Goal: Task Accomplishment & Management: Manage account settings

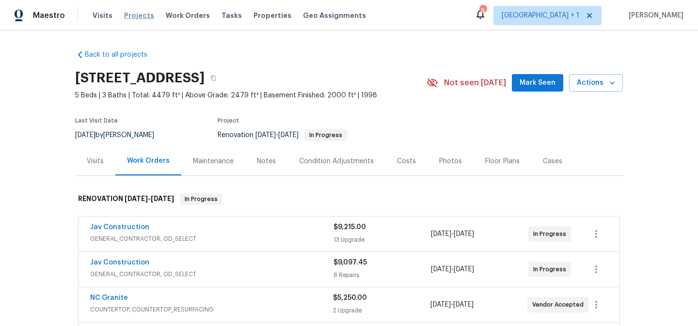
click at [140, 16] on span "Projects" at bounding box center [139, 16] width 30 height 10
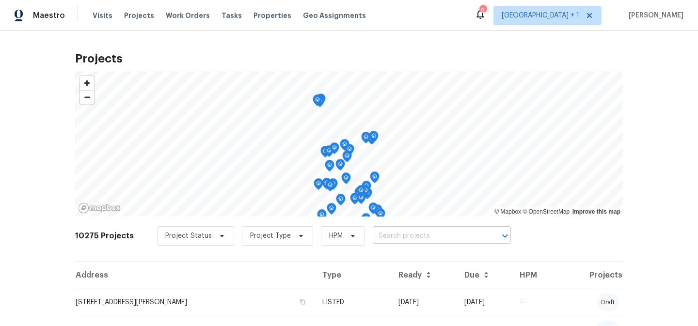
click at [408, 238] on input "text" at bounding box center [428, 236] width 111 height 15
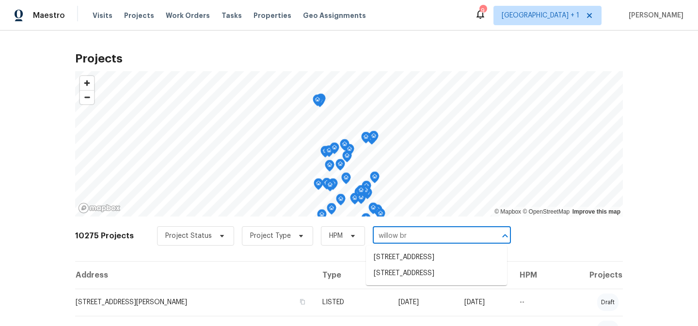
type input "willow bro"
click at [409, 282] on li "6424 Willow Broom Trl, Littleton, CO 80125" at bounding box center [436, 274] width 141 height 16
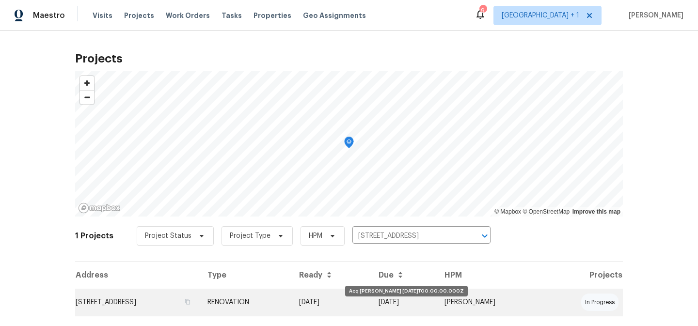
click at [371, 306] on td "[DATE]" at bounding box center [332, 302] width 80 height 27
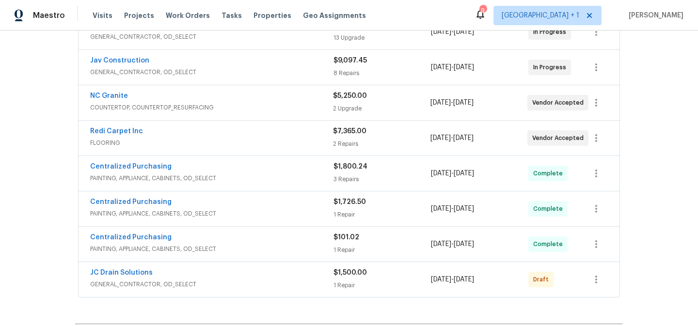
scroll to position [211, 0]
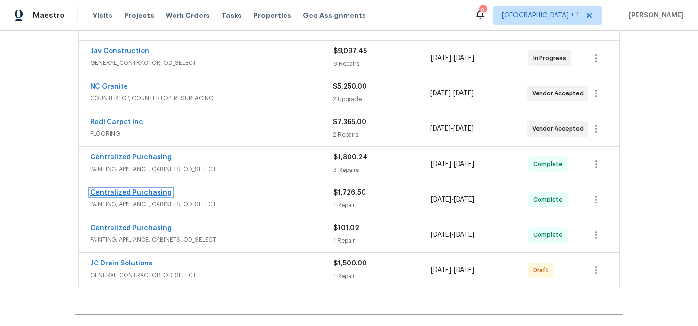
click at [142, 194] on link "Centralized Purchasing" at bounding box center [130, 193] width 81 height 7
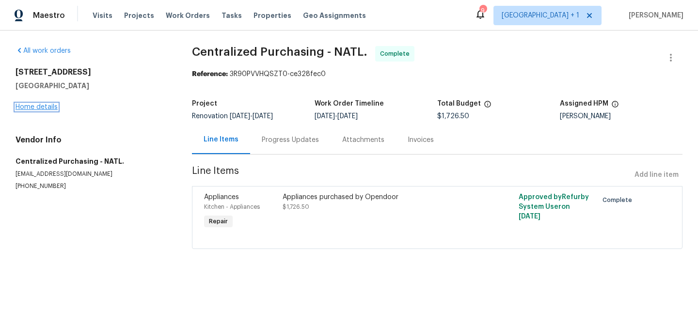
click at [46, 109] on link "Home details" at bounding box center [37, 107] width 42 height 7
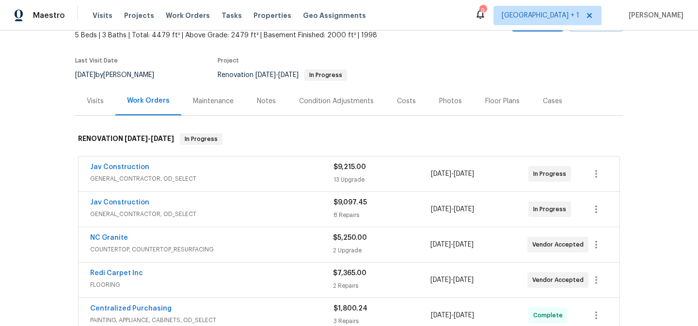
scroll to position [81, 0]
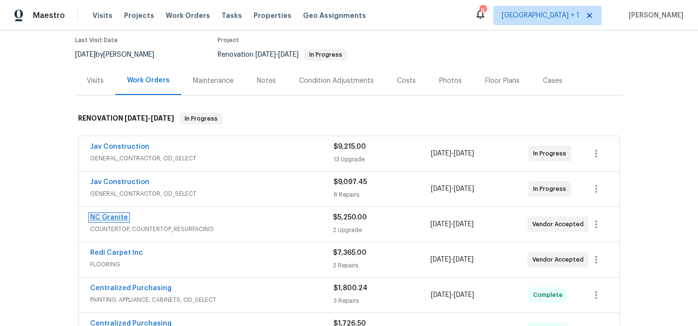
click at [112, 218] on link "NC Granite" at bounding box center [109, 217] width 38 height 7
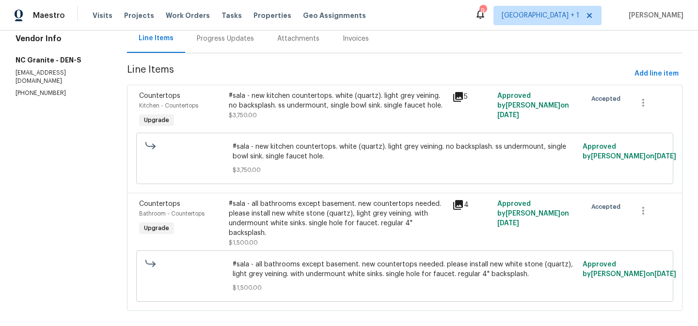
scroll to position [105, 0]
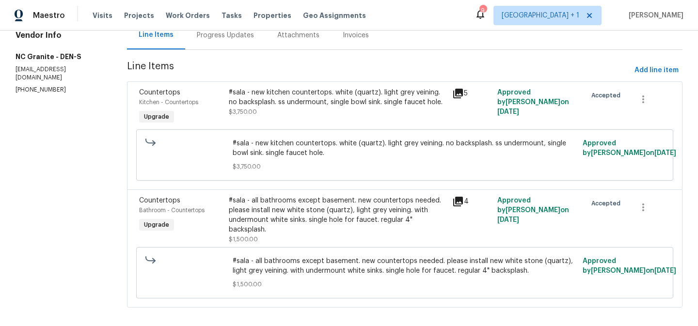
click at [324, 205] on div "#sala - all bathrooms except basement. new countertops needed. please install n…" at bounding box center [338, 215] width 218 height 39
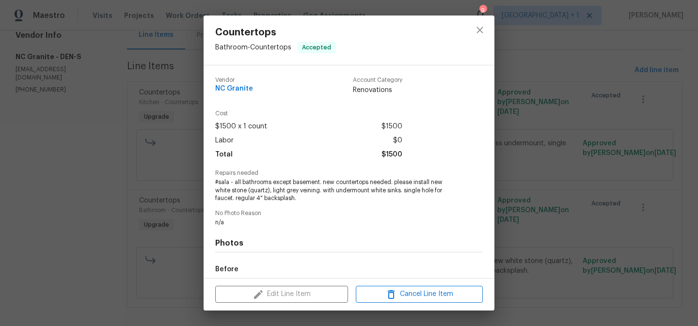
click at [299, 294] on div "Edit Line Item Cancel Line Item" at bounding box center [349, 294] width 291 height 32
click at [480, 29] on icon "close" at bounding box center [480, 30] width 6 height 6
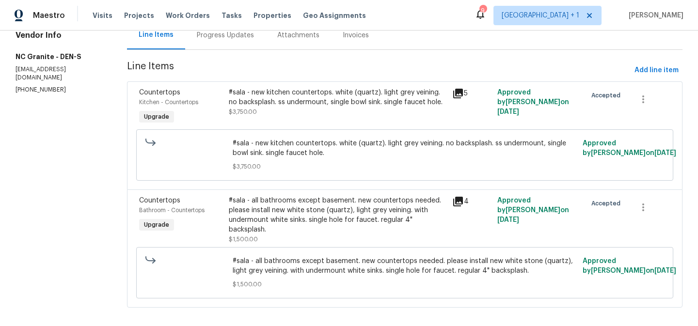
scroll to position [0, 0]
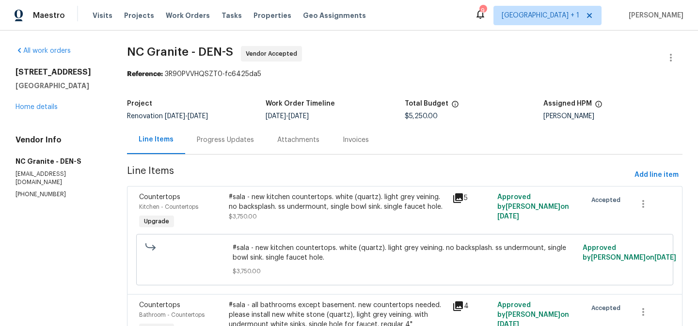
click at [328, 203] on div "#sala - new kitchen countertops. white (quartz). light grey veining. no backspl…" at bounding box center [338, 202] width 218 height 19
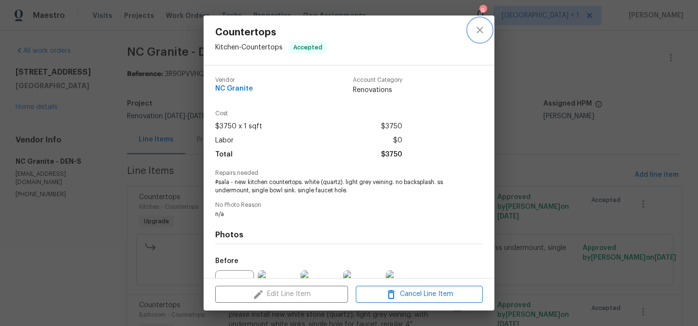
click at [479, 32] on icon "close" at bounding box center [480, 30] width 12 height 12
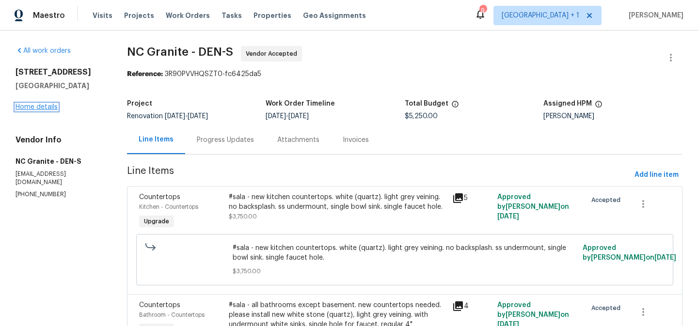
click at [32, 107] on link "Home details" at bounding box center [37, 107] width 42 height 7
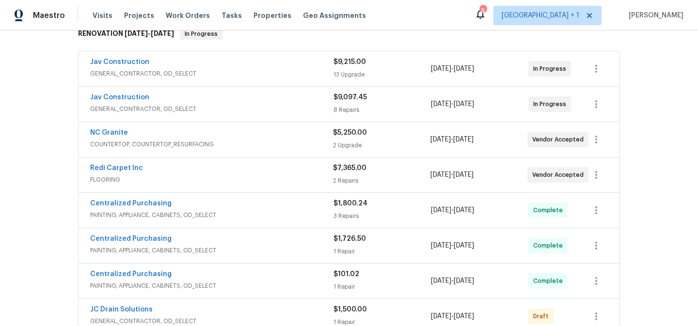
scroll to position [165, 0]
click at [133, 62] on link "Jav Construction" at bounding box center [119, 62] width 59 height 7
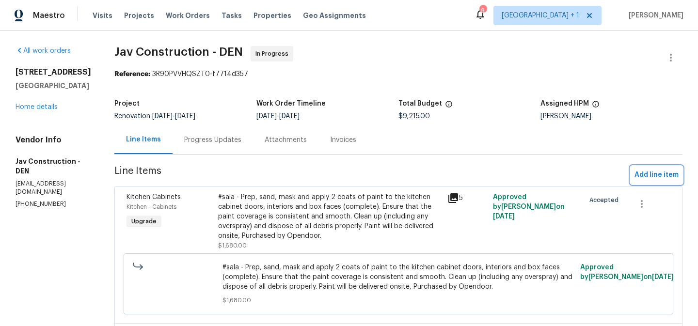
click at [651, 174] on span "Add line item" at bounding box center [657, 175] width 44 height 12
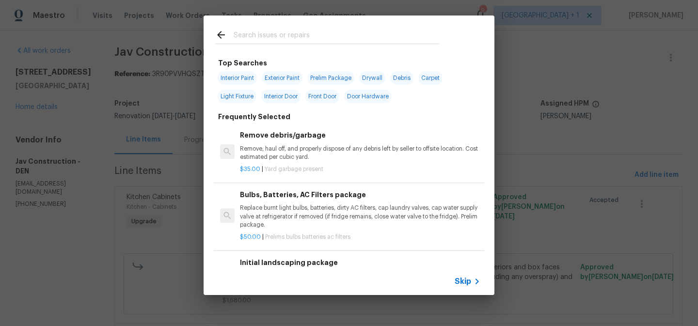
click at [464, 281] on span "Skip" at bounding box center [463, 282] width 16 height 10
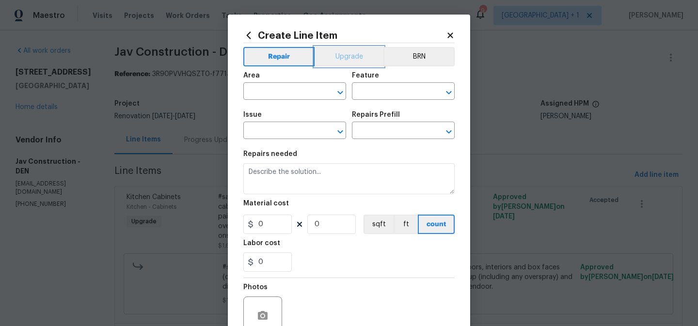
click at [341, 62] on button "Upgrade" at bounding box center [349, 56] width 69 height 19
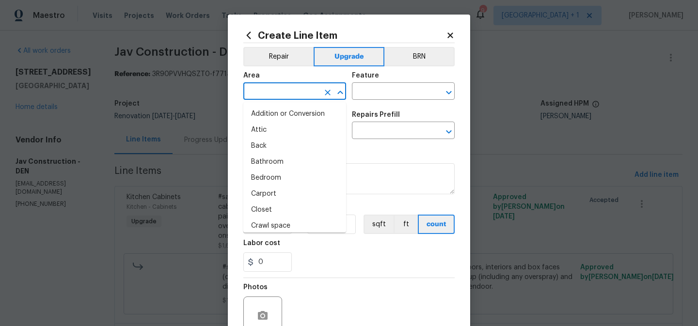
click at [298, 90] on input "text" at bounding box center [282, 92] width 76 height 15
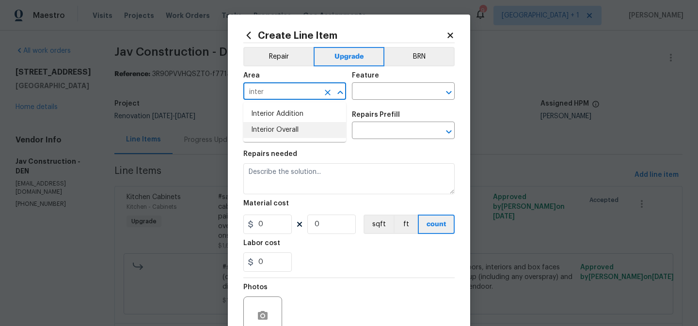
click at [279, 130] on li "Interior Overall" at bounding box center [295, 130] width 103 height 16
type input "Interior Overall"
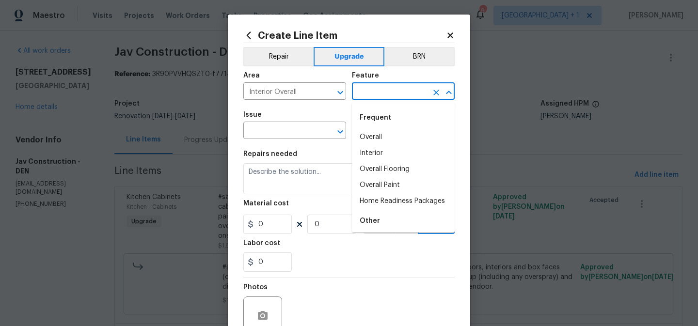
click at [369, 94] on input "text" at bounding box center [390, 92] width 76 height 15
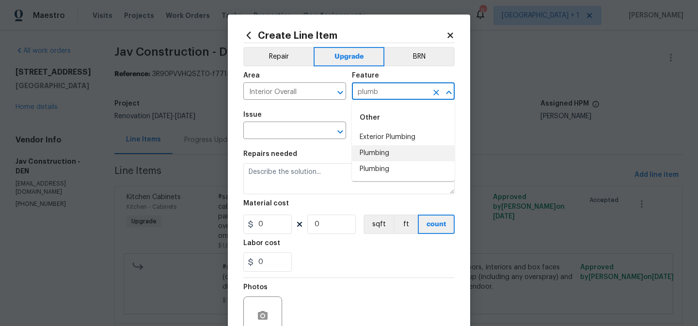
click at [378, 153] on li "Plumbing" at bounding box center [403, 154] width 103 height 16
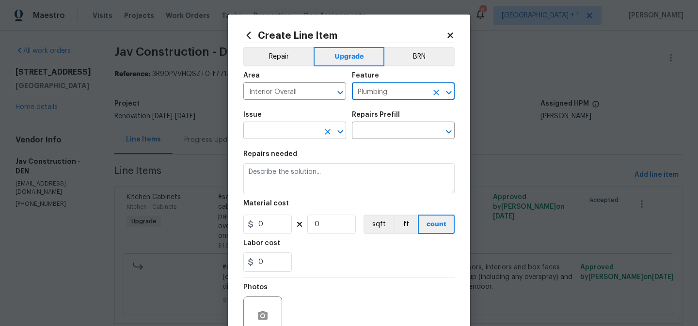
type input "Plumbing"
click at [287, 133] on input "text" at bounding box center [282, 131] width 76 height 15
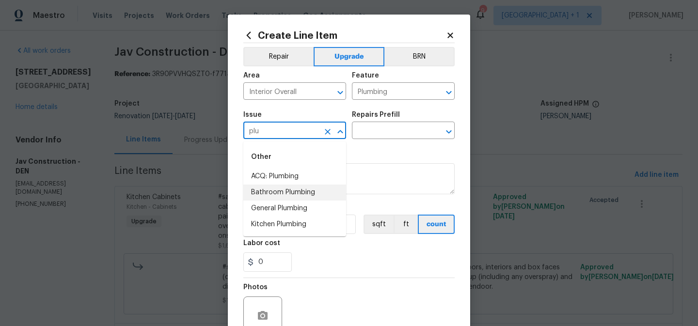
click at [276, 192] on li "Bathroom Plumbing" at bounding box center [295, 193] width 103 height 16
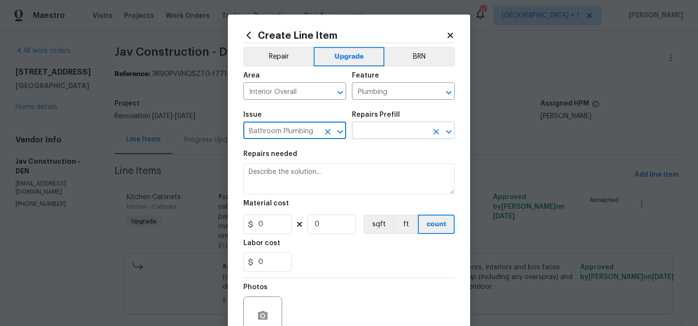
type input "Bathroom Plumbing"
click at [381, 130] on input "text" at bounding box center [390, 131] width 76 height 15
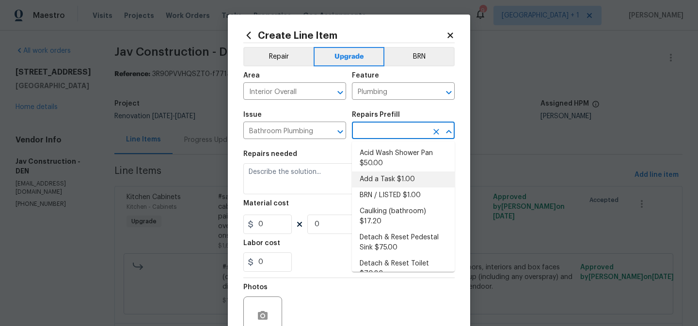
click at [379, 179] on li "Add a Task $1.00" at bounding box center [403, 180] width 103 height 16
type input "Add a Task $1.00"
type textarea "HPM to detail"
type input "1"
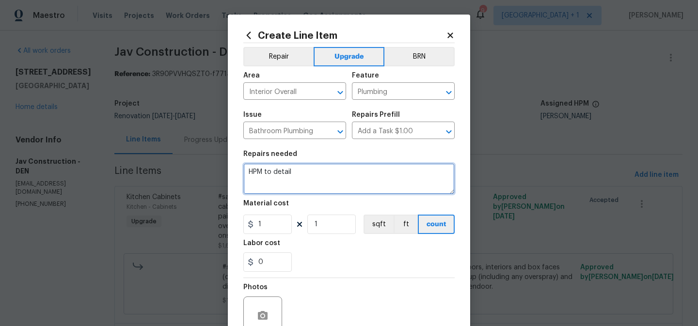
drag, startPoint x: 304, startPoint y: 170, endPoint x: 248, endPoint y: 174, distance: 55.9
click at [248, 174] on textarea "HPM to detail" at bounding box center [349, 178] width 211 height 31
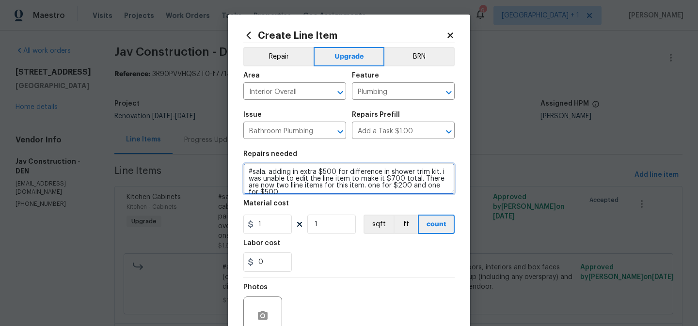
scroll to position [2, 0]
click at [281, 185] on textarea "#sala. adding in extra $500 for difference in shower trim kit. i was unable to …" at bounding box center [349, 178] width 211 height 31
drag, startPoint x: 276, startPoint y: 193, endPoint x: 246, endPoint y: 169, distance: 37.6
click at [246, 169] on textarea "#sala. adding in extra $500 for difference in shower trim kit. i was unable to …" at bounding box center [349, 178] width 211 height 31
type textarea "#sala. adding in extra $500 for difference in shower trim kit. i was unable to …"
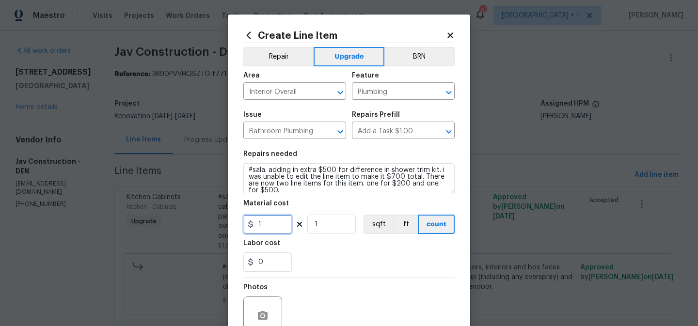
click at [275, 226] on input "1" at bounding box center [268, 224] width 49 height 19
type input "500"
click at [327, 255] on div "0" at bounding box center [349, 262] width 211 height 19
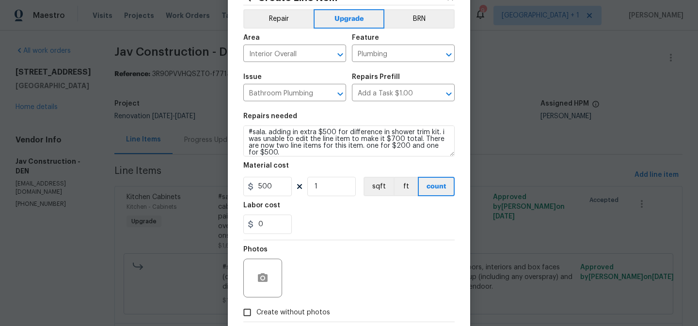
scroll to position [40, 0]
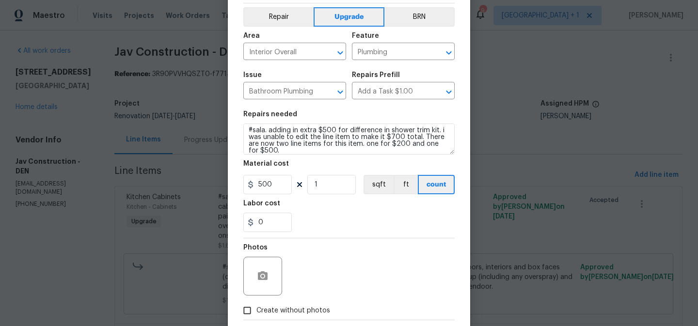
click at [264, 313] on span "Create without photos" at bounding box center [294, 311] width 74 height 10
click at [257, 313] on input "Create without photos" at bounding box center [247, 311] width 18 height 18
checkbox input "true"
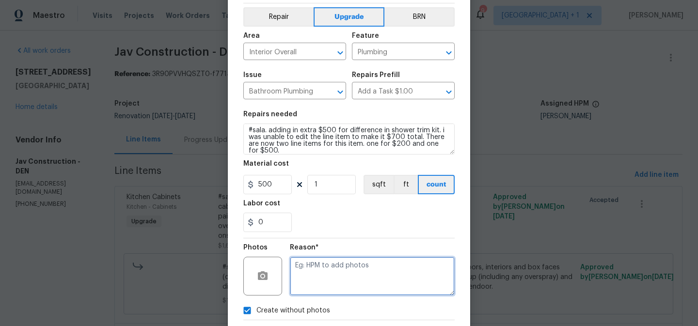
click at [316, 280] on textarea at bounding box center [372, 276] width 165 height 39
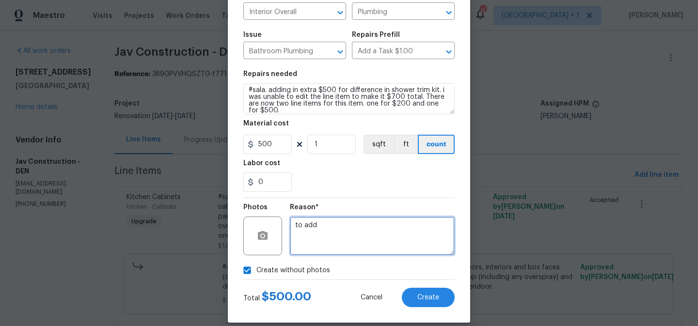
scroll to position [92, 0]
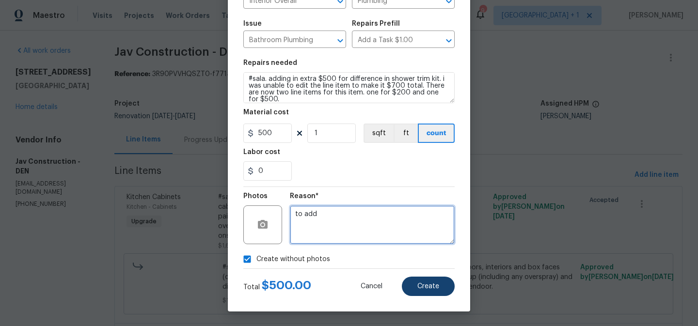
type textarea "to add"
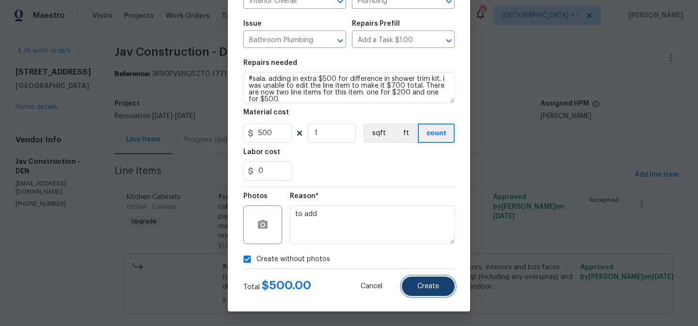
click at [422, 290] on span "Create" at bounding box center [429, 286] width 22 height 7
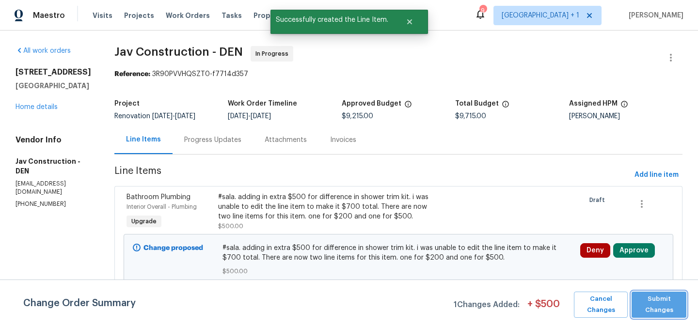
click at [651, 309] on span "Submit Changes" at bounding box center [659, 305] width 45 height 22
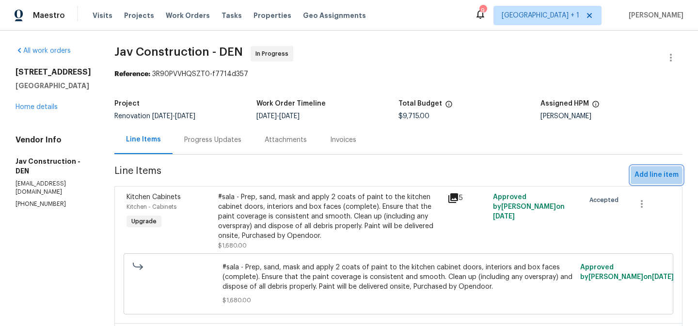
click at [652, 178] on span "Add line item" at bounding box center [657, 175] width 44 height 12
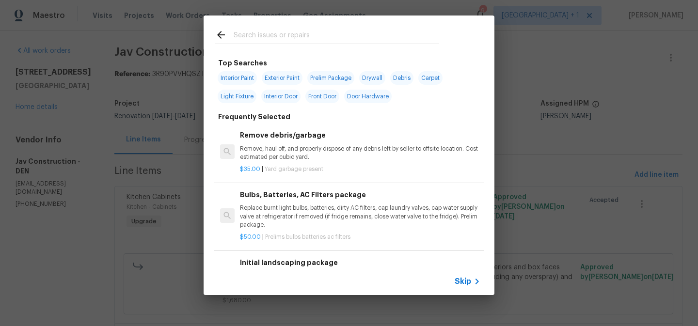
click at [465, 280] on span "Skip" at bounding box center [463, 282] width 16 height 10
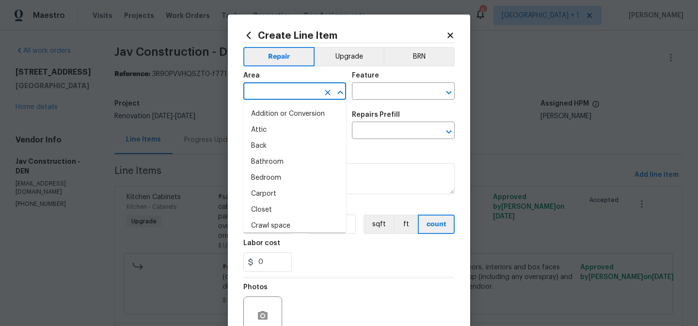
click at [296, 94] on input "text" at bounding box center [282, 92] width 76 height 15
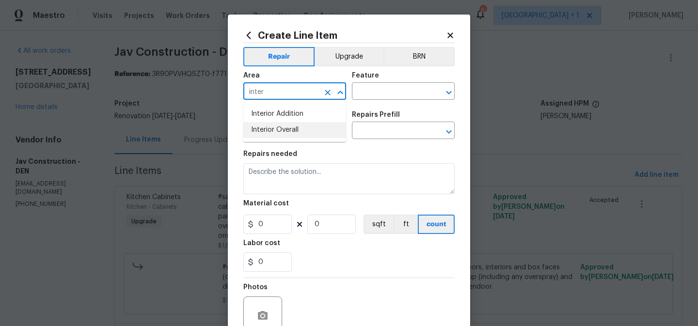
click at [288, 129] on li "Interior Overall" at bounding box center [295, 130] width 103 height 16
type input "Interior Overall"
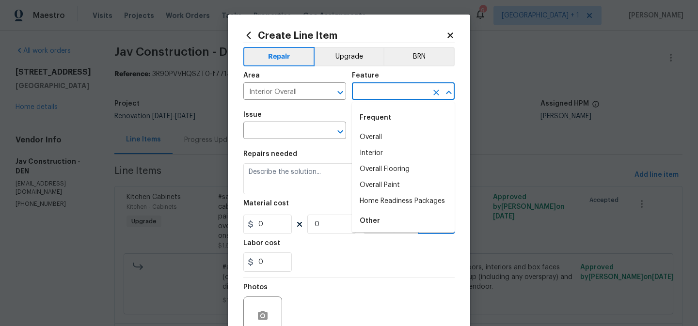
click at [366, 93] on input "text" at bounding box center [390, 92] width 76 height 15
click at [372, 140] on li "Overall" at bounding box center [403, 138] width 103 height 16
type input "Overall"
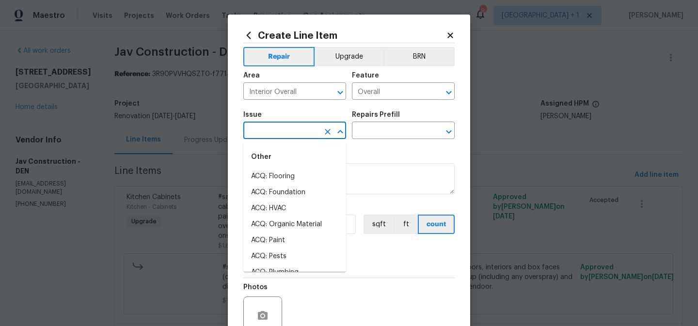
click at [292, 135] on input "text" at bounding box center [282, 131] width 76 height 15
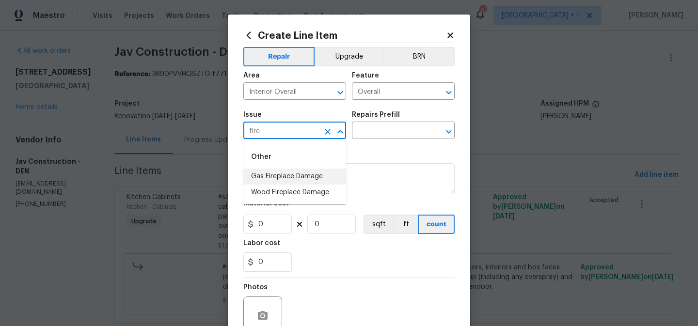
click at [296, 177] on li "Gas Fireplace Damage" at bounding box center [295, 177] width 103 height 16
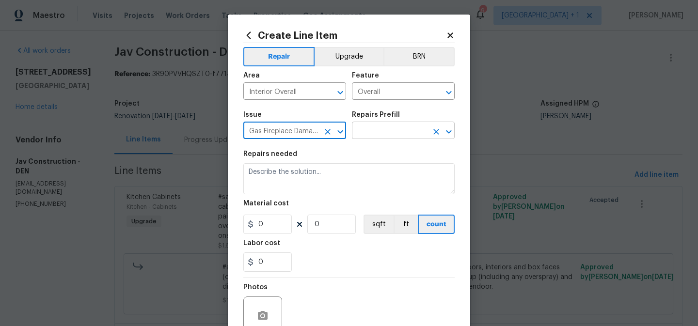
type input "Gas Fireplace Damage"
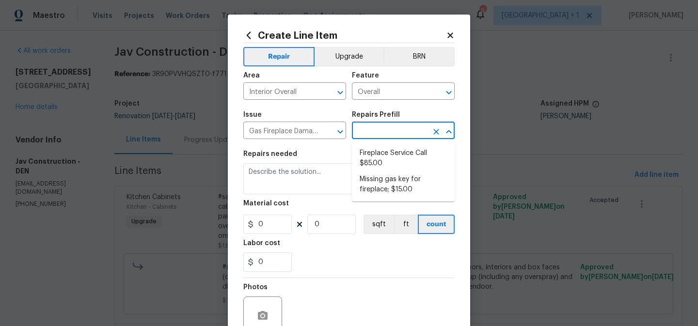
click at [381, 132] on input "text" at bounding box center [390, 131] width 76 height 15
click at [298, 133] on input "Gas Fireplace Damage" at bounding box center [282, 131] width 76 height 15
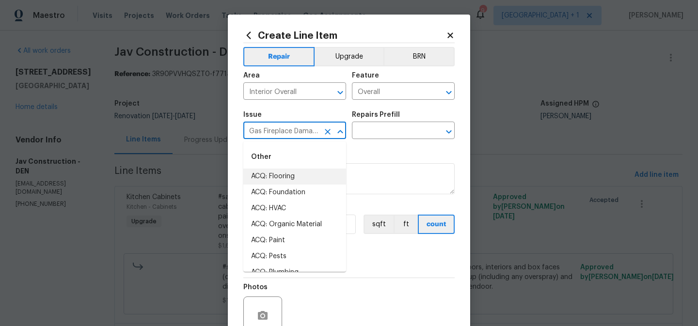
click at [326, 133] on icon "Clear" at bounding box center [328, 132] width 6 height 6
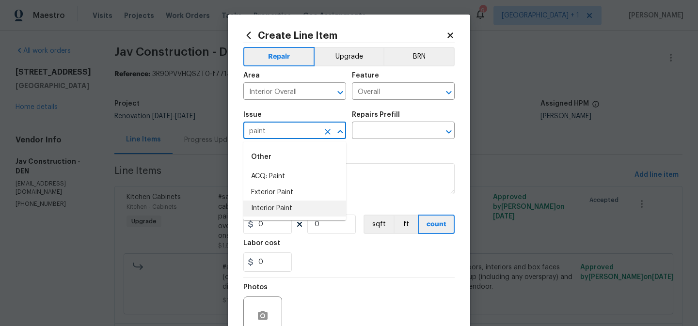
click at [282, 208] on li "Interior Paint" at bounding box center [295, 209] width 103 height 16
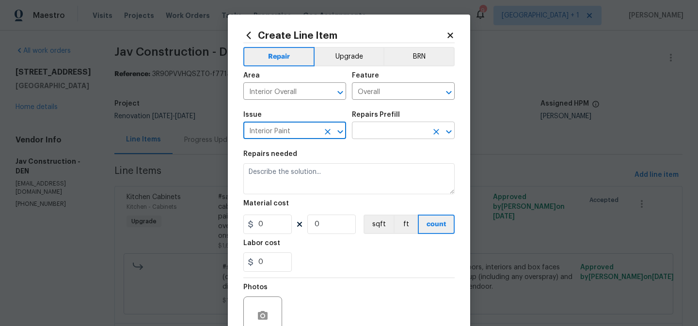
type input "Interior Paint"
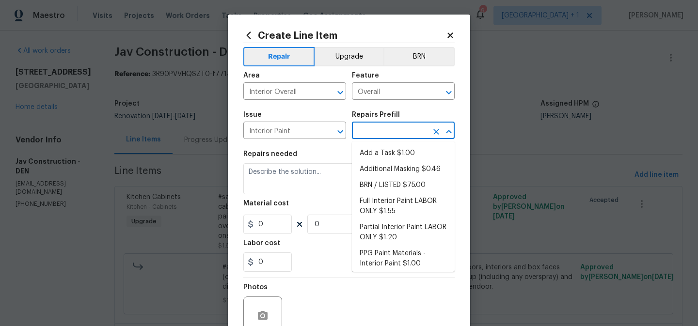
click at [392, 131] on input "text" at bounding box center [390, 131] width 76 height 15
click at [387, 151] on li "Add a Task $1.00" at bounding box center [403, 154] width 103 height 16
type input "Overall Paint"
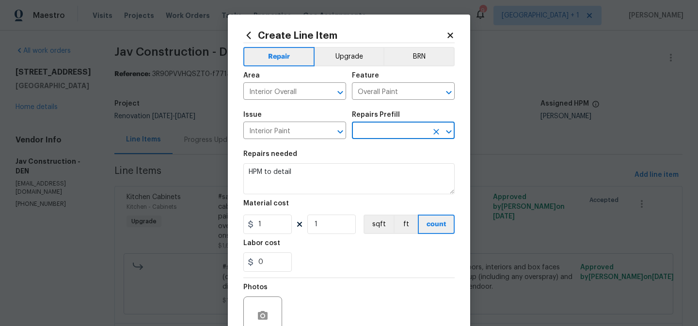
type input "Add a Task $1.00"
type textarea "HPM to detail"
type input "1"
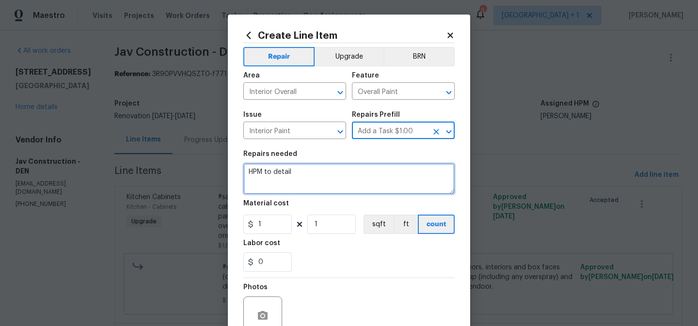
click at [284, 175] on textarea "HPM to detail" at bounding box center [349, 178] width 211 height 31
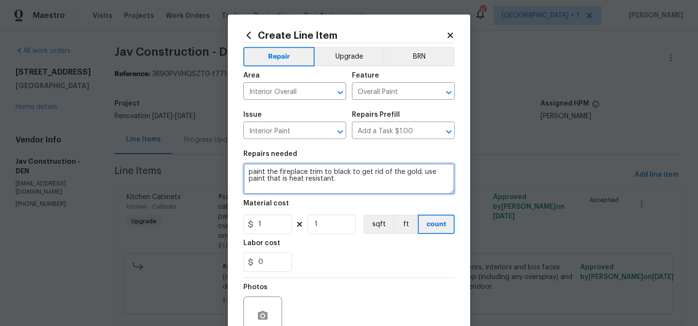
type textarea "paint the fireplace trim to black to get rid of the gold. use paint that is hea…"
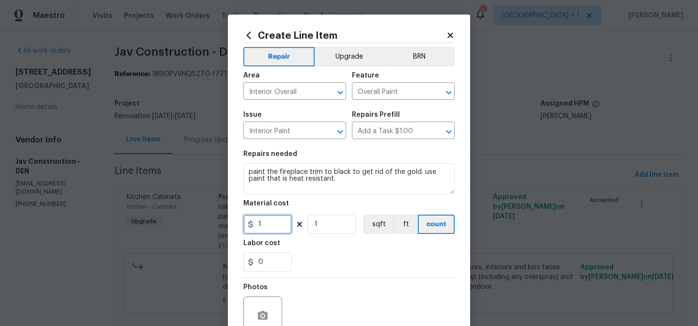
click at [266, 227] on input "1" at bounding box center [268, 224] width 49 height 19
type input "120"
click at [322, 255] on div "0" at bounding box center [349, 262] width 211 height 19
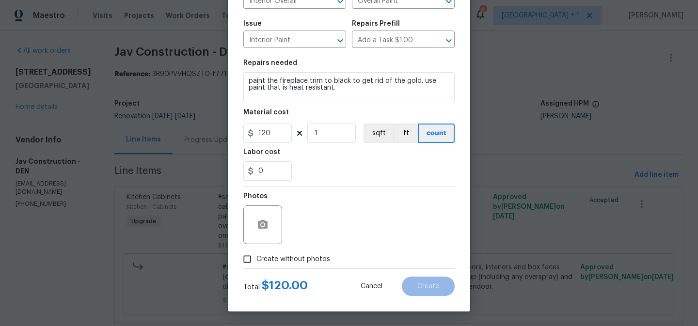
click at [282, 262] on span "Create without photos" at bounding box center [294, 260] width 74 height 10
click at [257, 262] on input "Create without photos" at bounding box center [247, 259] width 18 height 18
click at [247, 258] on input "Create without photos" at bounding box center [247, 259] width 18 height 18
click at [258, 260] on span "Create without photos" at bounding box center [294, 260] width 74 height 10
click at [257, 260] on input "Create without photos" at bounding box center [247, 259] width 18 height 18
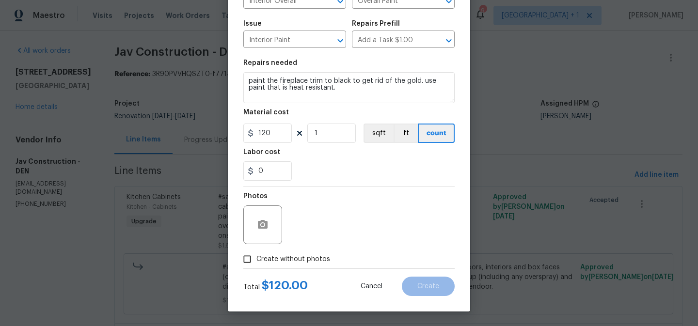
checkbox input "true"
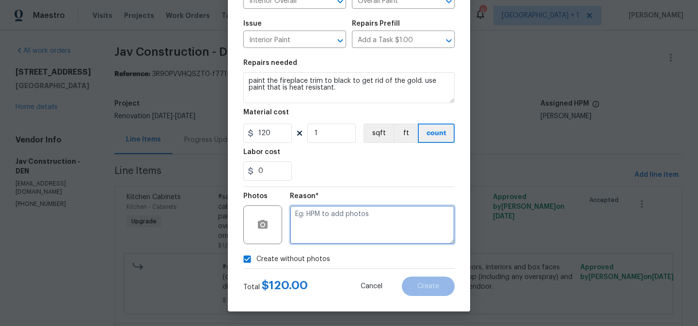
click at [324, 230] on textarea at bounding box center [372, 225] width 165 height 39
type textarea "to add"
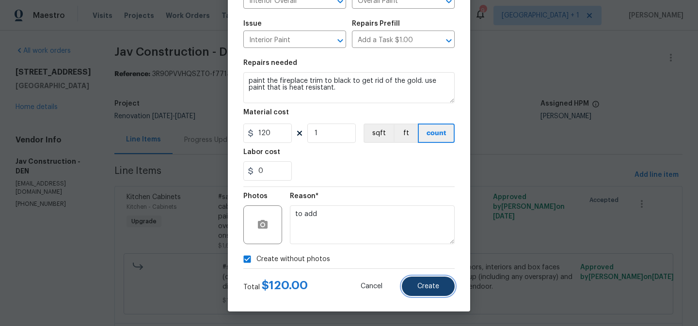
click at [425, 283] on span "Create" at bounding box center [429, 286] width 22 height 7
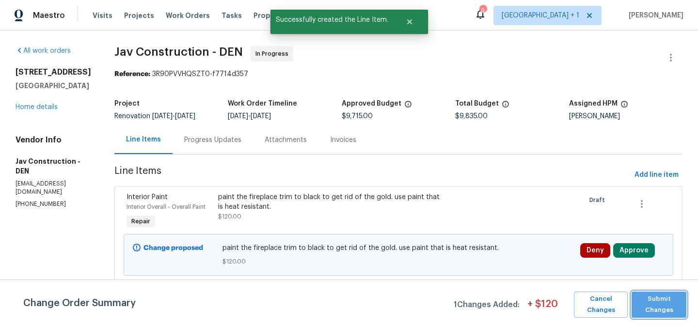
click at [650, 310] on span "Submit Changes" at bounding box center [659, 305] width 45 height 22
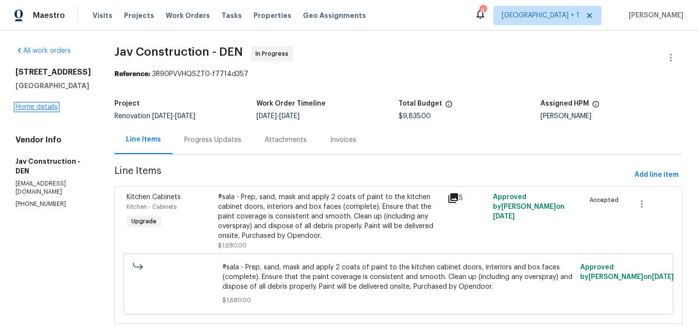
click at [38, 111] on link "Home details" at bounding box center [37, 107] width 42 height 7
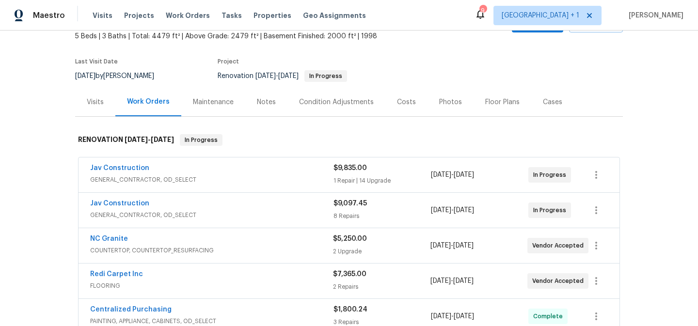
scroll to position [80, 0]
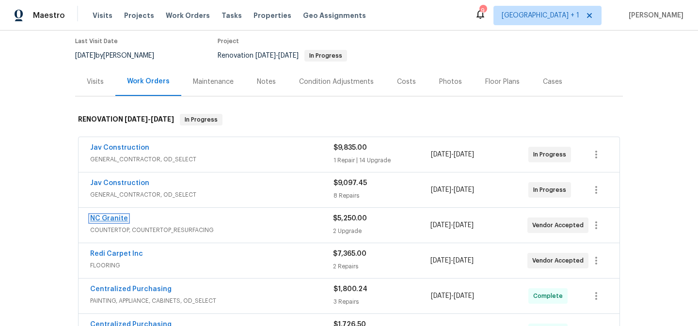
click at [105, 219] on link "NC Granite" at bounding box center [109, 218] width 38 height 7
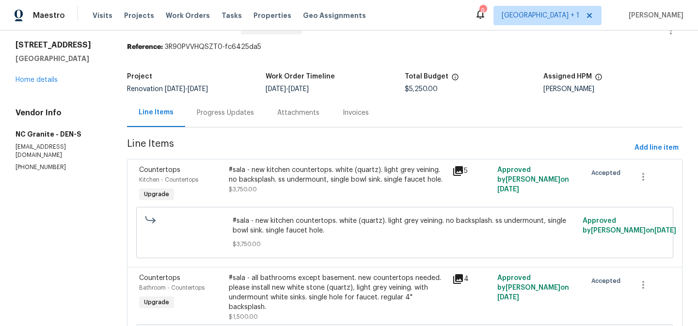
scroll to position [21, 0]
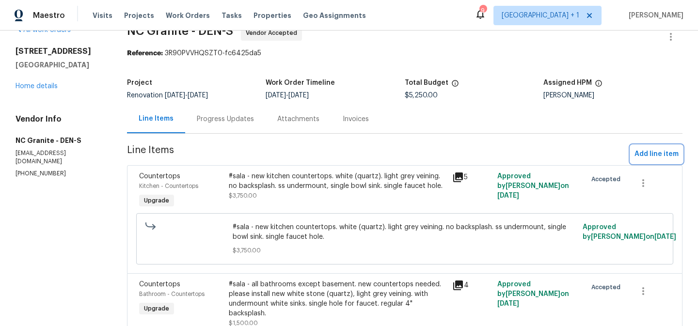
click at [660, 154] on span "Add line item" at bounding box center [657, 154] width 44 height 12
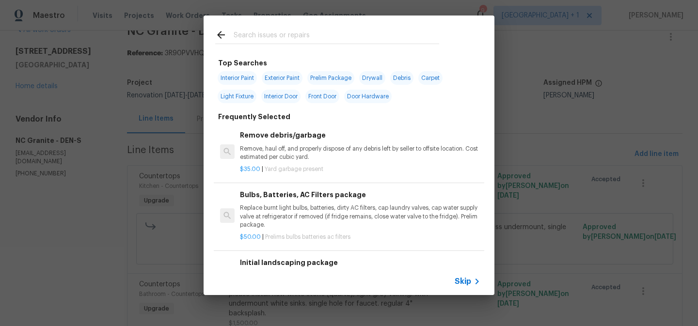
click at [468, 281] on span "Skip" at bounding box center [463, 282] width 16 height 10
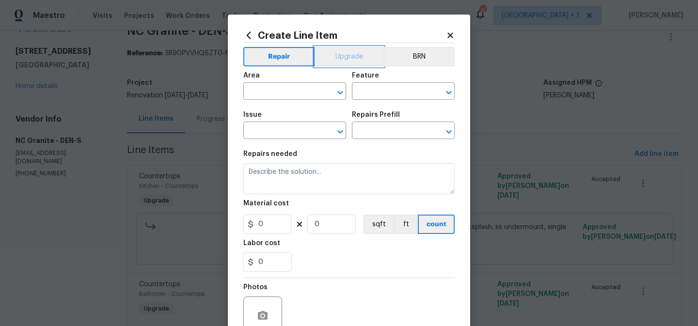
click at [348, 56] on button "Upgrade" at bounding box center [349, 56] width 69 height 19
click at [292, 99] on input "text" at bounding box center [282, 92] width 76 height 15
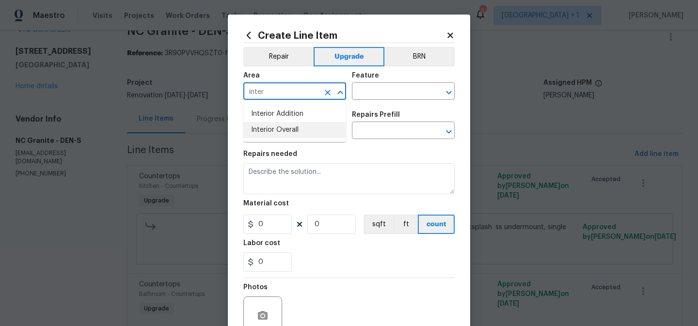
click at [285, 131] on li "Interior Overall" at bounding box center [295, 130] width 103 height 16
type input "Interior Overall"
click at [382, 93] on input "text" at bounding box center [390, 92] width 76 height 15
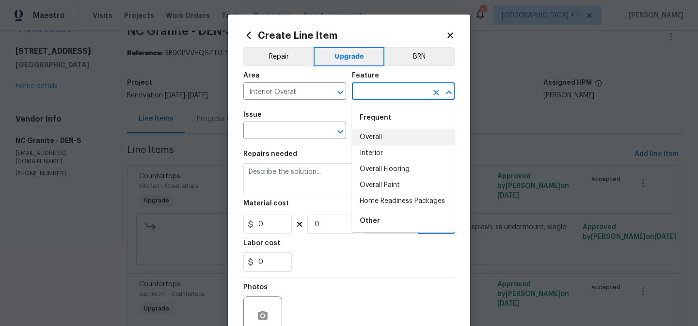
click at [377, 138] on li "Overall" at bounding box center [403, 138] width 103 height 16
type input "Overall"
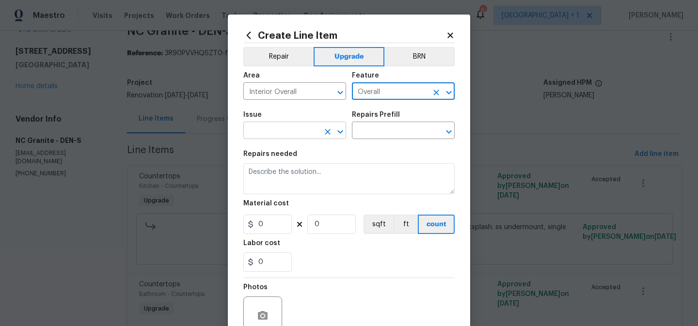
click at [288, 137] on input "text" at bounding box center [282, 131] width 76 height 15
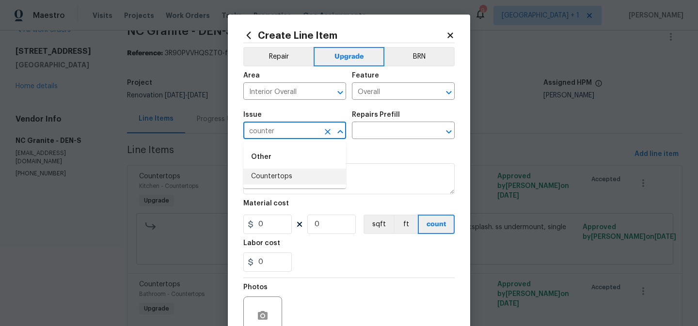
click at [285, 183] on li "Countertops" at bounding box center [295, 177] width 103 height 16
type input "Countertops"
click at [381, 135] on input "text" at bounding box center [390, 131] width 76 height 15
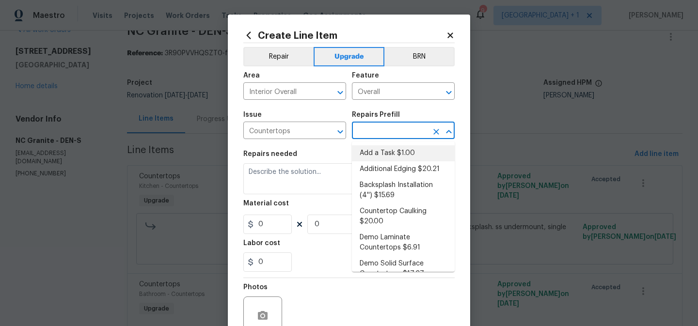
click at [381, 151] on li "Add a Task $1.00" at bounding box center [403, 154] width 103 height 16
type input "Countertops"
type input "Add a Task $1.00"
type textarea "HPM to detail"
type input "1"
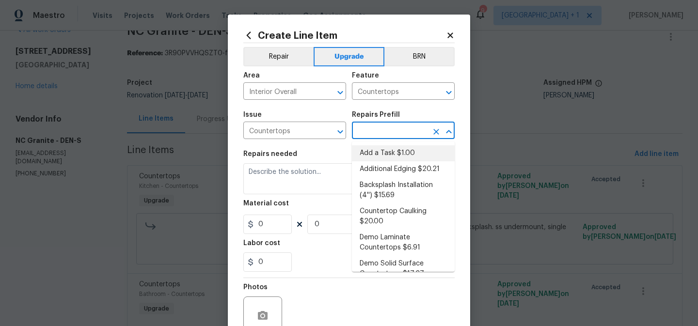
type input "1"
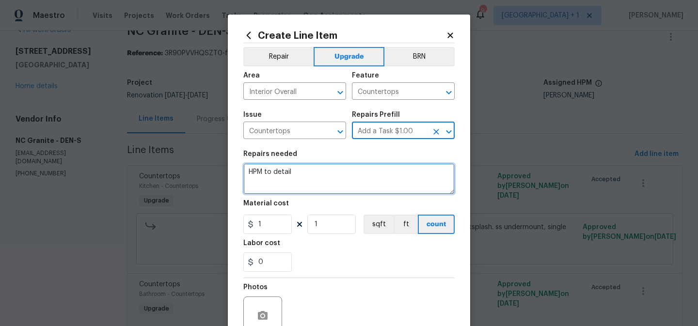
click at [277, 176] on textarea "HPM to detail" at bounding box center [349, 178] width 211 height 31
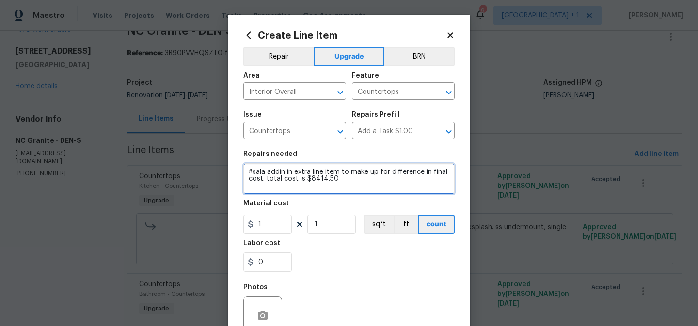
scroll to position [92, 0]
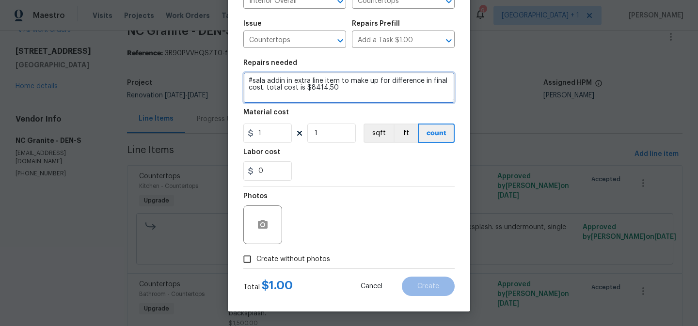
type textarea "#sala addin in extra line item to make up for difference in final cost. total c…"
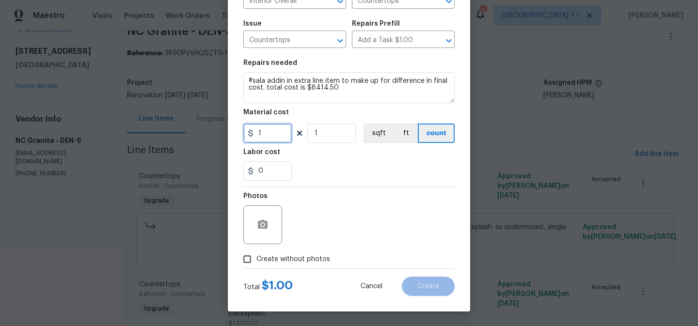
click at [272, 132] on input "1" at bounding box center [268, 133] width 49 height 19
type input "3164.5"
click at [265, 261] on span "Create without photos" at bounding box center [294, 260] width 74 height 10
click at [257, 261] on input "Create without photos" at bounding box center [247, 259] width 18 height 18
checkbox input "true"
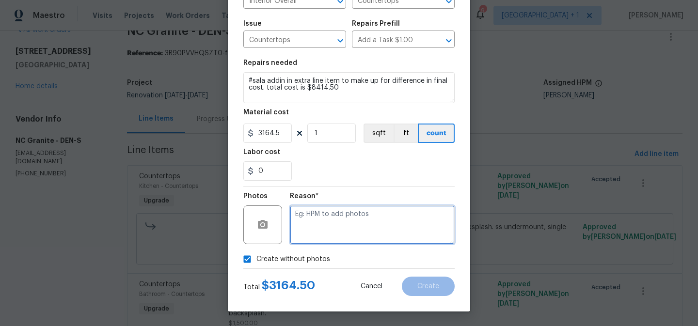
click at [325, 226] on textarea at bounding box center [372, 225] width 165 height 39
type textarea "to add"
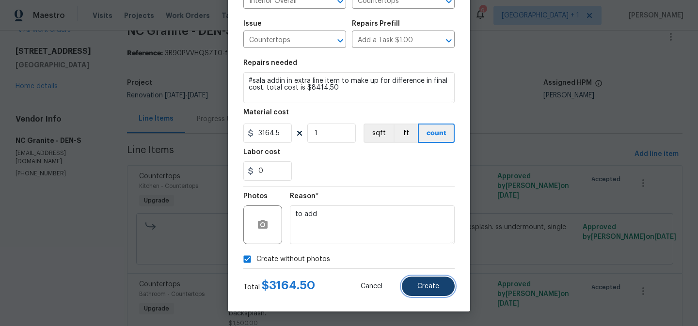
click at [434, 288] on span "Create" at bounding box center [429, 286] width 22 height 7
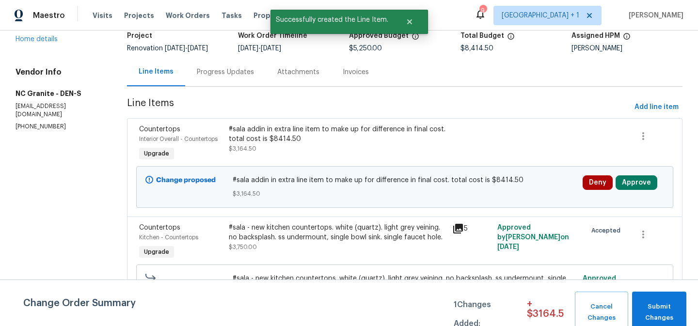
scroll to position [71, 0]
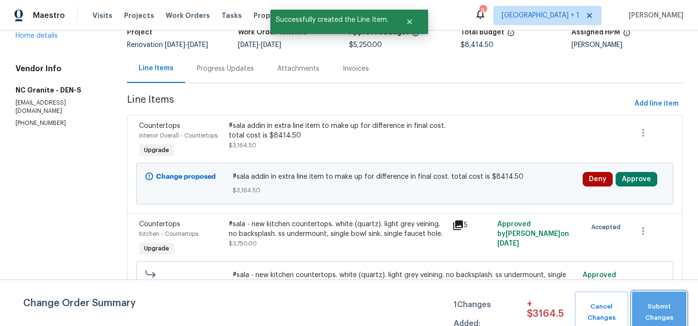
click at [655, 311] on span "Submit Changes" at bounding box center [659, 313] width 45 height 22
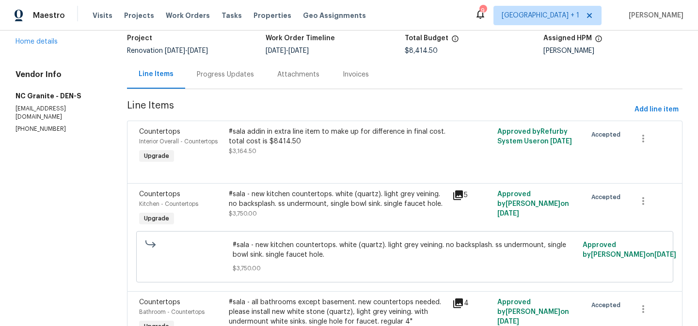
scroll to position [64, 0]
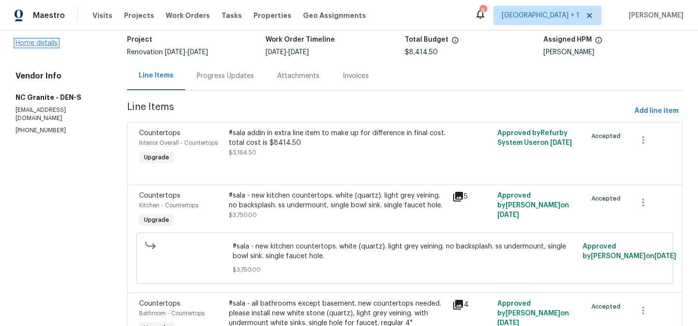
click at [46, 44] on link "Home details" at bounding box center [37, 43] width 42 height 7
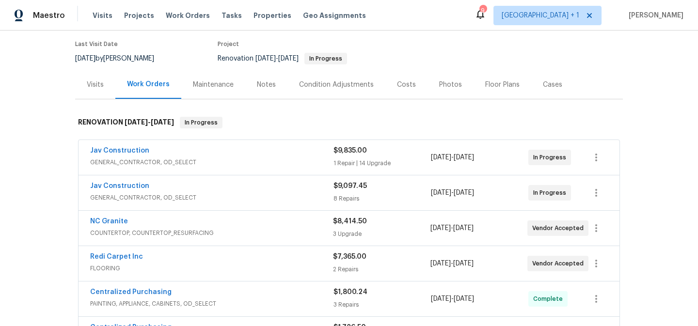
scroll to position [81, 0]
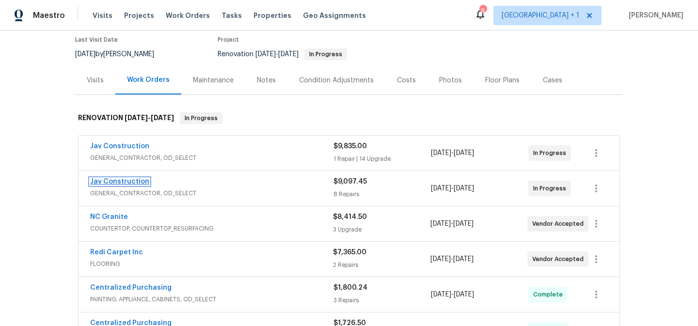
click at [136, 180] on link "Jav Construction" at bounding box center [119, 182] width 59 height 7
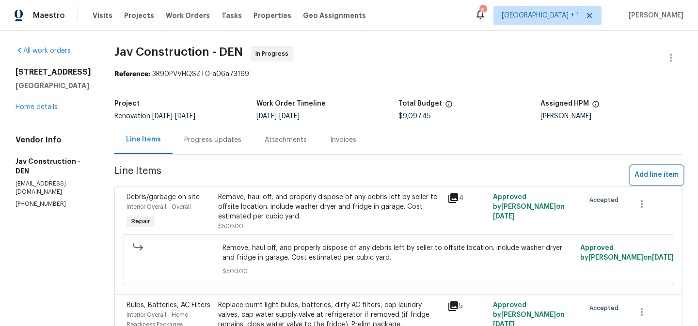
click at [647, 176] on span "Add line item" at bounding box center [657, 175] width 44 height 12
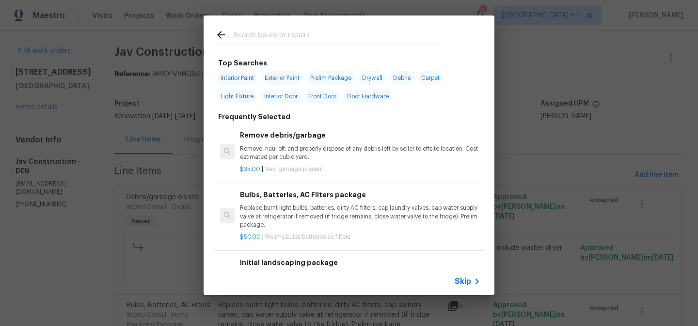
click at [466, 281] on span "Skip" at bounding box center [463, 282] width 16 height 10
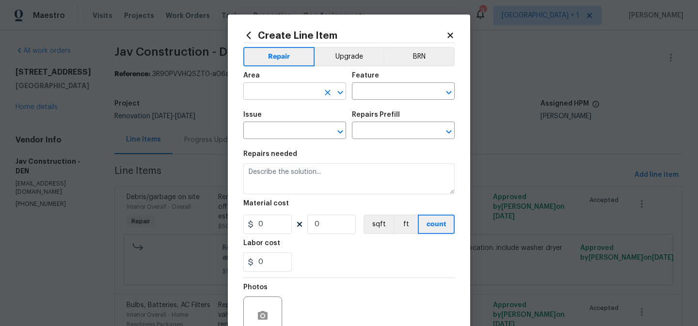
click at [292, 95] on input "text" at bounding box center [282, 92] width 76 height 15
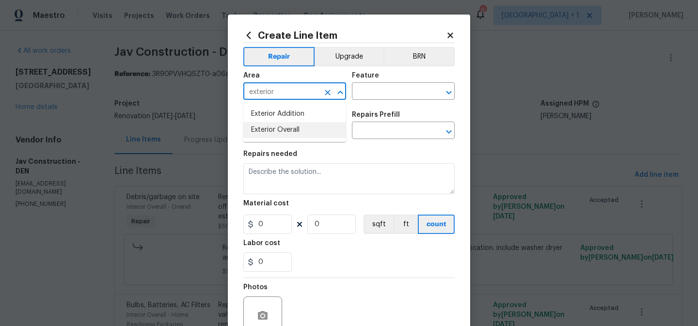
click at [283, 134] on li "Exterior Overall" at bounding box center [295, 130] width 103 height 16
type input "Exterior Overall"
click at [375, 89] on input "text" at bounding box center [390, 92] width 76 height 15
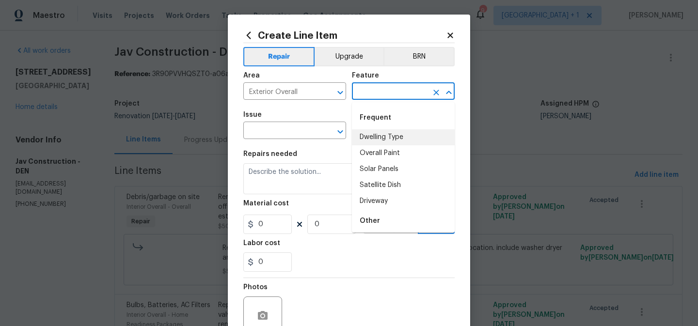
click at [375, 136] on li "Dwelling Type" at bounding box center [403, 138] width 103 height 16
type input "Dwelling Type"
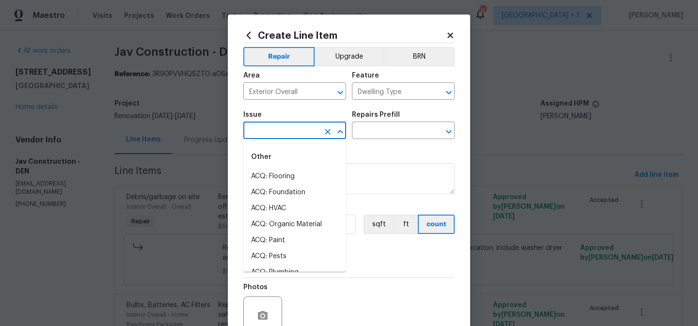
click at [283, 129] on input "text" at bounding box center [282, 131] width 76 height 15
click at [277, 193] on li "Exterior Paint" at bounding box center [295, 193] width 103 height 16
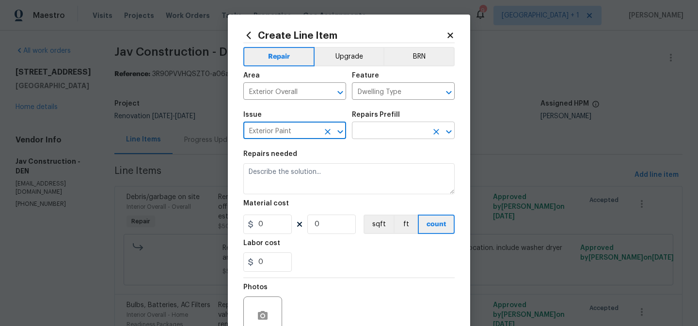
type input "Exterior Paint"
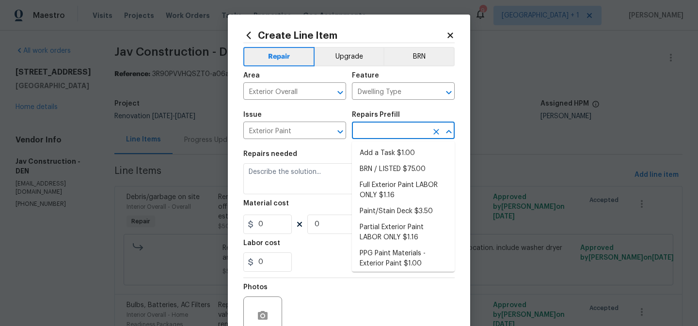
click at [382, 132] on input "text" at bounding box center [390, 131] width 76 height 15
click at [382, 151] on li "Add a Task $1.00" at bounding box center [403, 154] width 103 height 16
type input "Overall Paint"
type input "Add a Task $1.00"
type textarea "HPM to detail"
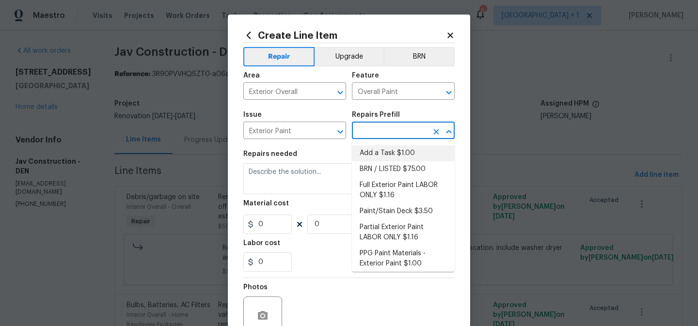
type input "1"
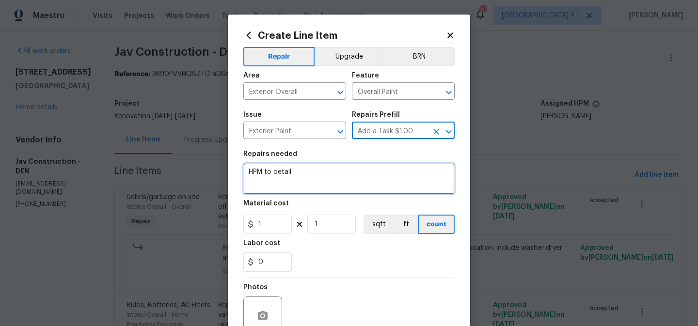
click at [287, 174] on textarea "HPM to detail" at bounding box center [349, 178] width 211 height 31
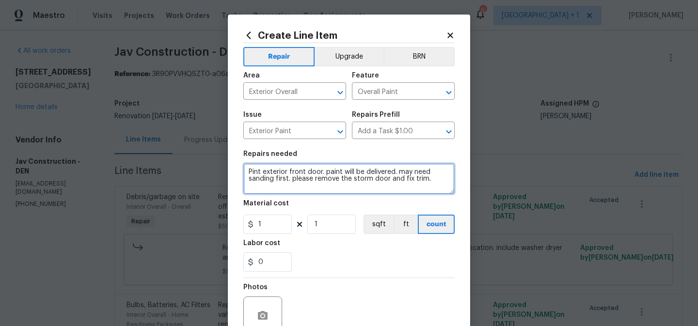
click at [253, 175] on textarea "Pint exterior front door. paint will be delivered. may need sanding first. plea…" at bounding box center [349, 178] width 211 height 31
type textarea "Paint exterior front door. paint will be delivered. may need sanding first. ple…"
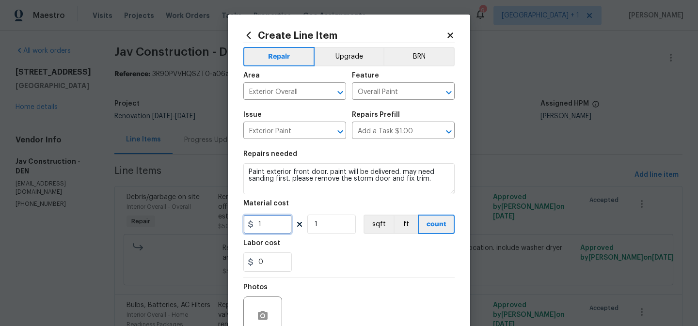
click at [272, 227] on input "1" at bounding box center [268, 224] width 49 height 19
type input "300"
click at [338, 261] on div "0" at bounding box center [349, 262] width 211 height 19
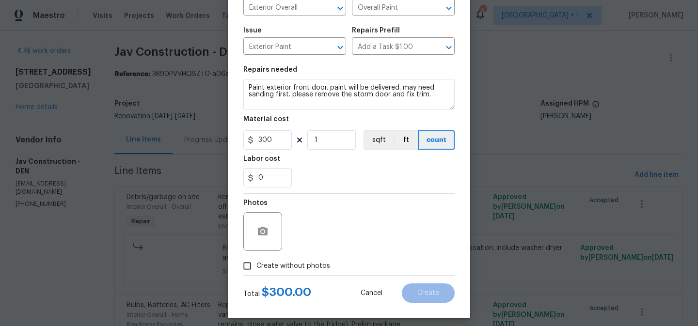
scroll to position [86, 0]
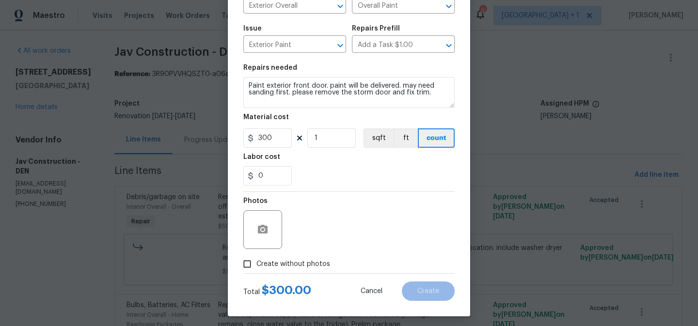
click at [270, 267] on span "Create without photos" at bounding box center [294, 265] width 74 height 10
click at [257, 267] on input "Create without photos" at bounding box center [247, 264] width 18 height 18
checkbox input "true"
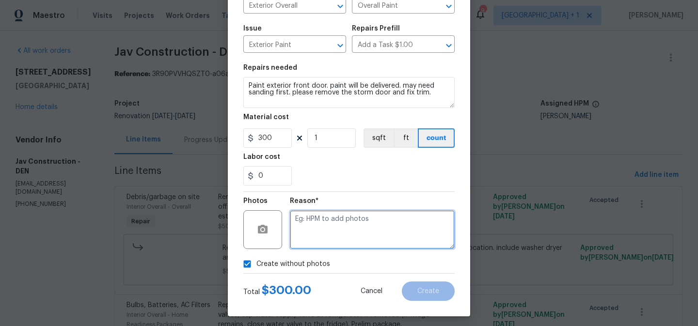
click at [329, 236] on textarea at bounding box center [372, 230] width 165 height 39
type textarea "to add"
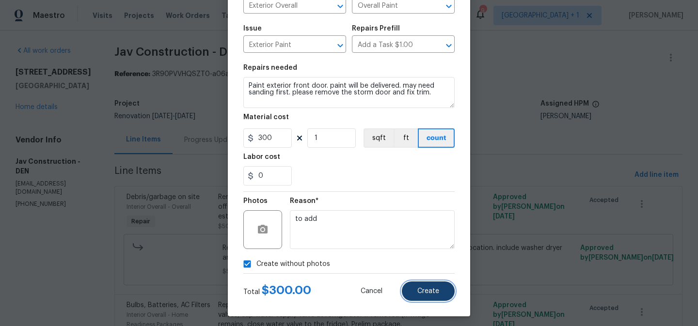
click at [431, 293] on span "Create" at bounding box center [429, 291] width 22 height 7
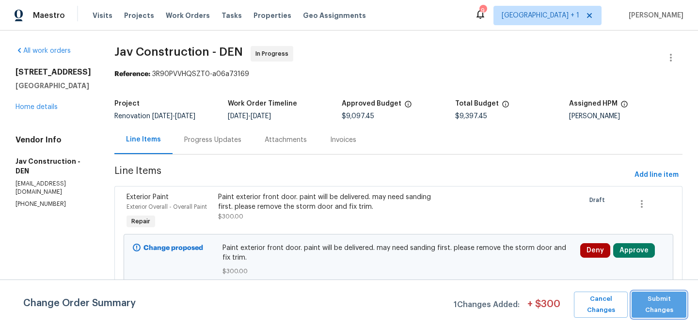
click at [662, 302] on span "Submit Changes" at bounding box center [659, 305] width 45 height 22
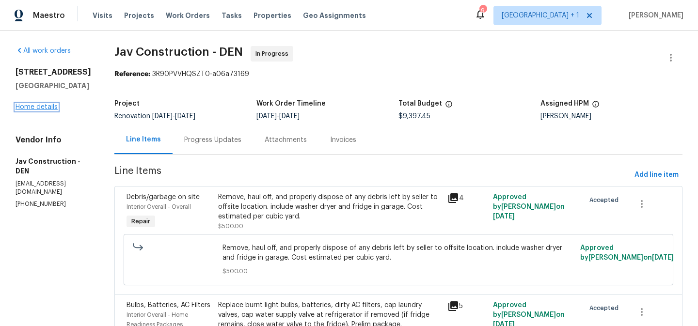
click at [32, 111] on link "Home details" at bounding box center [37, 107] width 42 height 7
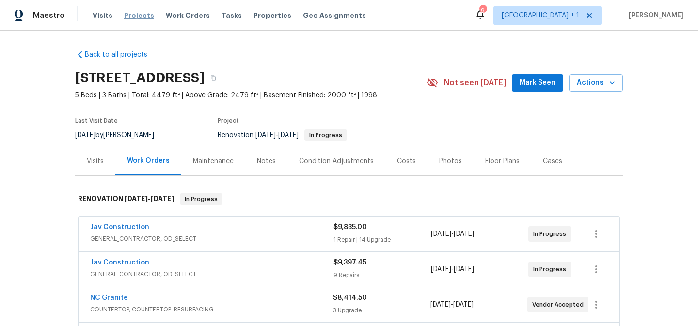
click at [132, 15] on span "Projects" at bounding box center [139, 16] width 30 height 10
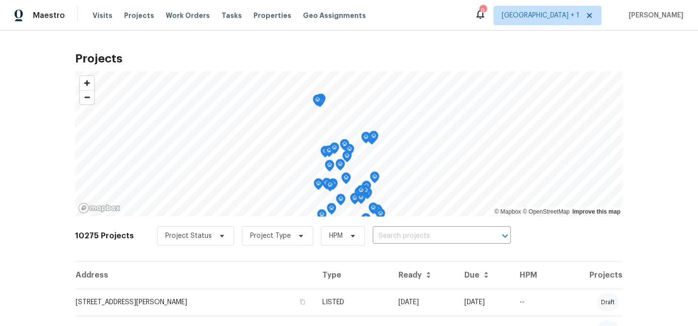
click at [386, 234] on input "text" at bounding box center [428, 236] width 111 height 15
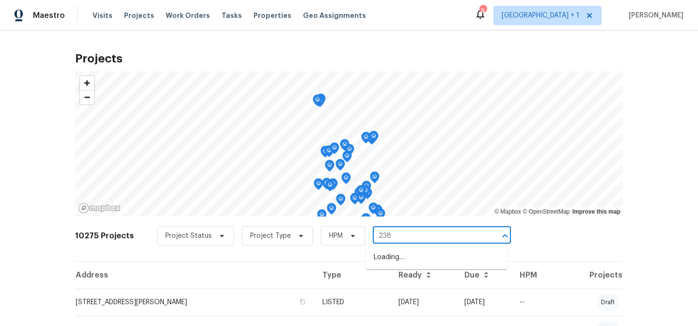
type input "2383"
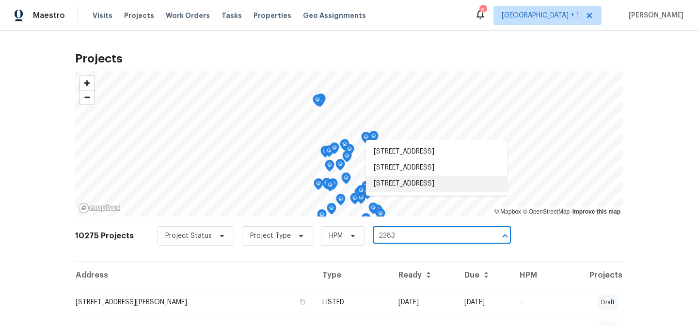
click at [421, 196] on ul "2383 E Long Ave, Centennial, CO 80122 2383 Harmony Park Dr, Denver, CO 80234 23…" at bounding box center [436, 168] width 141 height 56
click at [420, 192] on li "2383 Coach House Loop, Castle Rock, CO 80109" at bounding box center [436, 184] width 141 height 16
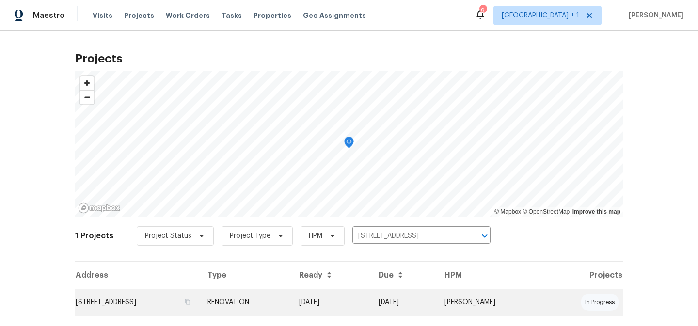
click at [292, 304] on td "RENOVATION" at bounding box center [246, 302] width 92 height 27
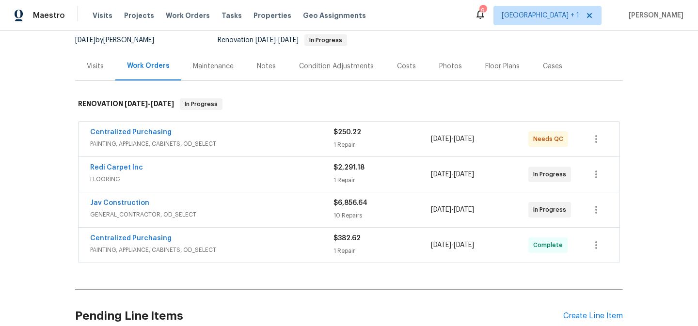
scroll to position [97, 0]
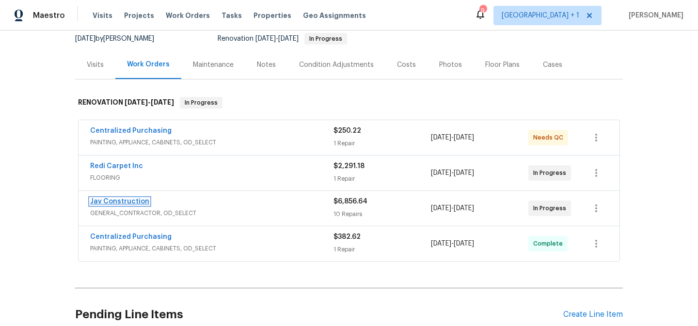
click at [130, 203] on link "Jav Construction" at bounding box center [119, 201] width 59 height 7
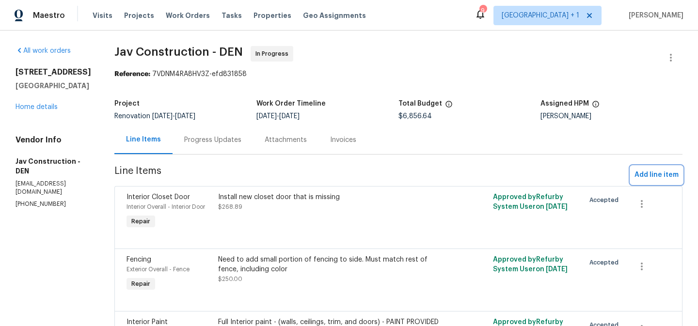
click at [653, 175] on span "Add line item" at bounding box center [657, 175] width 44 height 12
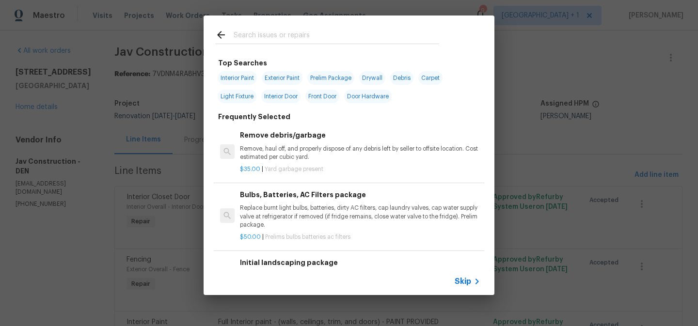
click at [467, 281] on span "Skip" at bounding box center [463, 282] width 16 height 10
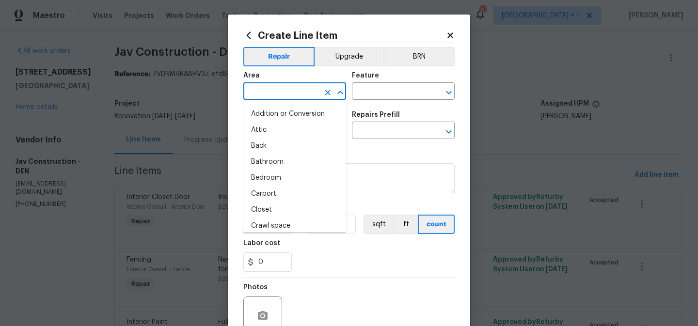
click at [295, 91] on input "text" at bounding box center [282, 92] width 76 height 15
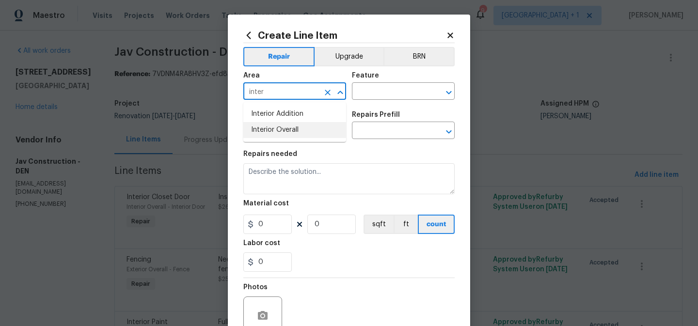
click at [288, 131] on li "Interior Overall" at bounding box center [295, 130] width 103 height 16
type input "Interior Overall"
click at [373, 93] on input "text" at bounding box center [390, 92] width 76 height 15
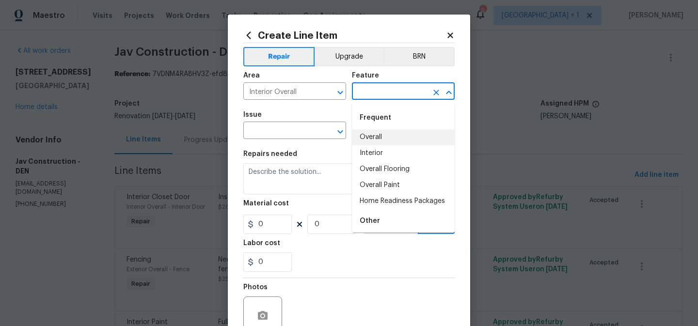
click at [375, 134] on li "Overall" at bounding box center [403, 138] width 103 height 16
type input "Overall"
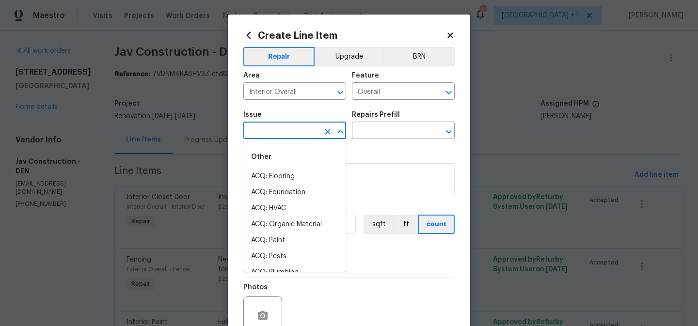
click at [305, 131] on input "text" at bounding box center [282, 131] width 76 height 15
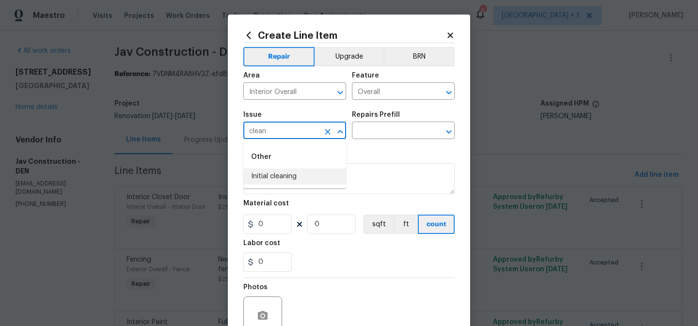
click at [286, 179] on li "Initial cleaning" at bounding box center [295, 177] width 103 height 16
type input "Initial cleaning"
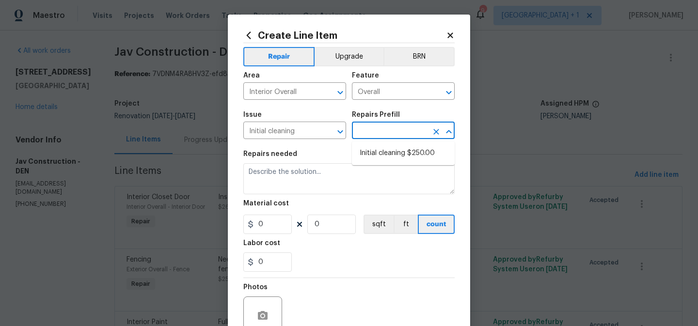
click at [372, 133] on input "text" at bounding box center [390, 131] width 76 height 15
click at [378, 153] on li "Initial cleaning $250.00" at bounding box center [403, 154] width 103 height 16
type input "Home Readiness Packages"
type input "Initial cleaning $250.00"
type textarea "1. Wipe down exterior doors and trim. 2. Clean out all exterior light fixtures …"
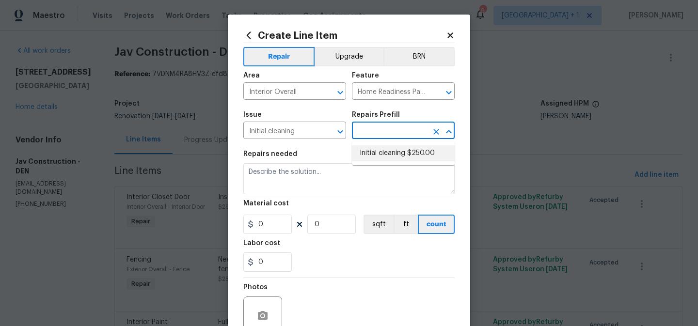
type input "250"
type input "1"
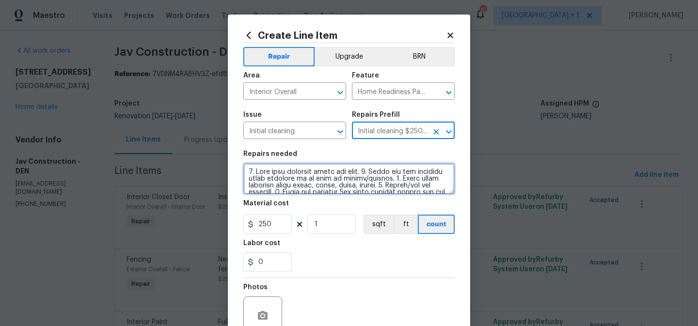
click at [303, 174] on textarea at bounding box center [349, 178] width 211 height 31
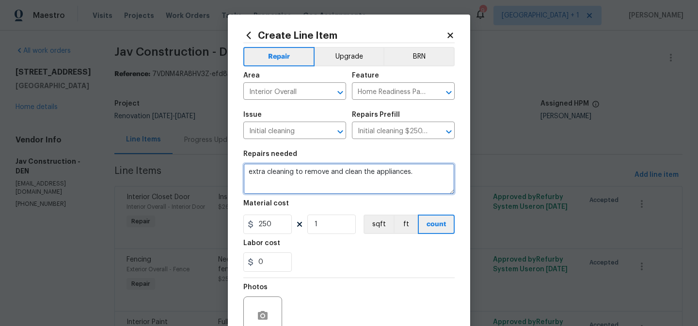
click at [330, 174] on textarea "extra cleaning to remove and clean the appliances." at bounding box center [349, 178] width 211 height 31
type textarea "extra cleaning to remove the stickyness and clean the appliances."
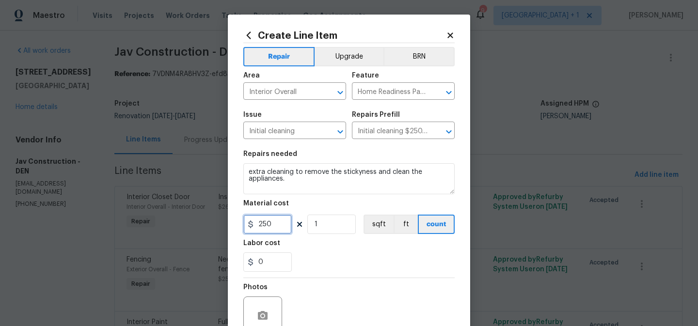
click at [282, 229] on input "250" at bounding box center [268, 224] width 49 height 19
type input "100"
click at [320, 269] on div "0" at bounding box center [349, 262] width 211 height 19
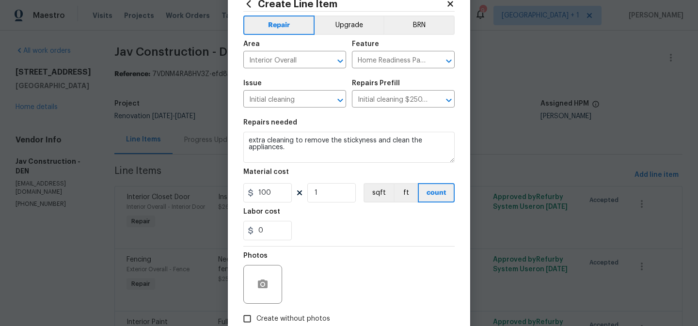
scroll to position [40, 0]
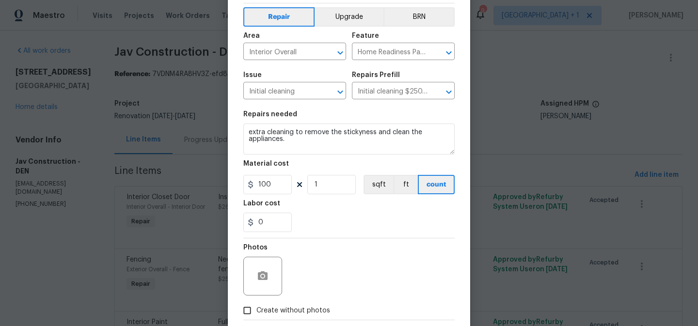
click at [270, 310] on span "Create without photos" at bounding box center [294, 311] width 74 height 10
click at [257, 310] on input "Create without photos" at bounding box center [247, 311] width 18 height 18
checkbox input "true"
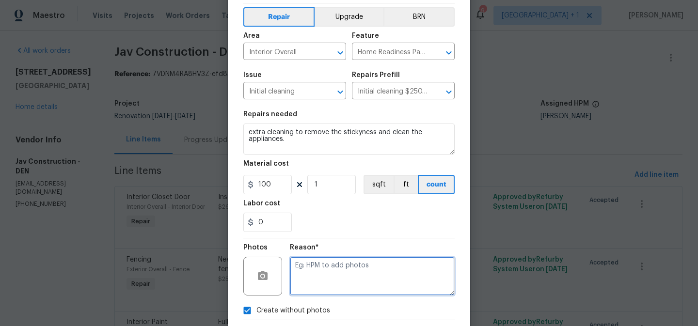
click at [315, 283] on textarea at bounding box center [372, 276] width 165 height 39
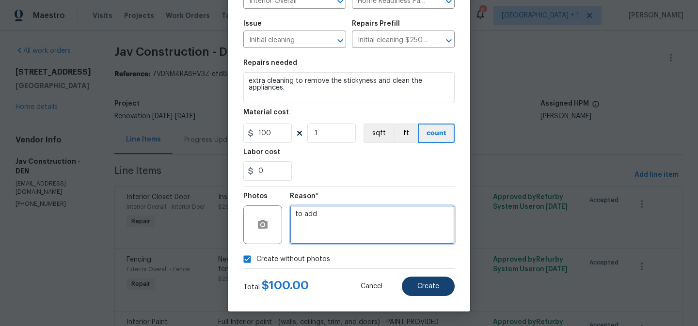
type textarea "to add"
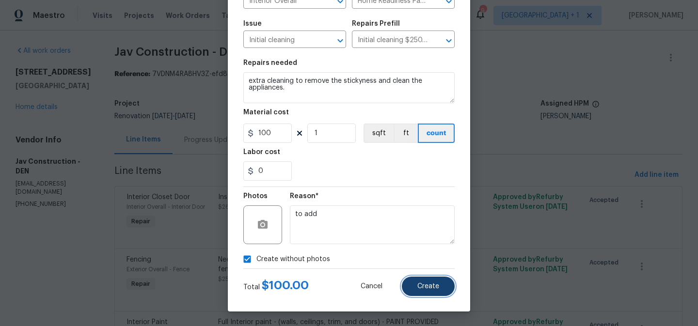
click at [425, 288] on span "Create" at bounding box center [429, 286] width 22 height 7
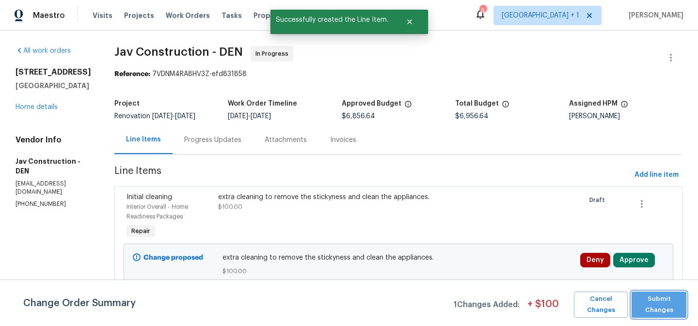
click at [667, 305] on span "Submit Changes" at bounding box center [659, 305] width 45 height 22
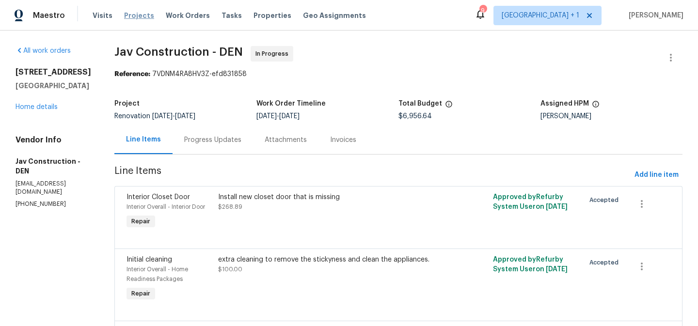
click at [135, 14] on span "Projects" at bounding box center [139, 16] width 30 height 10
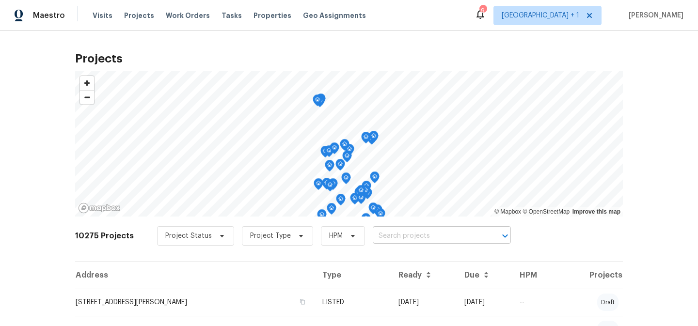
click at [390, 236] on input "text" at bounding box center [428, 236] width 111 height 15
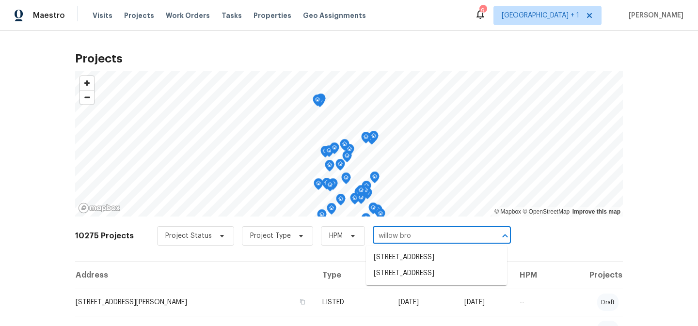
type input "willow broo"
click at [388, 280] on li "6424 Willow Broom Trl, Littleton, CO 80125" at bounding box center [436, 274] width 141 height 16
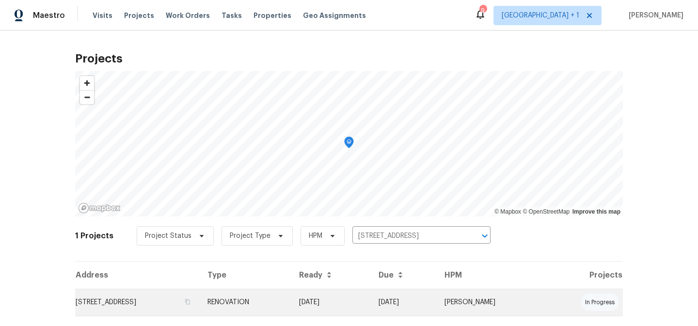
click at [292, 303] on td "RENOVATION" at bounding box center [246, 302] width 92 height 27
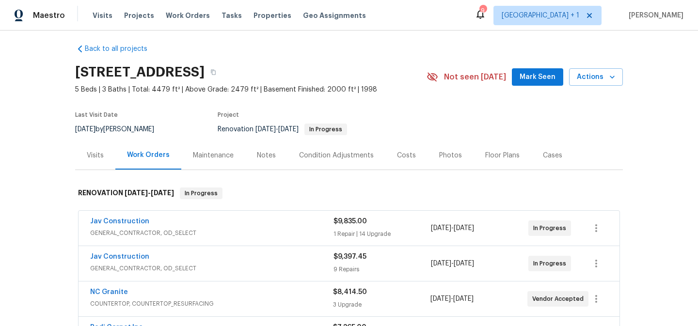
scroll to position [1, 0]
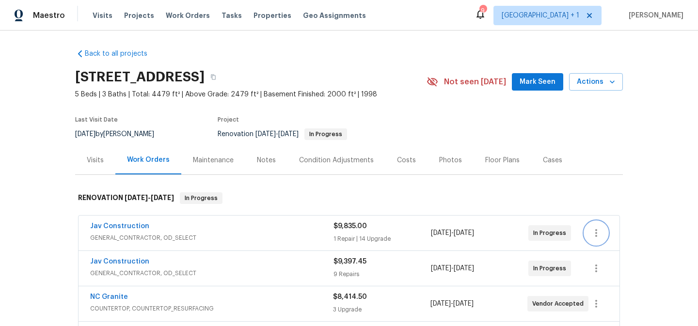
click at [595, 232] on icon "button" at bounding box center [597, 233] width 12 height 12
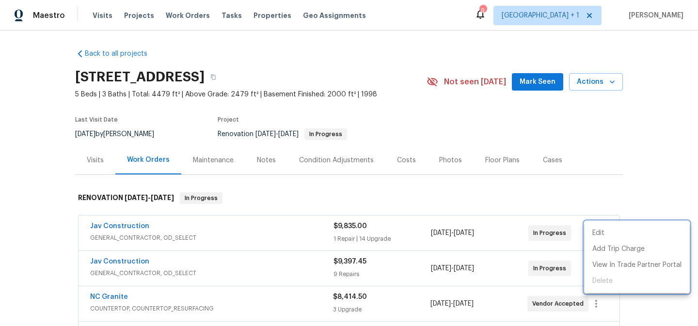
click at [625, 196] on div at bounding box center [349, 163] width 698 height 326
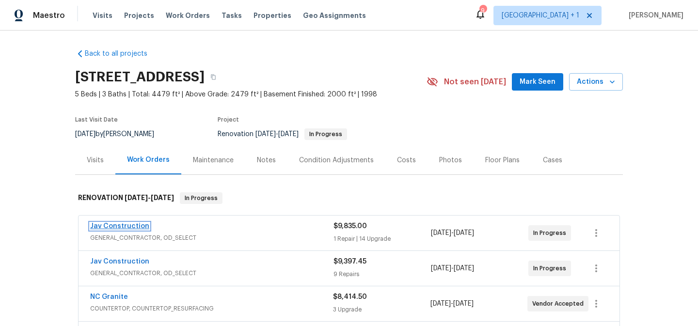
click at [121, 227] on link "Jav Construction" at bounding box center [119, 226] width 59 height 7
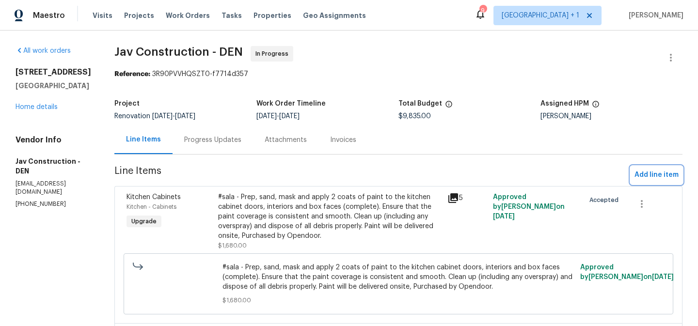
click at [664, 174] on span "Add line item" at bounding box center [657, 175] width 44 height 12
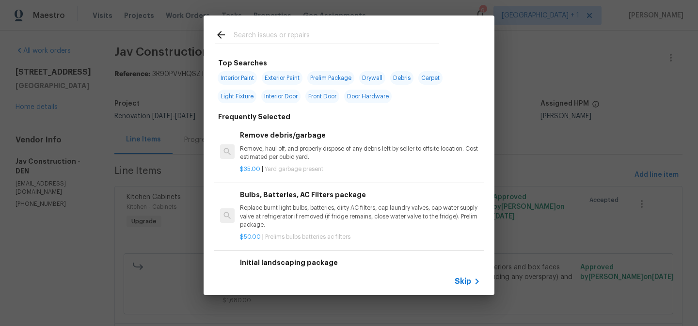
click at [464, 281] on span "Skip" at bounding box center [463, 282] width 16 height 10
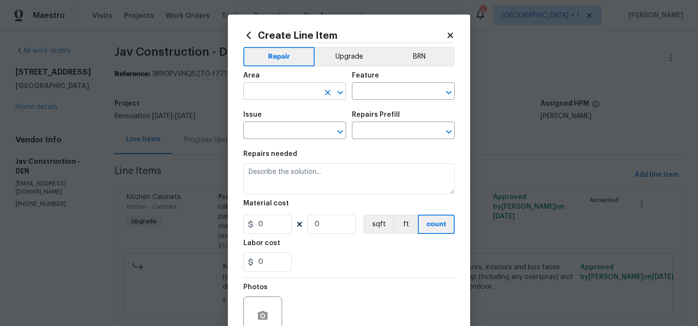
click at [294, 96] on input "text" at bounding box center [282, 92] width 76 height 15
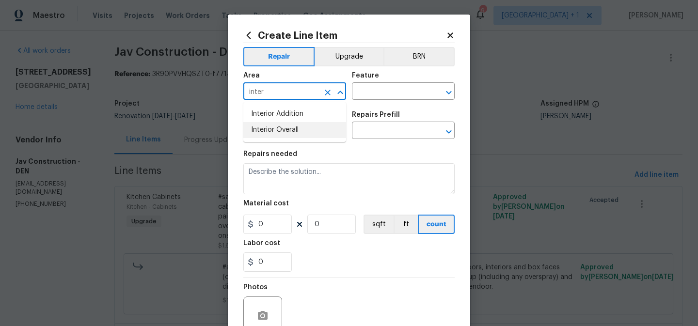
click at [291, 126] on li "Interior Overall" at bounding box center [295, 130] width 103 height 16
type input "Interior Overall"
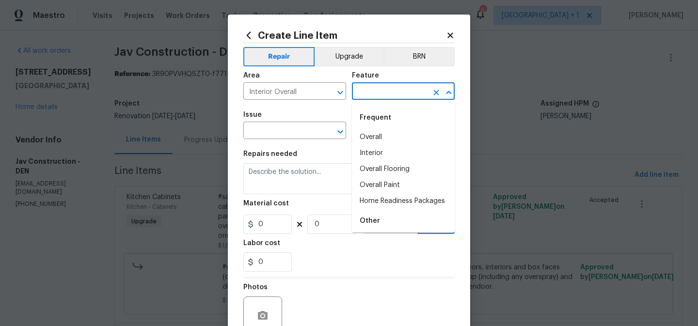
click at [363, 94] on input "text" at bounding box center [390, 92] width 76 height 15
click at [370, 137] on li "Overall" at bounding box center [403, 138] width 103 height 16
type input "Overall"
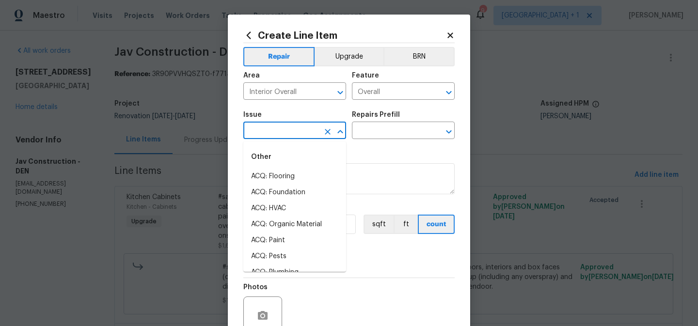
click at [301, 137] on input "text" at bounding box center [282, 131] width 76 height 15
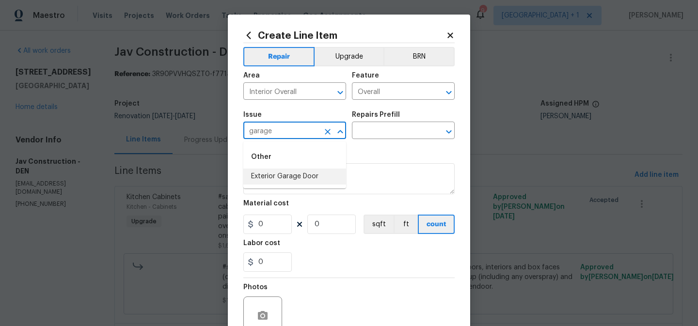
click at [301, 178] on li "Exterior Garage Door" at bounding box center [295, 177] width 103 height 16
type input "Exterior Garage Door"
click at [388, 125] on input "text" at bounding box center [390, 131] width 76 height 15
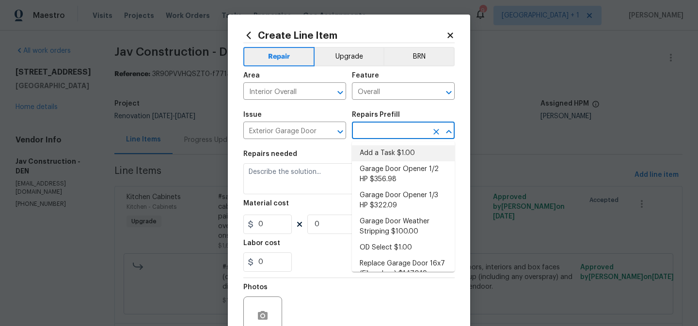
click at [381, 156] on li "Add a Task $1.00" at bounding box center [403, 154] width 103 height 16
type input "Interior Door"
type input "Add a Task $1.00"
type textarea "HPM to detail"
type input "1"
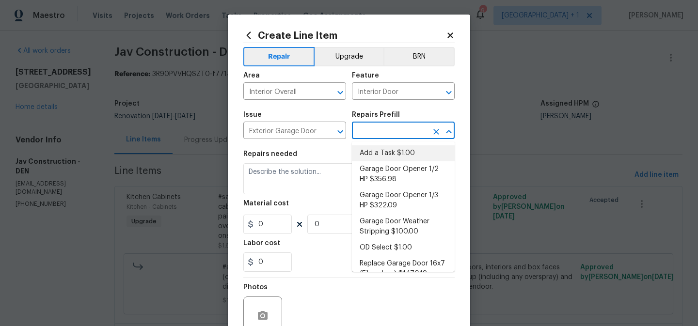
type input "1"
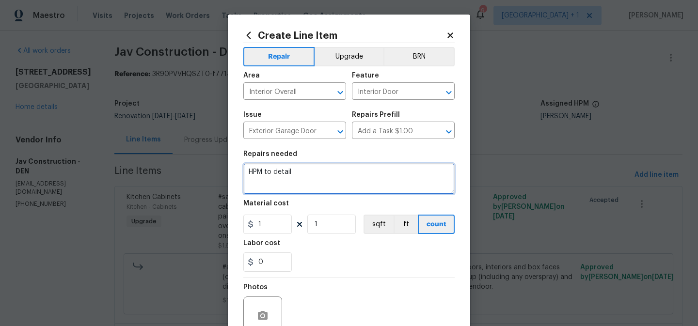
click at [291, 174] on textarea "HPM to detail" at bounding box center [349, 178] width 211 height 31
type textarea "scrape area of garage door that is damaged so it is smooth. then add a new piec…"
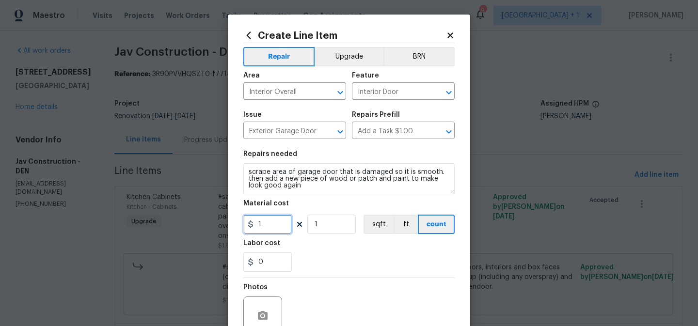
click at [275, 230] on input "1" at bounding box center [268, 224] width 49 height 19
type input "150"
click at [325, 272] on div "0" at bounding box center [349, 262] width 211 height 19
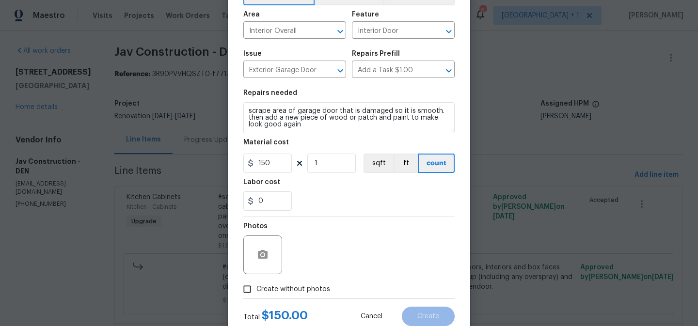
scroll to position [79, 0]
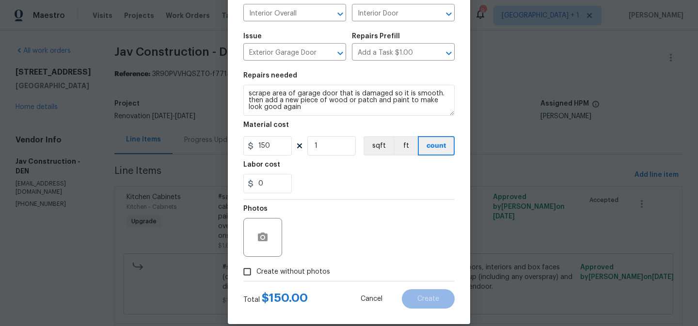
click at [280, 270] on span "Create without photos" at bounding box center [294, 272] width 74 height 10
click at [257, 270] on input "Create without photos" at bounding box center [247, 272] width 18 height 18
checkbox input "true"
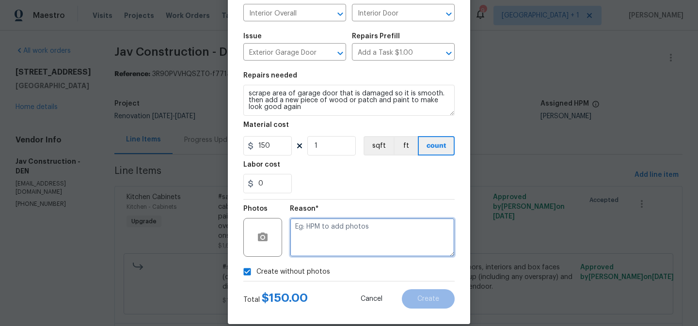
click at [329, 239] on textarea at bounding box center [372, 237] width 165 height 39
type textarea "to add"
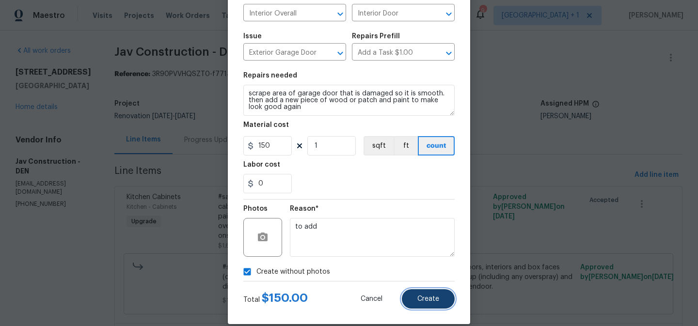
click at [426, 301] on span "Create" at bounding box center [429, 299] width 22 height 7
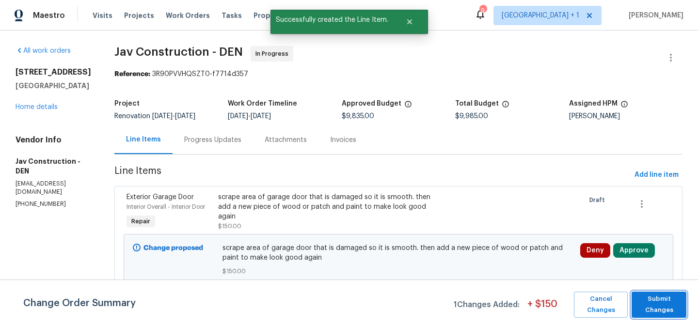
click at [640, 312] on span "Submit Changes" at bounding box center [659, 305] width 45 height 22
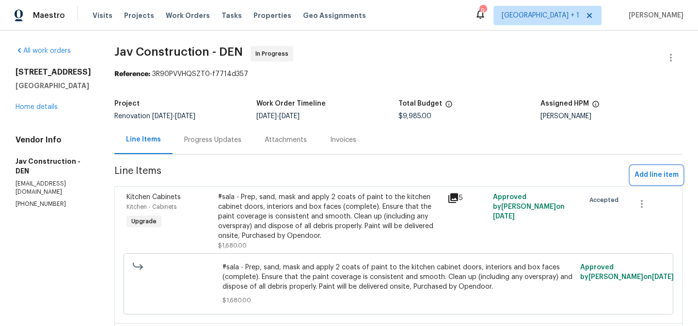
click at [652, 178] on span "Add line item" at bounding box center [657, 175] width 44 height 12
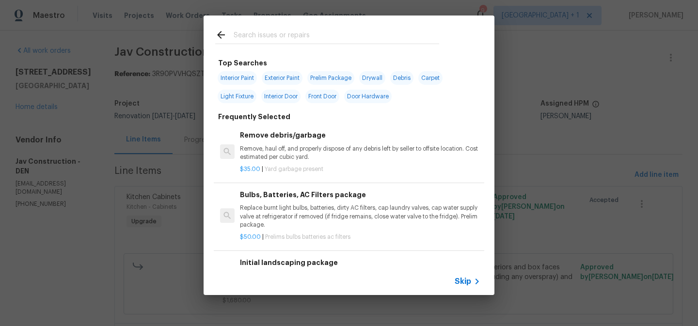
click at [467, 282] on span "Skip" at bounding box center [463, 282] width 16 height 10
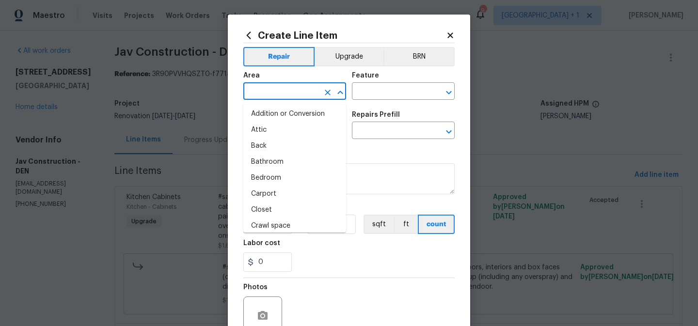
click at [282, 93] on input "text" at bounding box center [282, 92] width 76 height 15
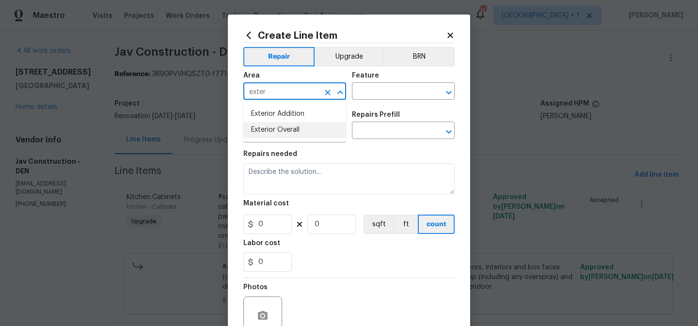
click at [274, 128] on li "Exterior Overall" at bounding box center [295, 130] width 103 height 16
type input "Exterior Overall"
click at [375, 89] on input "text" at bounding box center [390, 92] width 76 height 15
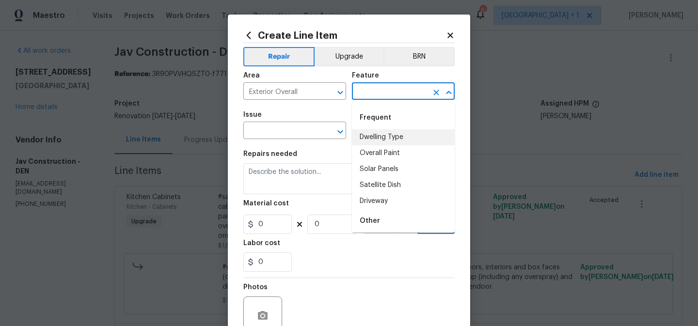
click at [375, 134] on li "Dwelling Type" at bounding box center [403, 138] width 103 height 16
type input "Dwelling Type"
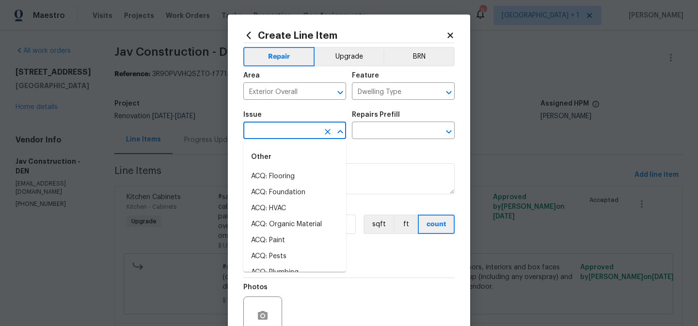
click at [311, 132] on input "text" at bounding box center [282, 131] width 76 height 15
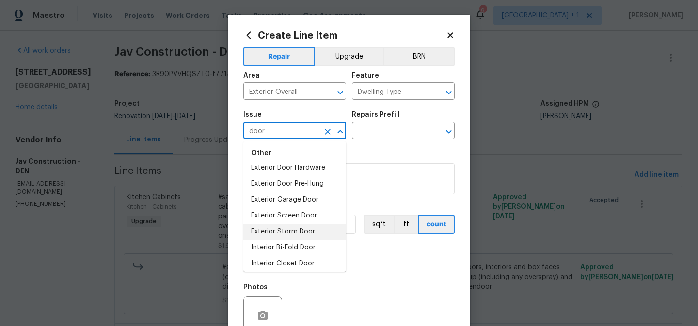
scroll to position [0, 0]
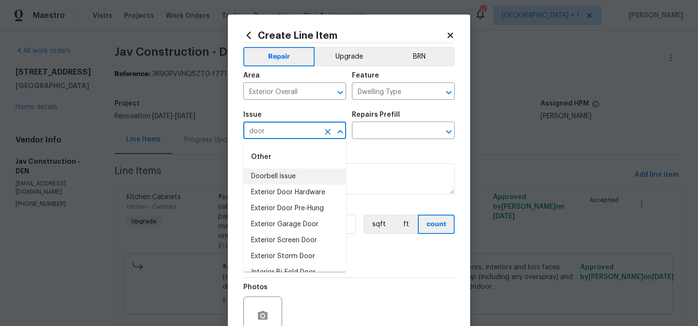
click at [283, 134] on input "door" at bounding box center [282, 131] width 76 height 15
type input "d"
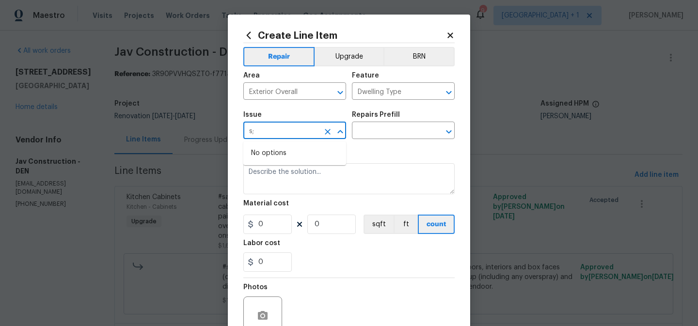
type input "s"
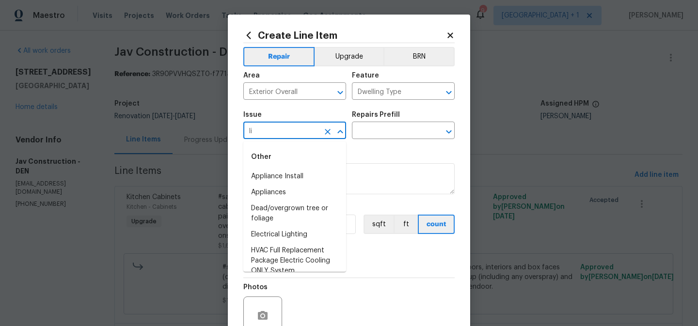
type input "l"
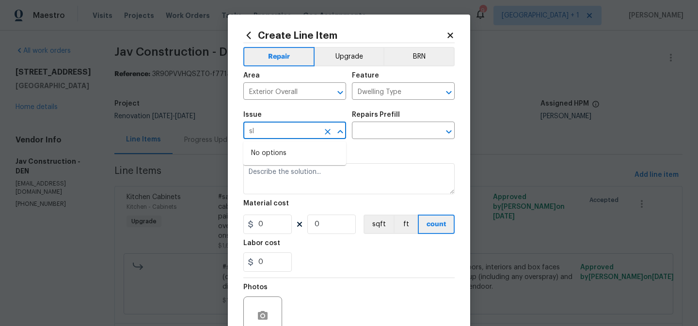
type input "s"
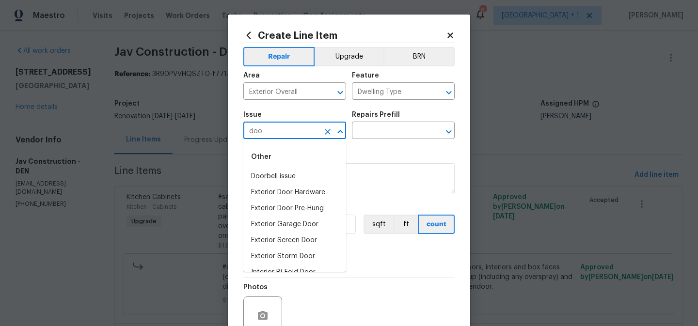
type input "door"
click at [327, 131] on icon "Clear" at bounding box center [328, 132] width 6 height 6
click at [431, 93] on button "Clear" at bounding box center [437, 93] width 14 height 14
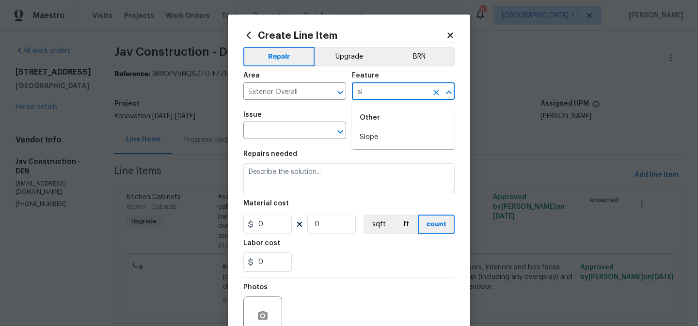
type input "s"
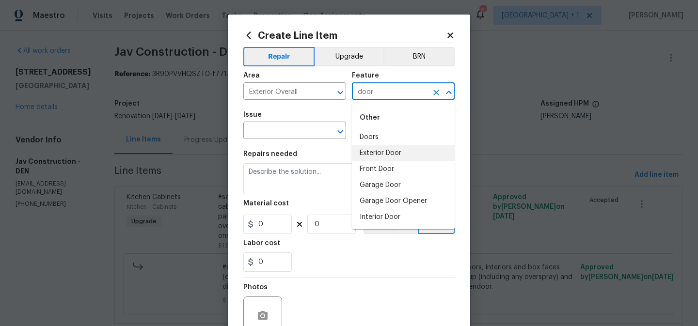
click at [400, 152] on li "Exterior Door" at bounding box center [403, 154] width 103 height 16
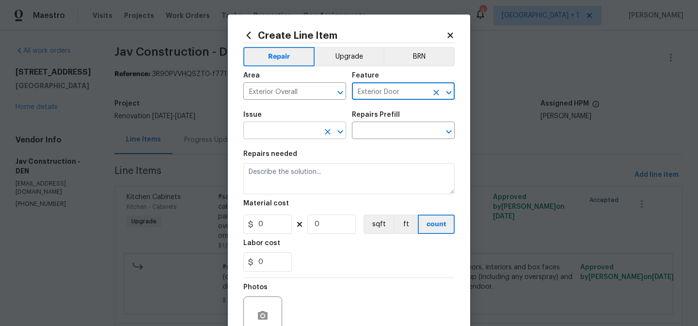
type input "Exterior Door"
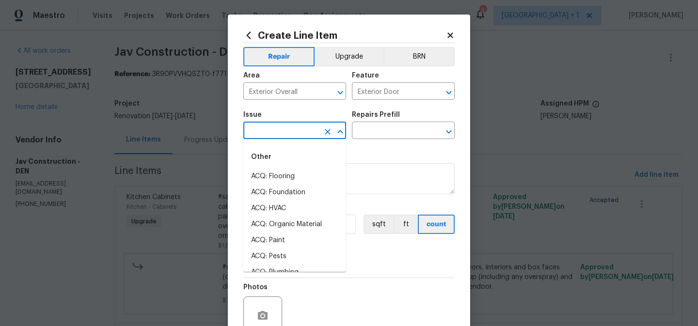
click at [305, 132] on input "text" at bounding box center [282, 131] width 76 height 15
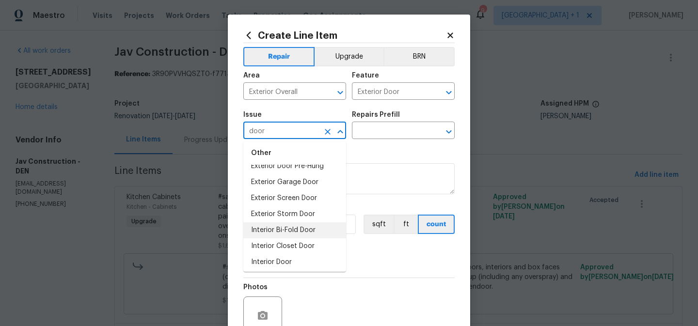
scroll to position [39, 0]
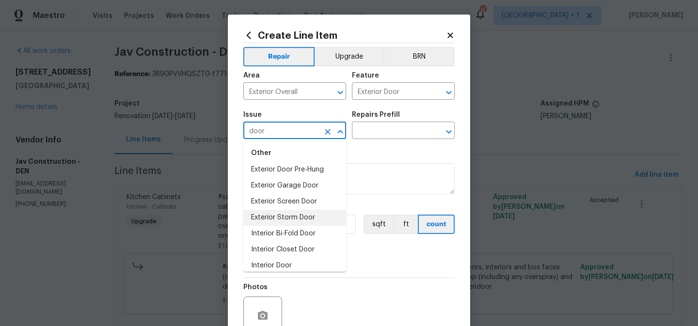
click at [295, 218] on li "Exterior Storm Door" at bounding box center [295, 218] width 103 height 16
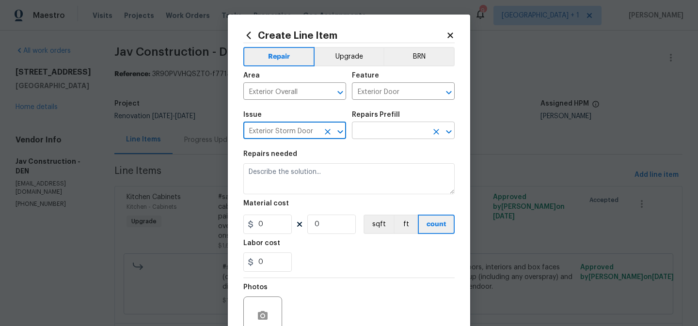
type input "Exterior Storm Door"
click at [401, 131] on input "text" at bounding box center [390, 131] width 76 height 15
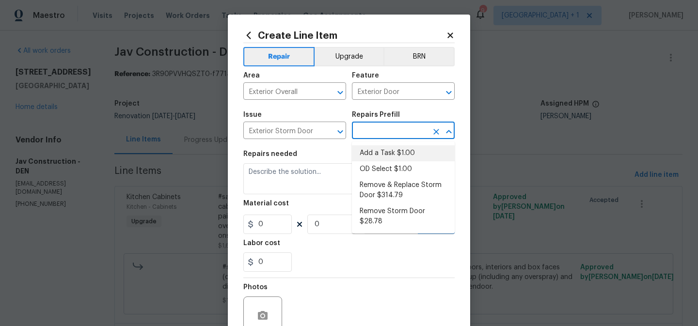
click at [394, 155] on li "Add a Task $1.00" at bounding box center [403, 154] width 103 height 16
type input "Interior Door"
type input "Add a Task $1.00"
type textarea "HPM to detail"
type input "1"
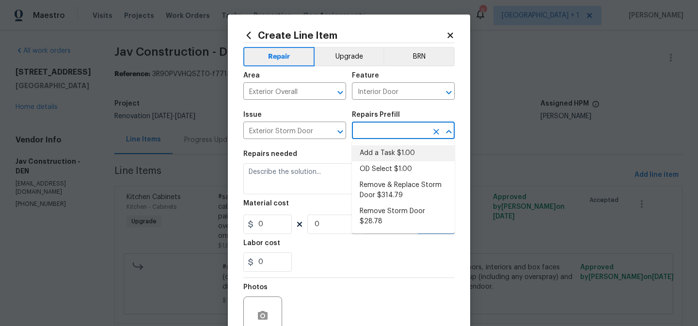
type input "1"
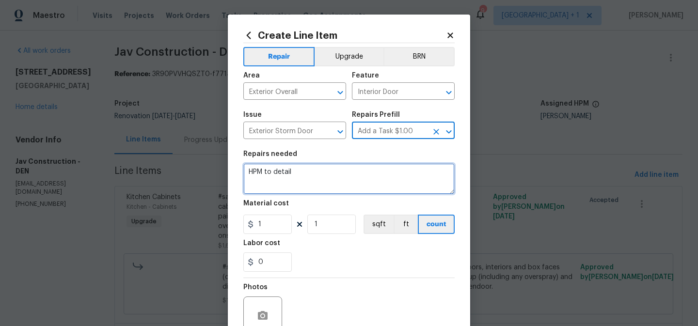
click at [271, 173] on textarea "HPM to detail" at bounding box center [349, 178] width 211 height 31
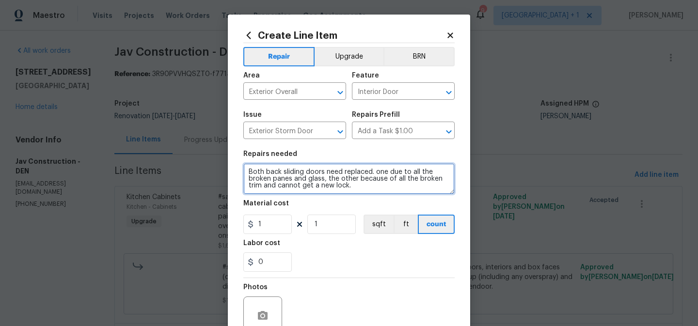
type textarea "Both back sliding doors need replaced. one due to all the broken panes and glas…"
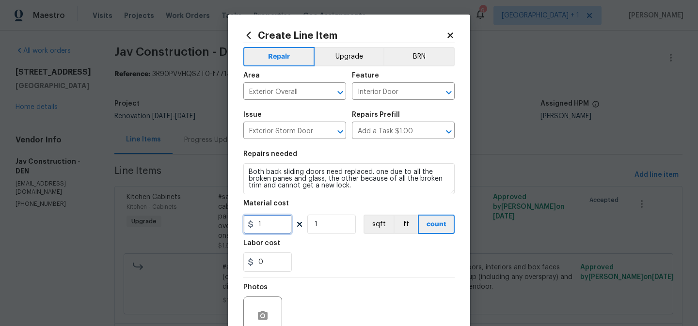
click at [272, 225] on input "1" at bounding box center [268, 224] width 49 height 19
type input "750"
click at [337, 226] on input "1" at bounding box center [332, 224] width 49 height 19
type input "2"
click at [345, 294] on div "Photos" at bounding box center [349, 309] width 211 height 63
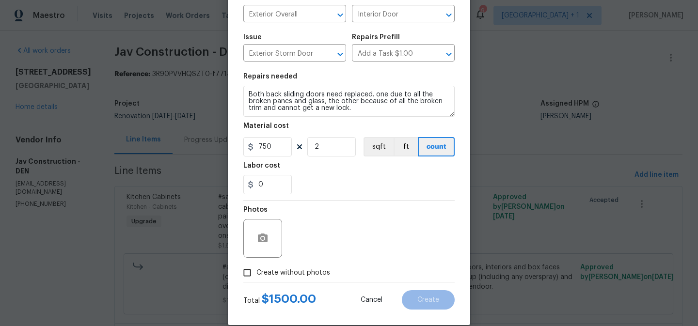
scroll to position [83, 0]
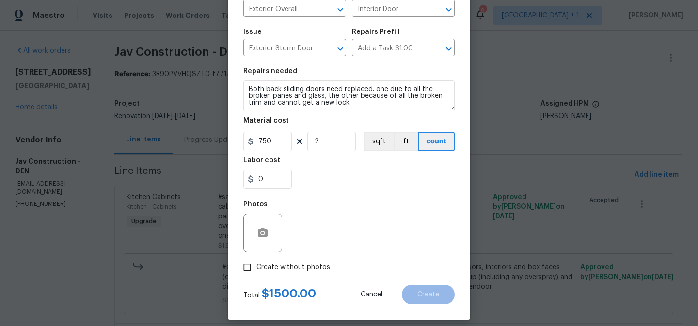
click at [278, 272] on span "Create without photos" at bounding box center [294, 268] width 74 height 10
click at [257, 272] on input "Create without photos" at bounding box center [247, 268] width 18 height 18
checkbox input "true"
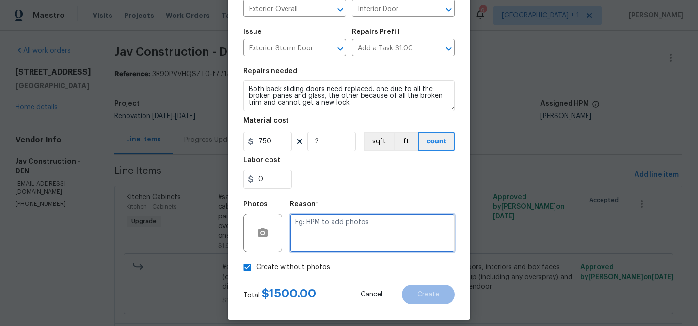
click at [322, 244] on textarea at bounding box center [372, 233] width 165 height 39
type textarea "to add"
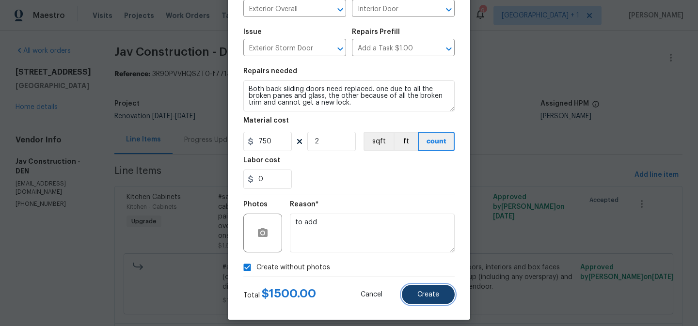
click at [420, 294] on span "Create" at bounding box center [429, 295] width 22 height 7
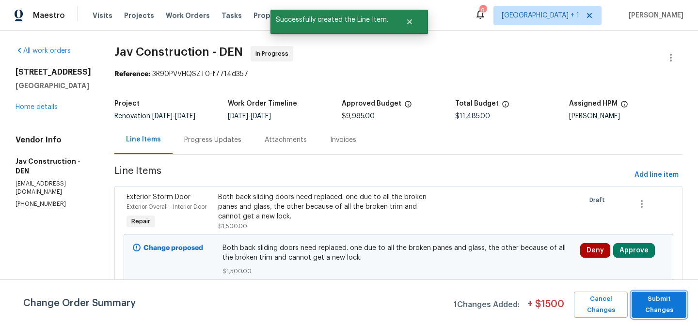
click at [662, 308] on span "Submit Changes" at bounding box center [659, 305] width 45 height 22
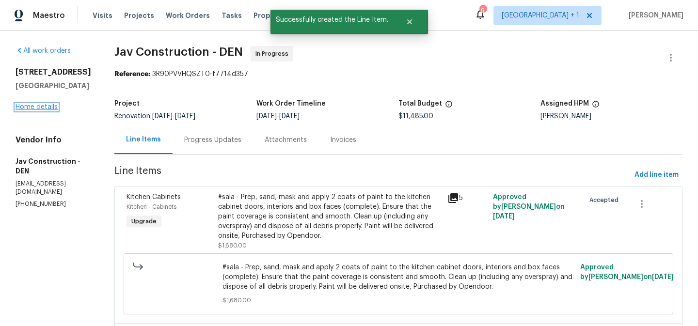
click at [46, 111] on link "Home details" at bounding box center [37, 107] width 42 height 7
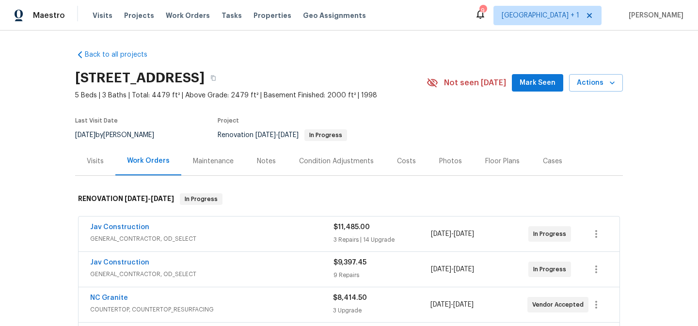
click at [404, 162] on div "Costs" at bounding box center [406, 162] width 19 height 10
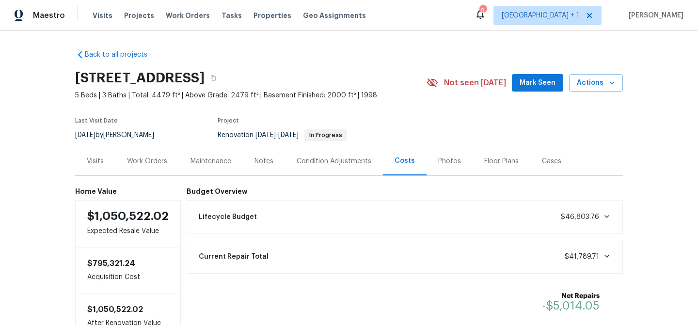
click at [151, 162] on div "Work Orders" at bounding box center [147, 162] width 40 height 10
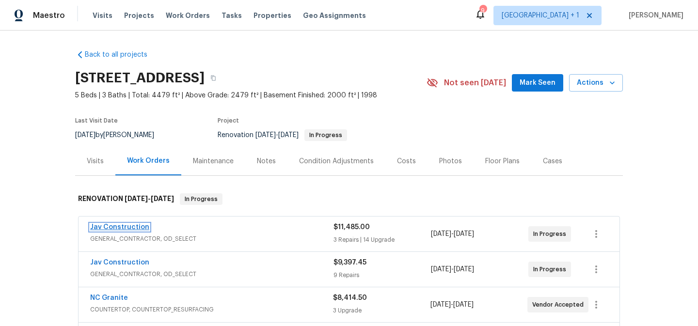
click at [138, 227] on link "Jav Construction" at bounding box center [119, 227] width 59 height 7
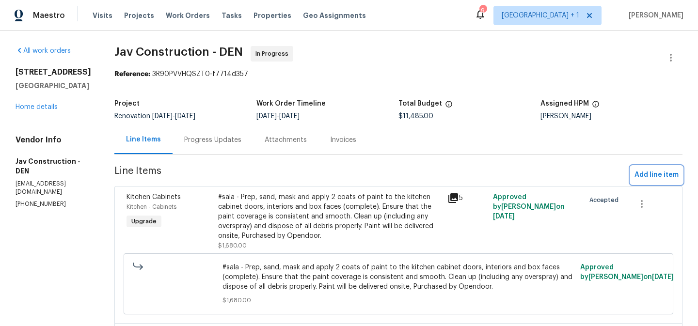
click at [665, 177] on span "Add line item" at bounding box center [657, 175] width 44 height 12
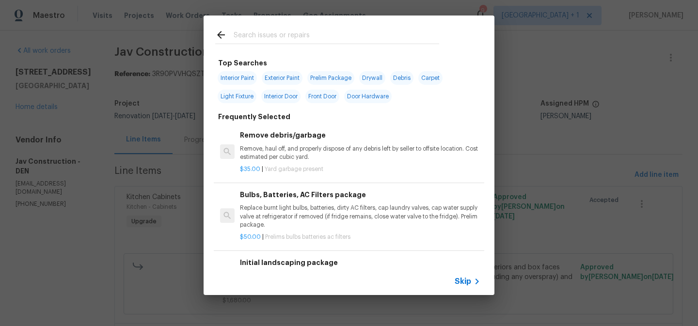
click at [463, 281] on span "Skip" at bounding box center [463, 282] width 16 height 10
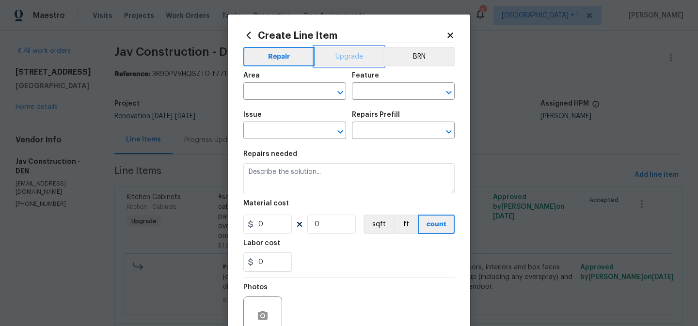
click at [344, 58] on button "Upgrade" at bounding box center [349, 56] width 69 height 19
click at [302, 89] on input "text" at bounding box center [282, 92] width 76 height 15
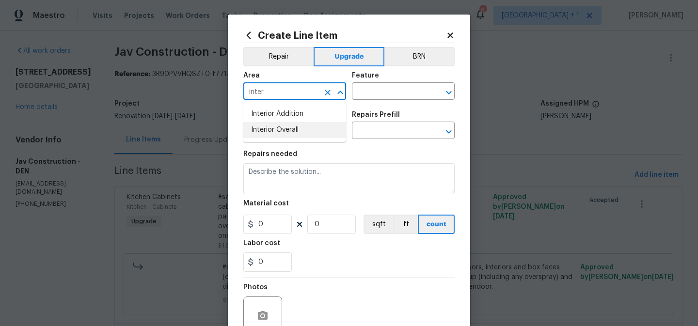
click at [292, 128] on li "Interior Overall" at bounding box center [295, 130] width 103 height 16
type input "Interior Overall"
click at [377, 94] on input "text" at bounding box center [390, 92] width 76 height 15
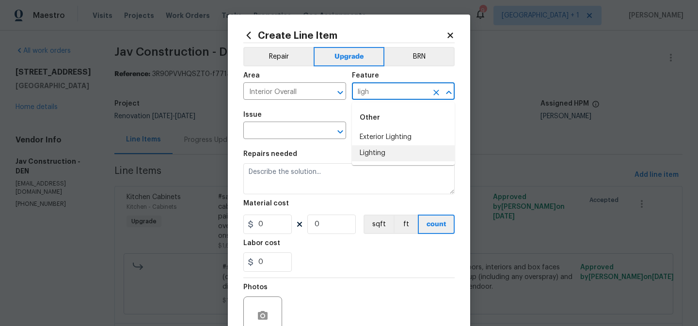
click at [383, 157] on li "Lighting" at bounding box center [403, 154] width 103 height 16
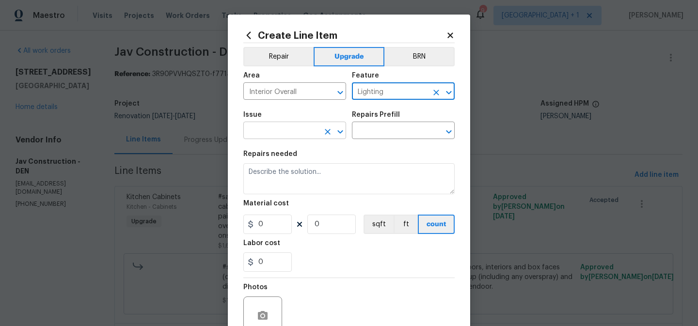
type input "Lighting"
click at [294, 130] on input "text" at bounding box center [282, 131] width 76 height 15
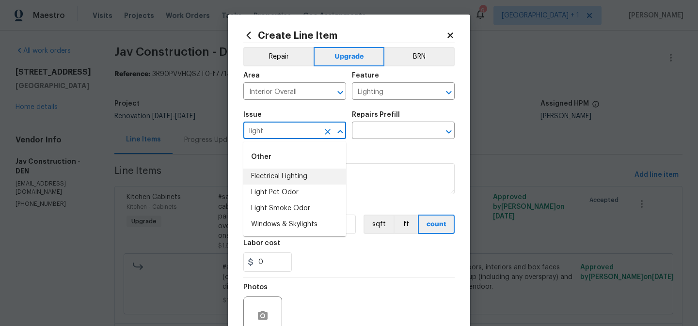
click at [290, 180] on li "Electrical Lighting" at bounding box center [295, 177] width 103 height 16
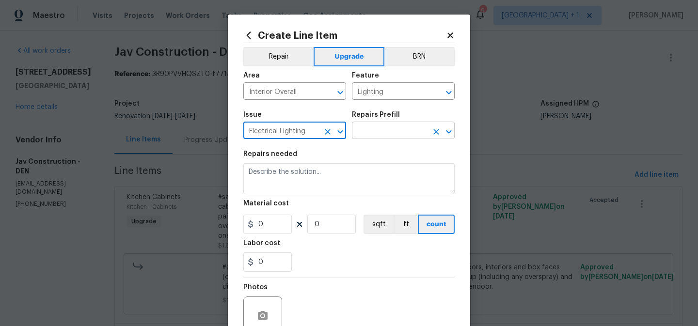
type input "Electrical Lighting"
click at [394, 132] on input "text" at bounding box center [390, 131] width 76 height 15
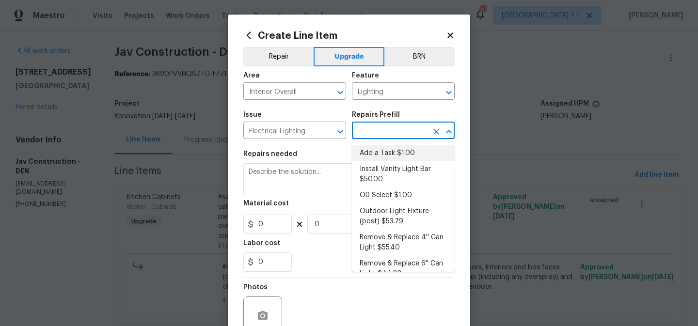
click at [387, 154] on li "Add a Task $1.00" at bounding box center [403, 154] width 103 height 16
type input "Add a Task $1.00"
type textarea "HPM to detail"
type input "1"
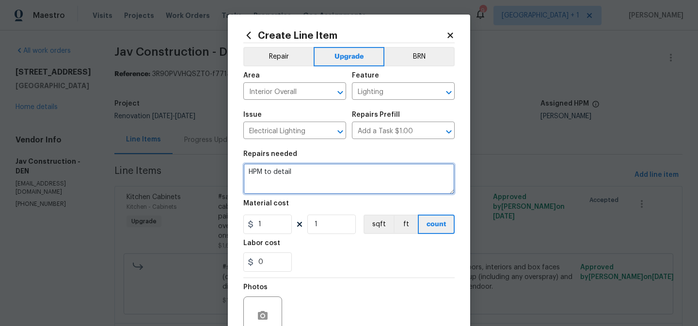
click at [296, 170] on textarea "HPM to detail" at bounding box center [349, 178] width 211 height 31
type textarea "replace light at top of stairs with flush mount brished nickel light"
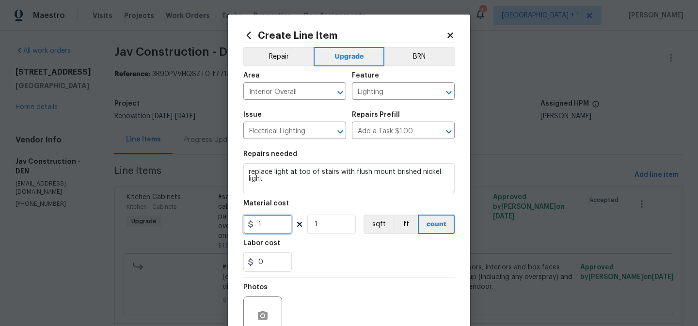
click at [276, 226] on input "1" at bounding box center [268, 224] width 49 height 19
type input "65"
click at [346, 253] on div "0" at bounding box center [349, 262] width 211 height 19
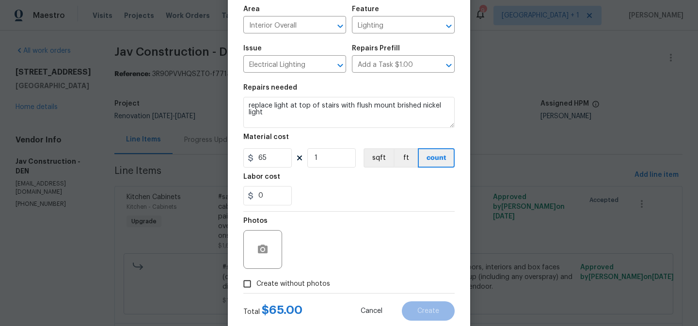
scroll to position [81, 0]
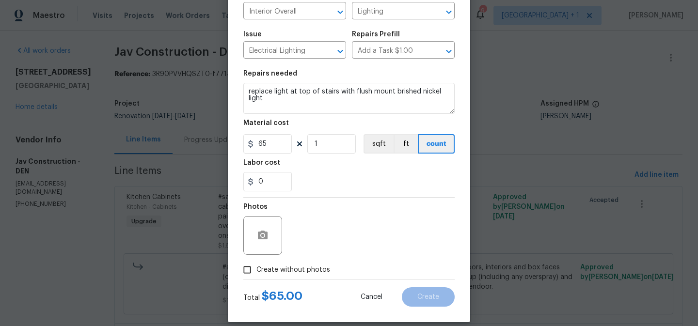
click at [309, 270] on span "Create without photos" at bounding box center [294, 270] width 74 height 10
click at [257, 270] on input "Create without photos" at bounding box center [247, 270] width 18 height 18
checkbox input "true"
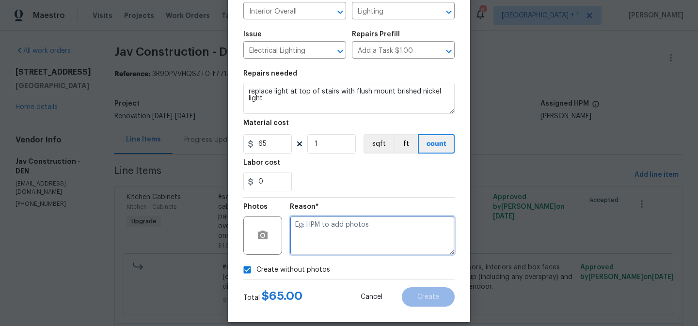
click at [349, 241] on textarea at bounding box center [372, 235] width 165 height 39
type textarea "to add"
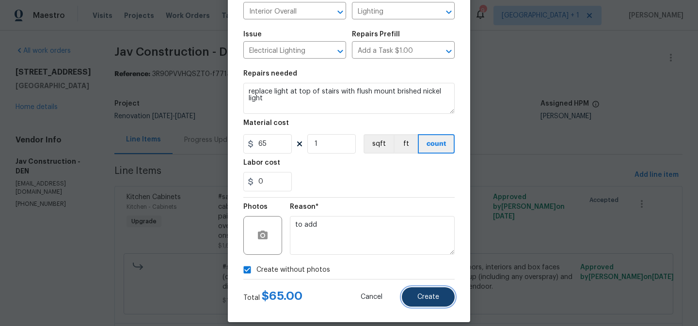
click at [423, 296] on span "Create" at bounding box center [429, 297] width 22 height 7
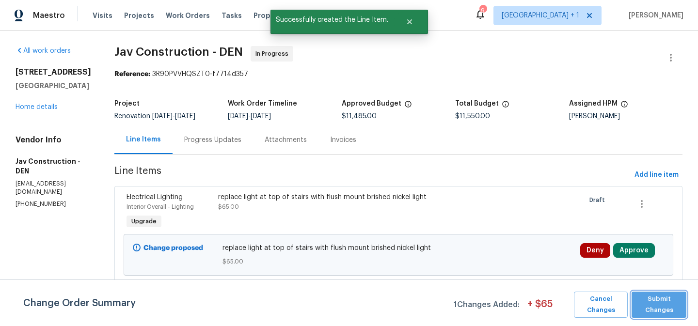
click at [651, 304] on span "Submit Changes" at bounding box center [659, 305] width 45 height 22
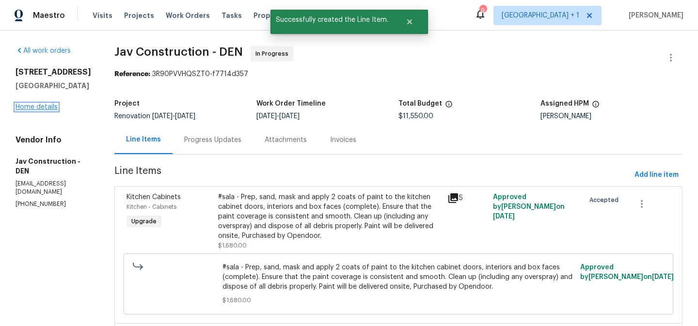
click at [41, 111] on link "Home details" at bounding box center [37, 107] width 42 height 7
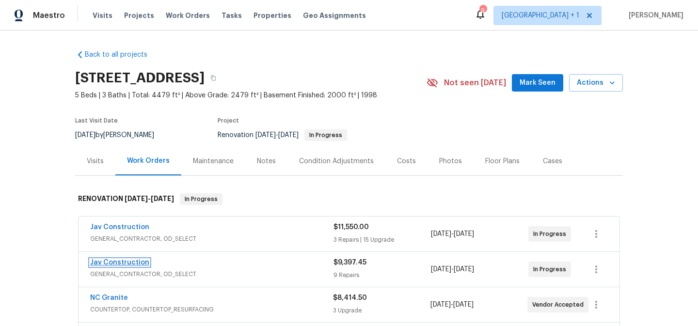
click at [132, 262] on link "Jav Construction" at bounding box center [119, 263] width 59 height 7
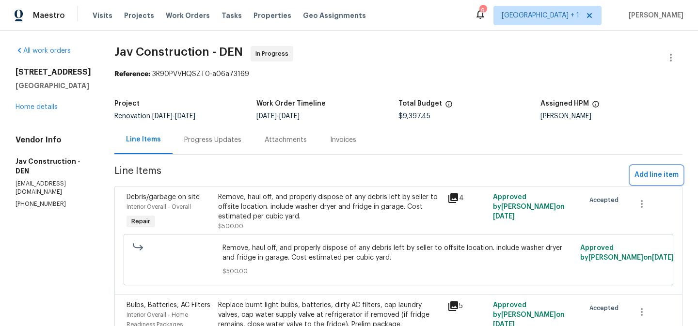
click at [646, 177] on span "Add line item" at bounding box center [657, 175] width 44 height 12
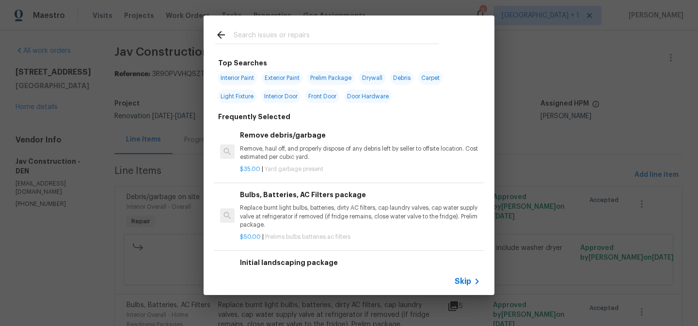
click at [462, 282] on span "Skip" at bounding box center [463, 282] width 16 height 10
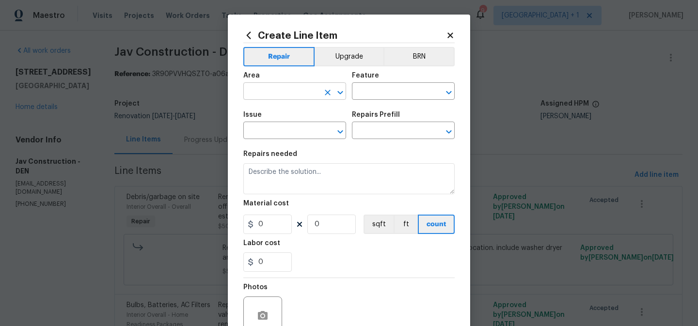
click at [262, 90] on input "text" at bounding box center [282, 92] width 76 height 15
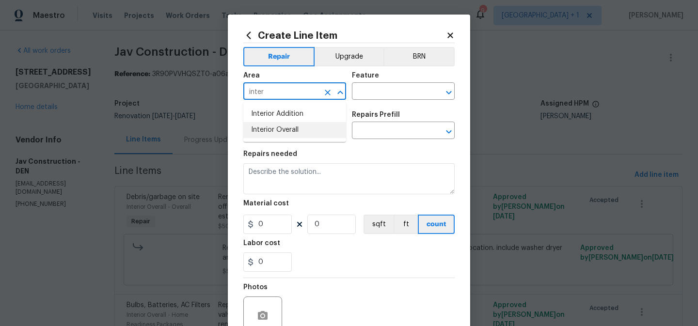
click at [264, 131] on li "Interior Overall" at bounding box center [295, 130] width 103 height 16
type input "Interior Overall"
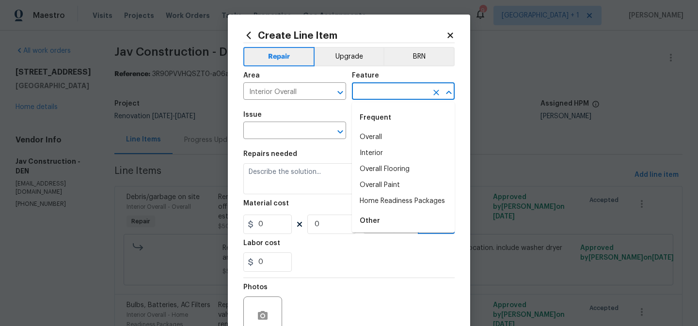
click at [384, 95] on input "text" at bounding box center [390, 92] width 76 height 15
click at [379, 132] on li "Overall" at bounding box center [403, 138] width 103 height 16
type input "Overall"
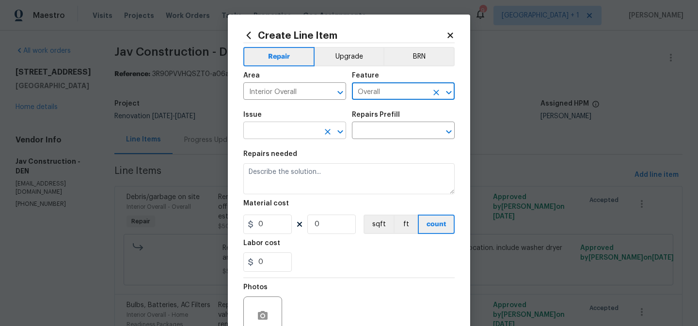
click at [304, 126] on input "text" at bounding box center [282, 131] width 76 height 15
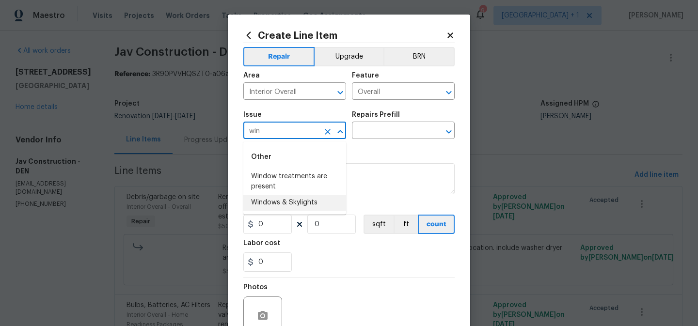
click at [297, 201] on li "Windows & Skylights" at bounding box center [295, 203] width 103 height 16
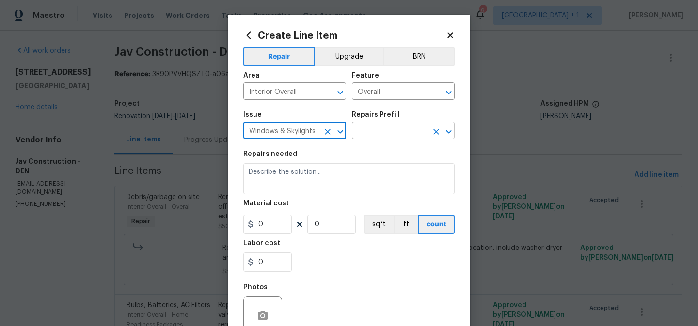
type input "Windows & Skylights"
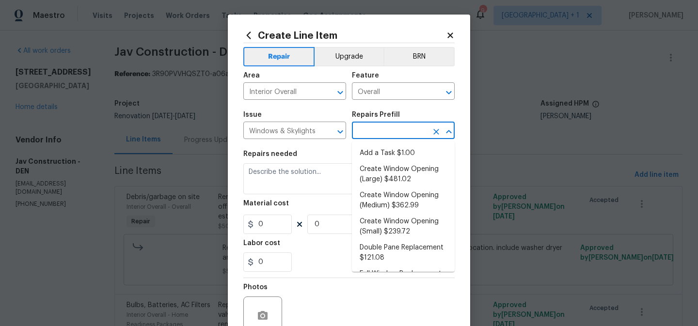
click at [383, 133] on input "text" at bounding box center [390, 131] width 76 height 15
click at [377, 158] on li "Add a Task $1.00" at bounding box center [403, 154] width 103 height 16
type input "Add a Task $1.00"
type textarea "HPM to detail"
type input "1"
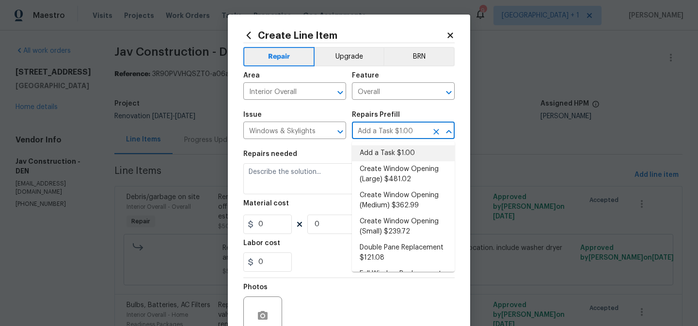
type input "1"
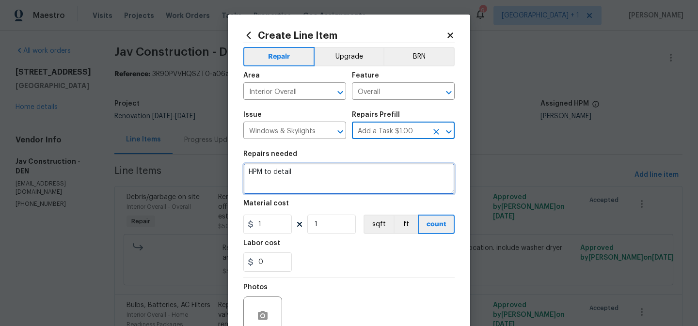
click at [279, 172] on textarea "HPM to detail" at bounding box center [349, 178] width 211 height 31
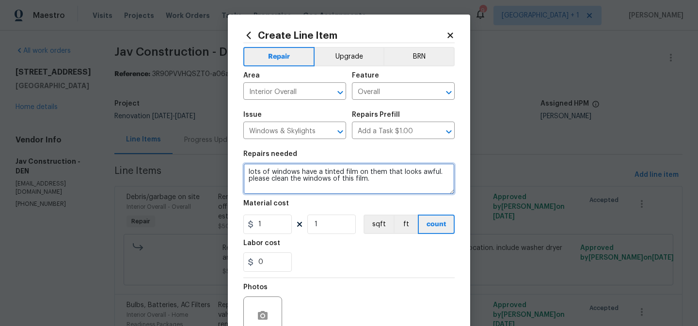
type textarea "lots of windows have a tinted film on them that looks awful. please clean the w…"
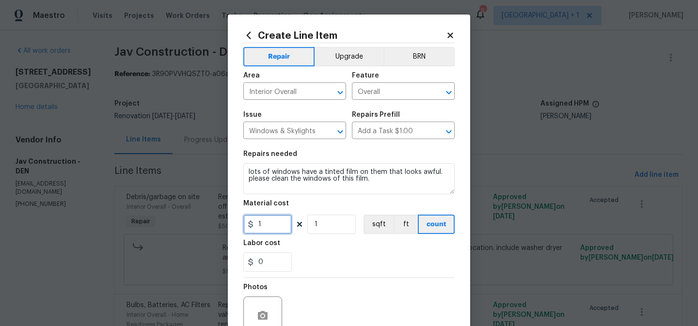
click at [267, 232] on input "1" at bounding box center [268, 224] width 49 height 19
type input "100"
click at [325, 315] on div "Photos" at bounding box center [349, 309] width 211 height 63
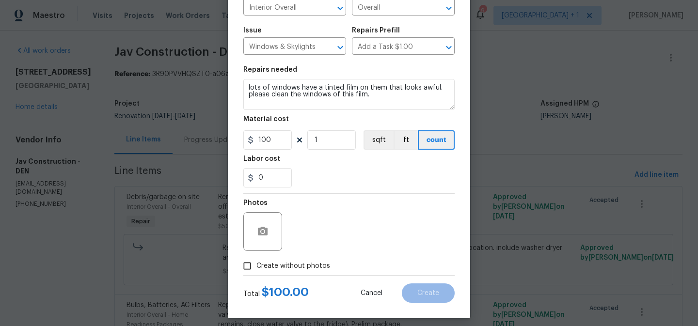
scroll to position [92, 0]
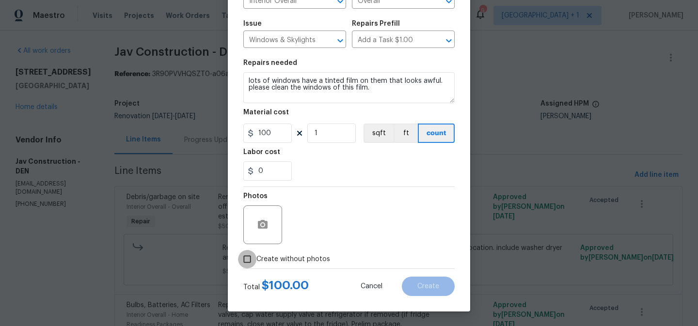
click at [248, 263] on input "Create without photos" at bounding box center [247, 259] width 18 height 18
checkbox input "true"
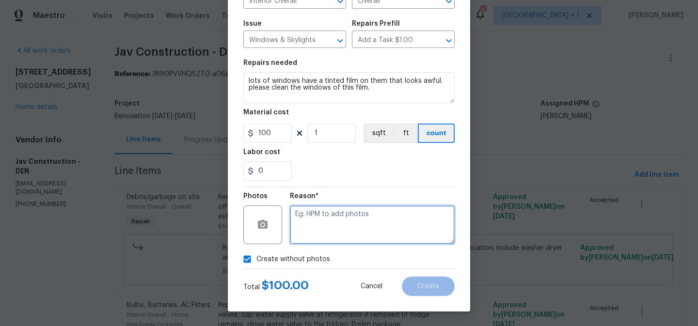
click at [352, 228] on textarea at bounding box center [372, 225] width 165 height 39
type textarea "to add"
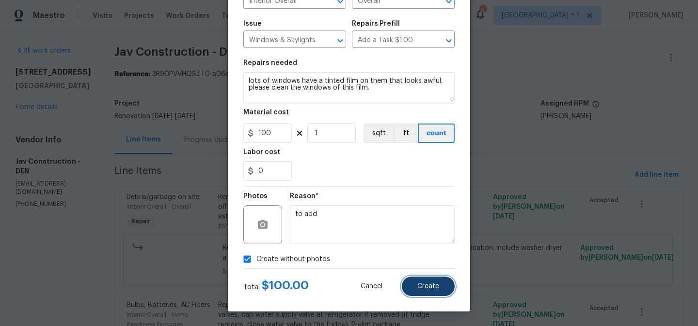
click at [439, 287] on button "Create" at bounding box center [428, 286] width 53 height 19
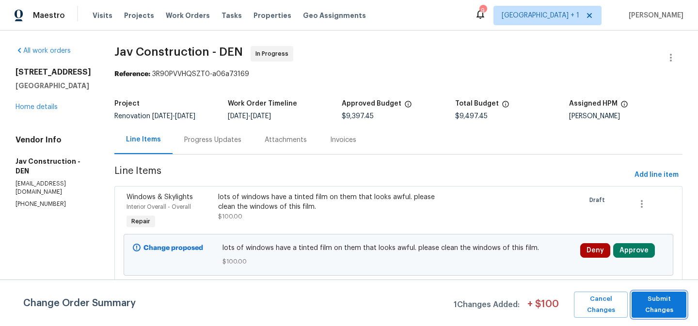
click at [670, 309] on span "Submit Changes" at bounding box center [659, 305] width 45 height 22
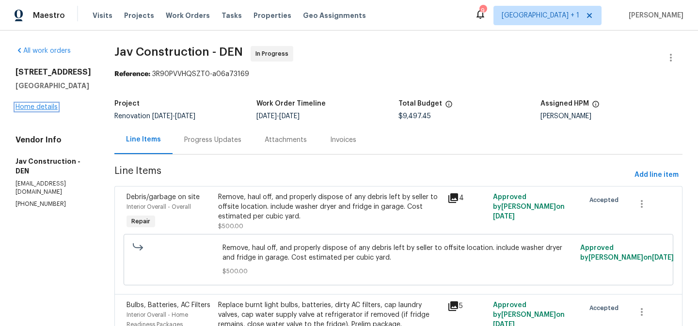
click at [44, 111] on link "Home details" at bounding box center [37, 107] width 42 height 7
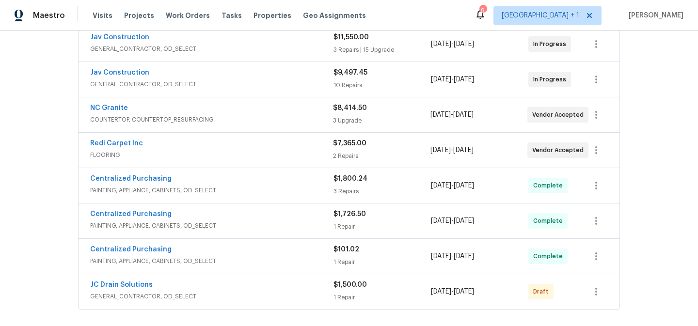
scroll to position [518, 0]
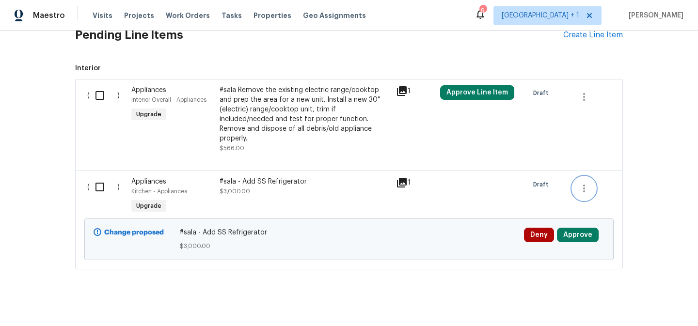
click at [586, 183] on icon "button" at bounding box center [585, 189] width 12 height 12
click at [586, 179] on li "Cancel" at bounding box center [591, 179] width 37 height 16
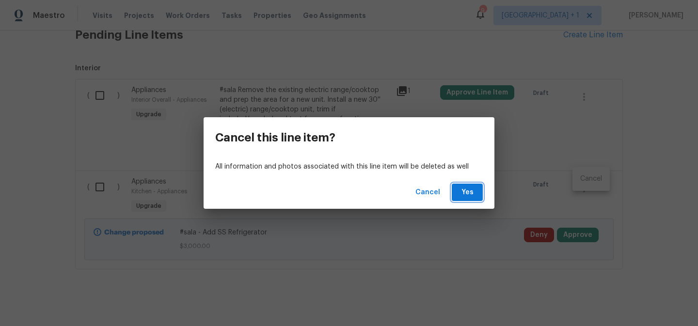
click at [467, 194] on span "Yes" at bounding box center [468, 193] width 16 height 12
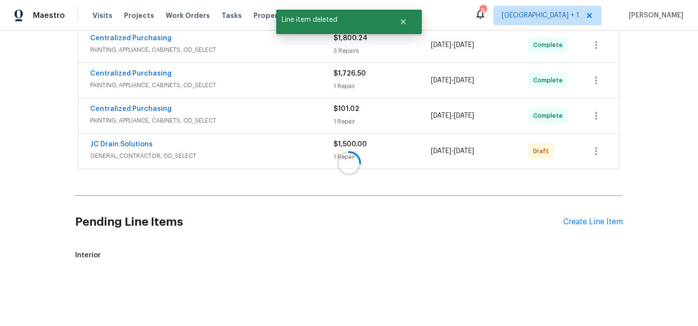
scroll to position [419, 0]
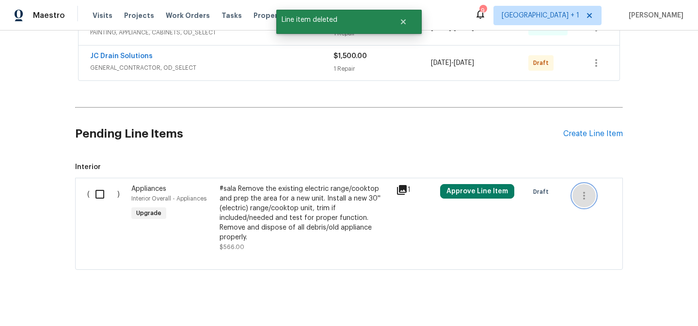
click at [584, 197] on icon "button" at bounding box center [585, 196] width 12 height 12
click at [593, 198] on li "Cancel" at bounding box center [591, 196] width 37 height 16
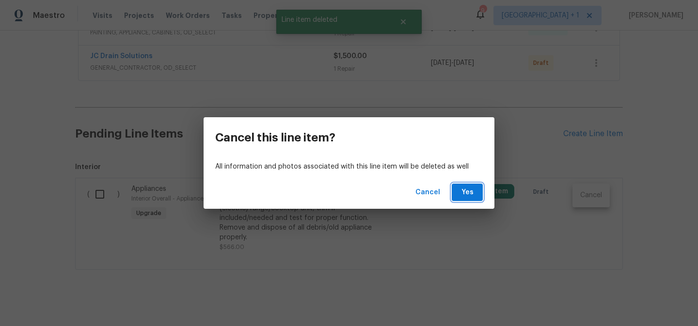
click at [467, 194] on span "Yes" at bounding box center [468, 193] width 16 height 12
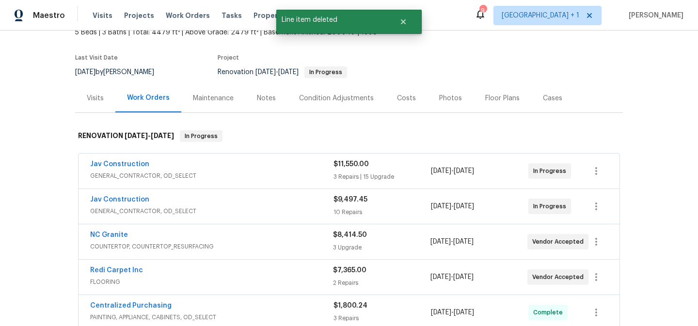
scroll to position [62, 0]
click at [138, 200] on link "Jav Construction" at bounding box center [119, 200] width 59 height 7
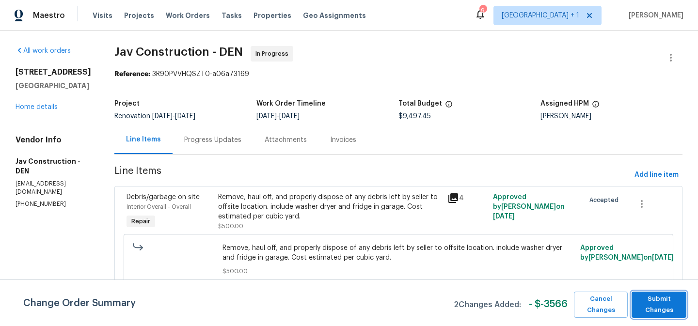
click at [659, 306] on span "Submit Changes" at bounding box center [659, 305] width 45 height 22
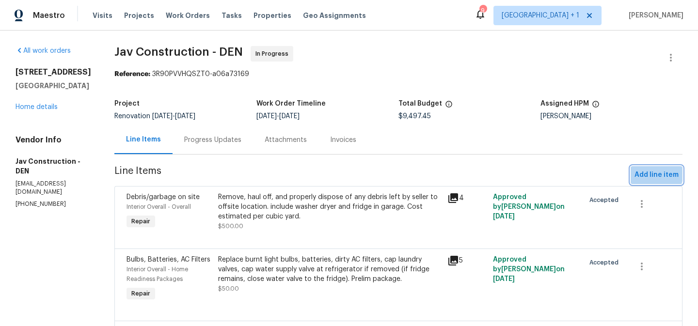
click at [654, 174] on span "Add line item" at bounding box center [657, 175] width 44 height 12
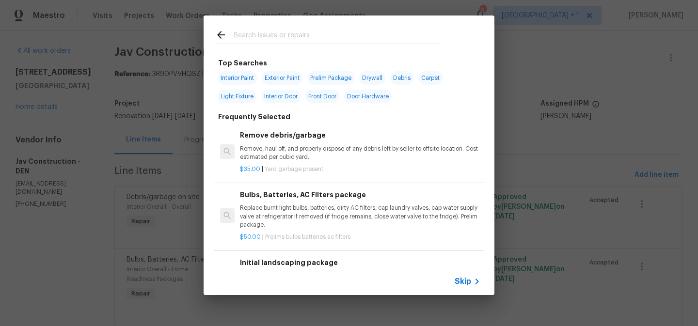
click at [464, 281] on span "Skip" at bounding box center [463, 282] width 16 height 10
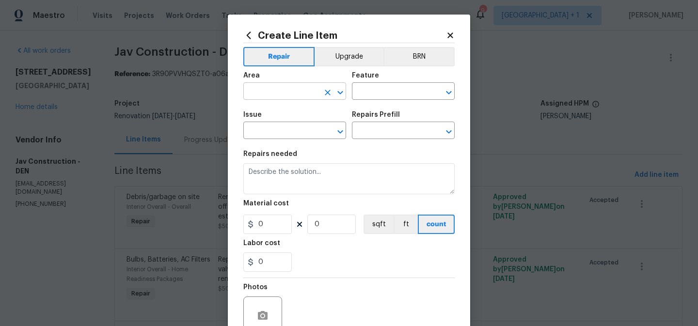
click at [301, 92] on input "text" at bounding box center [282, 92] width 76 height 15
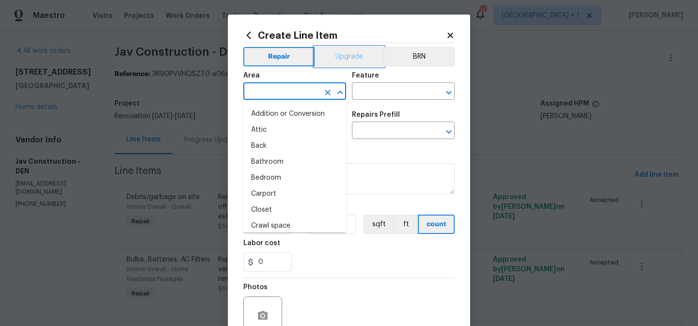
click at [345, 52] on button "Upgrade" at bounding box center [349, 56] width 69 height 19
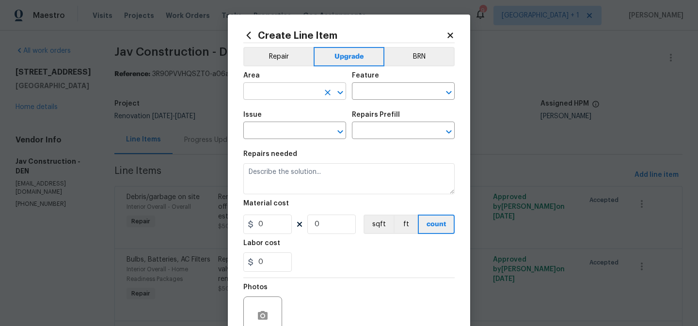
click at [297, 92] on input "text" at bounding box center [282, 92] width 76 height 15
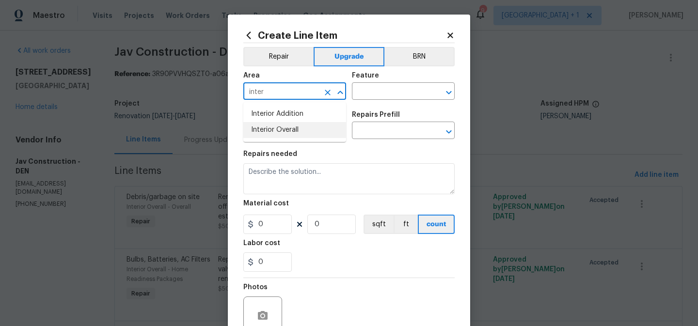
click at [293, 128] on li "Interior Overall" at bounding box center [295, 130] width 103 height 16
type input "Interior Overall"
click at [372, 87] on input "text" at bounding box center [390, 92] width 76 height 15
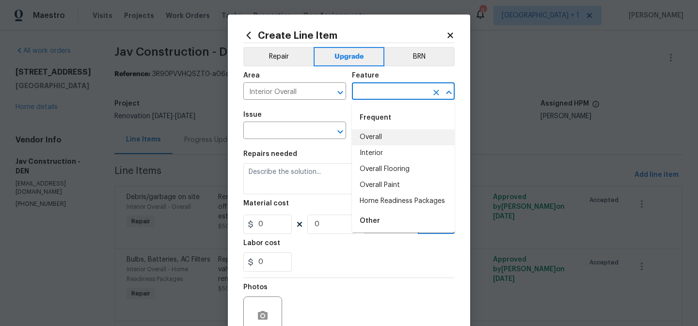
click at [373, 137] on li "Overall" at bounding box center [403, 138] width 103 height 16
type input "Overall"
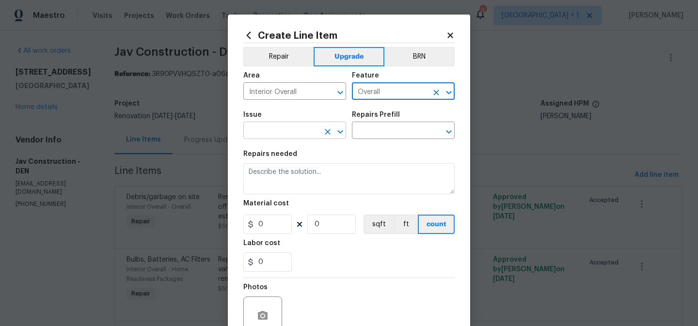
click at [300, 130] on input "text" at bounding box center [282, 131] width 76 height 15
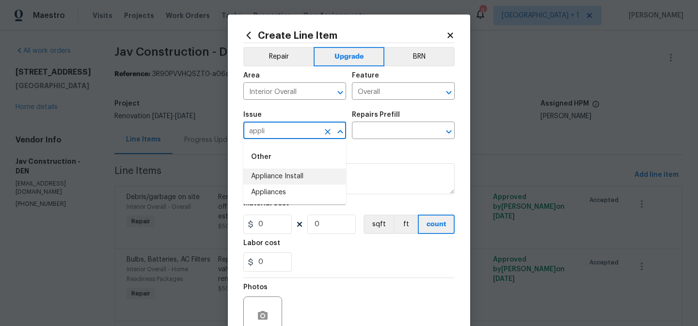
click at [294, 176] on li "Appliance Install" at bounding box center [295, 177] width 103 height 16
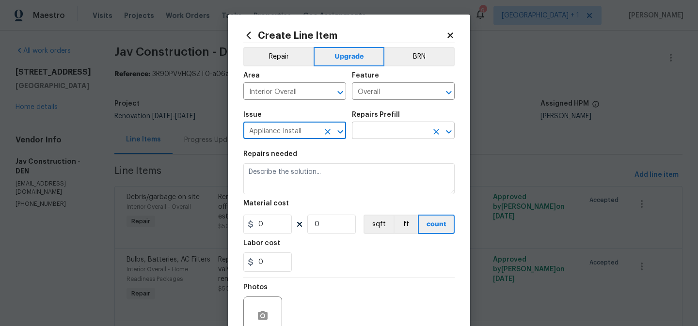
type input "Appliance Install"
click at [373, 134] on input "text" at bounding box center [390, 131] width 76 height 15
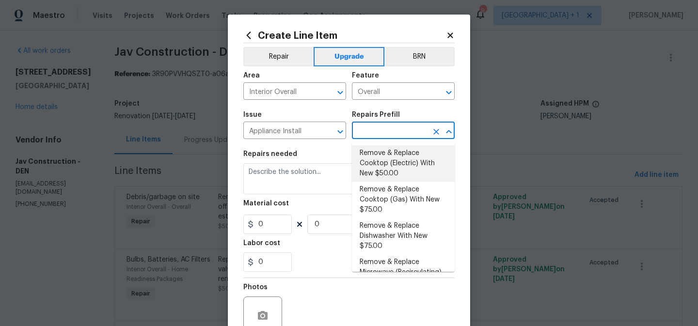
click at [377, 165] on li "Remove & Replace Cooktop (Electric) With New $50.00" at bounding box center [403, 164] width 103 height 36
type input "Appliances"
type input "Remove & Replace Cooktop (Electric) With New $50.00"
type textarea "Remove the existing cooktop and replace it with a new electric cooktop provided…"
type input "50"
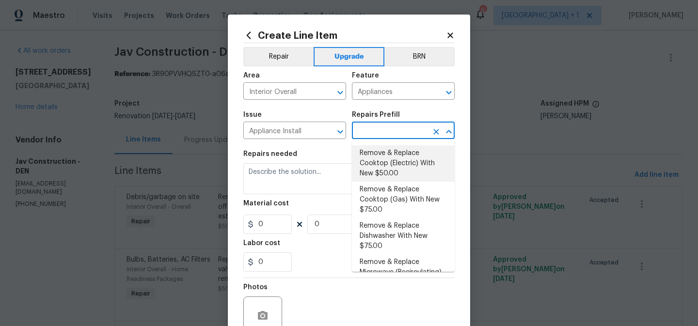
type input "1"
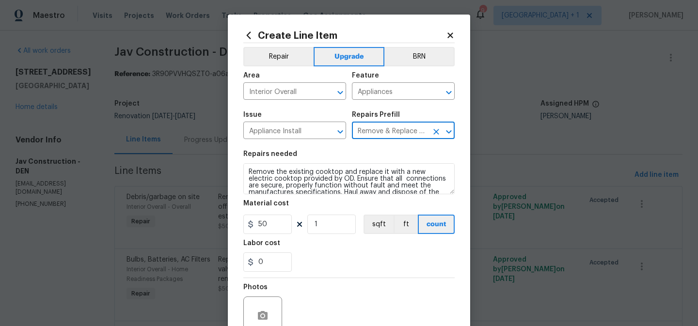
click at [320, 254] on div "0" at bounding box center [349, 262] width 211 height 19
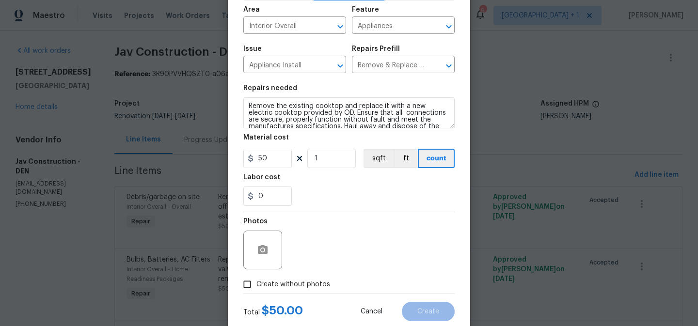
scroll to position [85, 0]
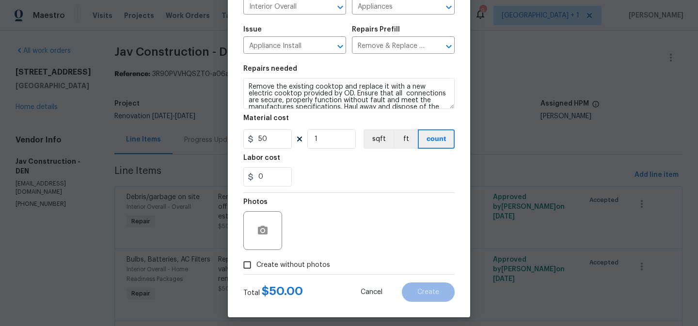
click at [289, 268] on span "Create without photos" at bounding box center [294, 265] width 74 height 10
click at [257, 268] on input "Create without photos" at bounding box center [247, 265] width 18 height 18
checkbox input "true"
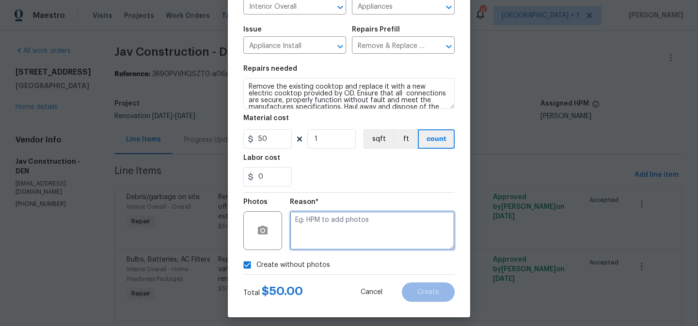
click at [332, 228] on textarea at bounding box center [372, 230] width 165 height 39
type textarea "to add"
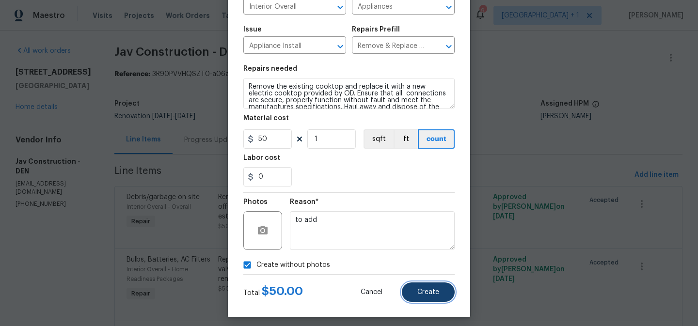
click at [419, 288] on button "Create" at bounding box center [428, 292] width 53 height 19
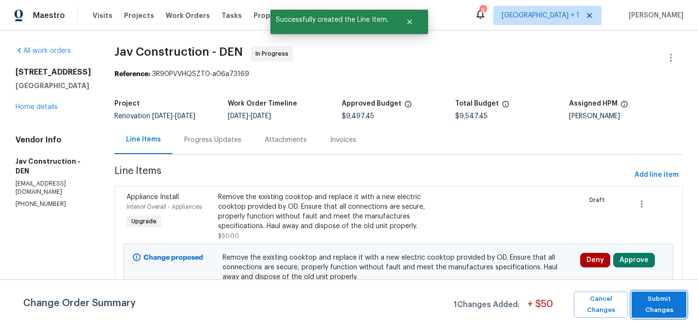
click at [656, 300] on span "Submit Changes" at bounding box center [659, 305] width 45 height 22
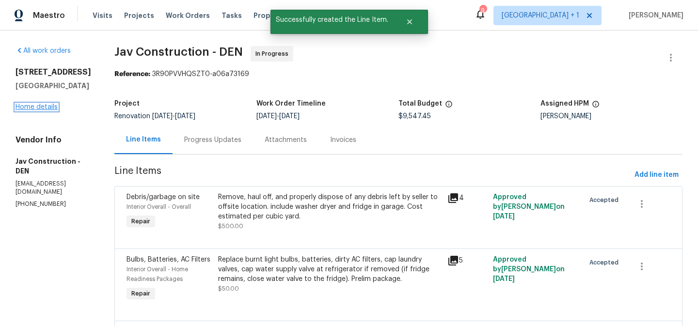
click at [51, 111] on link "Home details" at bounding box center [37, 107] width 42 height 7
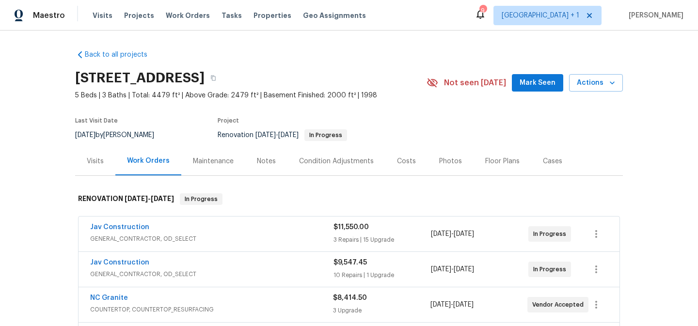
click at [410, 160] on div "Costs" at bounding box center [406, 162] width 19 height 10
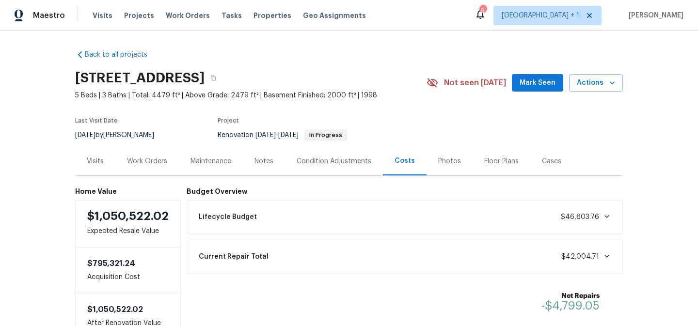
click at [148, 161] on div "Work Orders" at bounding box center [147, 162] width 40 height 10
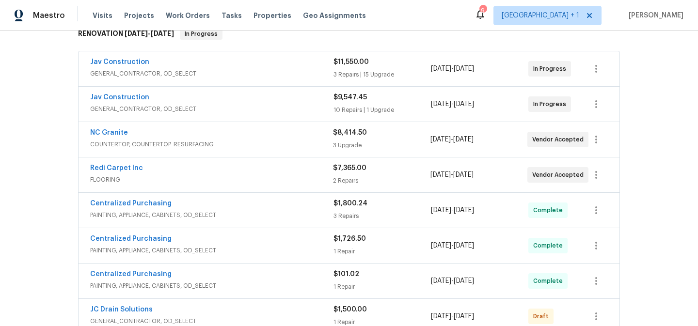
scroll to position [174, 0]
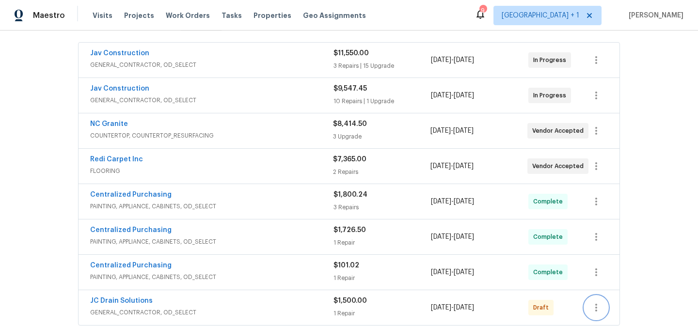
click at [597, 306] on icon "button" at bounding box center [597, 308] width 12 height 12
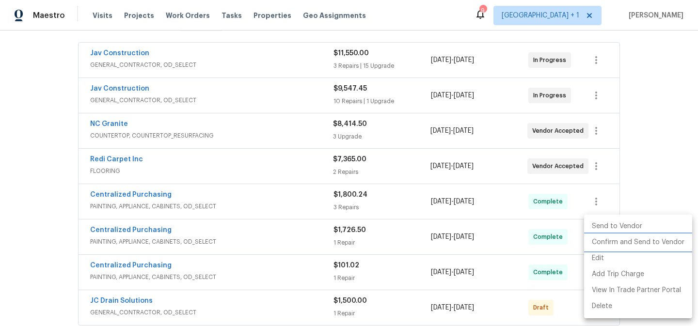
click at [630, 242] on li "Confirm and Send to Vendor" at bounding box center [639, 243] width 108 height 16
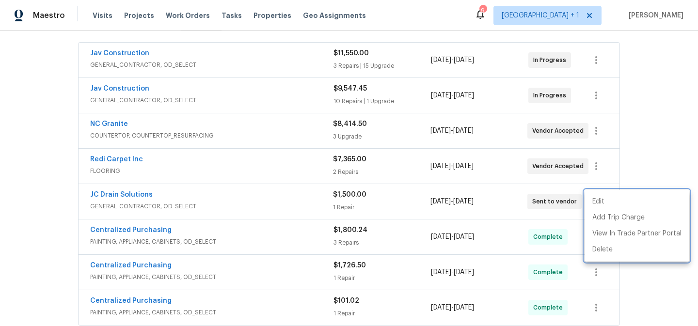
click at [640, 292] on div at bounding box center [349, 163] width 698 height 326
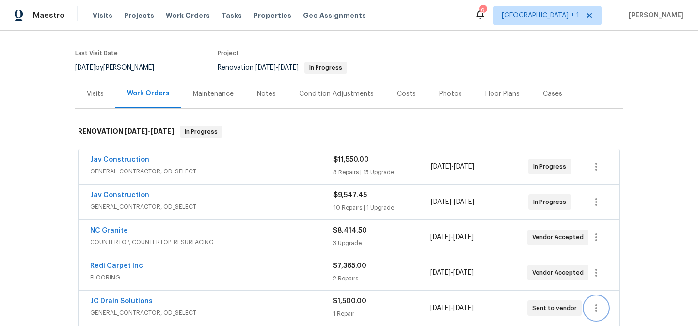
scroll to position [94, 0]
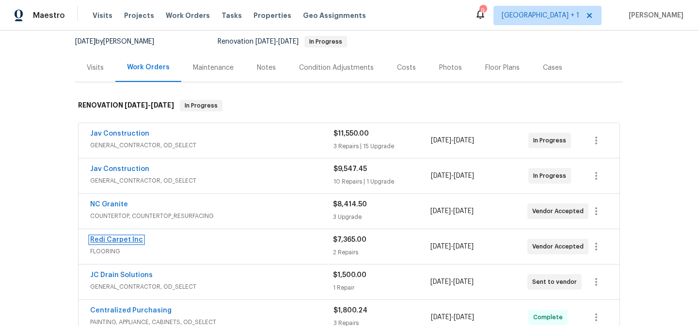
click at [119, 240] on link "Redi Carpet Inc" at bounding box center [116, 240] width 53 height 7
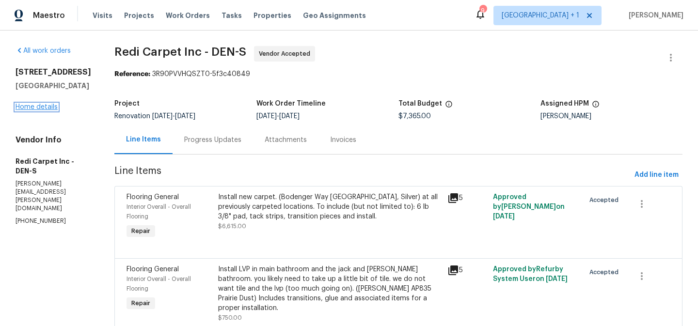
click at [46, 108] on link "Home details" at bounding box center [37, 107] width 42 height 7
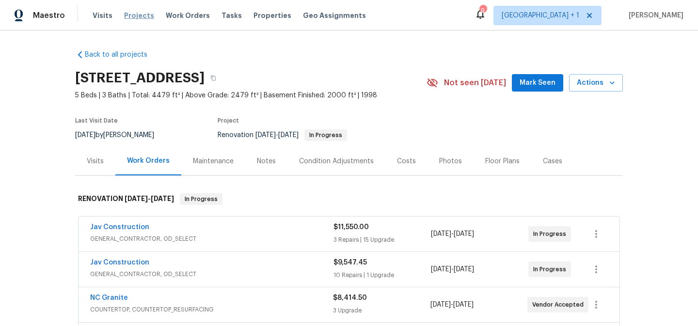
click at [135, 14] on span "Projects" at bounding box center [139, 16] width 30 height 10
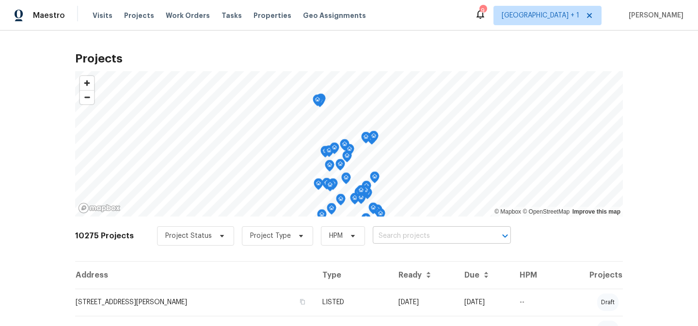
click at [398, 236] on input "text" at bounding box center [428, 236] width 111 height 15
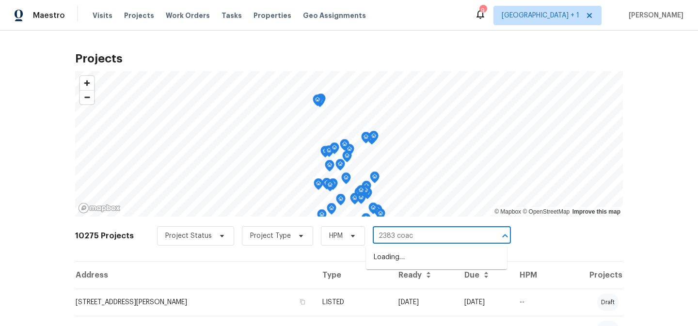
type input "2383 coach"
click at [398, 260] on li "2383 Coach House Loop, Castle Rock, CO 80109" at bounding box center [436, 258] width 141 height 16
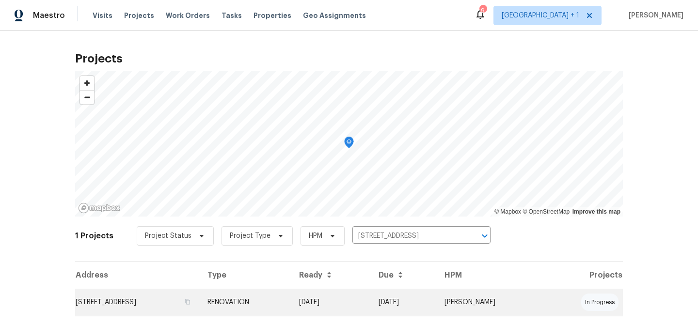
click at [292, 302] on td "RENOVATION" at bounding box center [246, 302] width 92 height 27
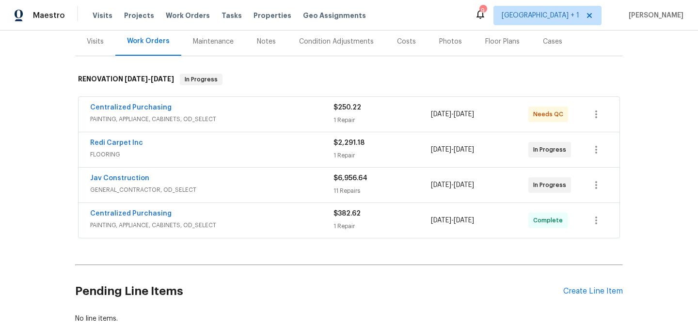
scroll to position [129, 0]
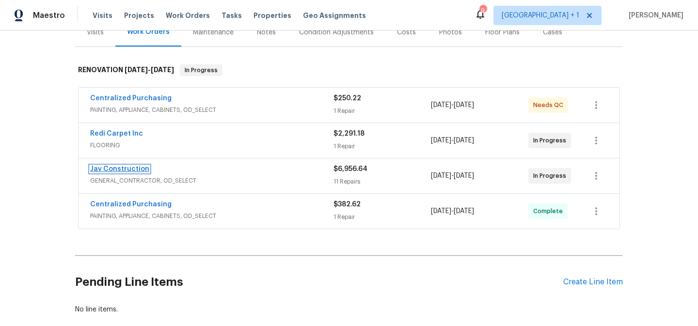
click at [128, 168] on link "Jav Construction" at bounding box center [119, 169] width 59 height 7
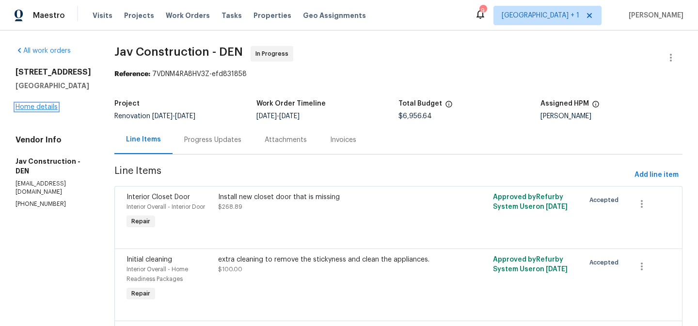
click at [33, 111] on link "Home details" at bounding box center [37, 107] width 42 height 7
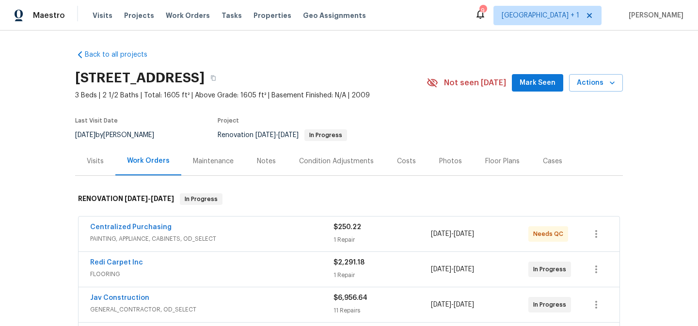
click at [97, 162] on div "Visits" at bounding box center [95, 162] width 17 height 10
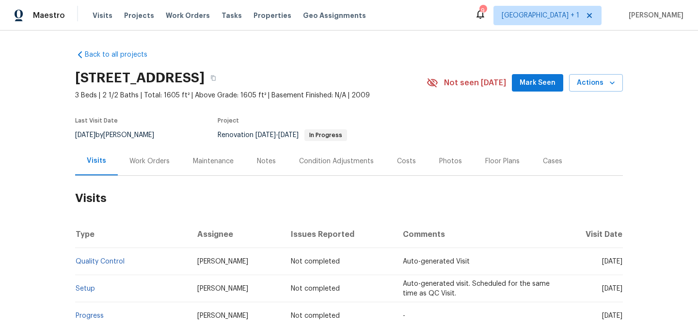
click at [270, 162] on div "Notes" at bounding box center [266, 162] width 19 height 10
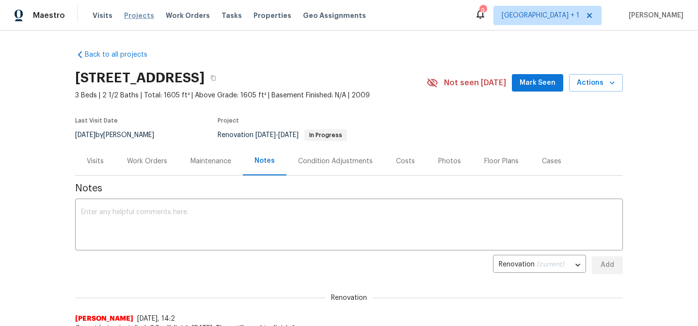
click at [136, 15] on span "Projects" at bounding box center [139, 16] width 30 height 10
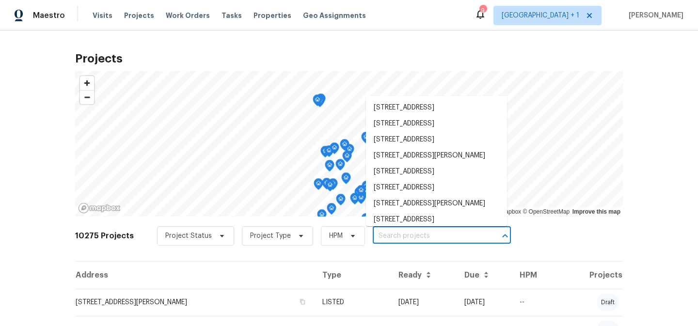
click at [387, 238] on input "text" at bounding box center [428, 236] width 111 height 15
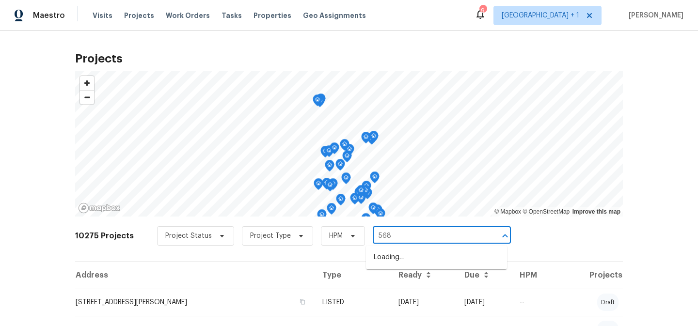
type input "5680"
click at [401, 260] on li "5680 W 71st Ave, Arvada, CO 80003" at bounding box center [436, 258] width 141 height 16
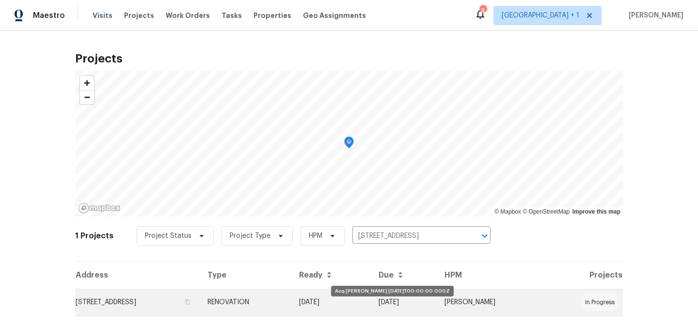
click at [371, 306] on td "08/25/25" at bounding box center [332, 302] width 80 height 27
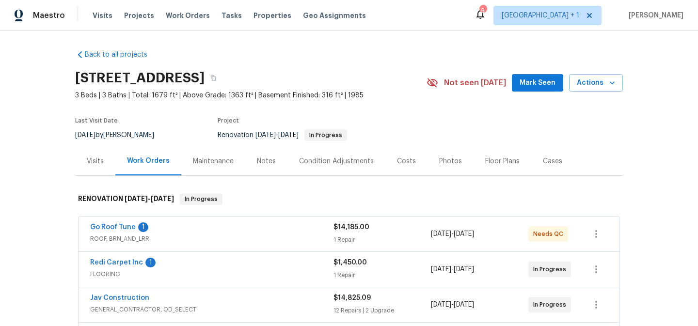
click at [97, 159] on div "Visits" at bounding box center [95, 162] width 17 height 10
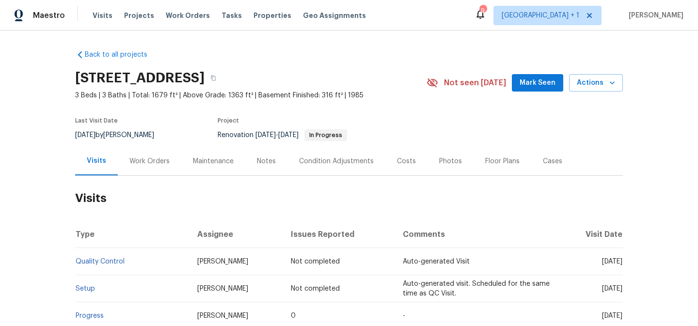
click at [155, 162] on div "Work Orders" at bounding box center [150, 162] width 40 height 10
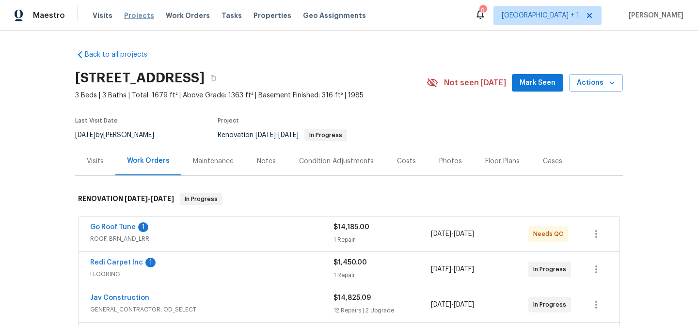
click at [137, 12] on span "Projects" at bounding box center [139, 16] width 30 height 10
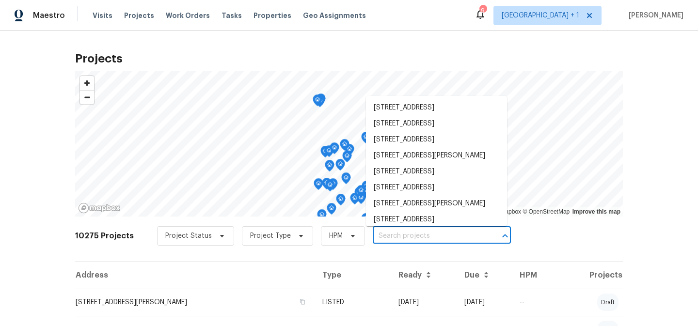
click at [406, 236] on input "text" at bounding box center [428, 236] width 111 height 15
type input "2383"
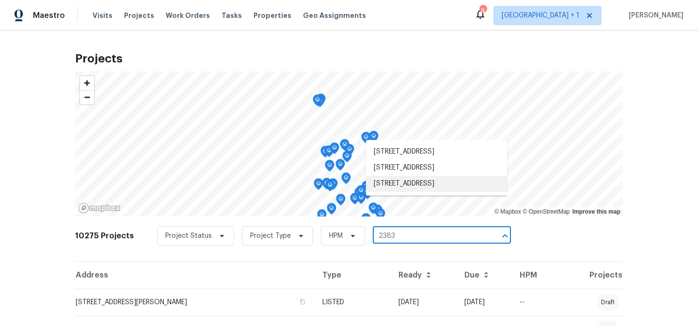
click at [450, 192] on li "2383 Coach House Loop, Castle Rock, CO 80109" at bounding box center [436, 184] width 141 height 16
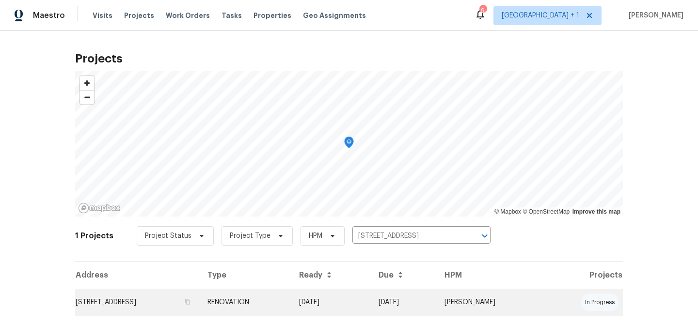
click at [292, 305] on td "RENOVATION" at bounding box center [246, 302] width 92 height 27
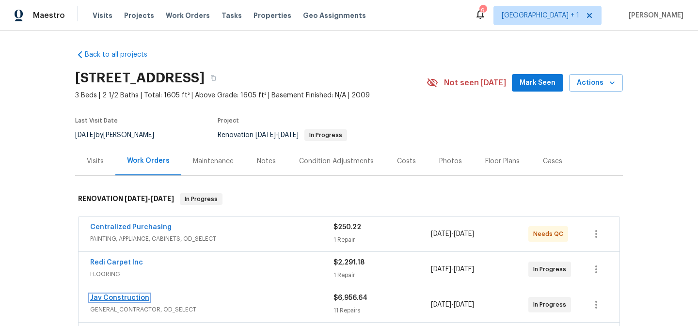
click at [132, 296] on link "Jav Construction" at bounding box center [119, 298] width 59 height 7
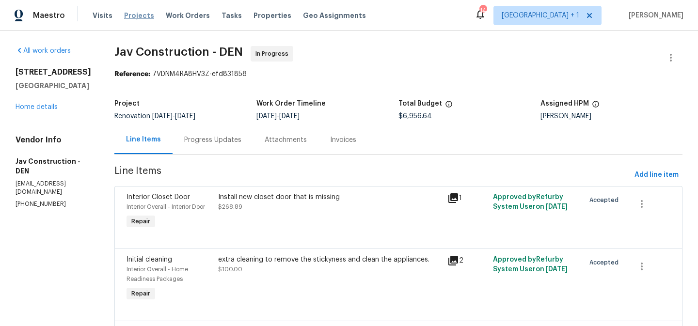
click at [128, 18] on span "Projects" at bounding box center [139, 16] width 30 height 10
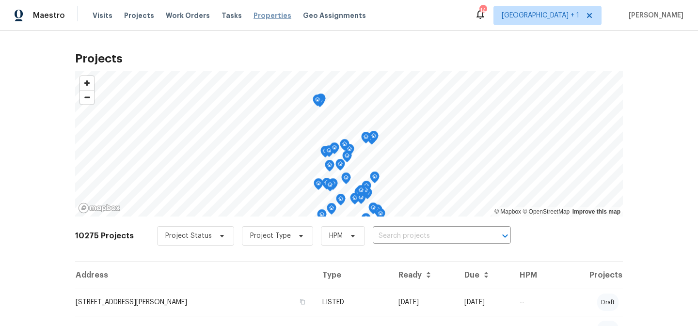
click at [260, 16] on span "Properties" at bounding box center [273, 16] width 38 height 10
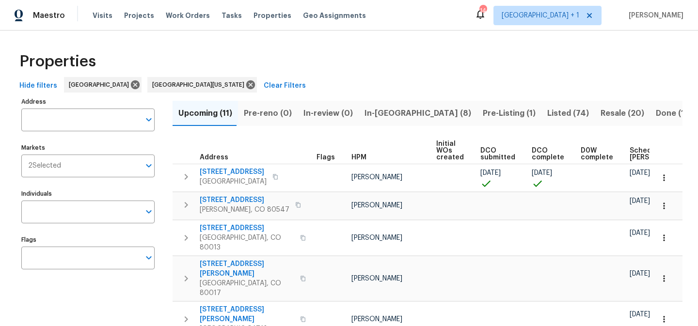
click at [374, 115] on span "In-reno (8)" at bounding box center [418, 114] width 107 height 14
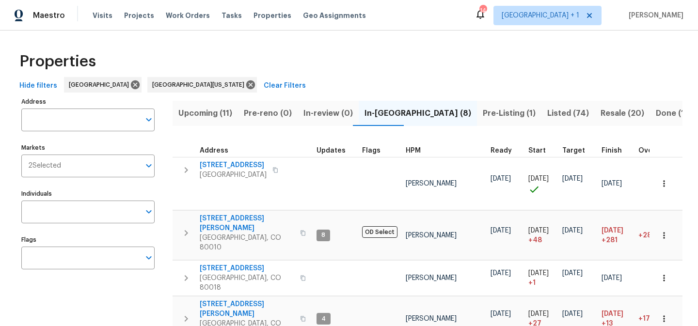
click at [409, 149] on span "HPM" at bounding box center [413, 150] width 15 height 7
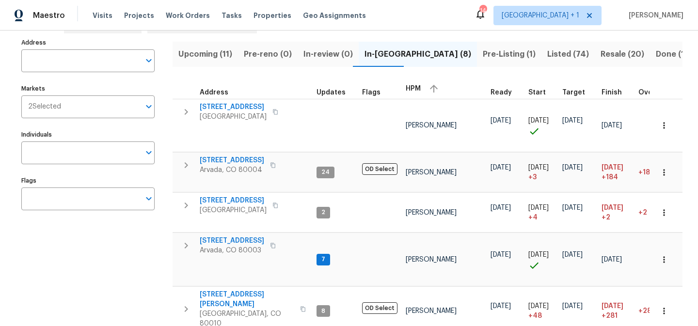
scroll to position [60, 0]
click at [228, 236] on span "5680 W 71st Ave" at bounding box center [232, 241] width 65 height 10
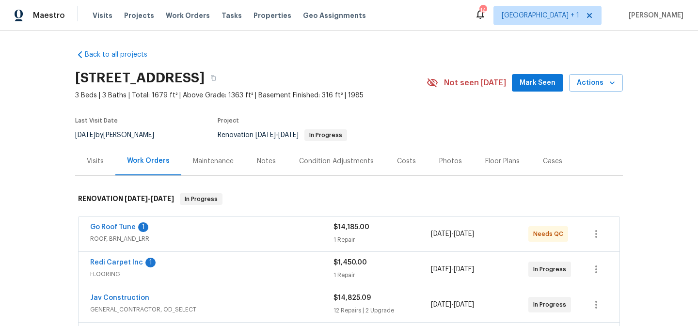
click at [267, 159] on div "Notes" at bounding box center [266, 162] width 19 height 10
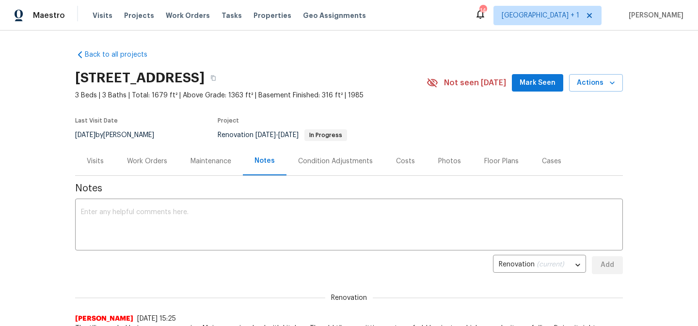
click at [149, 160] on div "Work Orders" at bounding box center [147, 162] width 40 height 10
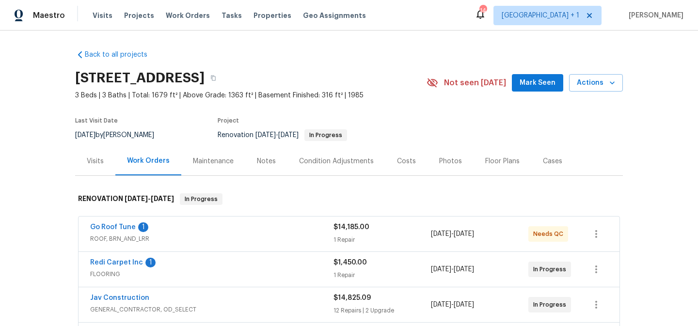
click at [402, 162] on div "Costs" at bounding box center [406, 162] width 19 height 10
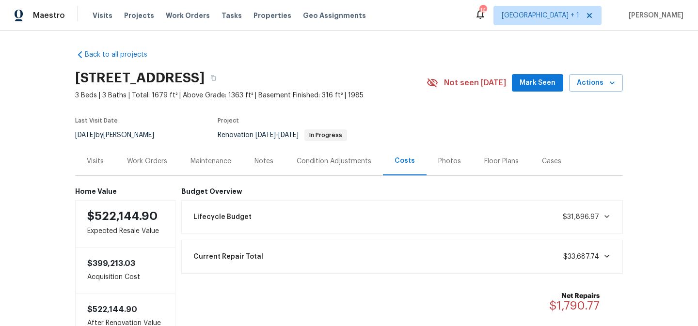
click at [150, 160] on div "Work Orders" at bounding box center [147, 162] width 40 height 10
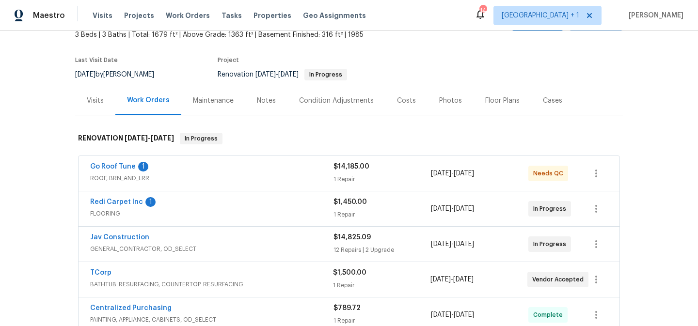
scroll to position [63, 0]
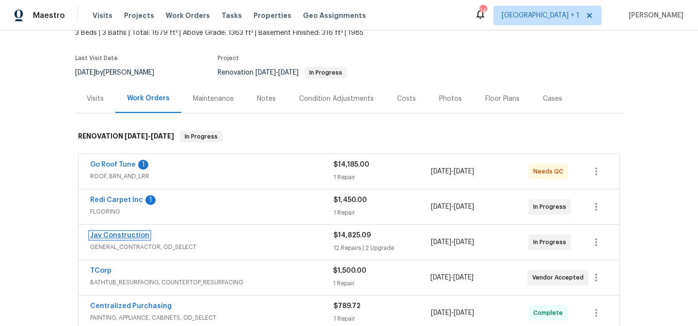
click at [119, 234] on link "Jav Construction" at bounding box center [119, 235] width 59 height 7
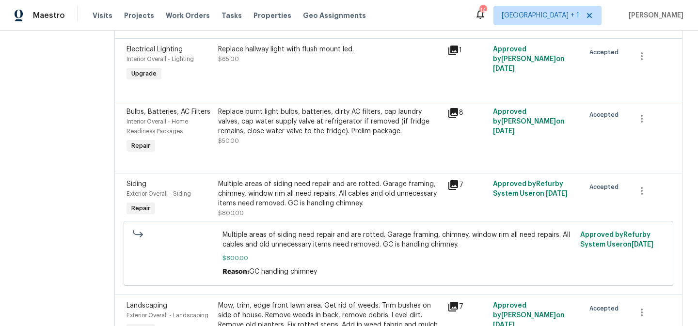
scroll to position [758, 0]
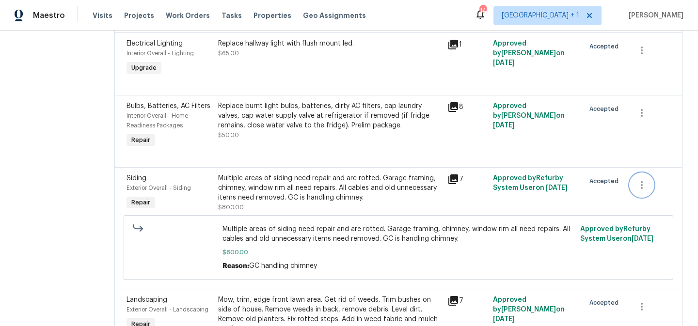
click at [644, 179] on icon "button" at bounding box center [642, 185] width 12 height 12
click at [644, 167] on li "Cancel" at bounding box center [648, 168] width 37 height 16
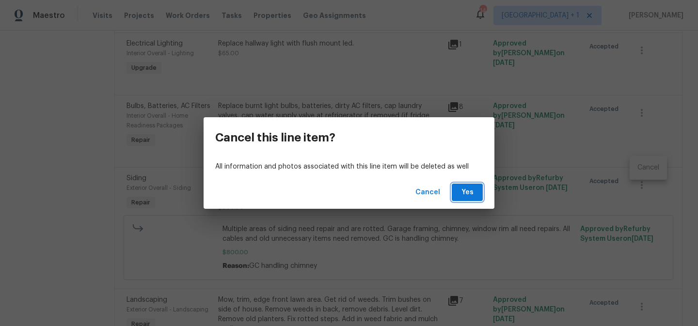
click at [470, 195] on span "Yes" at bounding box center [468, 193] width 16 height 12
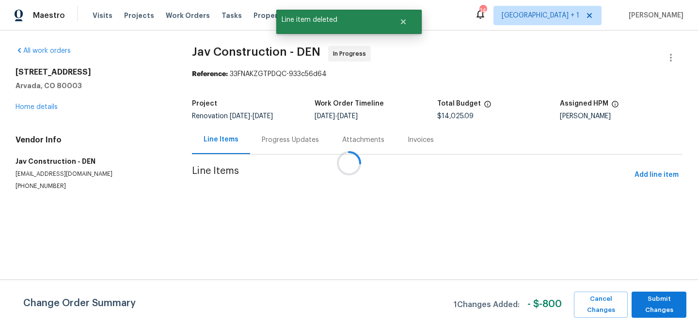
scroll to position [0, 0]
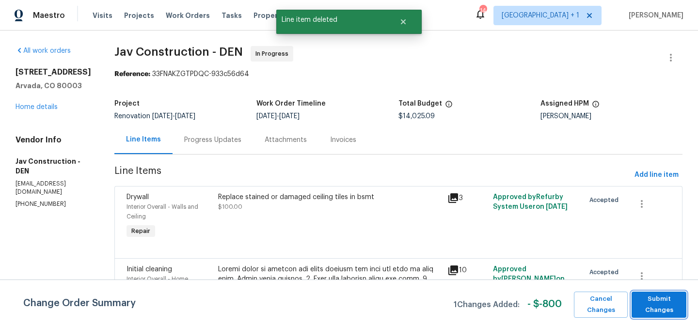
click at [657, 303] on span "Submit Changes" at bounding box center [659, 305] width 45 height 22
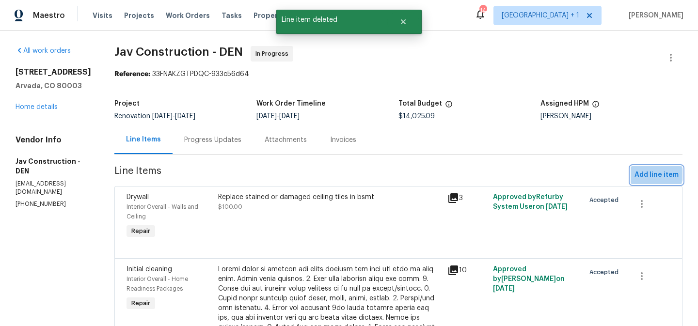
click at [653, 175] on span "Add line item" at bounding box center [657, 175] width 44 height 12
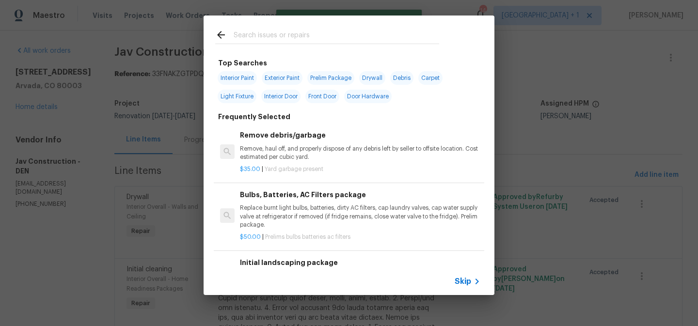
click at [468, 285] on span "Skip" at bounding box center [463, 282] width 16 height 10
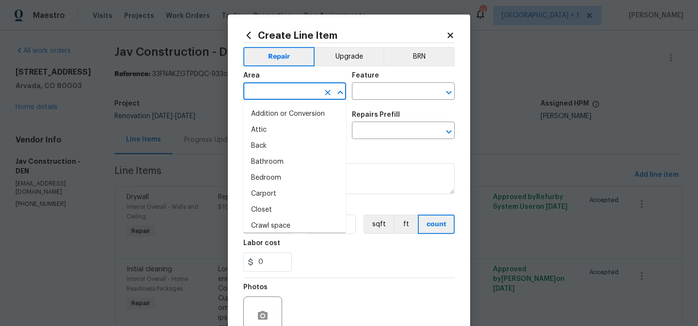
click at [299, 91] on input "text" at bounding box center [282, 92] width 76 height 15
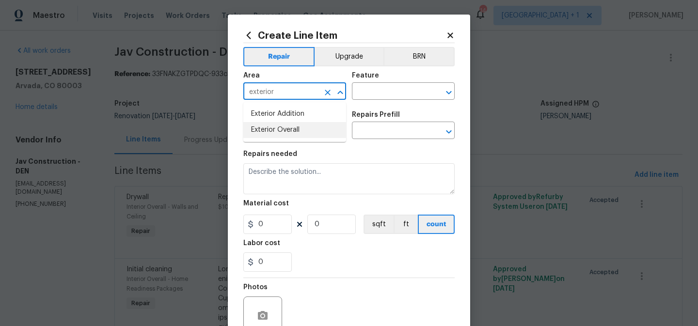
click at [286, 132] on li "Exterior Overall" at bounding box center [295, 130] width 103 height 16
type input "Exterior Overall"
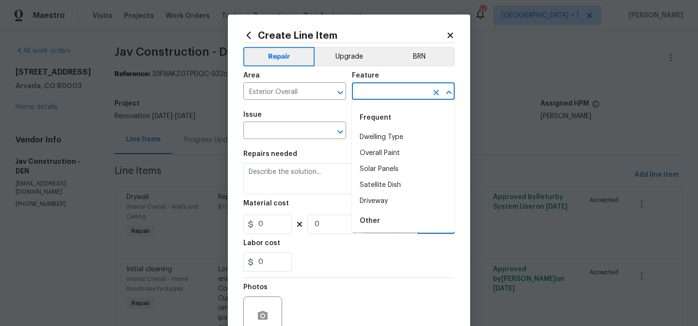
click at [372, 91] on input "text" at bounding box center [390, 92] width 76 height 15
click at [370, 135] on li "Dwelling Type" at bounding box center [403, 138] width 103 height 16
type input "Dwelling Type"
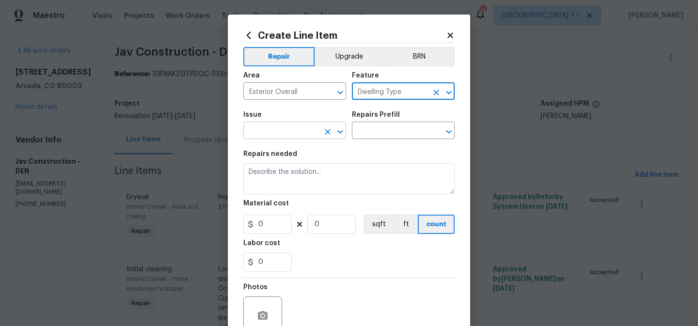
click at [299, 133] on input "text" at bounding box center [282, 131] width 76 height 15
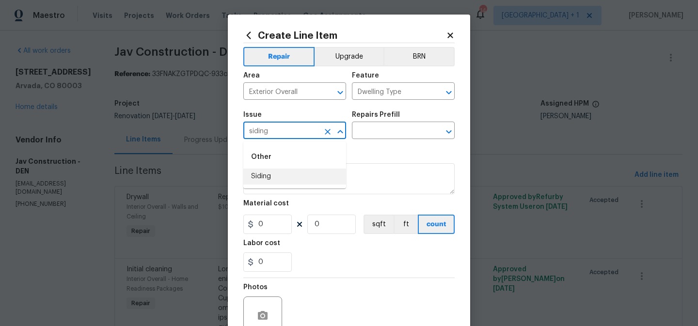
click at [276, 181] on li "Siding" at bounding box center [295, 177] width 103 height 16
type input "Siding"
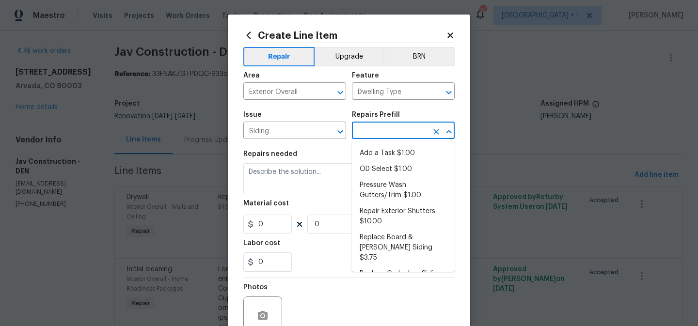
click at [384, 131] on input "text" at bounding box center [390, 131] width 76 height 15
click at [381, 153] on li "Add a Task $1.00" at bounding box center [403, 154] width 103 height 16
type input "Siding"
type input "Add a Task $1.00"
type textarea "HPM to detail"
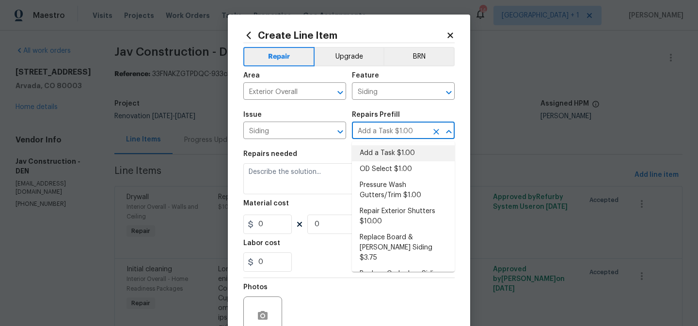
type input "1"
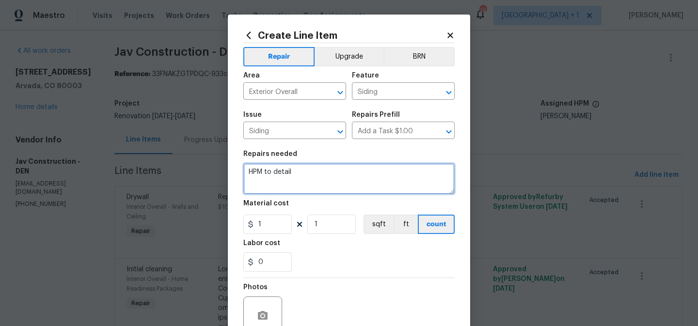
click at [287, 178] on textarea "HPM to detail" at bounding box center [349, 178] width 211 height 31
type textarea "fi and paint siding below the front door."
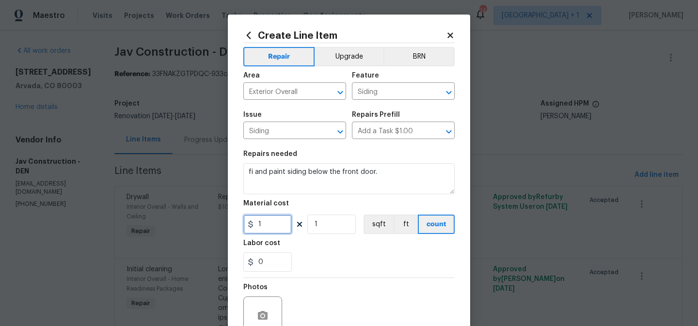
click at [270, 231] on input "1" at bounding box center [268, 224] width 49 height 19
type input "100"
click at [321, 257] on div "0" at bounding box center [349, 262] width 211 height 19
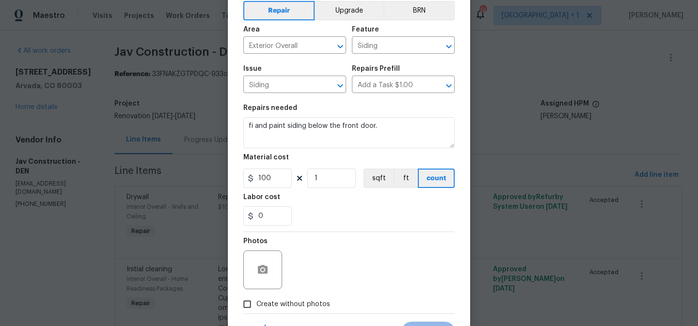
scroll to position [56, 0]
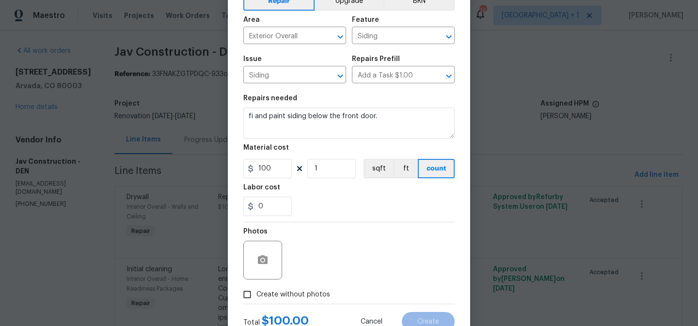
click at [267, 296] on span "Create without photos" at bounding box center [294, 295] width 74 height 10
click at [257, 296] on input "Create without photos" at bounding box center [247, 295] width 18 height 18
checkbox input "true"
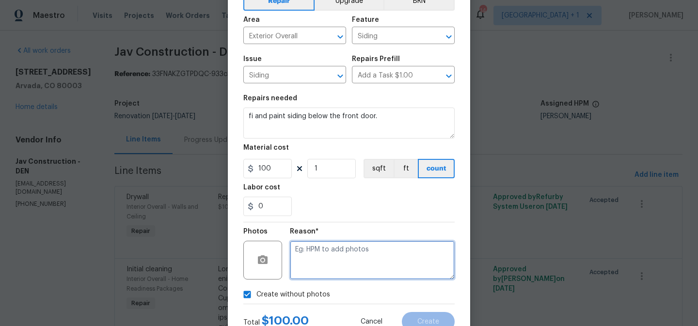
click at [323, 263] on textarea at bounding box center [372, 260] width 165 height 39
type textarea "to add"
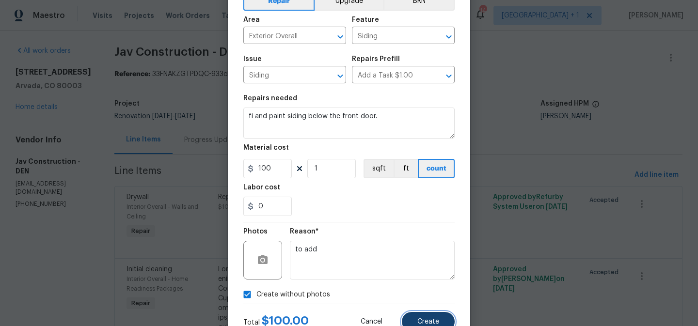
click at [422, 319] on span "Create" at bounding box center [429, 322] width 22 height 7
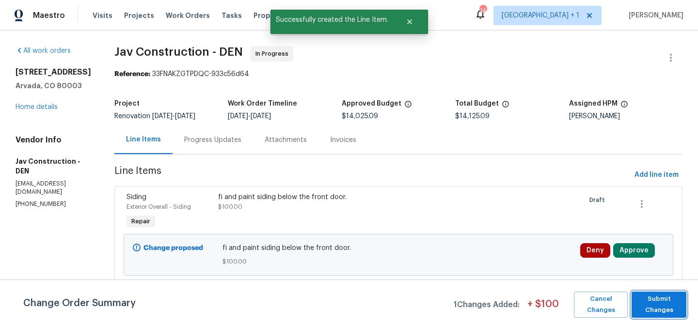
click at [651, 310] on span "Submit Changes" at bounding box center [659, 305] width 45 height 22
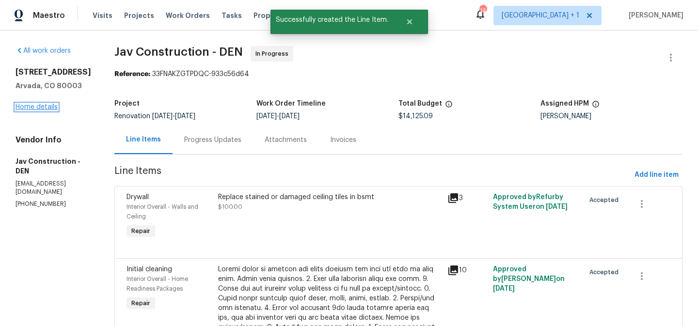
click at [44, 108] on link "Home details" at bounding box center [37, 107] width 42 height 7
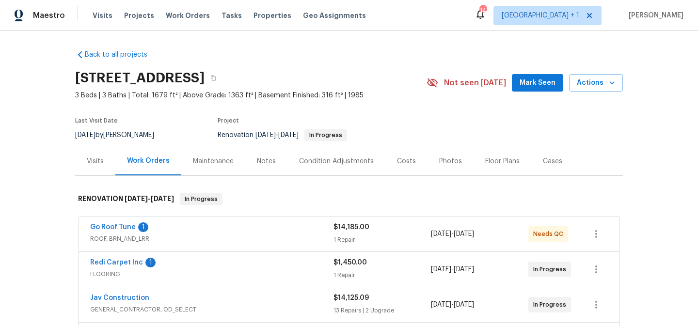
click at [404, 162] on div "Costs" at bounding box center [406, 162] width 19 height 10
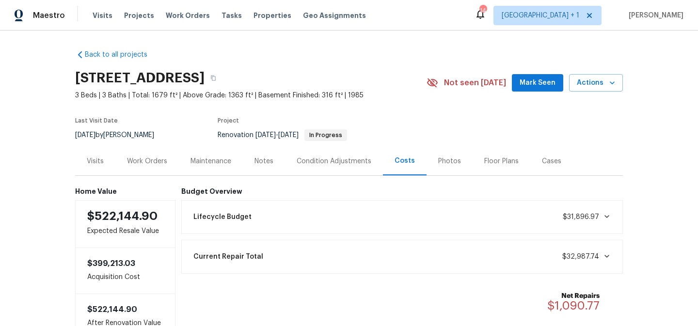
click at [149, 158] on div "Work Orders" at bounding box center [147, 162] width 40 height 10
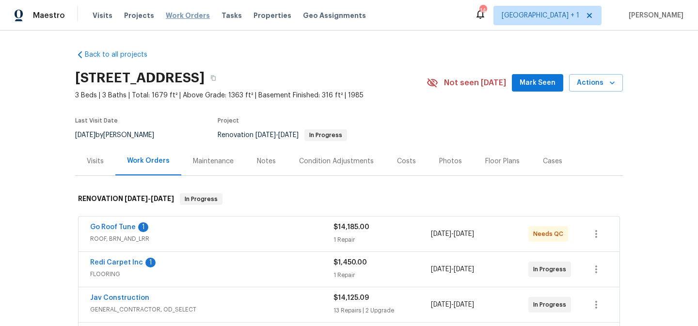
click at [181, 17] on span "Work Orders" at bounding box center [188, 16] width 44 height 10
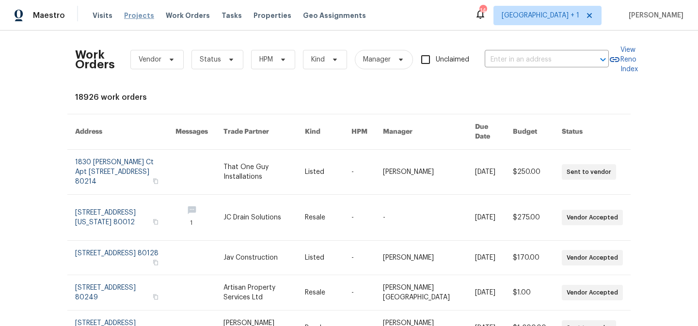
click at [140, 16] on span "Projects" at bounding box center [139, 16] width 30 height 10
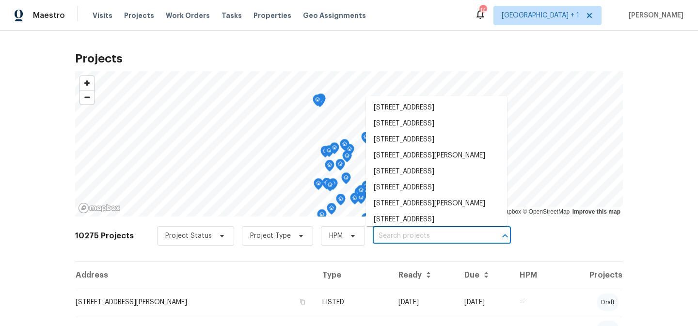
click at [383, 236] on input "text" at bounding box center [428, 236] width 111 height 15
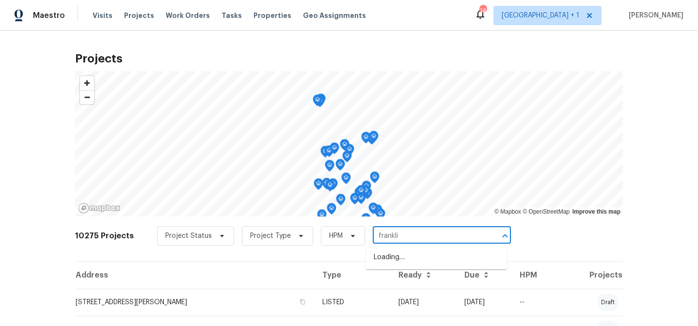
type input "franklin"
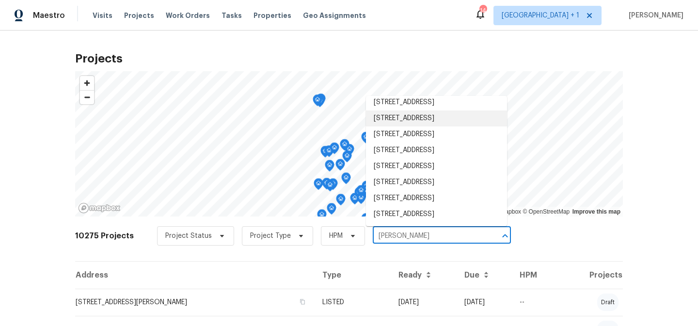
scroll to position [82, 0]
click at [404, 191] on li "7041 S Franklin St, Centennial, CO 80122" at bounding box center [436, 199] width 141 height 16
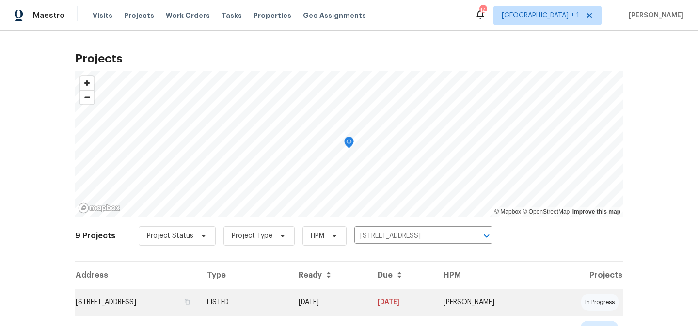
click at [291, 302] on td "LISTED" at bounding box center [245, 302] width 92 height 27
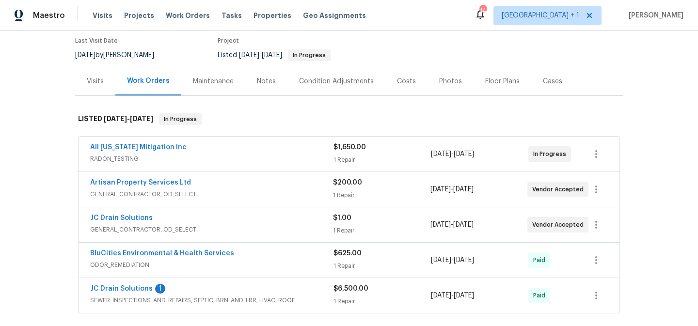
scroll to position [85, 0]
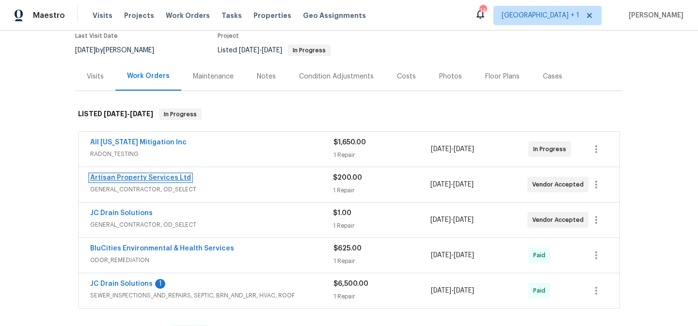
click at [167, 181] on link "Artisan Property Services Ltd" at bounding box center [140, 178] width 101 height 7
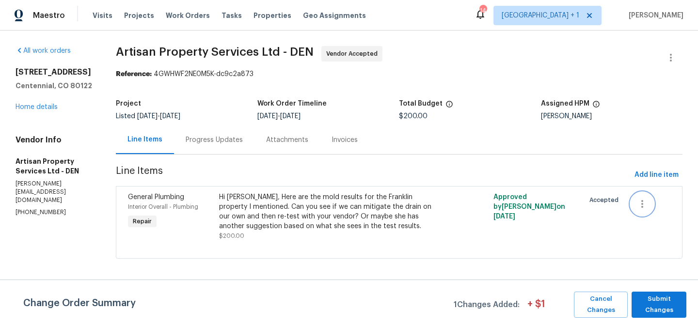
click at [645, 205] on icon "button" at bounding box center [643, 204] width 12 height 12
click at [652, 205] on li "Cancel" at bounding box center [649, 204] width 37 height 16
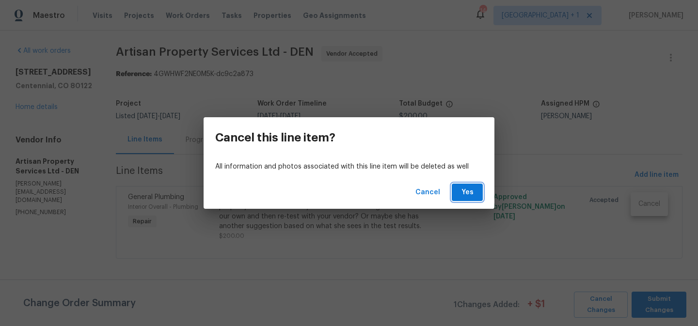
click at [473, 196] on span "Yes" at bounding box center [468, 193] width 16 height 12
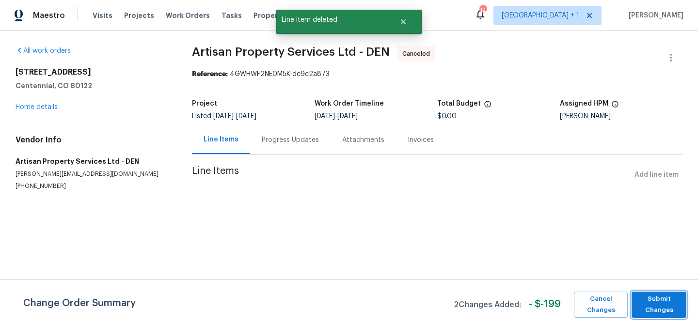
click at [653, 303] on span "Submit Changes" at bounding box center [659, 305] width 45 height 22
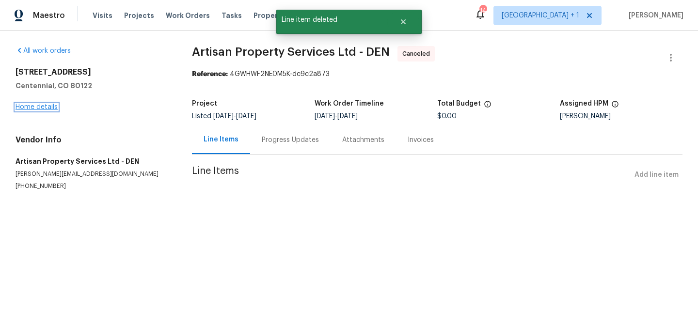
click at [43, 108] on link "Home details" at bounding box center [37, 107] width 42 height 7
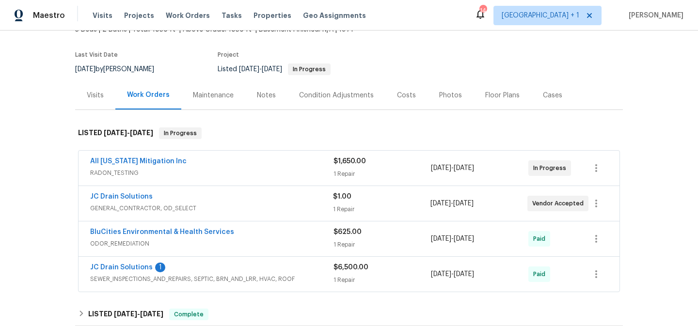
scroll to position [67, 0]
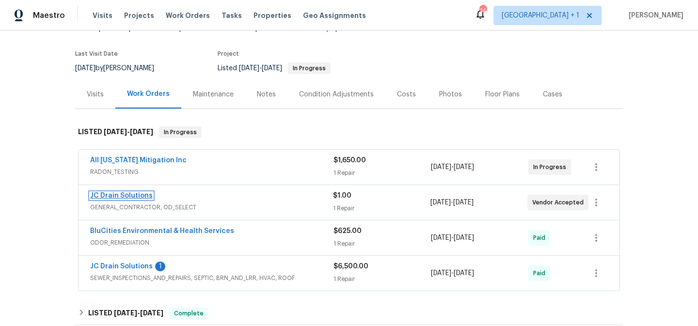
click at [129, 196] on link "JC Drain Solutions" at bounding box center [121, 196] width 63 height 7
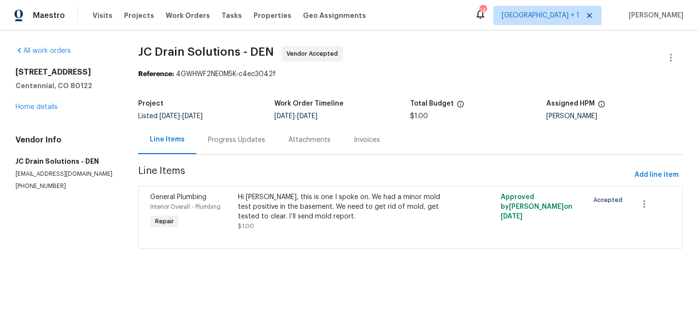
click at [248, 139] on div "Progress Updates" at bounding box center [236, 140] width 57 height 10
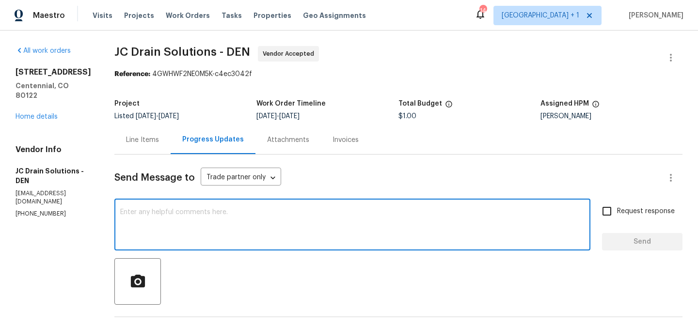
click at [218, 217] on textarea at bounding box center [352, 226] width 465 height 34
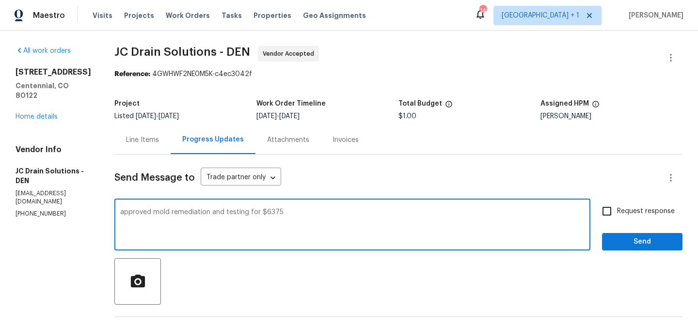
type textarea "approved mold remediation and testing for $6375"
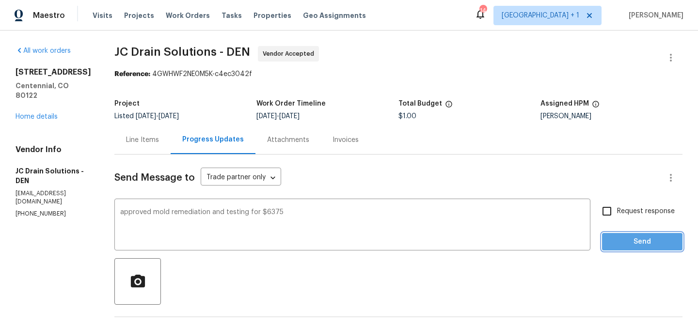
click at [624, 243] on span "Send" at bounding box center [642, 242] width 65 height 12
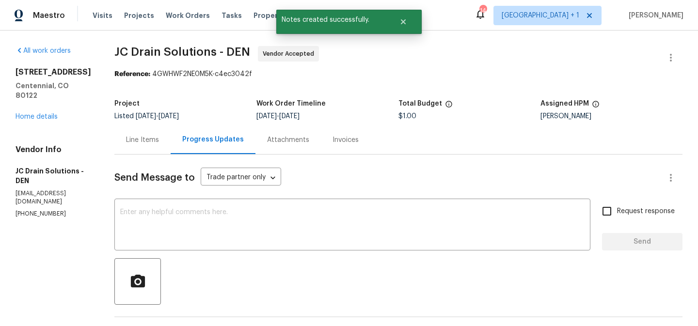
click at [157, 139] on div "Line Items" at bounding box center [142, 140] width 33 height 10
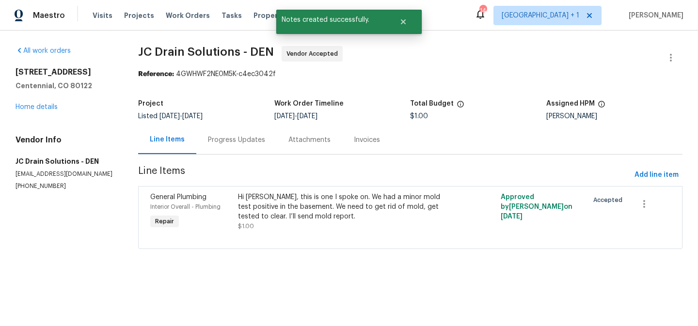
click at [300, 204] on div "Hi Victor, this is one I spoke on. We had a minor mold test positive in the bas…" at bounding box center [344, 207] width 213 height 29
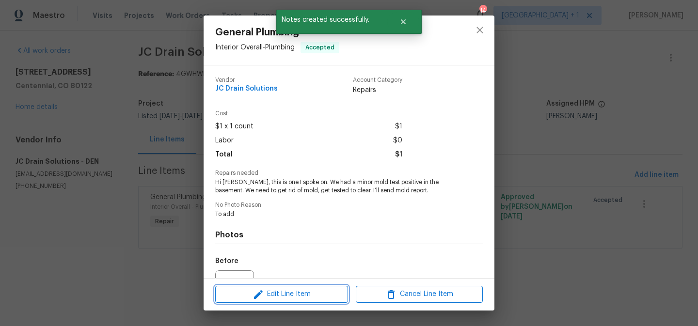
click at [288, 290] on span "Edit Line Item" at bounding box center [281, 295] width 127 height 12
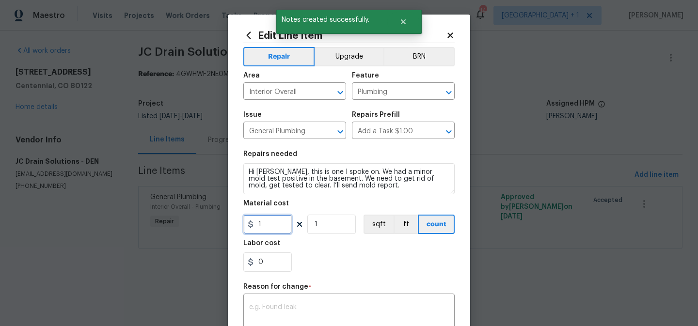
click at [271, 225] on input "1" at bounding box center [268, 224] width 49 height 19
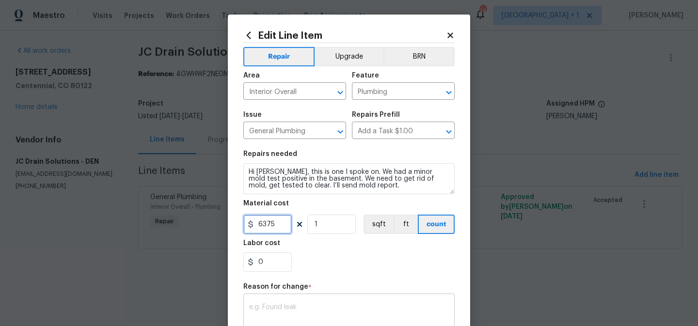
type input "6375"
click at [308, 313] on textarea at bounding box center [349, 314] width 200 height 20
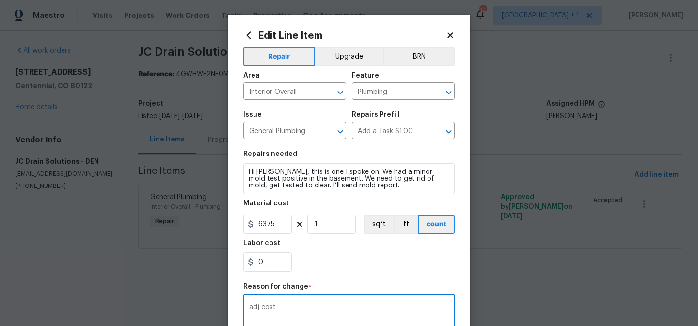
type textarea "adj cost"
click at [396, 268] on div "0" at bounding box center [349, 262] width 211 height 19
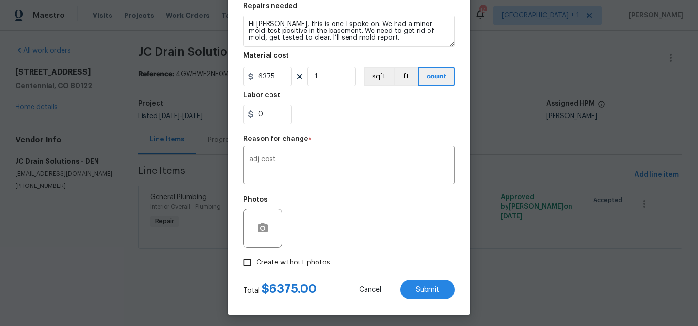
scroll to position [152, 0]
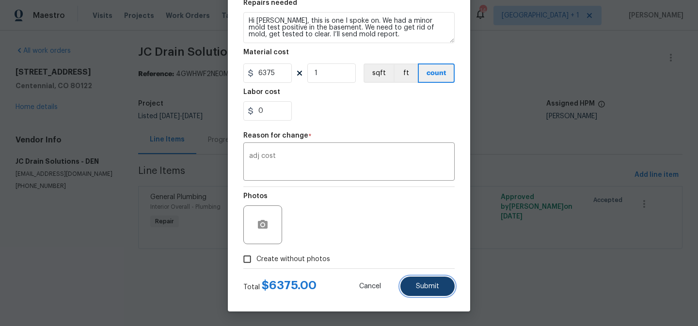
click at [428, 288] on span "Submit" at bounding box center [427, 286] width 23 height 7
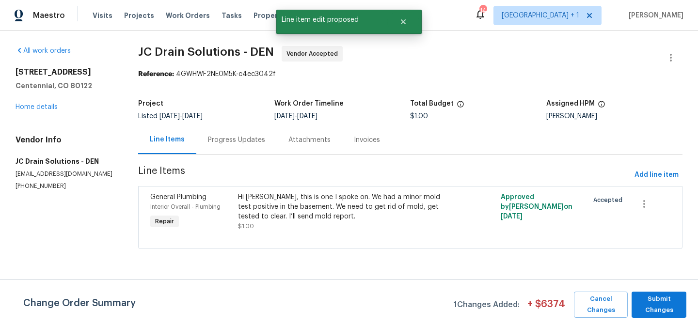
scroll to position [0, 0]
click at [666, 303] on span "Submit Changes" at bounding box center [659, 305] width 45 height 22
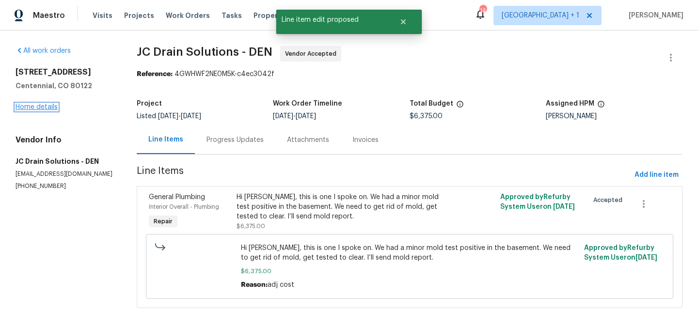
click at [49, 107] on link "Home details" at bounding box center [37, 107] width 42 height 7
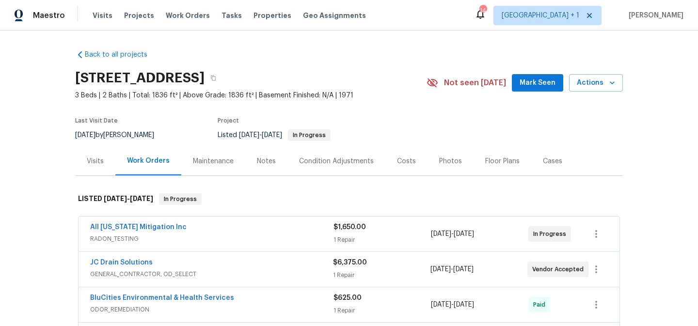
click at [265, 161] on div "Notes" at bounding box center [266, 162] width 19 height 10
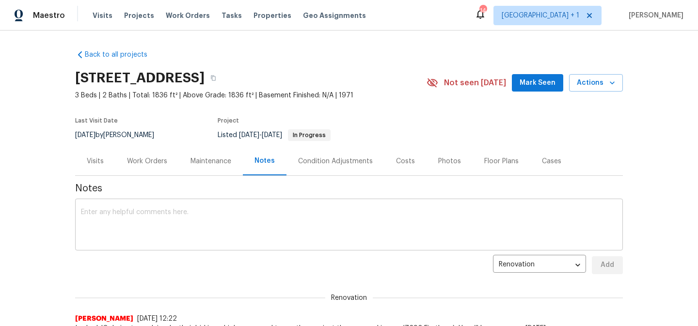
click at [206, 211] on textarea at bounding box center [349, 226] width 536 height 34
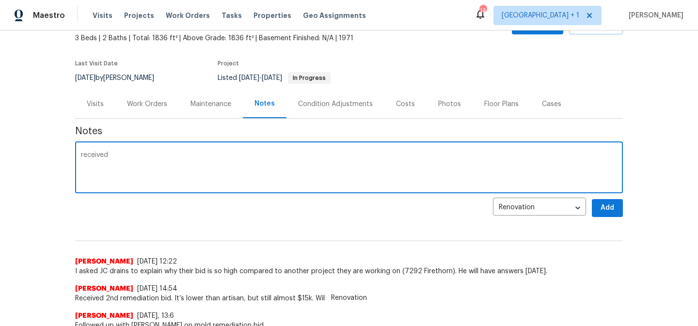
scroll to position [59, 0]
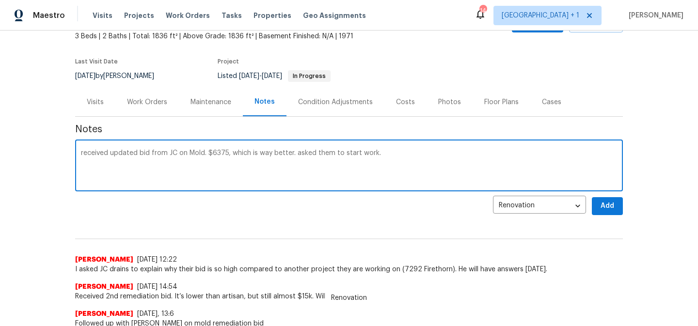
type textarea "received updated bid from JC on Mold. $6375, which is way better. asked them to…"
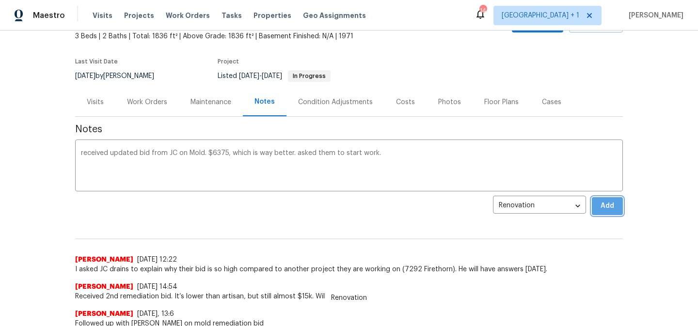
click at [598, 208] on button "Add" at bounding box center [607, 206] width 31 height 18
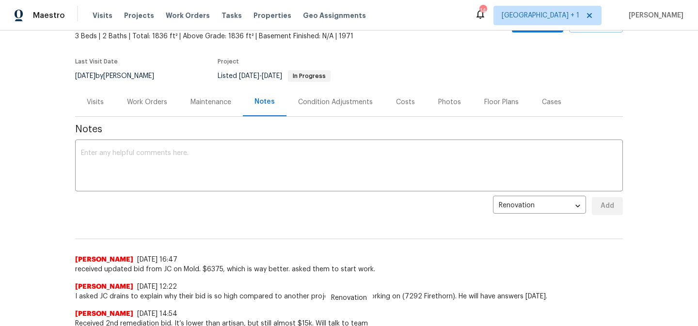
scroll to position [0, 0]
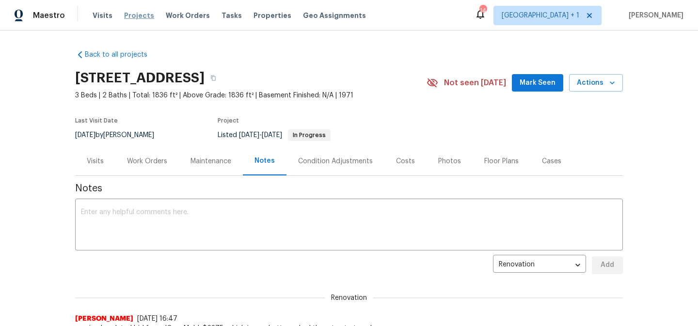
click at [134, 16] on span "Projects" at bounding box center [139, 16] width 30 height 10
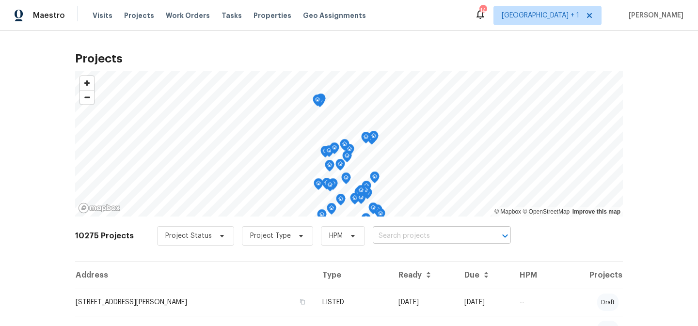
click at [408, 237] on input "text" at bounding box center [428, 236] width 111 height 15
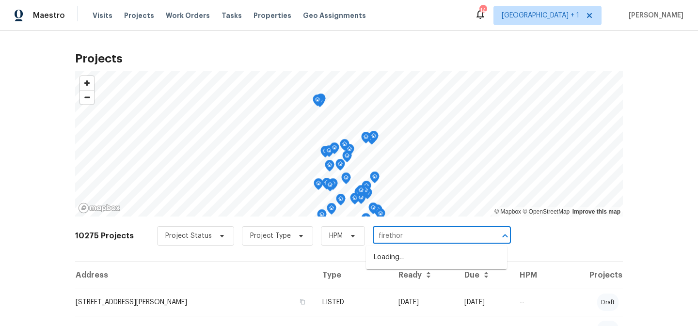
type input "firethorn"
click at [432, 257] on li "7292 Firethorn, Littleton, CO 80125" at bounding box center [436, 258] width 141 height 16
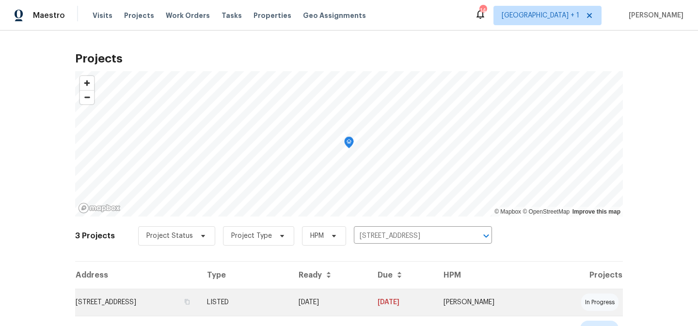
click at [291, 303] on td "LISTED" at bounding box center [245, 302] width 92 height 27
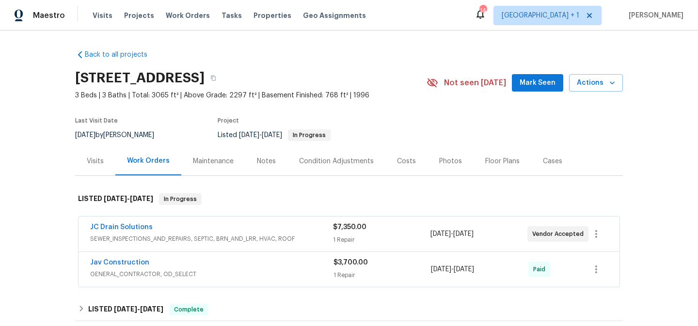
click at [266, 158] on div "Notes" at bounding box center [266, 162] width 19 height 10
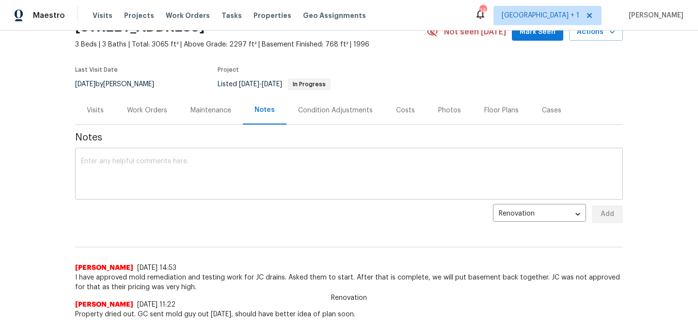
scroll to position [58, 0]
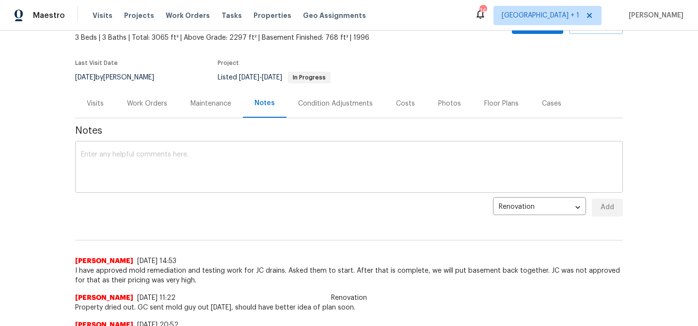
click at [239, 169] on textarea at bounding box center [349, 168] width 536 height 34
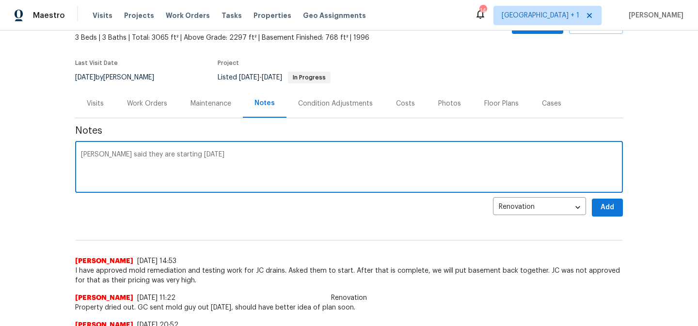
type textarea "JC said they are starting today"
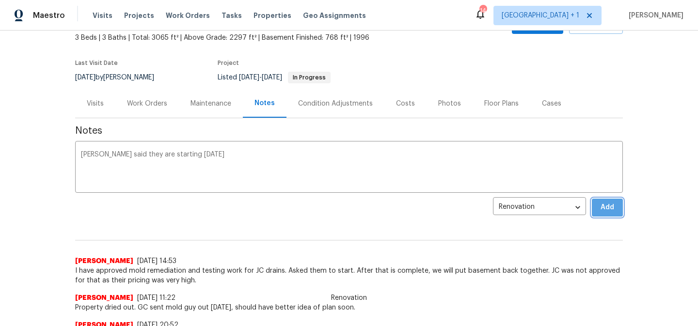
click at [607, 210] on span "Add" at bounding box center [608, 208] width 16 height 12
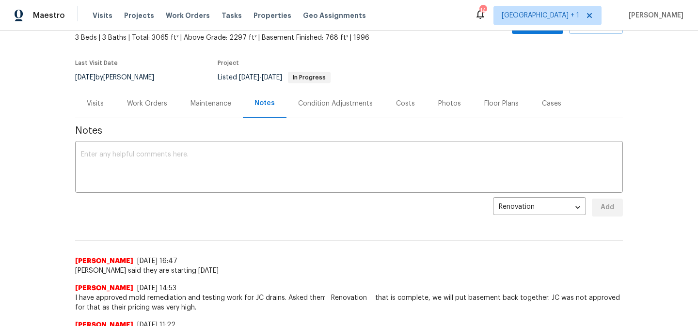
click at [143, 104] on div "Work Orders" at bounding box center [147, 104] width 40 height 10
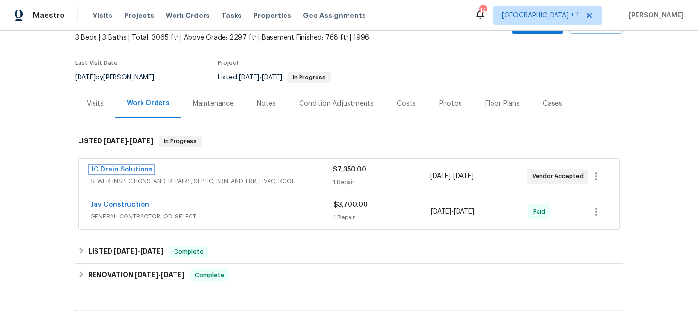
click at [123, 173] on link "JC Drain Solutions" at bounding box center [121, 169] width 63 height 7
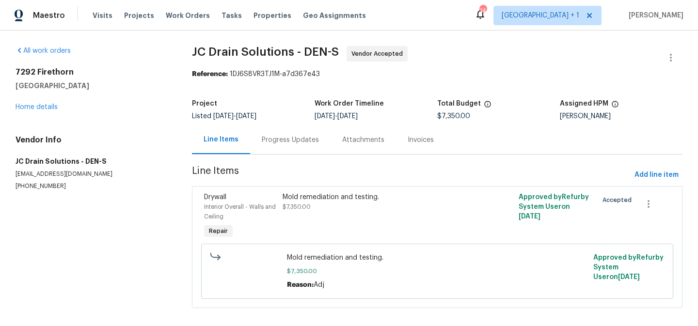
click at [274, 139] on div "Progress Updates" at bounding box center [290, 140] width 57 height 10
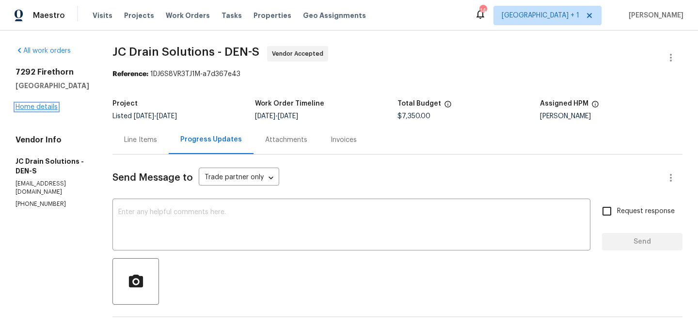
click at [39, 109] on link "Home details" at bounding box center [37, 107] width 42 height 7
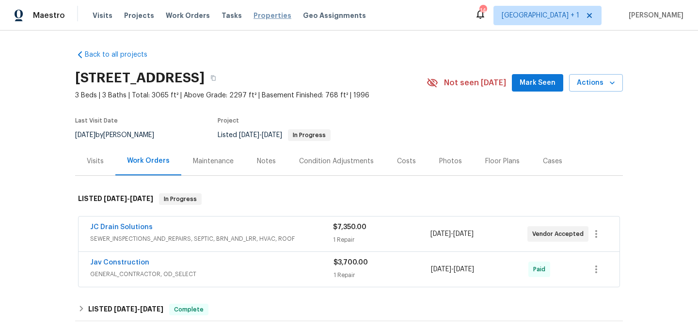
click at [263, 17] on span "Properties" at bounding box center [273, 16] width 38 height 10
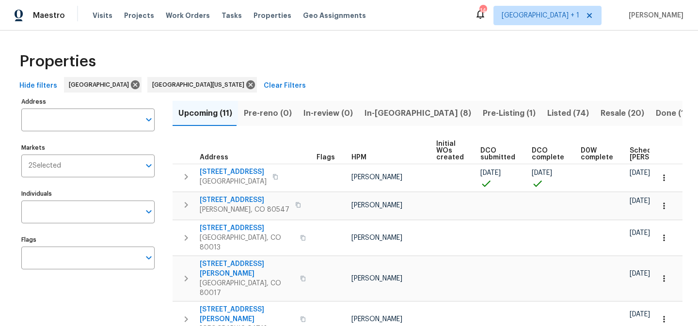
click at [483, 113] on span "Pre-Listing (1)" at bounding box center [509, 114] width 53 height 14
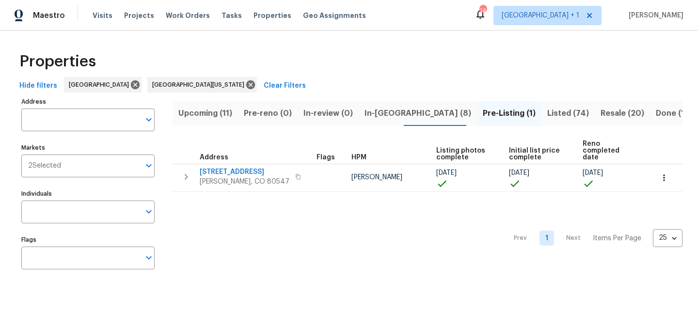
click at [376, 112] on span "In-reno (8)" at bounding box center [418, 114] width 107 height 14
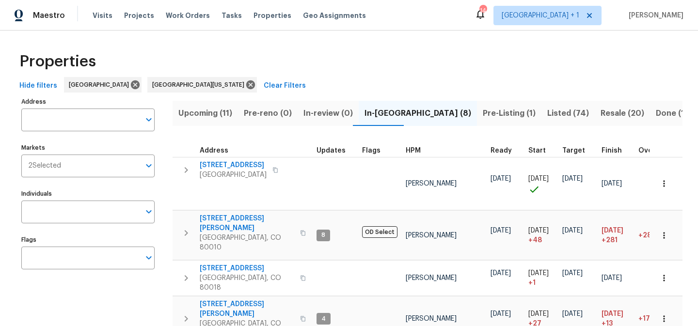
click at [412, 151] on span "HPM" at bounding box center [413, 150] width 15 height 7
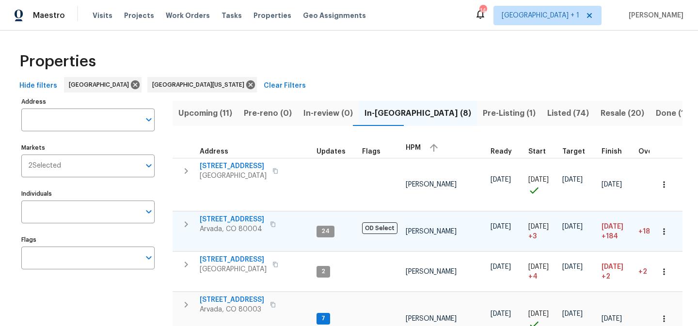
click at [233, 215] on span "8090 W 68th Ave" at bounding box center [232, 220] width 65 height 10
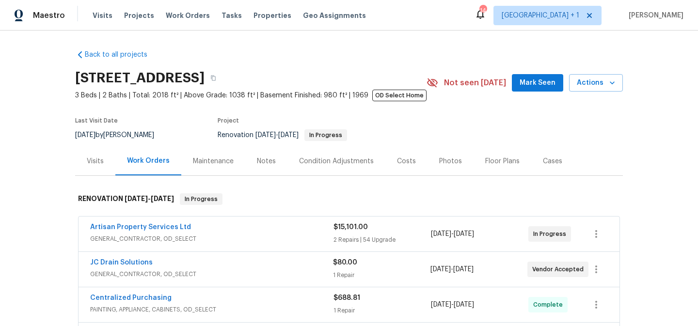
click at [266, 160] on div "Notes" at bounding box center [266, 162] width 19 height 10
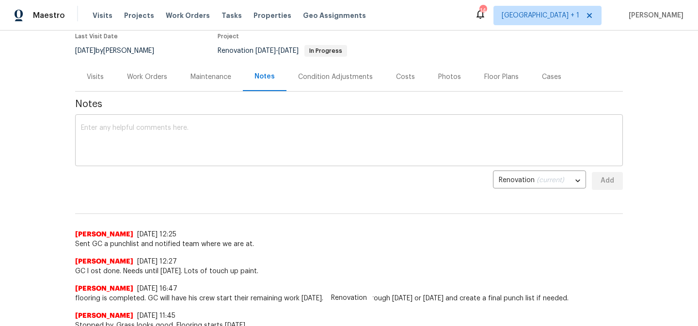
scroll to position [85, 0]
click at [260, 147] on textarea at bounding box center [349, 141] width 536 height 34
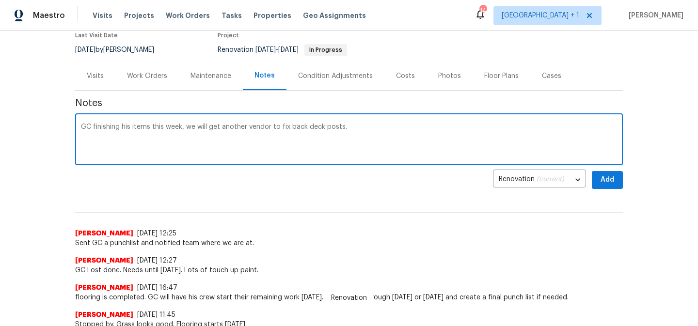
type textarea "GC finishing his items this week, we will get another vendor to fix back deck p…"
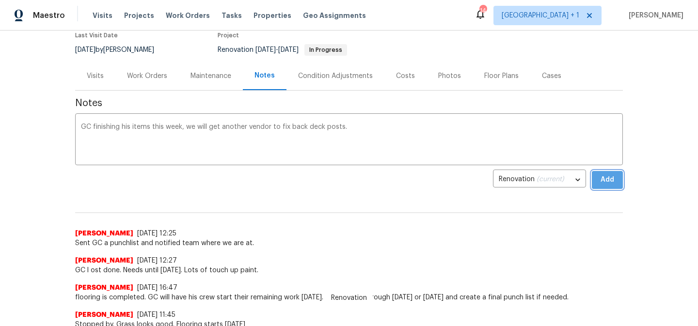
click at [612, 179] on span "Add" at bounding box center [608, 180] width 16 height 12
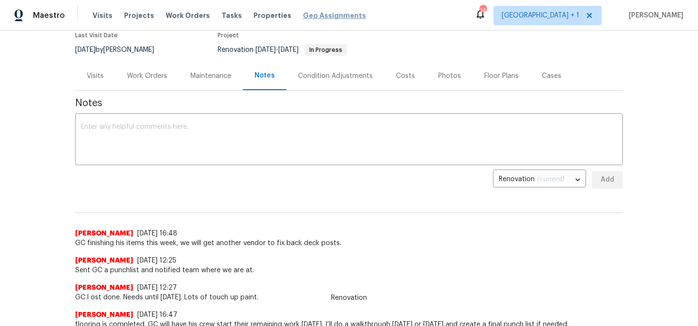
scroll to position [0, 0]
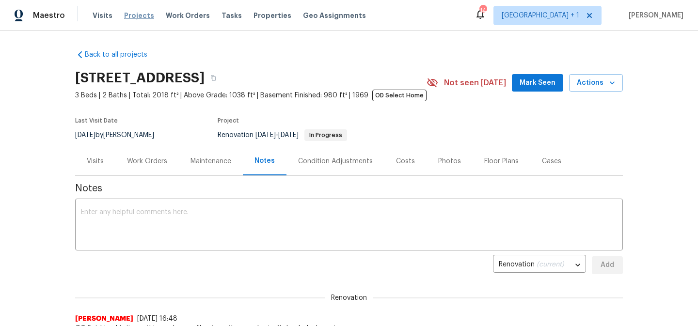
click at [141, 15] on span "Projects" at bounding box center [139, 16] width 30 height 10
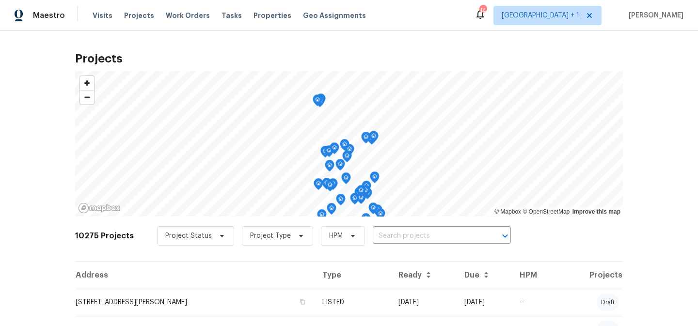
click at [418, 237] on input "text" at bounding box center [428, 236] width 111 height 15
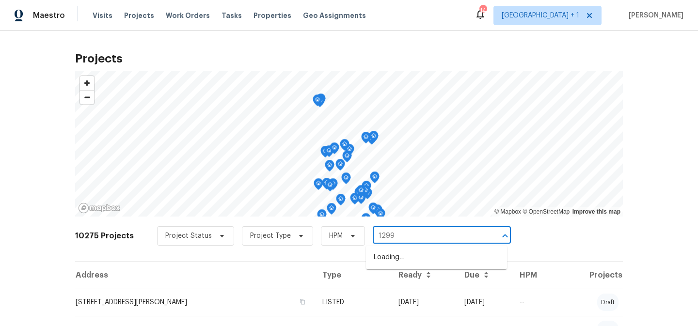
type input "12997"
click at [433, 257] on li "[STREET_ADDRESS]" at bounding box center [436, 258] width 141 height 16
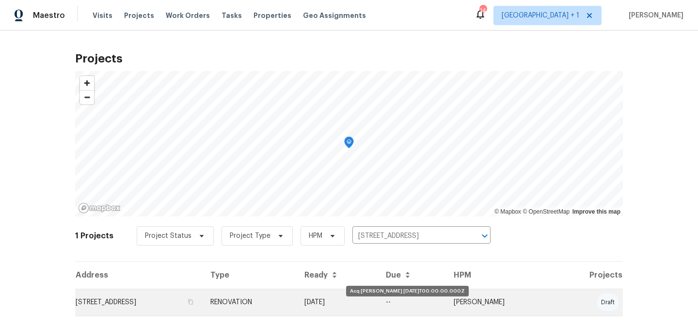
click at [378, 298] on td "[DATE]" at bounding box center [337, 302] width 81 height 27
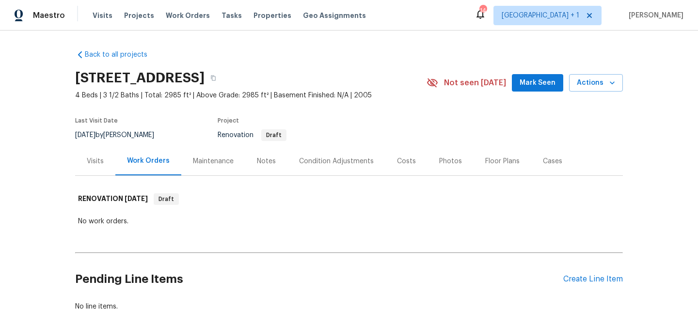
scroll to position [51, 0]
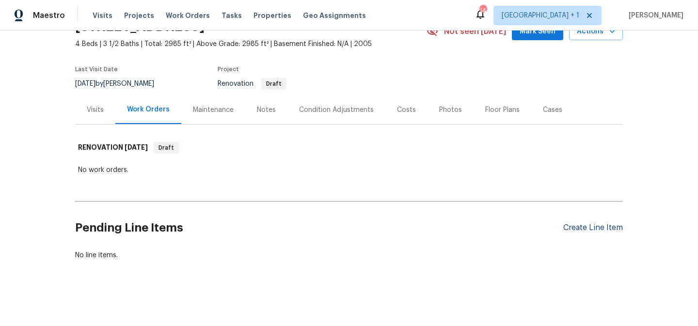
click at [599, 229] on div "Create Line Item" at bounding box center [594, 228] width 60 height 9
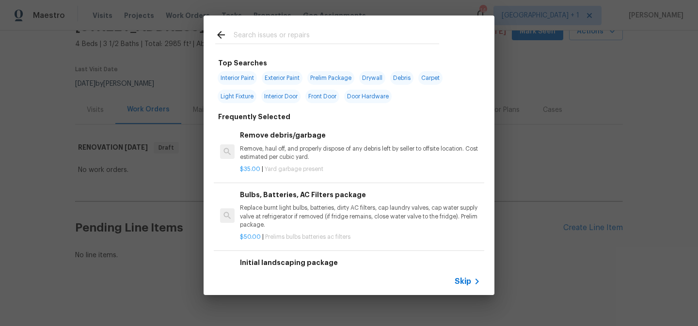
click at [465, 282] on span "Skip" at bounding box center [463, 282] width 16 height 10
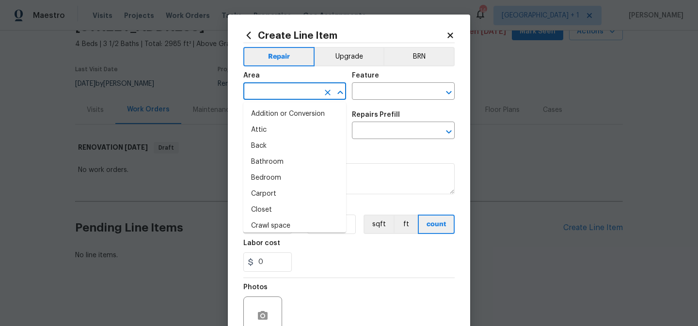
click at [290, 93] on input "text" at bounding box center [282, 92] width 76 height 15
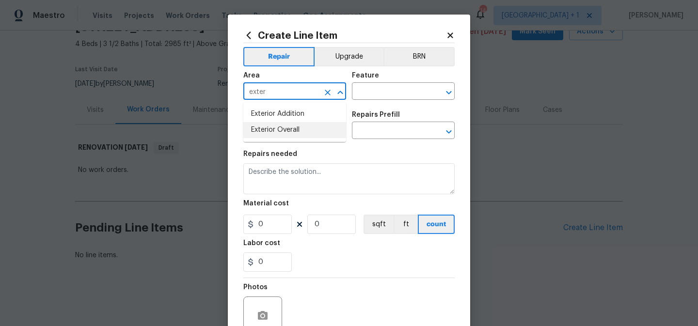
click at [283, 130] on li "Exterior Overall" at bounding box center [295, 130] width 103 height 16
type input "Exterior Overall"
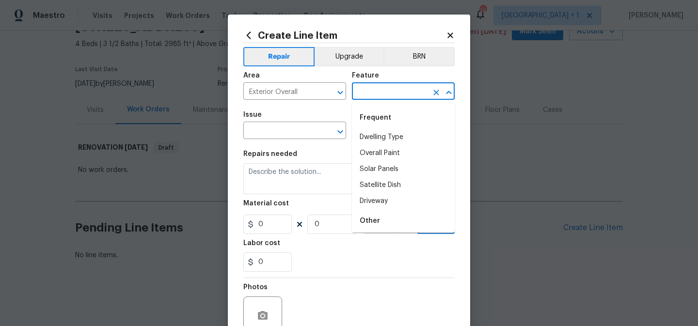
click at [369, 92] on input "text" at bounding box center [390, 92] width 76 height 15
click at [377, 157] on li "Overall Paint" at bounding box center [403, 154] width 103 height 16
type input "Overall Paint"
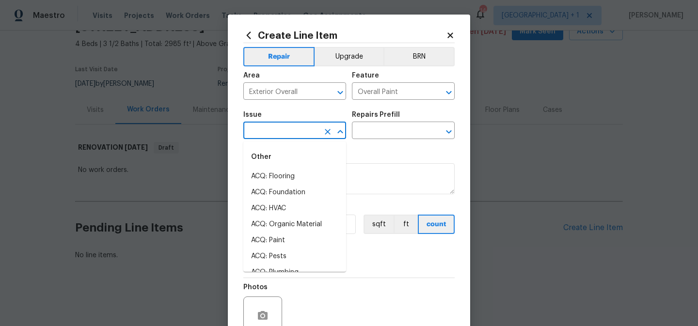
click at [299, 131] on input "text" at bounding box center [282, 131] width 76 height 15
click at [295, 192] on li "Exterior Paint" at bounding box center [295, 193] width 103 height 16
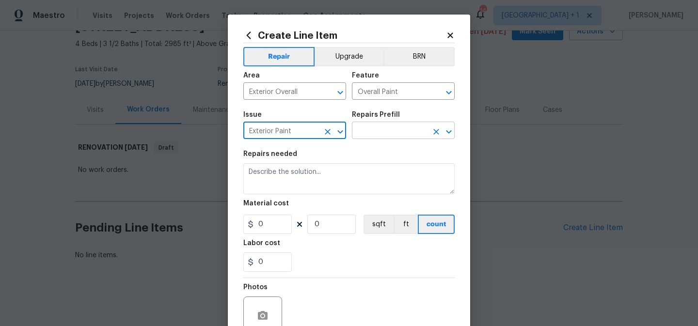
type input "Exterior Paint"
click at [388, 134] on input "text" at bounding box center [390, 131] width 76 height 15
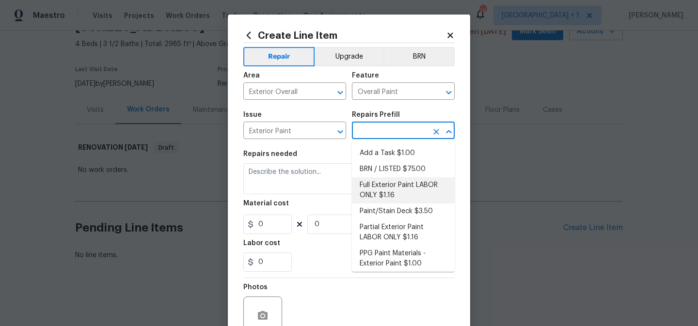
click at [384, 185] on li "Full Exterior Paint LABOR ONLY $1.16" at bounding box center [403, 191] width 103 height 26
type input "Full Exterior Paint LABOR ONLY $1.16"
type textarea "Full Exterior Paint - Prep, mask and paint the exterior of the home. Ensure tha…"
type input "1.16"
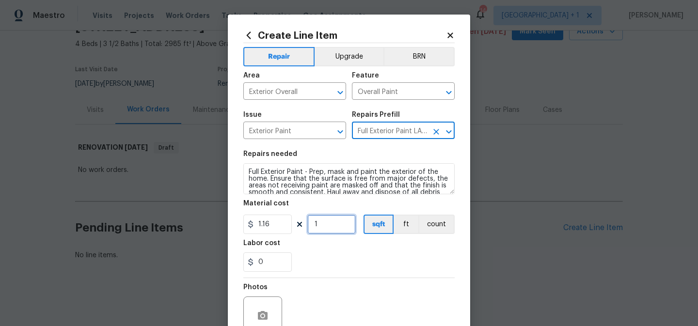
click at [333, 228] on input "1" at bounding box center [332, 224] width 49 height 19
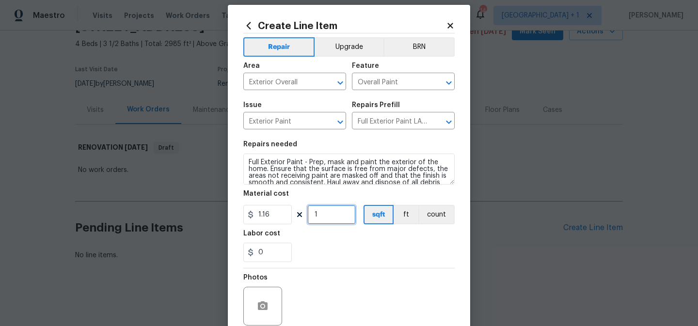
scroll to position [1, 0]
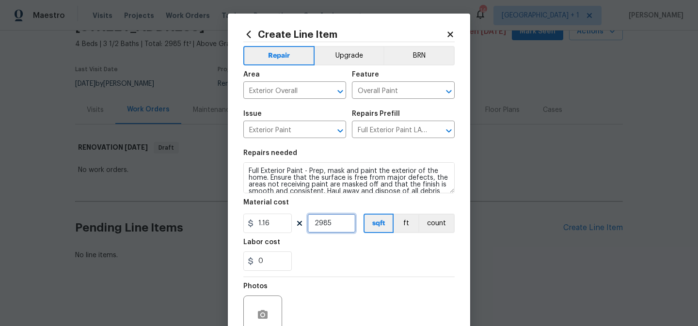
type input "2985"
click at [341, 277] on section "Repairs needed Full Exterior Paint - Prep, mask and paint the exterior of the h…" at bounding box center [349, 210] width 211 height 133
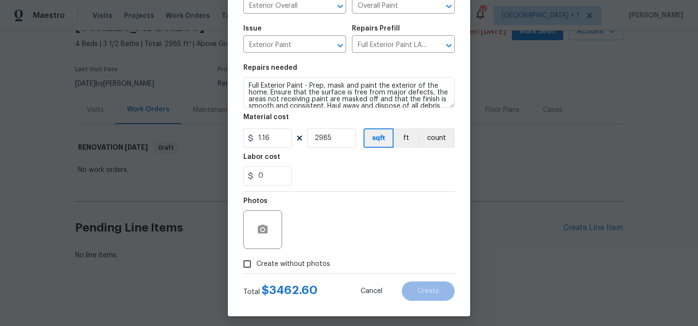
scroll to position [92, 0]
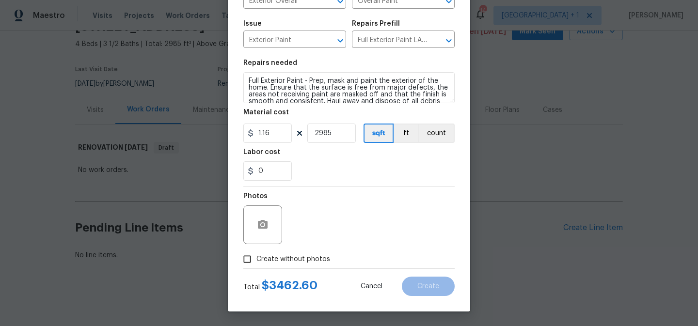
click at [252, 260] on input "Create without photos" at bounding box center [247, 259] width 18 height 18
checkbox input "true"
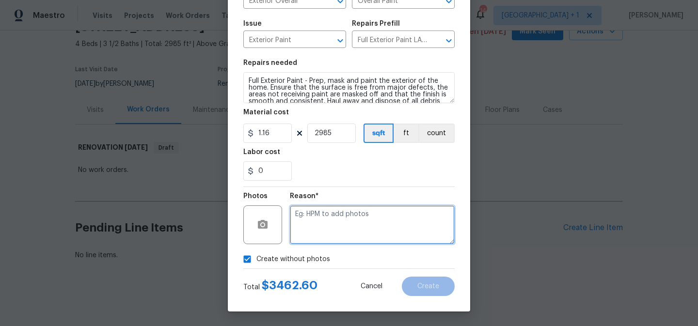
click at [354, 225] on textarea at bounding box center [372, 225] width 165 height 39
type textarea "to add"
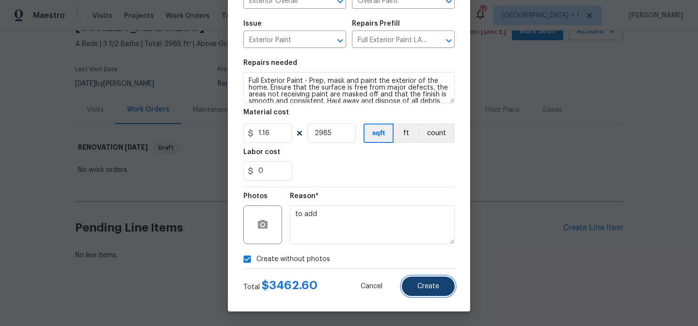
click at [430, 291] on button "Create" at bounding box center [428, 286] width 53 height 19
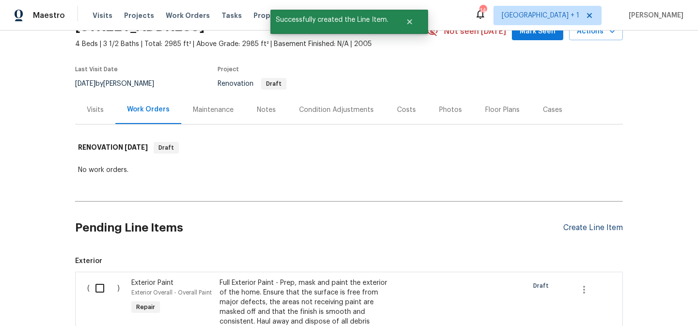
click at [584, 228] on div "Create Line Item" at bounding box center [594, 228] width 60 height 9
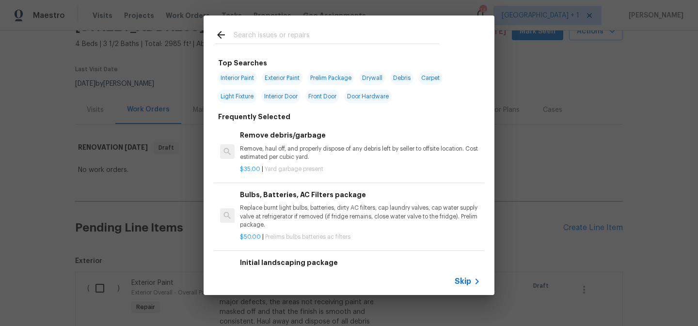
click at [467, 279] on span "Skip" at bounding box center [463, 282] width 16 height 10
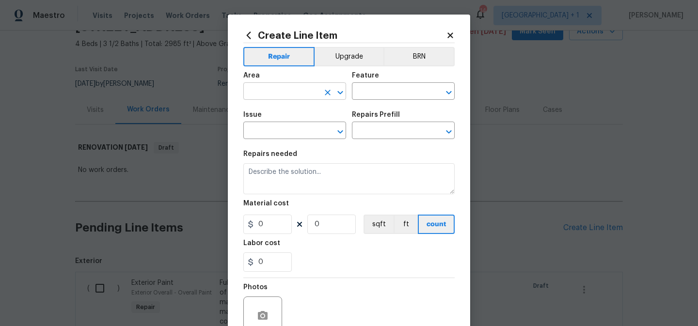
click at [294, 92] on input "text" at bounding box center [282, 92] width 76 height 15
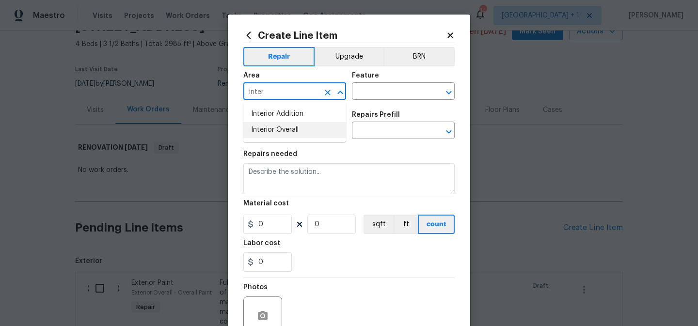
click at [290, 132] on li "Interior Overall" at bounding box center [295, 130] width 103 height 16
type input "Interior Overall"
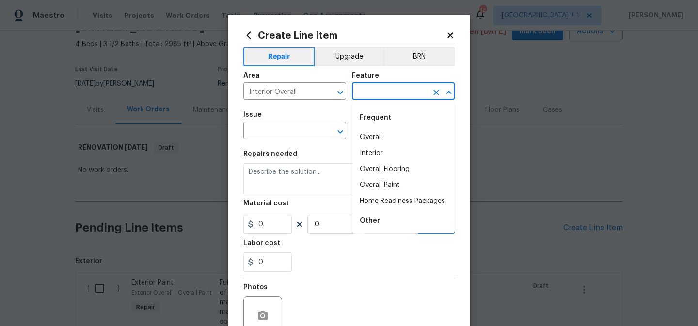
click at [383, 89] on input "text" at bounding box center [390, 92] width 76 height 15
click at [383, 182] on li "Overall Paint" at bounding box center [403, 186] width 103 height 16
type input "Overall Paint"
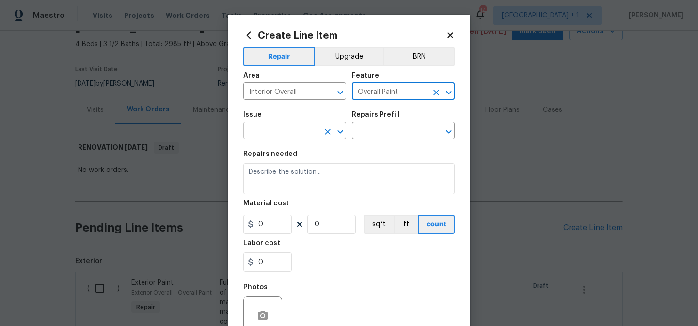
click at [287, 130] on input "text" at bounding box center [282, 131] width 76 height 15
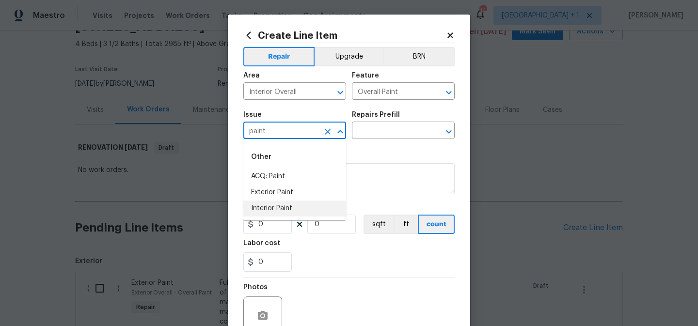
click at [280, 209] on li "Interior Paint" at bounding box center [295, 209] width 103 height 16
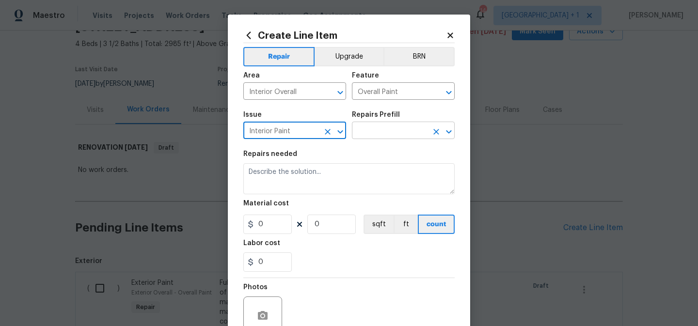
type input "Interior Paint"
click at [391, 129] on input "text" at bounding box center [390, 131] width 76 height 15
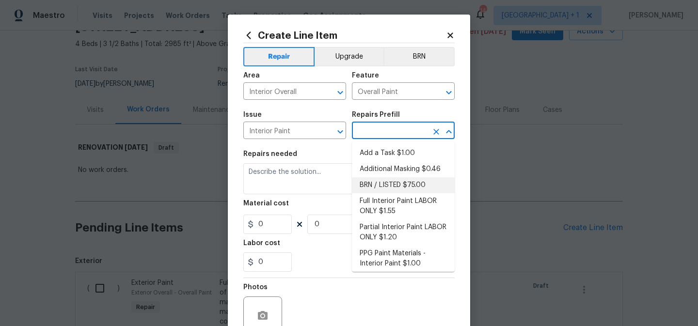
scroll to position [20, 0]
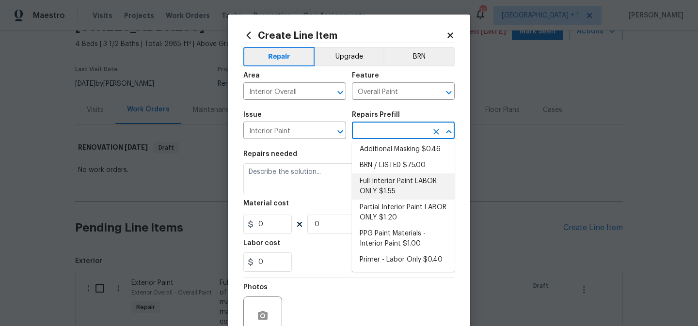
click at [385, 183] on li "Full Interior Paint LABOR ONLY $1.55" at bounding box center [403, 187] width 103 height 26
type input "Full Interior Paint LABOR ONLY $1.55"
type textarea "Full Interior paint - (walls, ceilings, trim, and doors) - PAINT PROVIDED BY OP…"
type input "1.55"
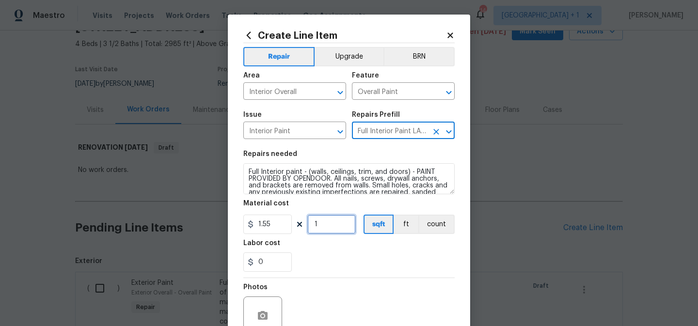
click at [337, 227] on input "1" at bounding box center [332, 224] width 49 height 19
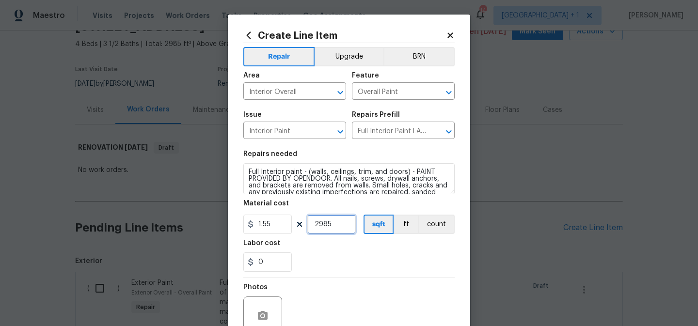
type input "2985"
click at [347, 270] on div "0" at bounding box center [349, 262] width 211 height 19
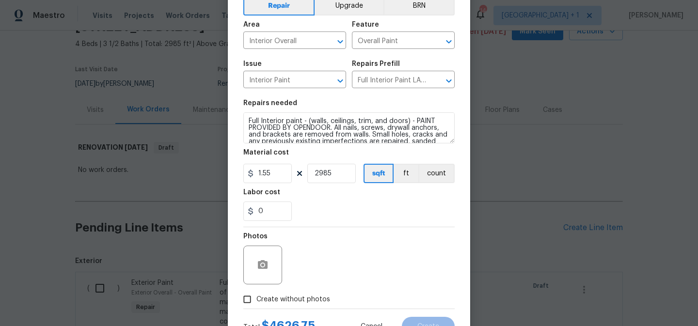
scroll to position [92, 0]
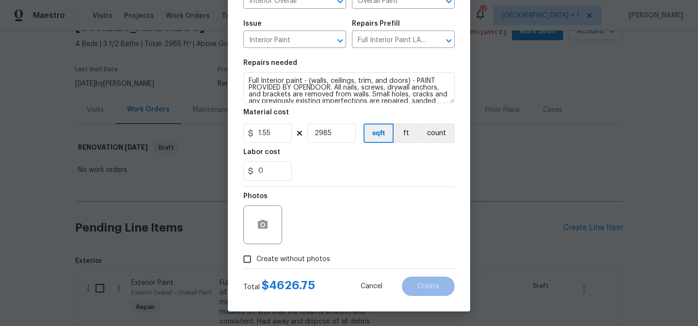
click at [298, 257] on span "Create without photos" at bounding box center [294, 260] width 74 height 10
click at [257, 257] on input "Create without photos" at bounding box center [247, 259] width 18 height 18
checkbox input "true"
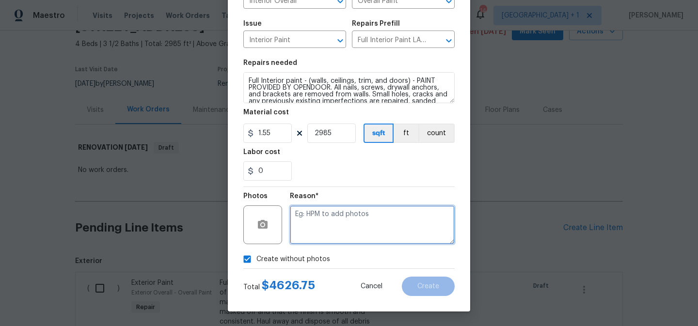
click at [343, 225] on textarea at bounding box center [372, 225] width 165 height 39
type textarea "to add"
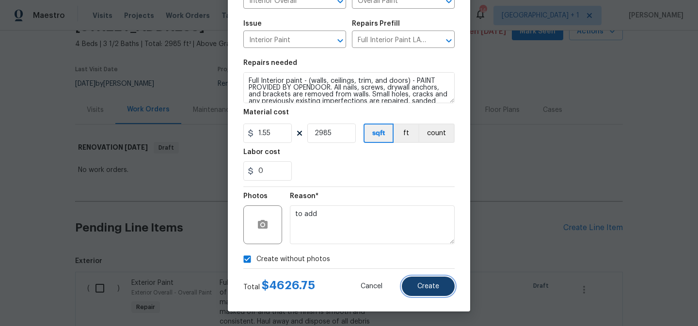
click at [421, 286] on span "Create" at bounding box center [429, 286] width 22 height 7
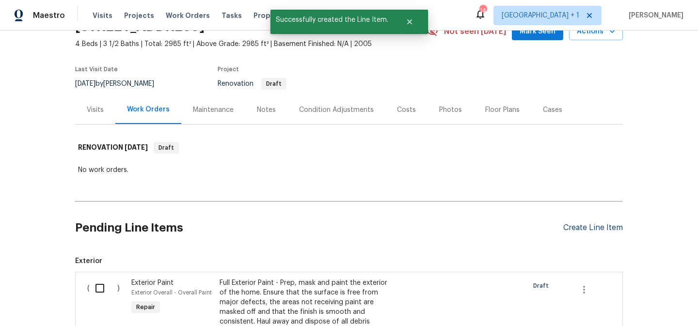
click at [576, 228] on div "Create Line Item" at bounding box center [594, 228] width 60 height 9
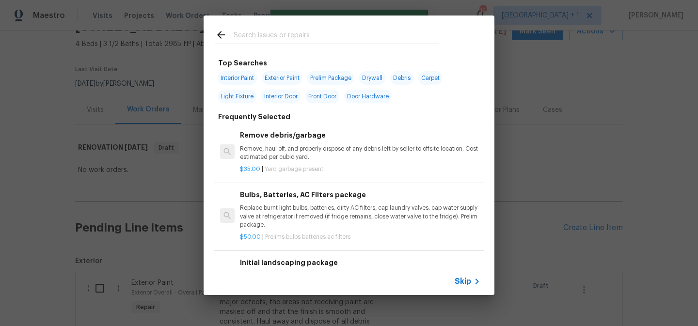
click at [467, 281] on span "Skip" at bounding box center [463, 282] width 16 height 10
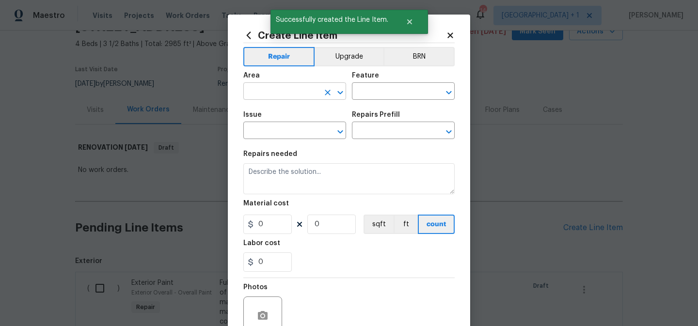
click at [302, 96] on input "text" at bounding box center [282, 92] width 76 height 15
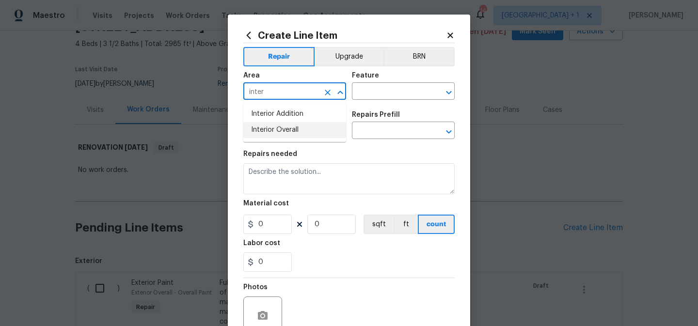
click at [294, 131] on li "Interior Overall" at bounding box center [295, 130] width 103 height 16
type input "Interior Overall"
click at [379, 89] on input "text" at bounding box center [390, 92] width 76 height 15
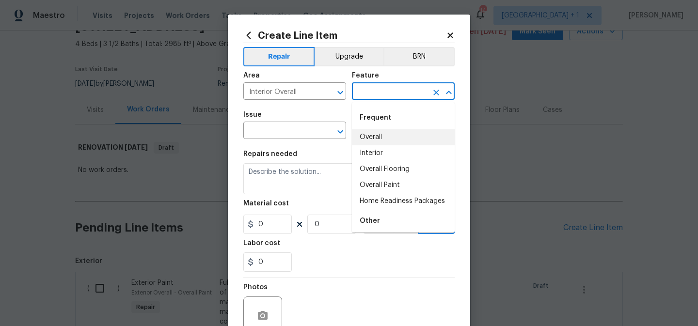
click at [376, 134] on li "Overall" at bounding box center [403, 138] width 103 height 16
type input "Overall"
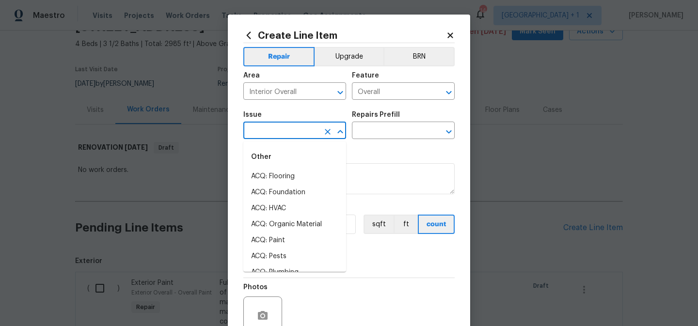
click at [287, 130] on input "text" at bounding box center [282, 131] width 76 height 15
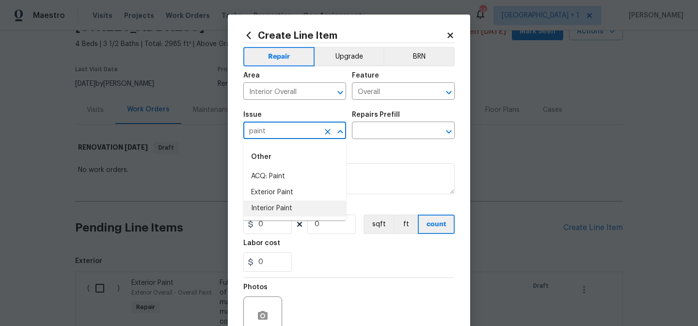
click at [276, 211] on li "Interior Paint" at bounding box center [295, 209] width 103 height 16
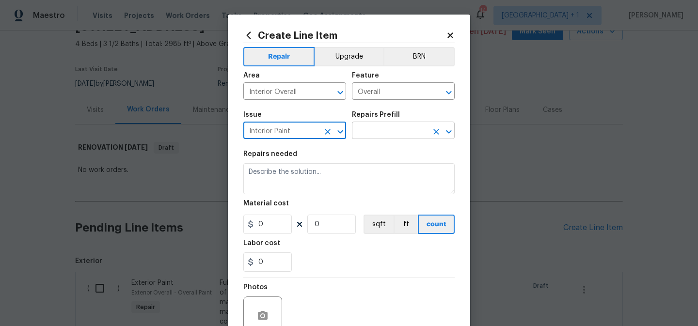
type input "Interior Paint"
click at [396, 131] on input "text" at bounding box center [390, 131] width 76 height 15
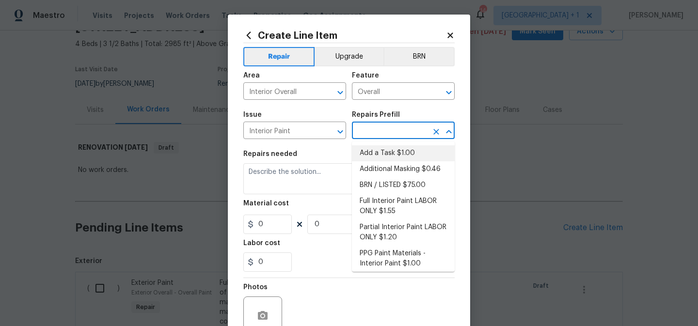
click at [396, 156] on li "Add a Task $1.00" at bounding box center [403, 154] width 103 height 16
type input "Overall Paint"
type input "Add a Task $1.00"
type textarea "HPM to detail"
type input "1"
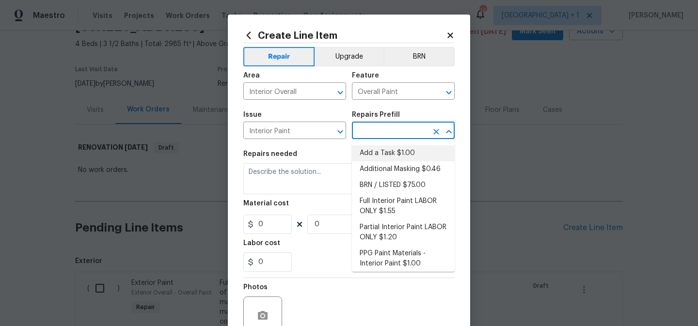
type input "1"
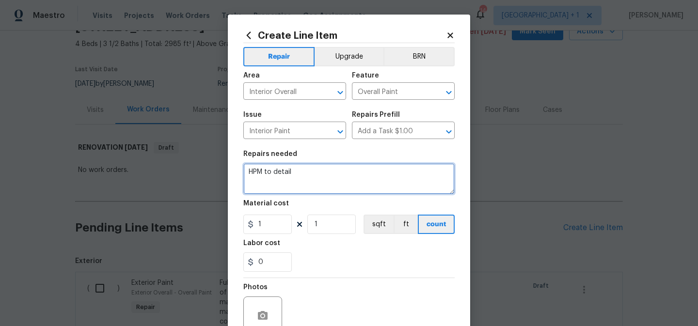
click at [285, 175] on textarea "HPM to detail" at bounding box center [349, 178] width 211 height 31
type textarea "additional masking for covering middle level flooring, also have very tall ceil…"
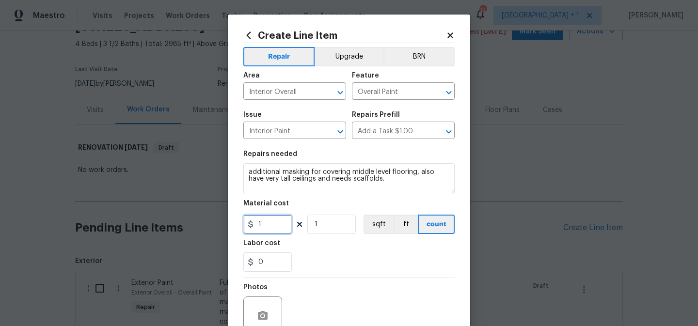
click at [268, 231] on input "1" at bounding box center [268, 224] width 49 height 19
type input "450"
click at [301, 272] on div "0" at bounding box center [349, 262] width 211 height 19
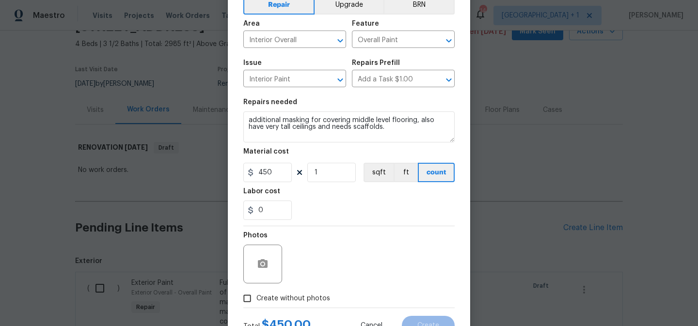
scroll to position [53, 0]
click at [267, 297] on span "Create without photos" at bounding box center [294, 298] width 74 height 10
click at [257, 297] on input "Create without photos" at bounding box center [247, 298] width 18 height 18
checkbox input "true"
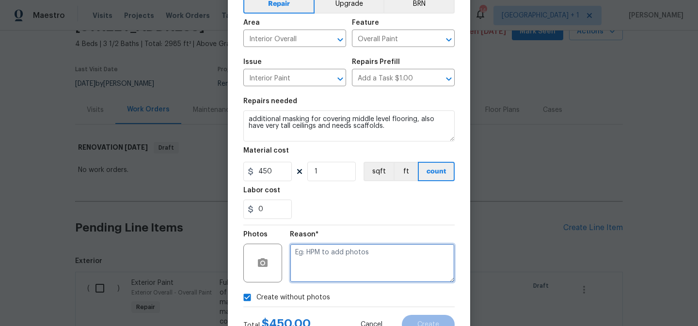
click at [318, 260] on textarea at bounding box center [372, 263] width 165 height 39
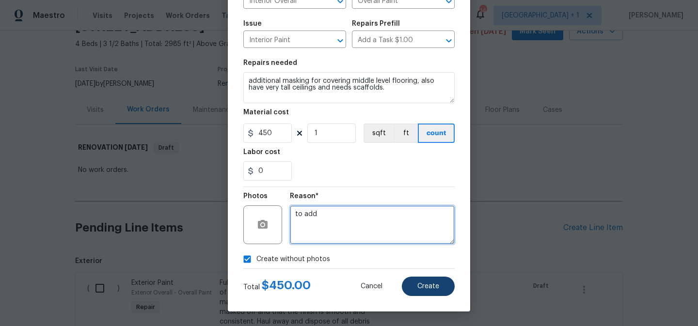
type textarea "to add"
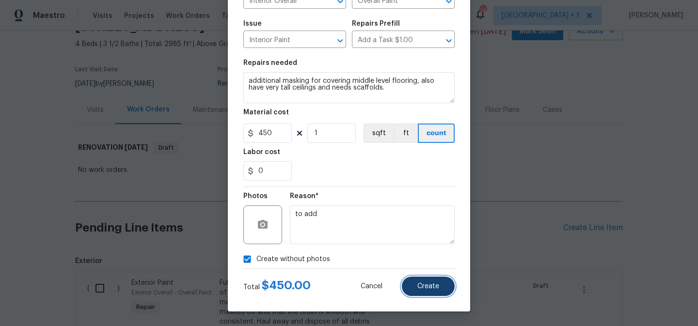
click at [419, 283] on button "Create" at bounding box center [428, 286] width 53 height 19
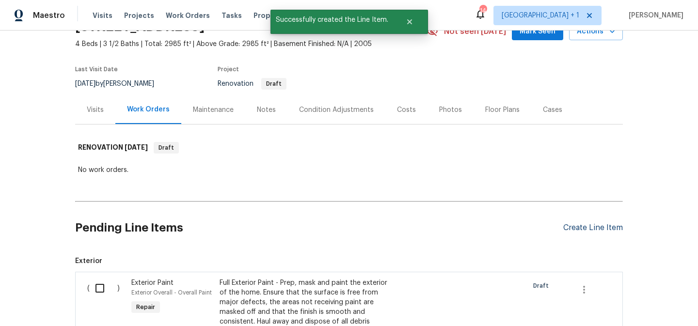
click at [571, 228] on div "Create Line Item" at bounding box center [594, 228] width 60 height 9
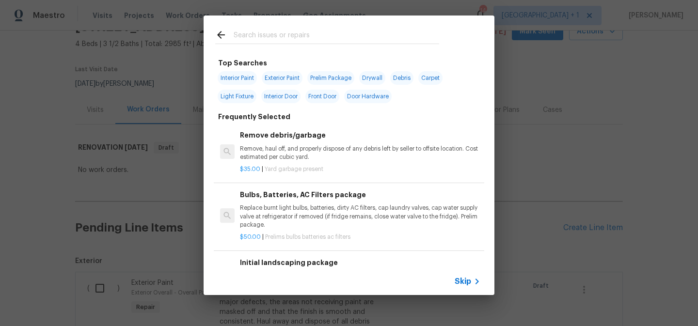
click at [464, 281] on span "Skip" at bounding box center [463, 282] width 16 height 10
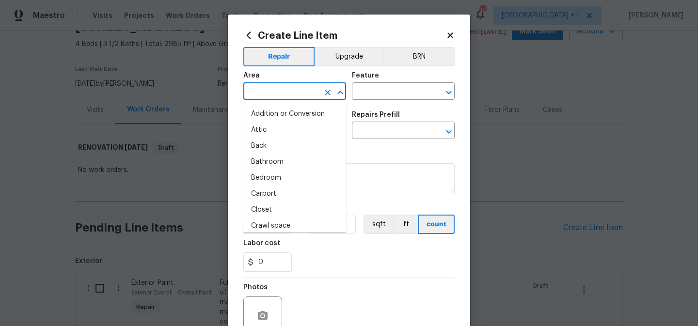
click at [293, 91] on input "text" at bounding box center [282, 92] width 76 height 15
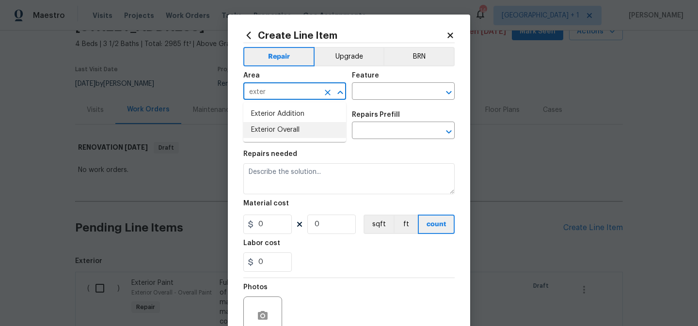
click at [287, 130] on li "Exterior Overall" at bounding box center [295, 130] width 103 height 16
type input "Exterior Overall"
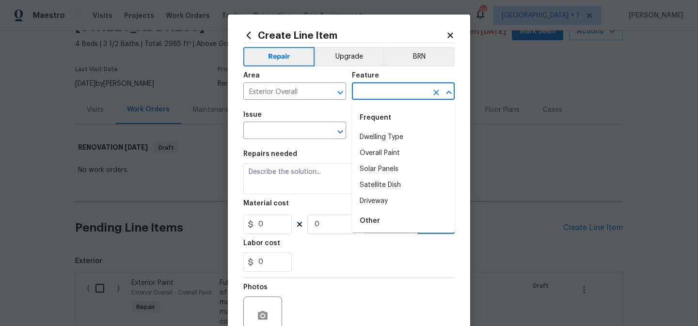
click at [366, 95] on input "text" at bounding box center [390, 92] width 76 height 15
click at [375, 134] on li "Dwelling Type" at bounding box center [403, 138] width 103 height 16
type input "Dwelling Type"
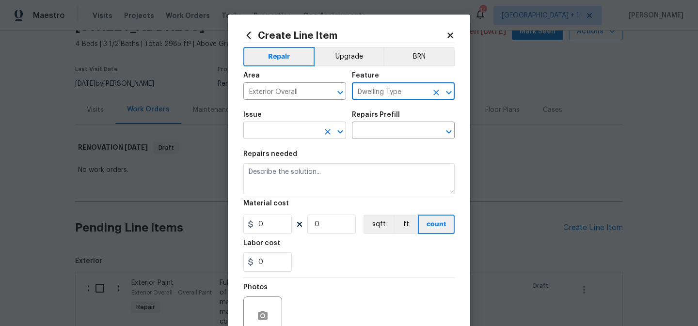
click at [298, 134] on input "text" at bounding box center [282, 131] width 76 height 15
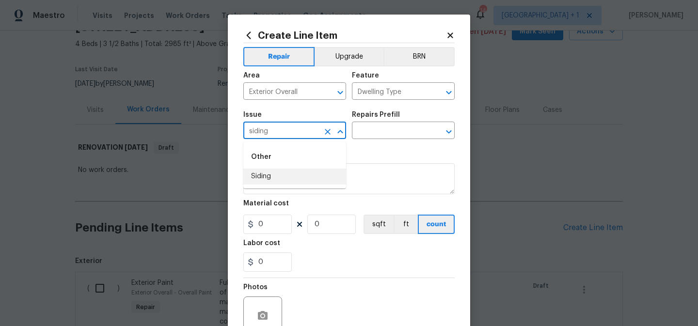
click at [277, 177] on li "Siding" at bounding box center [295, 177] width 103 height 16
type input "Siding"
click at [375, 131] on input "text" at bounding box center [390, 131] width 76 height 15
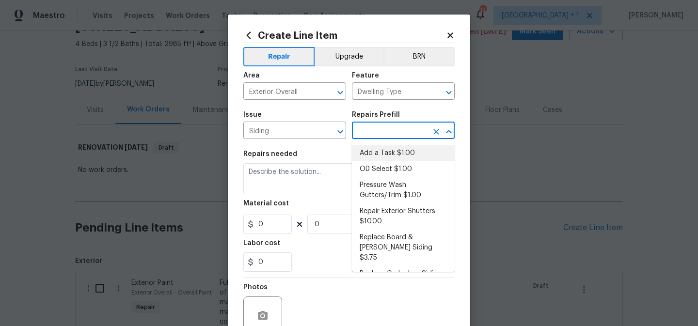
click at [378, 153] on li "Add a Task $1.00" at bounding box center [403, 154] width 103 height 16
type input "Siding"
type input "Add a Task $1.00"
type textarea "HPM to detail"
type input "1"
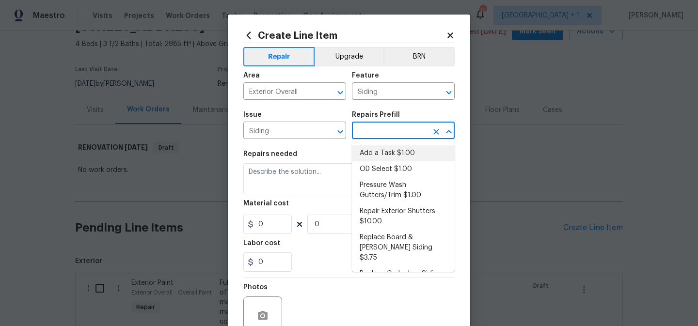
type input "1"
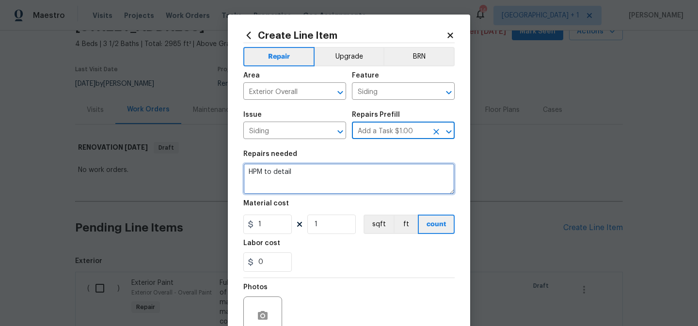
click at [283, 174] on textarea "HPM to detail" at bounding box center [349, 178] width 211 height 31
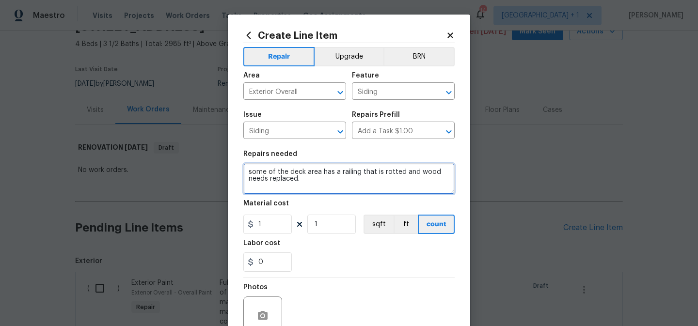
type textarea "some of the deck area has a railing that is rotted and wood needs replaced."
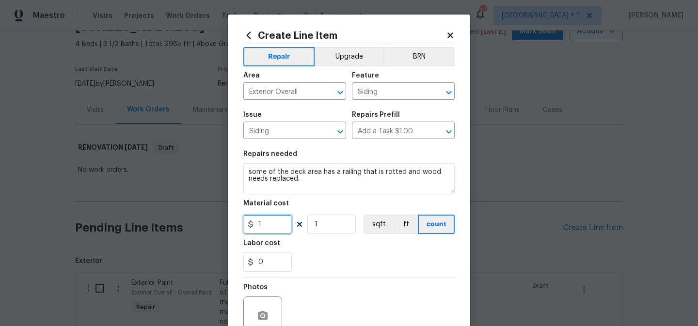
click at [271, 225] on input "1" at bounding box center [268, 224] width 49 height 19
type input "250"
click at [308, 286] on div "Photos" at bounding box center [349, 309] width 211 height 63
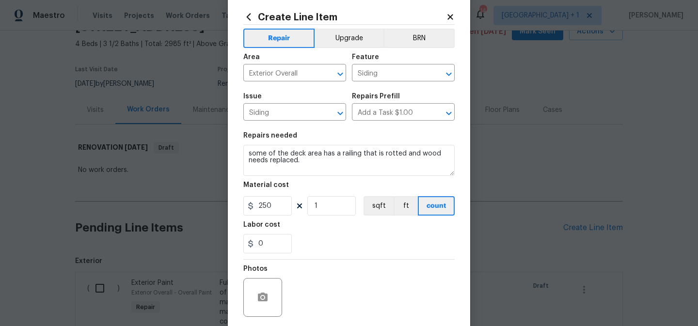
scroll to position [26, 0]
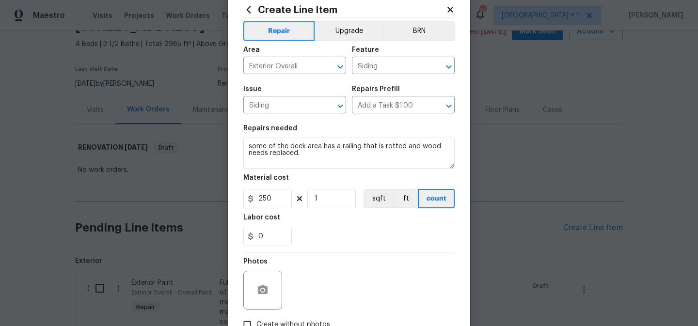
click at [312, 302] on div "Photos" at bounding box center [349, 284] width 211 height 63
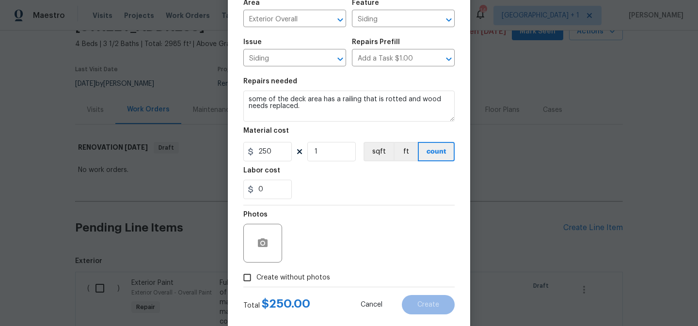
scroll to position [82, 0]
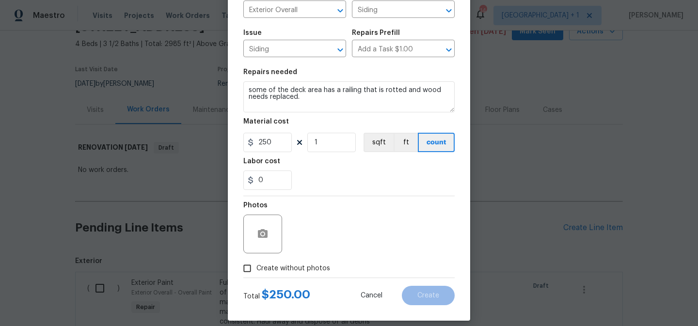
click at [280, 269] on span "Create without photos" at bounding box center [294, 269] width 74 height 10
click at [257, 269] on input "Create without photos" at bounding box center [247, 269] width 18 height 18
checkbox input "true"
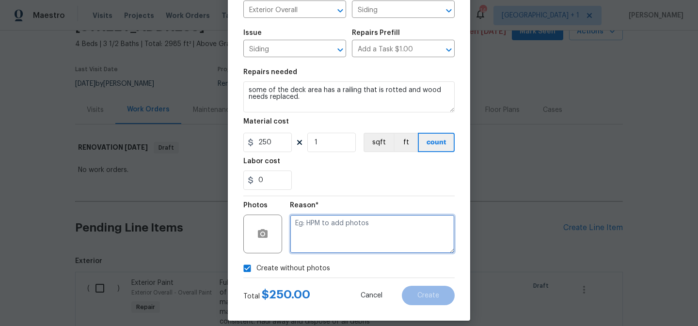
click at [322, 224] on textarea at bounding box center [372, 234] width 165 height 39
type textarea "to add"
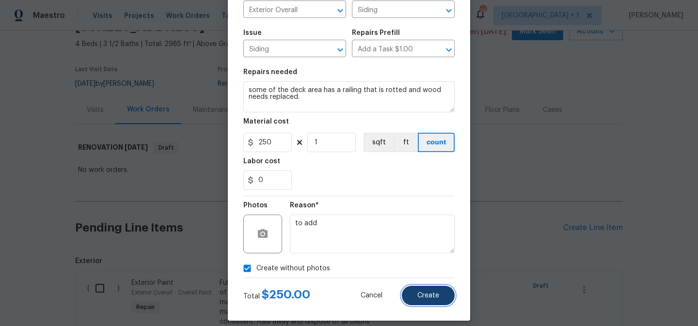
click at [424, 296] on span "Create" at bounding box center [429, 295] width 22 height 7
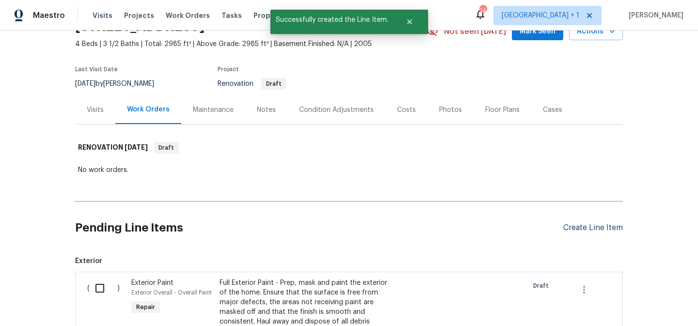
click at [574, 227] on div "Create Line Item" at bounding box center [594, 228] width 60 height 9
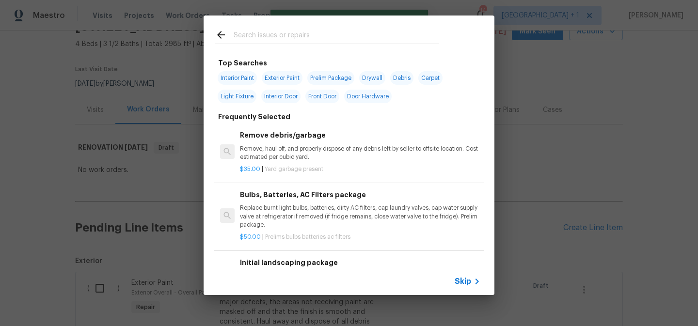
click at [467, 282] on span "Skip" at bounding box center [463, 282] width 16 height 10
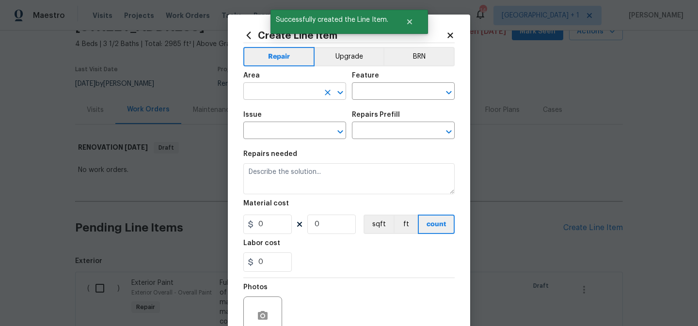
click at [281, 95] on input "text" at bounding box center [282, 92] width 76 height 15
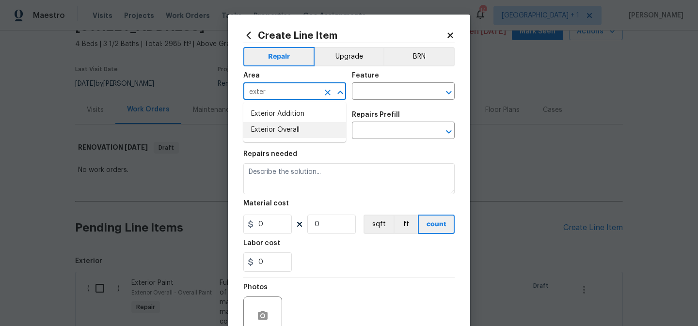
click at [279, 131] on li "Exterior Overall" at bounding box center [295, 130] width 103 height 16
type input "Exterior Overall"
click at [371, 92] on input "text" at bounding box center [390, 92] width 76 height 15
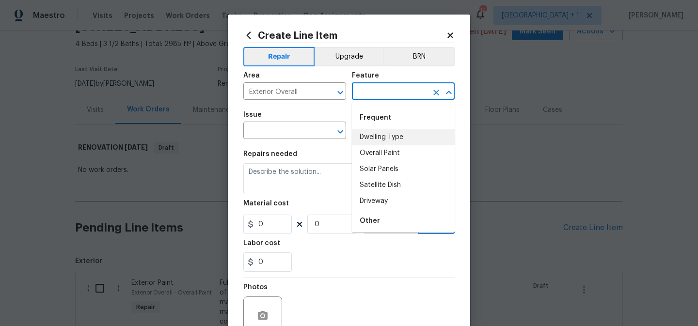
click at [372, 136] on li "Dwelling Type" at bounding box center [403, 138] width 103 height 16
type input "Dwelling Type"
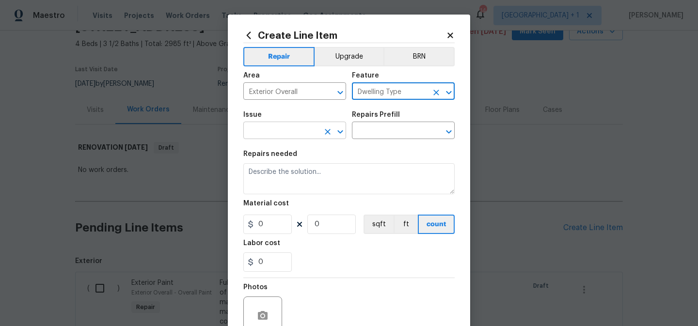
click at [288, 134] on input "text" at bounding box center [282, 131] width 76 height 15
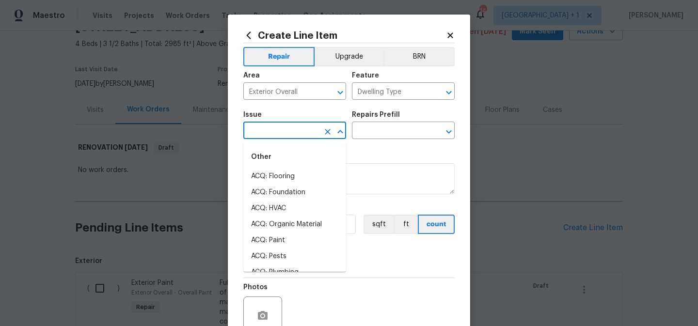
type input "s"
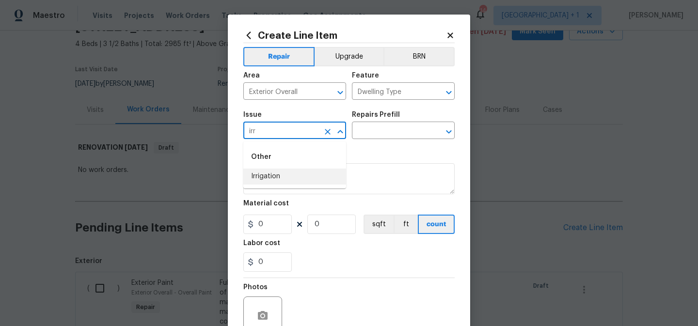
click at [281, 184] on li "Irrigation" at bounding box center [295, 177] width 103 height 16
type input "Irrigation"
click at [387, 130] on input "text" at bounding box center [390, 131] width 76 height 15
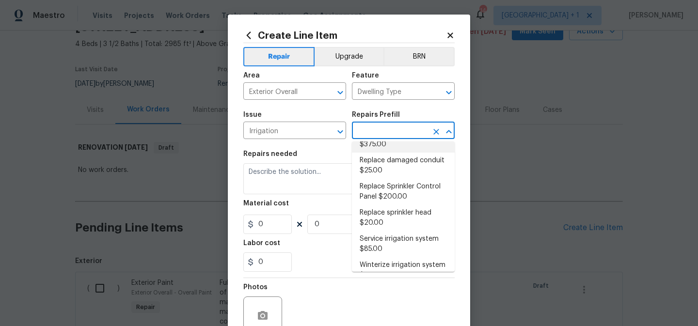
scroll to position [113, 0]
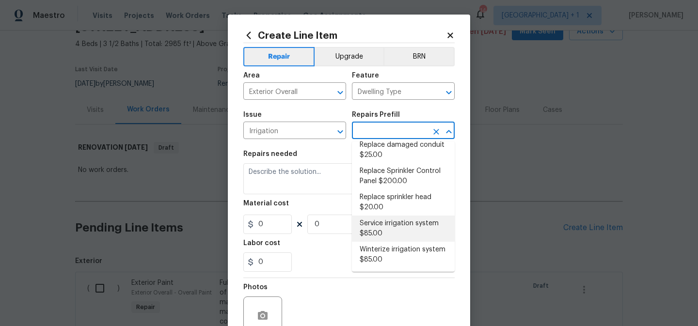
click at [378, 226] on li "Service irrigation system $85.00" at bounding box center [403, 229] width 103 height 26
type input "Service irrigation system $85.00"
type textarea "Service and repair non-functioning irrigation system per zone."
type input "85"
type input "1"
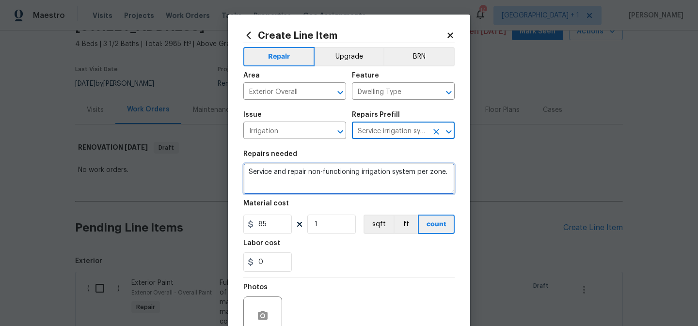
click at [295, 176] on textarea "Service and repair non-functioning irrigation system per zone." at bounding box center [349, 178] width 211 height 31
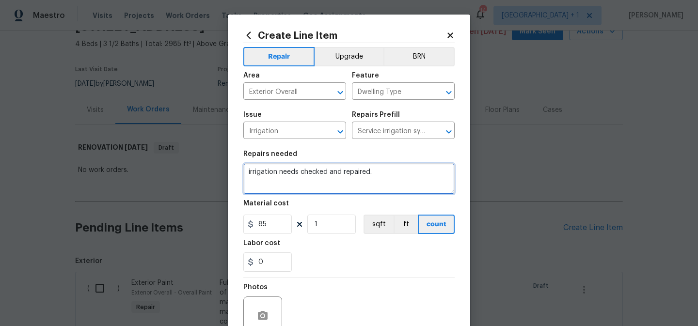
type textarea "irrigation needs checked and repaired."
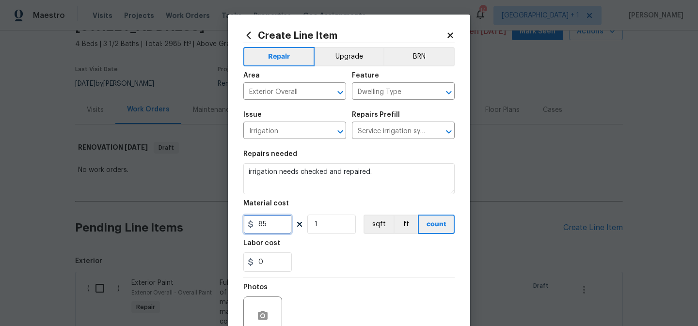
click at [276, 227] on input "85" at bounding box center [268, 224] width 49 height 19
type input "500"
click at [341, 277] on section "Repairs needed irrigation needs checked and repaired. Material cost 500 1 sqft …" at bounding box center [349, 211] width 211 height 133
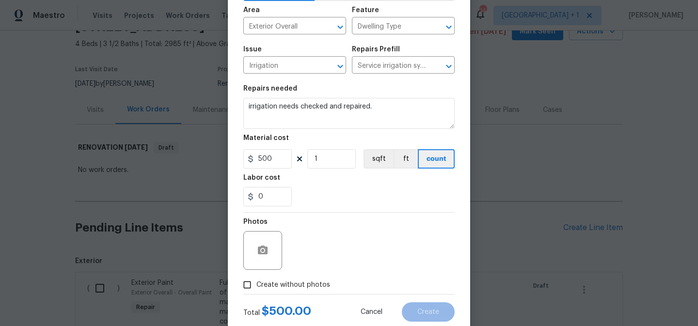
scroll to position [79, 0]
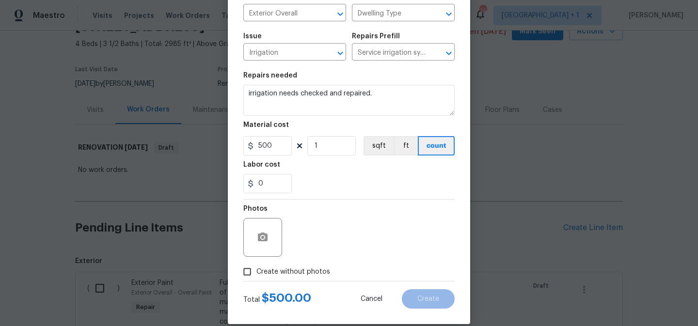
click at [304, 277] on span "Create without photos" at bounding box center [294, 272] width 74 height 10
click at [257, 277] on input "Create without photos" at bounding box center [247, 272] width 18 height 18
checkbox input "true"
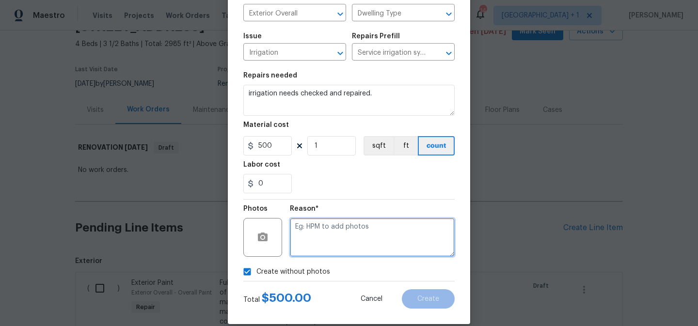
click at [332, 249] on textarea at bounding box center [372, 237] width 165 height 39
type textarea "to add"
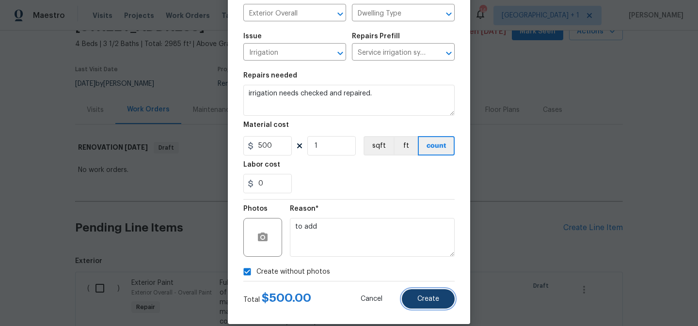
click at [423, 301] on span "Create" at bounding box center [429, 299] width 22 height 7
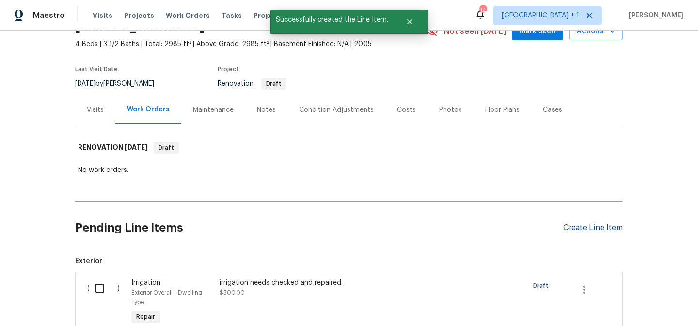
click at [580, 229] on div "Create Line Item" at bounding box center [594, 228] width 60 height 9
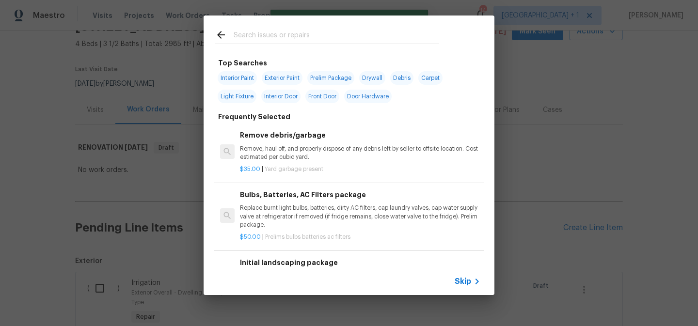
click at [466, 282] on span "Skip" at bounding box center [463, 282] width 16 height 10
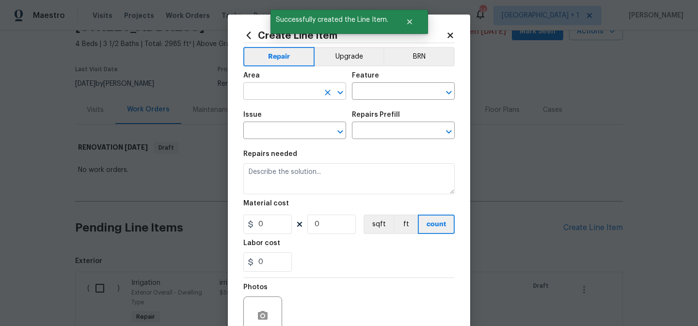
click at [312, 89] on input "text" at bounding box center [282, 92] width 76 height 15
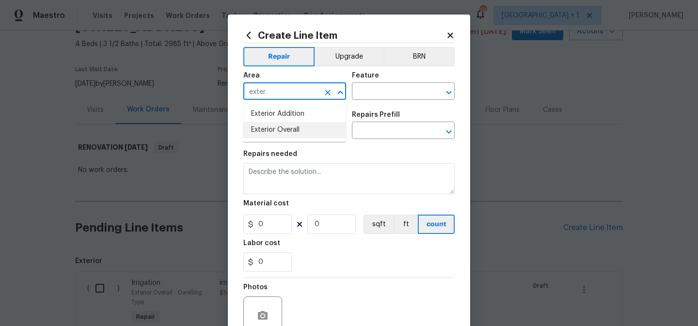
click at [300, 128] on li "Exterior Overall" at bounding box center [295, 130] width 103 height 16
type input "Exterior Overall"
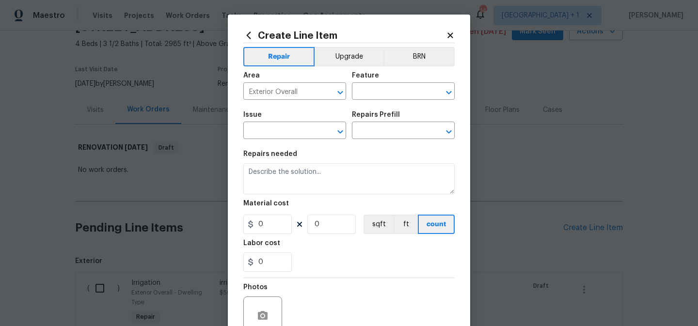
click at [382, 84] on div "Feature" at bounding box center [403, 78] width 103 height 13
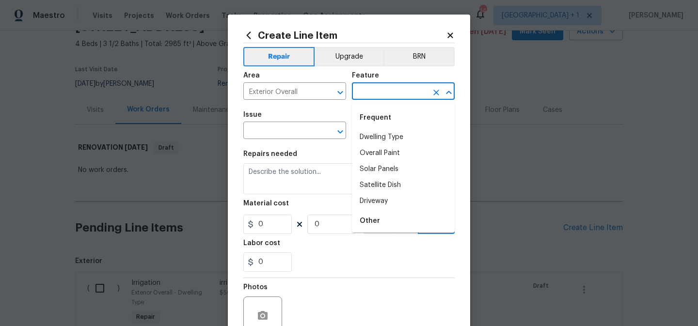
click at [381, 95] on input "text" at bounding box center [390, 92] width 76 height 15
click at [379, 133] on li "Dwelling Type" at bounding box center [403, 138] width 103 height 16
type input "Dwelling Type"
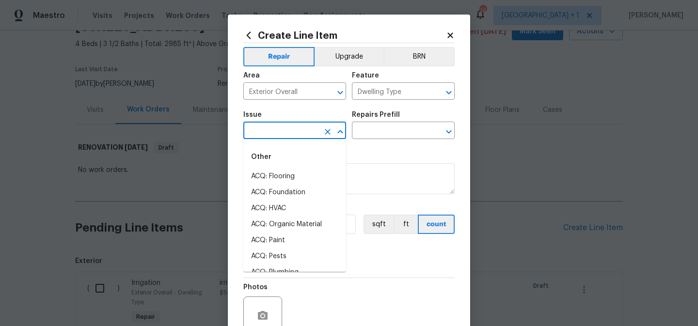
click at [304, 133] on input "text" at bounding box center [282, 131] width 76 height 15
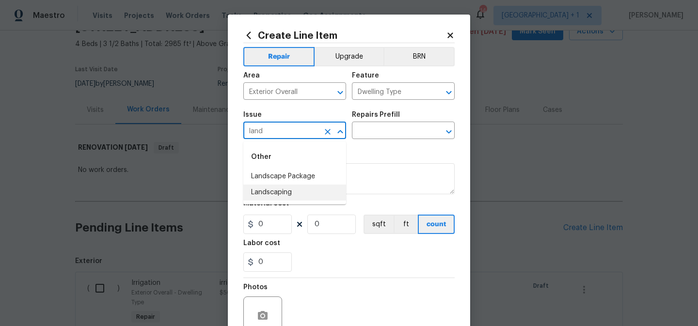
click at [289, 192] on li "Landscaping" at bounding box center [295, 193] width 103 height 16
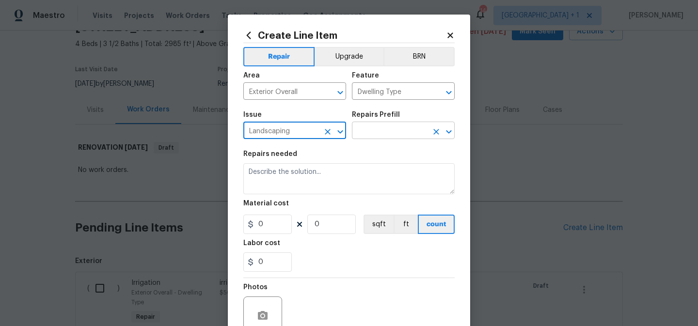
type input "Landscaping"
click at [378, 131] on input "text" at bounding box center [390, 131] width 76 height 15
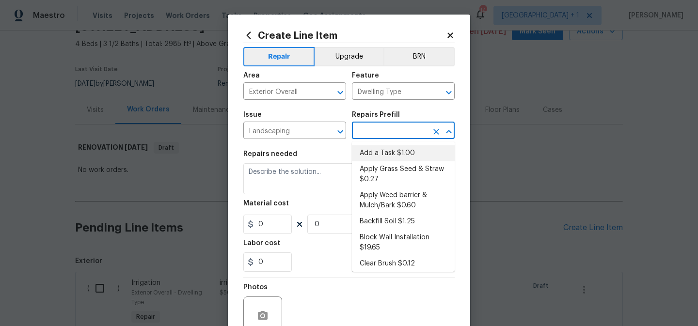
click at [378, 147] on li "Add a Task $1.00" at bounding box center [403, 154] width 103 height 16
type input "Add a Task $1.00"
type textarea "HPM to detail"
type input "1"
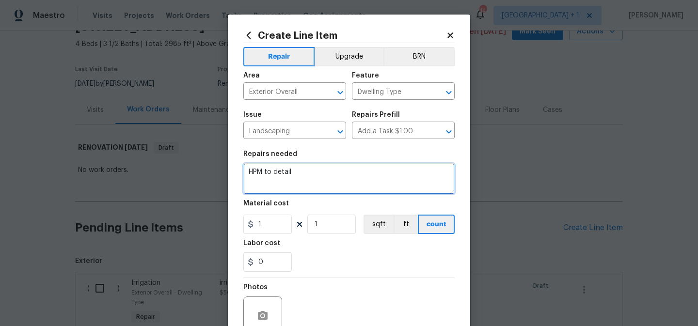
click at [272, 175] on textarea "HPM to detail" at bounding box center [349, 178] width 211 height 31
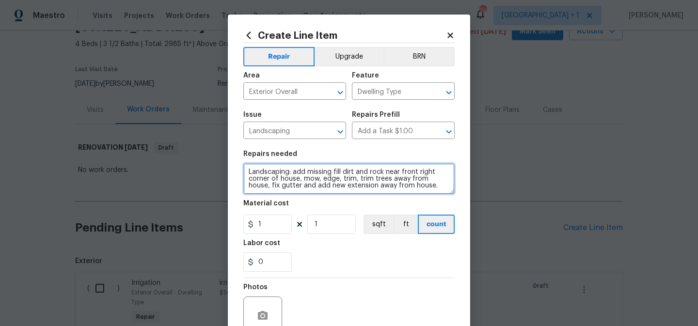
click at [420, 185] on textarea "Landscaping: add missing fill dirt and rock near front right corner of house, m…" at bounding box center [349, 178] width 211 height 31
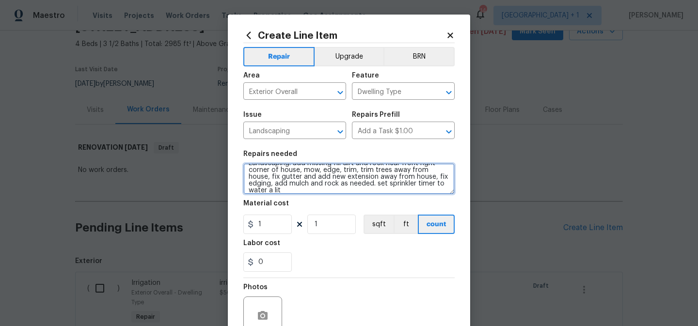
scroll to position [7, 0]
type textarea "Landscaping: add missing fill dirt and rock near front right corner of house, m…"
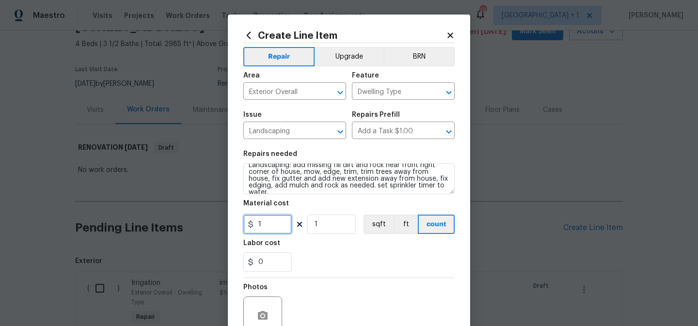
click at [275, 229] on input "1" at bounding box center [268, 224] width 49 height 19
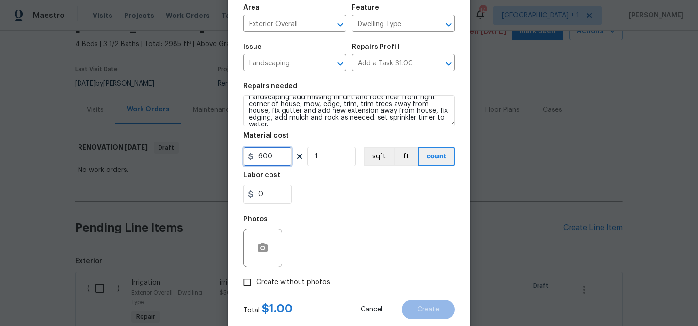
scroll to position [70, 0]
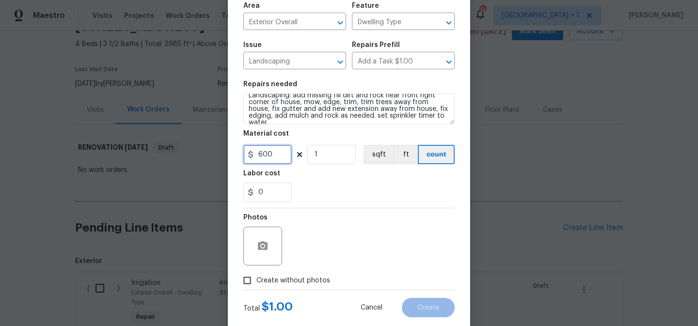
type input "600"
click at [293, 279] on span "Create without photos" at bounding box center [294, 281] width 74 height 10
click at [257, 279] on input "Create without photos" at bounding box center [247, 281] width 18 height 18
checkbox input "true"
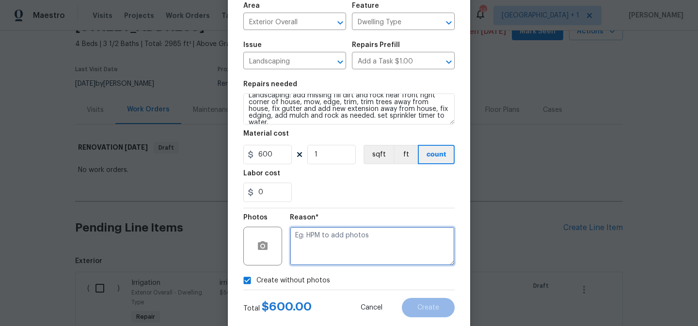
click at [327, 247] on textarea at bounding box center [372, 246] width 165 height 39
type textarea "to add"
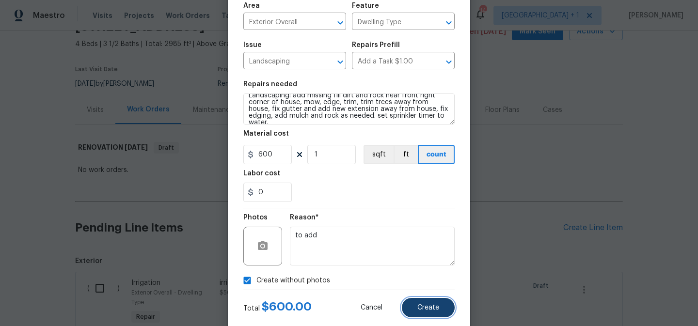
click at [423, 306] on span "Create" at bounding box center [429, 308] width 22 height 7
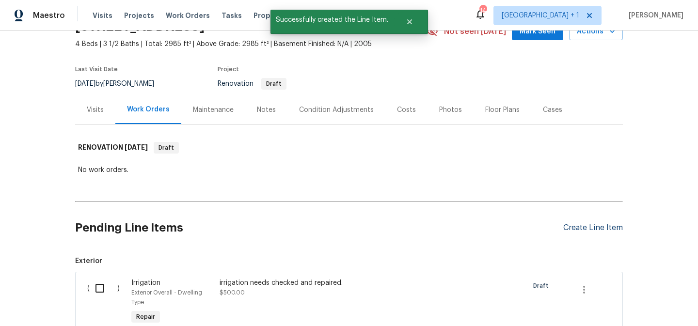
click at [593, 228] on div "Create Line Item" at bounding box center [594, 228] width 60 height 9
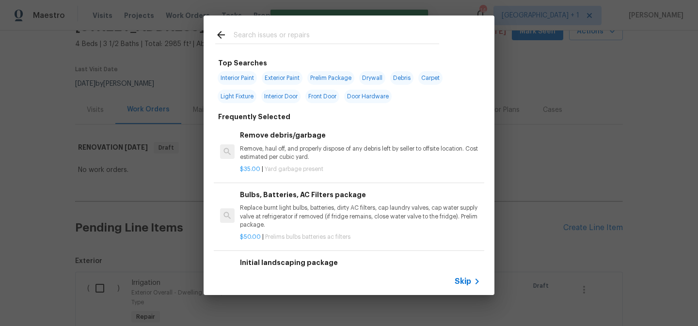
click at [461, 278] on span "Skip" at bounding box center [463, 282] width 16 height 10
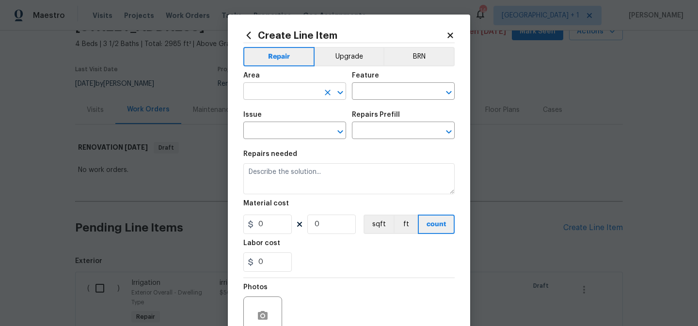
click at [289, 94] on input "text" at bounding box center [282, 92] width 76 height 15
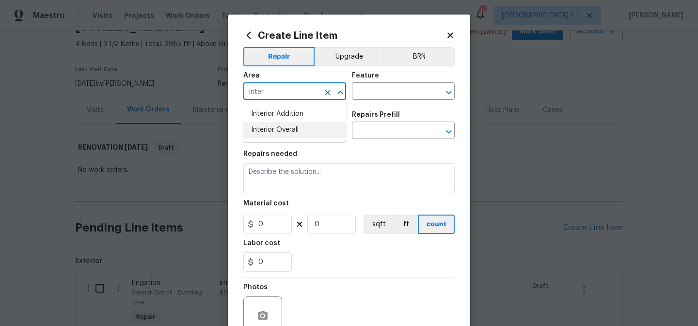
click at [286, 129] on li "Interior Overall" at bounding box center [295, 130] width 103 height 16
type input "Interior Overall"
click at [373, 90] on input "text" at bounding box center [390, 92] width 76 height 15
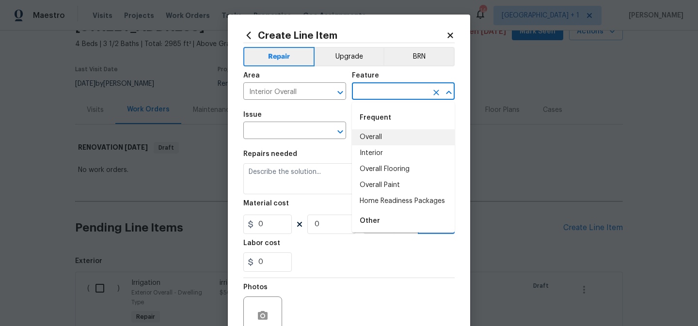
click at [379, 136] on li "Overall" at bounding box center [403, 138] width 103 height 16
type input "Overall"
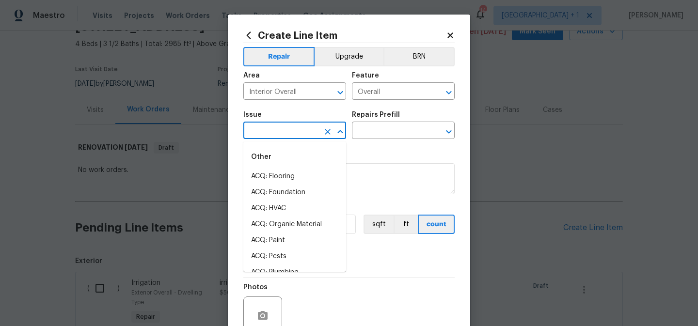
click at [294, 129] on input "text" at bounding box center [282, 131] width 76 height 15
click at [289, 195] on li "Bathroom Plumbing" at bounding box center [295, 193] width 103 height 16
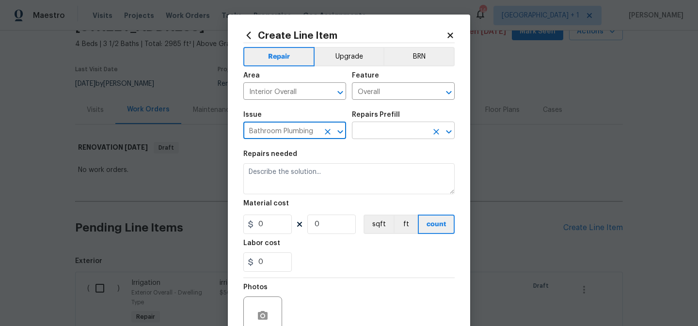
type input "Bathroom Plumbing"
click at [384, 130] on input "text" at bounding box center [390, 131] width 76 height 15
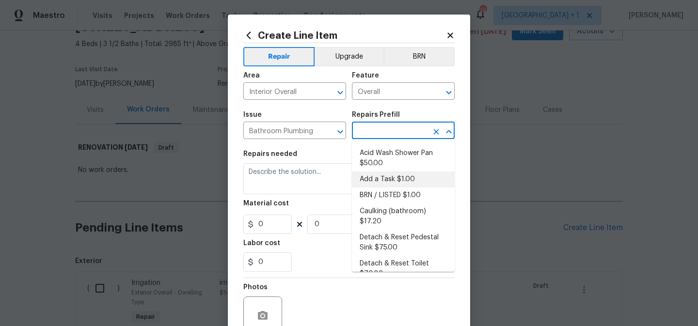
click at [381, 176] on li "Add a Task $1.00" at bounding box center [403, 180] width 103 height 16
type input "Plumbing"
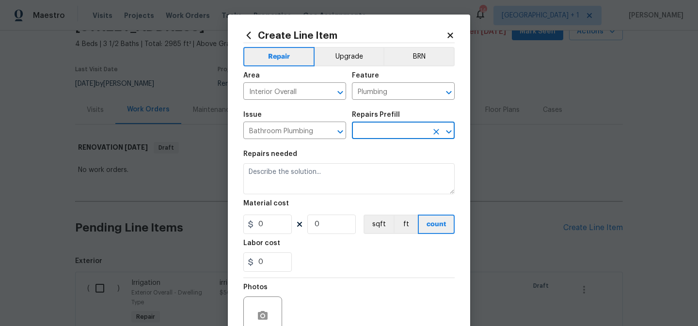
type input "Add a Task $1.00"
type textarea "HPM to detail"
type input "1"
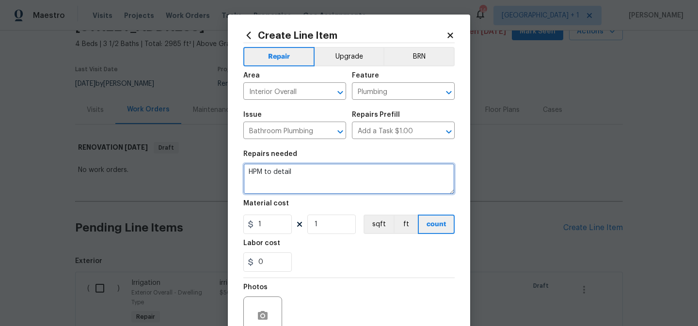
click at [286, 175] on textarea "HPM to detail" at bounding box center [349, 178] width 211 height 31
type textarea "fix leak in upstairs bathtub. i turned water off for now."
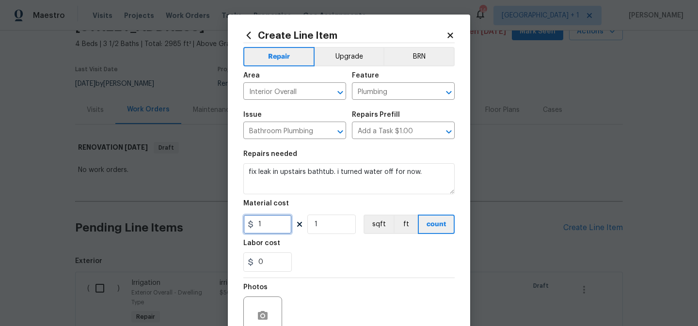
click at [273, 227] on input "1" at bounding box center [268, 224] width 49 height 19
type input "250"
click at [386, 289] on div "Photos" at bounding box center [349, 309] width 211 height 63
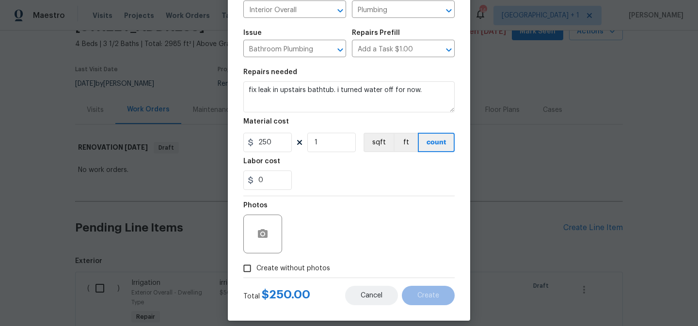
scroll to position [89, 0]
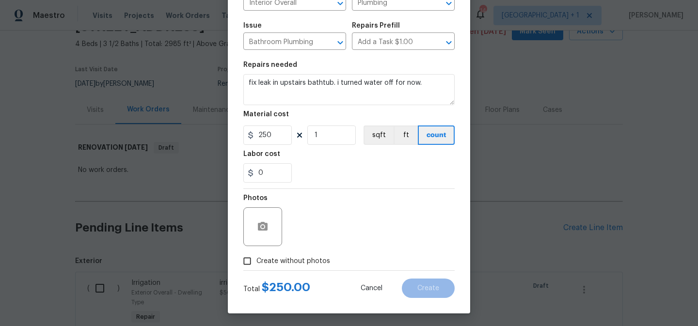
click at [279, 259] on span "Create without photos" at bounding box center [294, 262] width 74 height 10
click at [257, 259] on input "Create without photos" at bounding box center [247, 261] width 18 height 18
checkbox input "true"
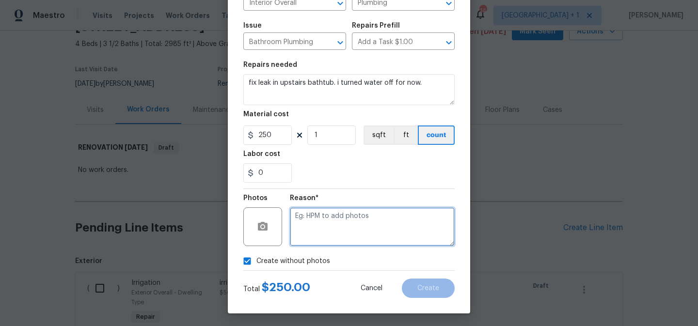
click at [333, 223] on textarea at bounding box center [372, 227] width 165 height 39
type textarea "to add"
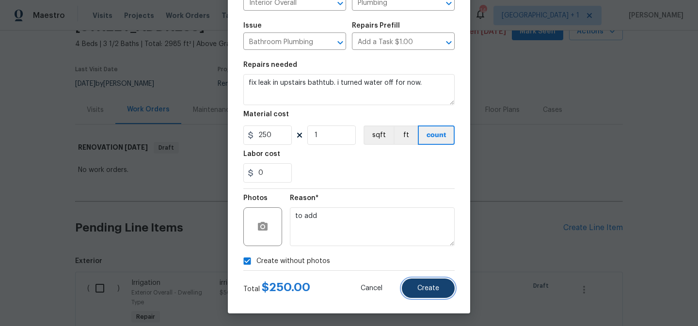
click at [430, 289] on span "Create" at bounding box center [429, 288] width 22 height 7
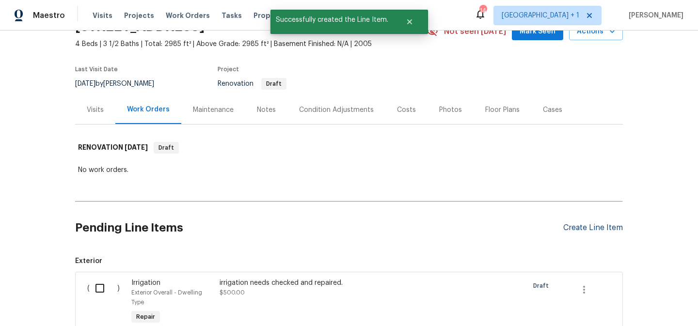
click at [573, 229] on div "Create Line Item" at bounding box center [594, 228] width 60 height 9
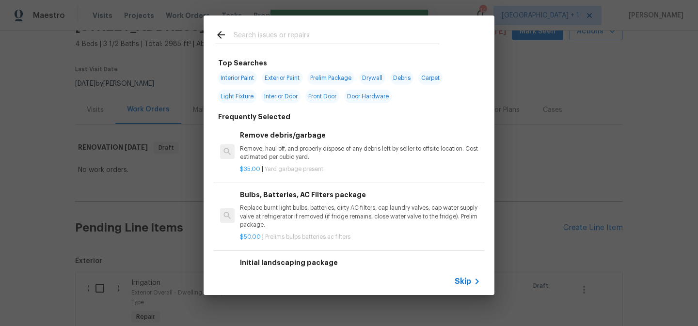
click at [470, 281] on span "Skip" at bounding box center [463, 282] width 16 height 10
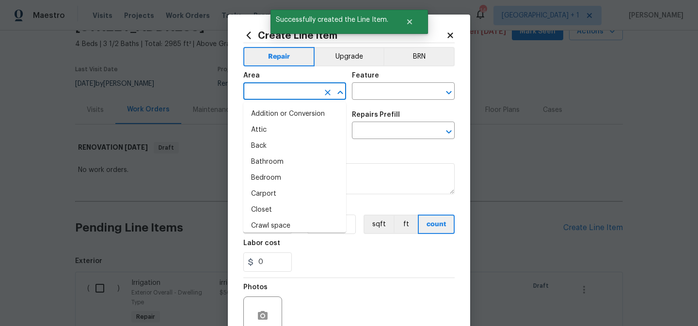
click at [292, 92] on input "text" at bounding box center [282, 92] width 76 height 15
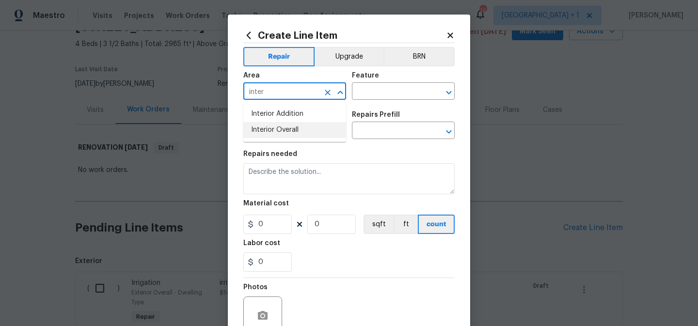
click at [292, 129] on li "Interior Overall" at bounding box center [295, 130] width 103 height 16
type input "Interior Overall"
click at [378, 87] on input "text" at bounding box center [390, 92] width 76 height 15
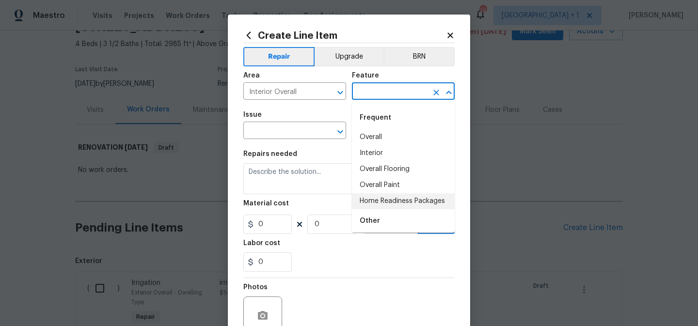
click at [388, 198] on li "Home Readiness Packages" at bounding box center [403, 202] width 103 height 16
type input "Home Readiness Packages"
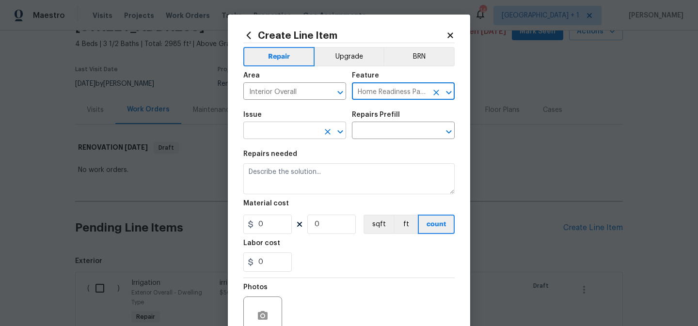
click at [293, 131] on input "text" at bounding box center [282, 131] width 76 height 15
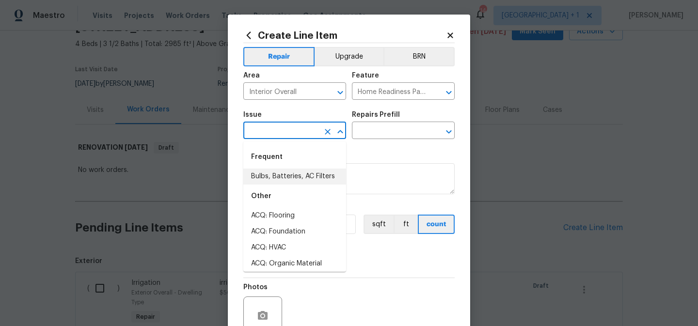
click at [288, 176] on li "Bulbs, Batteries, AC Filters" at bounding box center [295, 177] width 103 height 16
type input "Bulbs, Batteries, AC Filters"
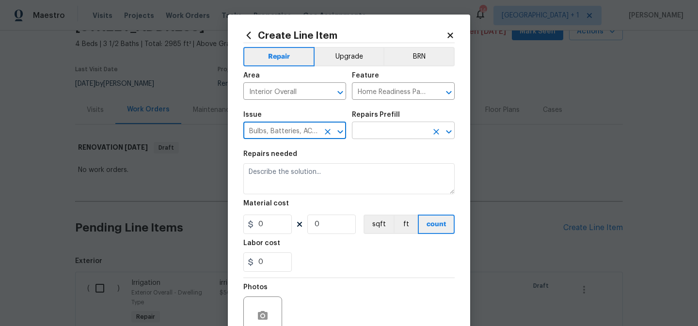
click at [391, 130] on input "text" at bounding box center [390, 131] width 76 height 15
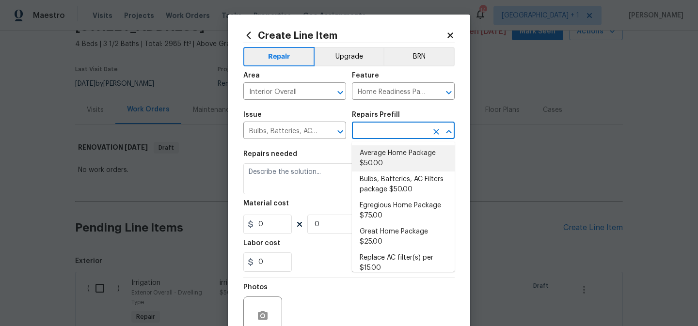
click at [390, 154] on li "Average Home Package $50.00" at bounding box center [403, 159] width 103 height 26
type input "Average Home Package $50.00"
type textarea "1. Replace all missing and/or damaged door stops and strike plates. 2. Remove a…"
type input "50"
type input "1"
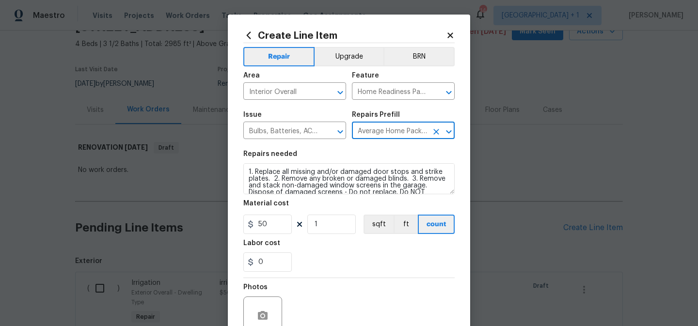
click at [378, 260] on div "0" at bounding box center [349, 262] width 211 height 19
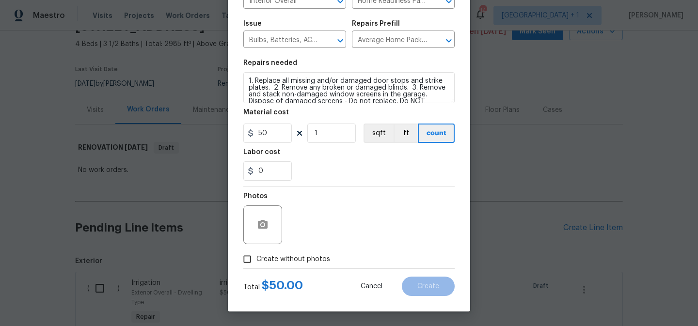
click at [304, 259] on span "Create without photos" at bounding box center [294, 260] width 74 height 10
click at [257, 259] on input "Create without photos" at bounding box center [247, 259] width 18 height 18
checkbox input "true"
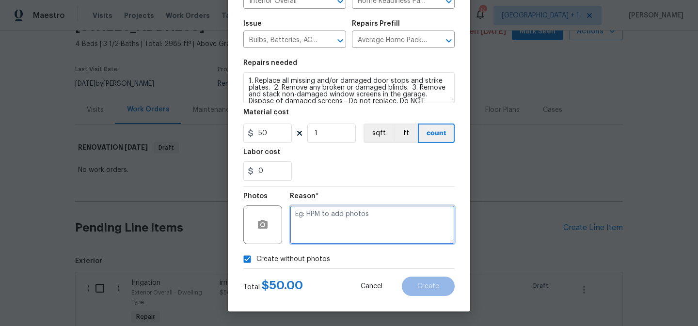
click at [365, 216] on textarea at bounding box center [372, 225] width 165 height 39
type textarea "to add"
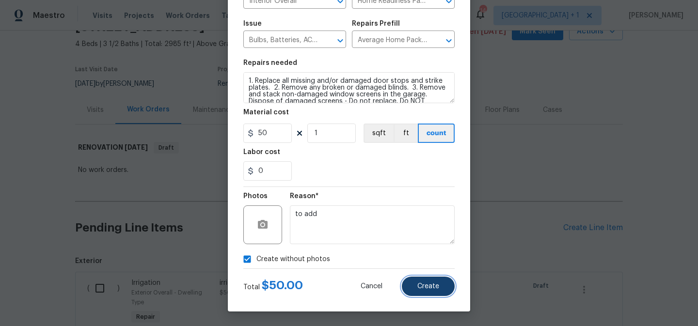
click at [429, 283] on span "Create" at bounding box center [429, 286] width 22 height 7
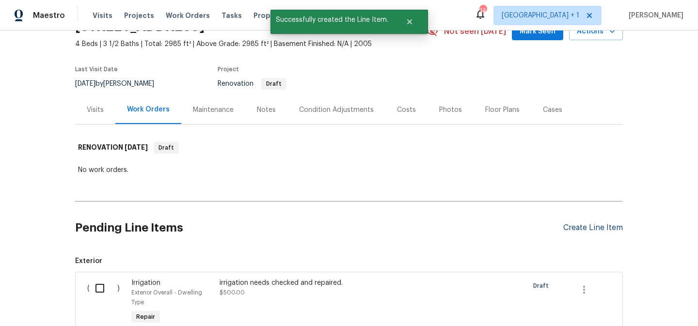
click at [590, 225] on div "Create Line Item" at bounding box center [594, 228] width 60 height 9
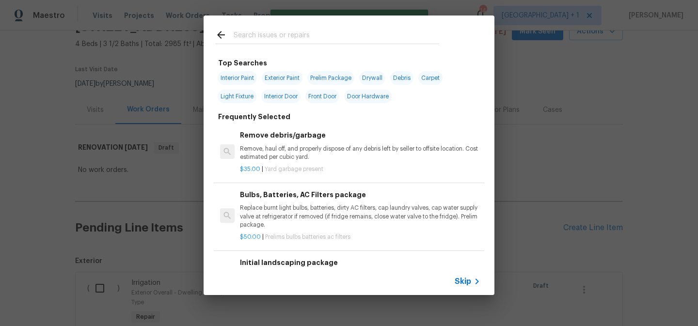
click at [467, 282] on span "Skip" at bounding box center [463, 282] width 16 height 10
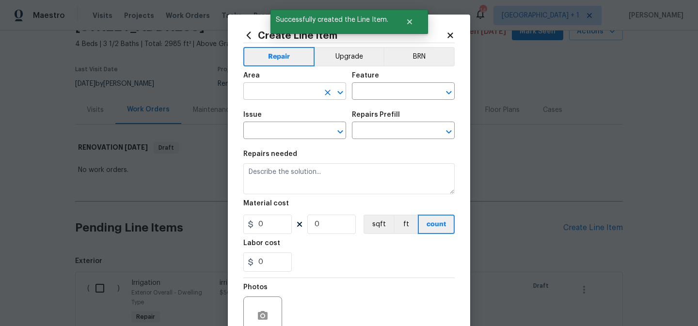
click at [282, 90] on input "text" at bounding box center [282, 92] width 76 height 15
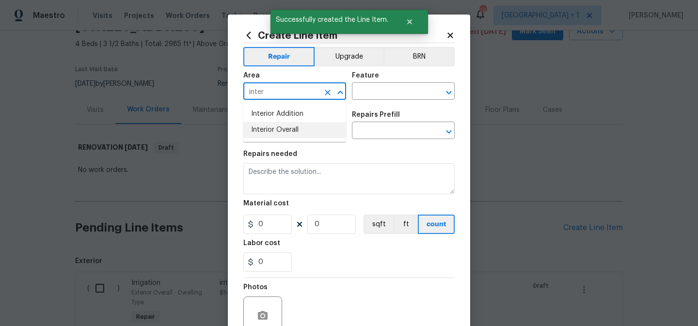
click at [281, 132] on li "Interior Overall" at bounding box center [295, 130] width 103 height 16
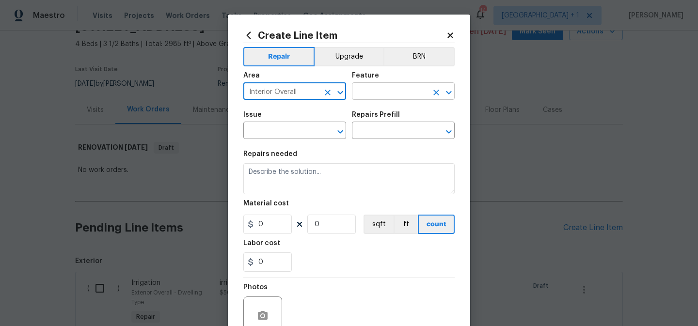
type input "Interior Overall"
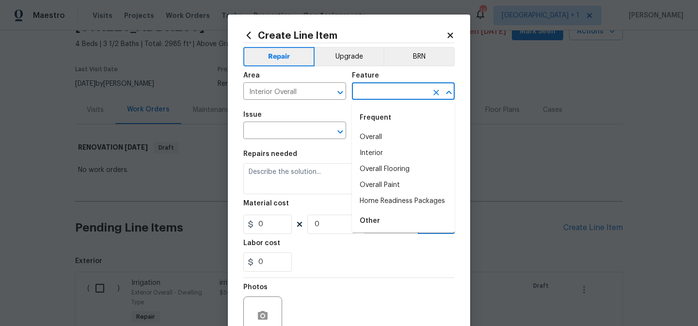
click at [387, 86] on input "text" at bounding box center [390, 92] width 76 height 15
click at [379, 141] on li "Overall" at bounding box center [403, 138] width 103 height 16
type input "Overall"
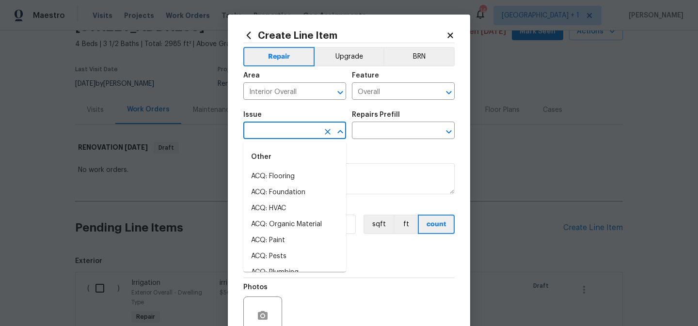
click at [283, 133] on input "text" at bounding box center [282, 131] width 76 height 15
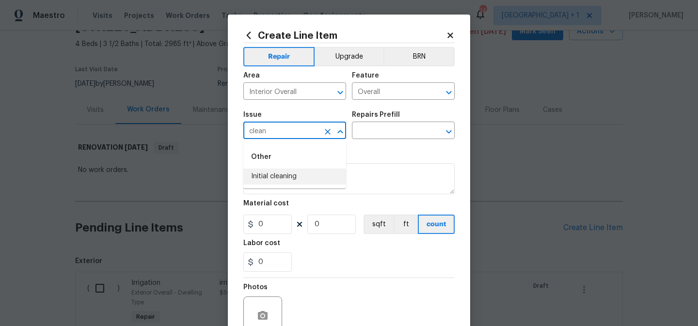
click at [282, 178] on li "Initial cleaning" at bounding box center [295, 177] width 103 height 16
type input "Initial cleaning"
click at [387, 129] on input "text" at bounding box center [390, 131] width 76 height 15
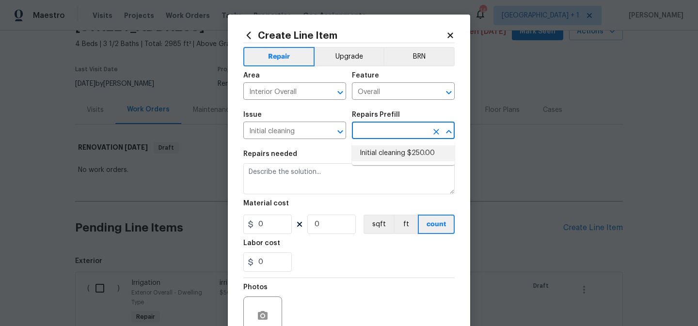
click at [387, 155] on li "Initial cleaning $250.00" at bounding box center [403, 154] width 103 height 16
type input "Home Readiness Packages"
type input "Initial cleaning $250.00"
type textarea "1. Wipe down exterior doors and trim. 2. Clean out all exterior light fixtures …"
type input "250"
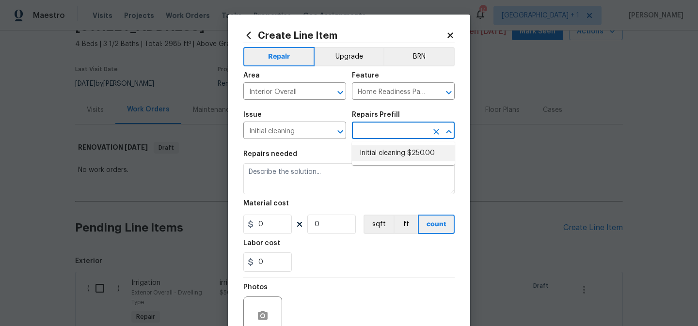
type input "1"
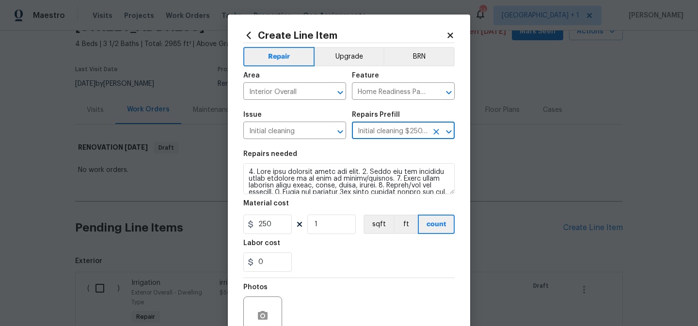
click at [327, 266] on div "0" at bounding box center [349, 262] width 211 height 19
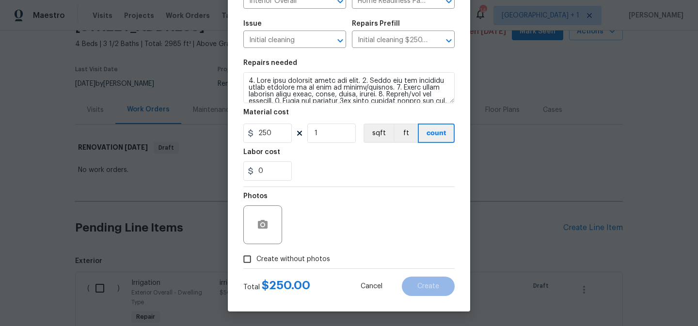
click at [283, 258] on span "Create without photos" at bounding box center [294, 260] width 74 height 10
click at [257, 258] on input "Create without photos" at bounding box center [247, 259] width 18 height 18
checkbox input "true"
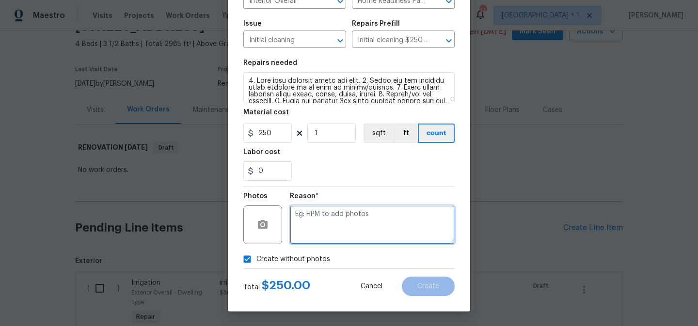
click at [337, 229] on textarea at bounding box center [372, 225] width 165 height 39
type textarea "to add"
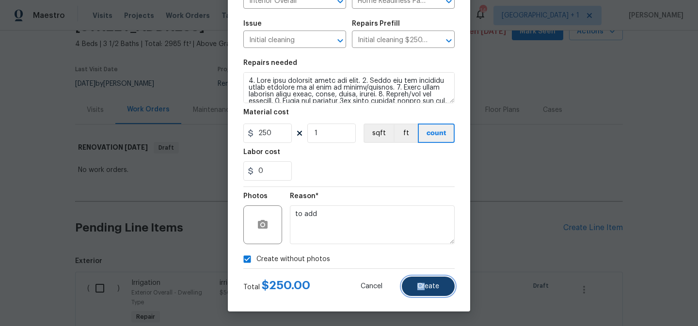
click at [425, 283] on span "Create" at bounding box center [429, 286] width 22 height 7
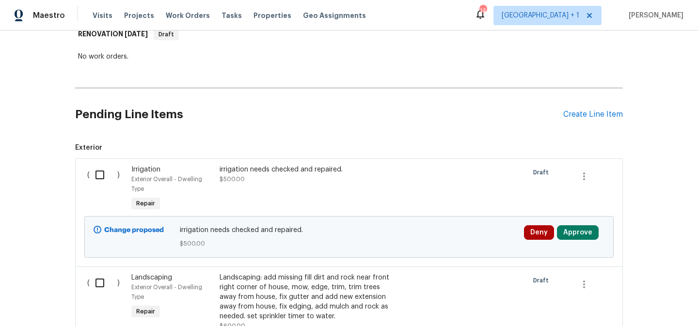
scroll to position [172, 0]
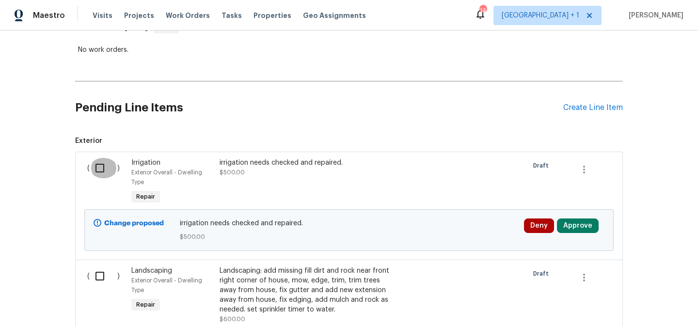
click at [103, 170] on input "checkbox" at bounding box center [104, 168] width 28 height 20
checkbox input "true"
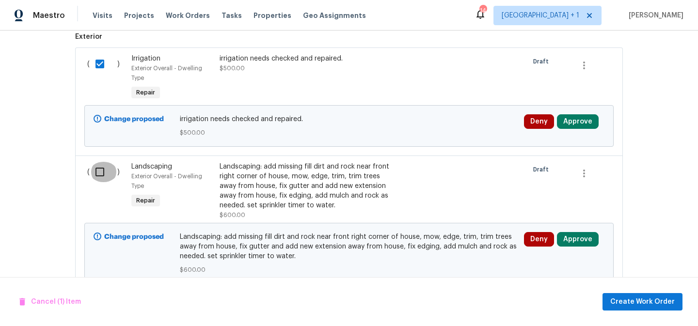
click at [103, 170] on input "checkbox" at bounding box center [104, 172] width 28 height 20
checkbox input "true"
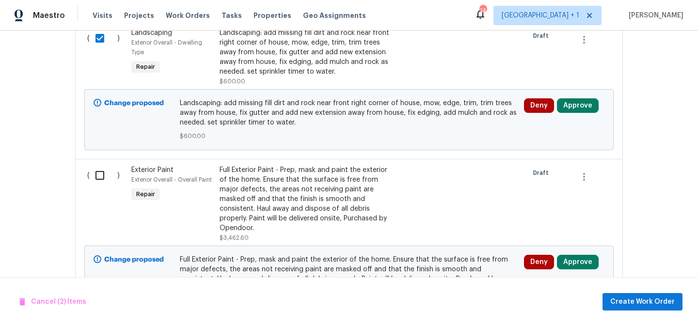
click at [103, 170] on input "checkbox" at bounding box center [104, 175] width 28 height 20
checkbox input "true"
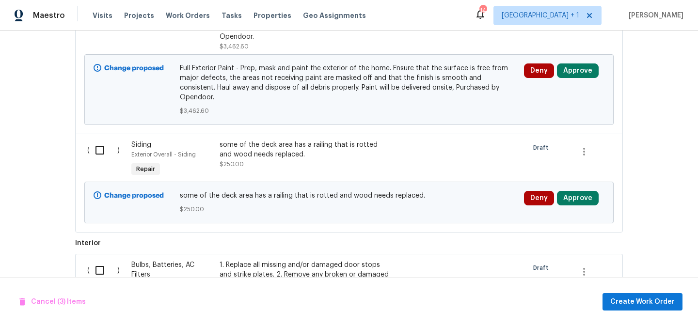
scroll to position [622, 0]
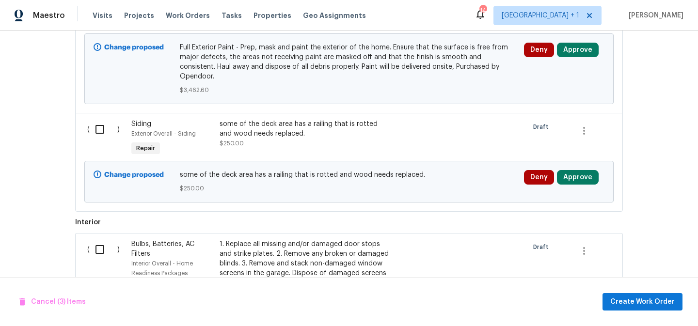
click at [99, 123] on input "checkbox" at bounding box center [104, 129] width 28 height 20
checkbox input "true"
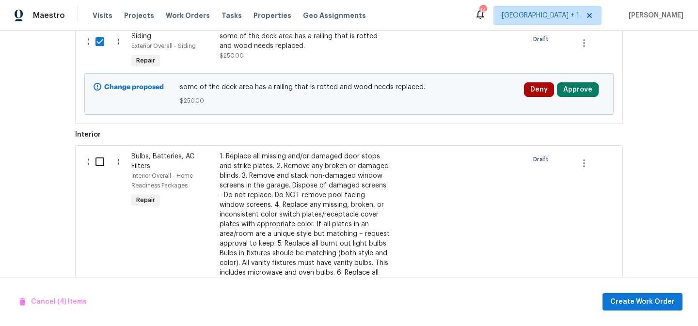
scroll to position [717, 0]
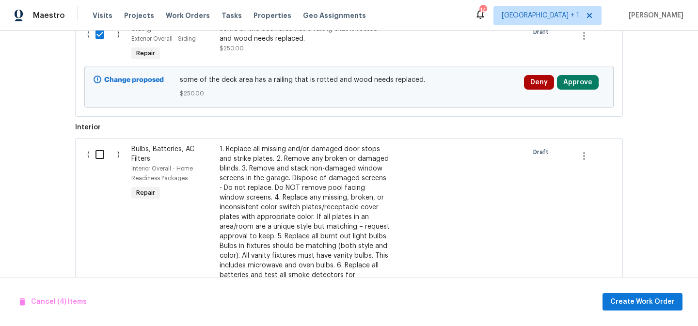
click at [99, 148] on input "checkbox" at bounding box center [104, 155] width 28 height 20
checkbox input "true"
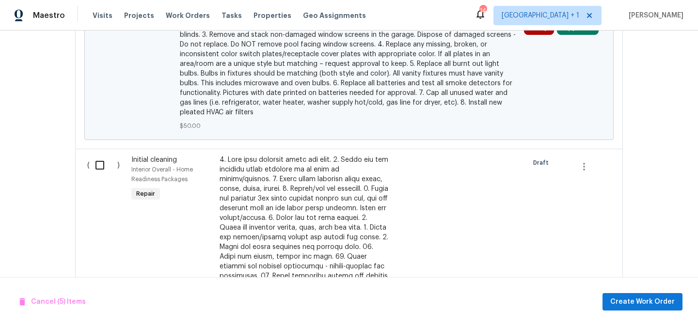
scroll to position [1049, 0]
click at [100, 154] on input "checkbox" at bounding box center [104, 164] width 28 height 20
checkbox input "true"
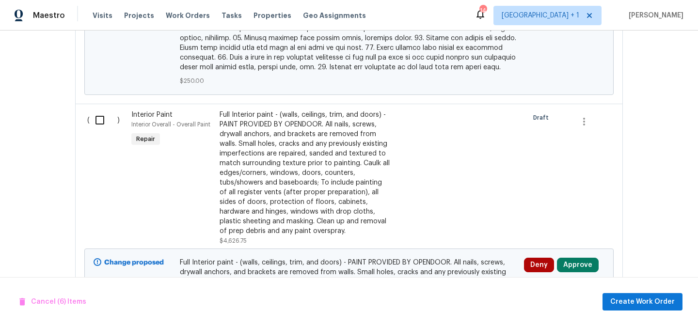
scroll to position [1546, 0]
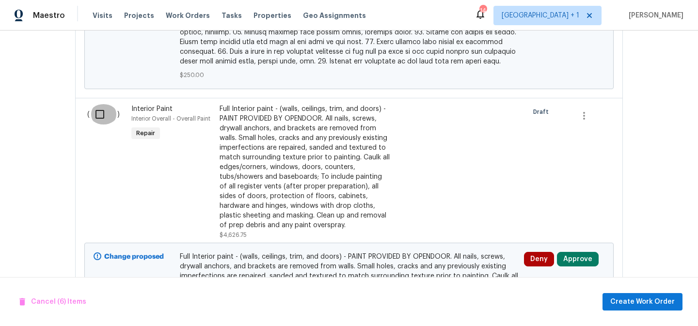
click at [101, 104] on input "checkbox" at bounding box center [104, 114] width 28 height 20
checkbox input "true"
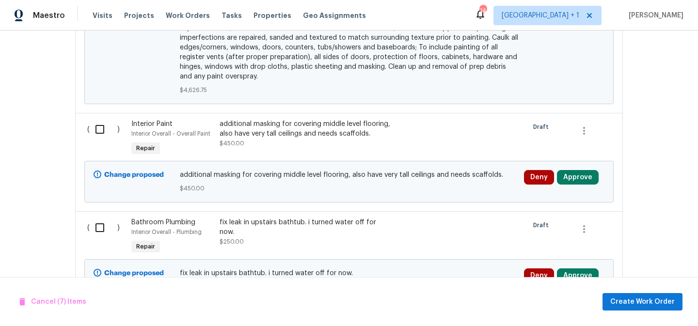
scroll to position [1795, 0]
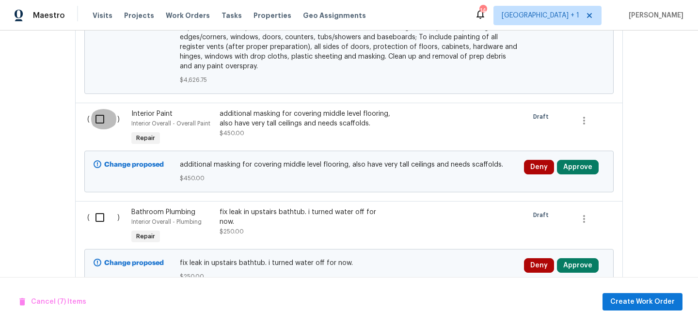
click at [101, 109] on input "checkbox" at bounding box center [104, 119] width 28 height 20
checkbox input "true"
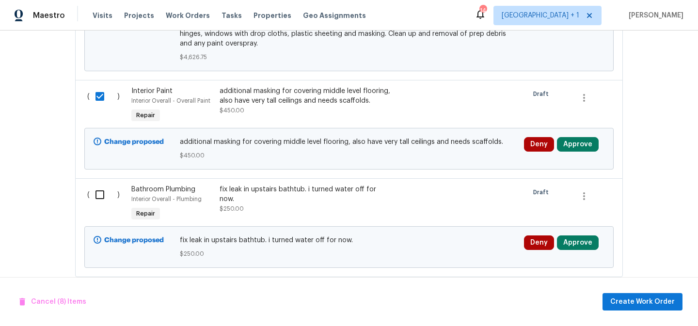
click at [101, 185] on input "checkbox" at bounding box center [104, 195] width 28 height 20
checkbox input "true"
click at [650, 304] on span "Create Work Order" at bounding box center [643, 302] width 65 height 12
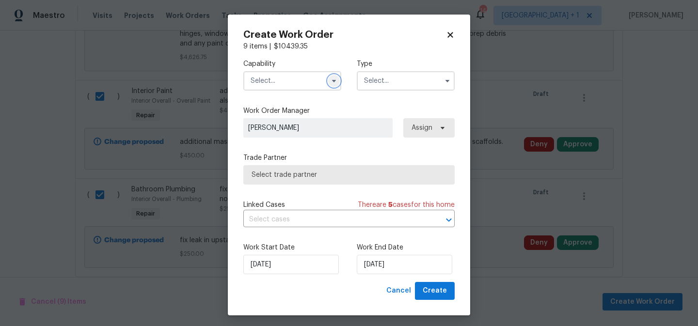
click at [336, 81] on icon "button" at bounding box center [334, 81] width 8 height 8
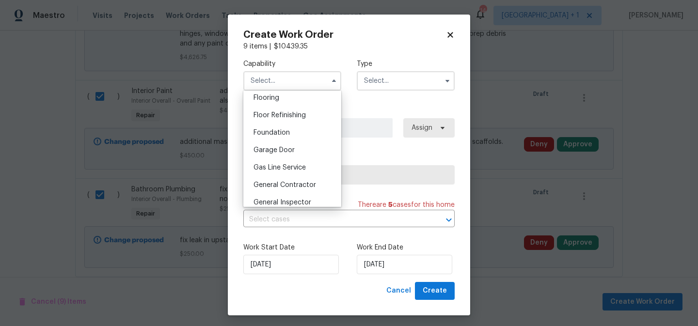
scroll to position [395, 0]
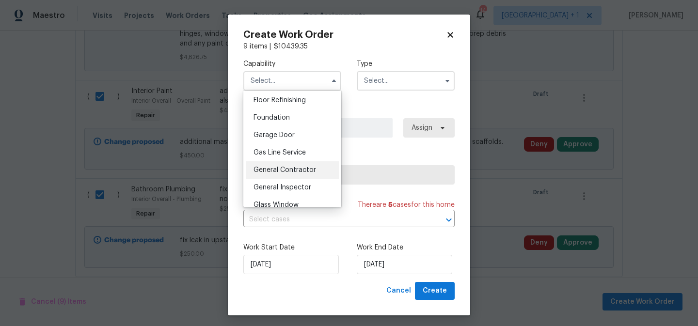
click at [280, 170] on span "General Contractor" at bounding box center [285, 170] width 63 height 7
type input "General Contractor"
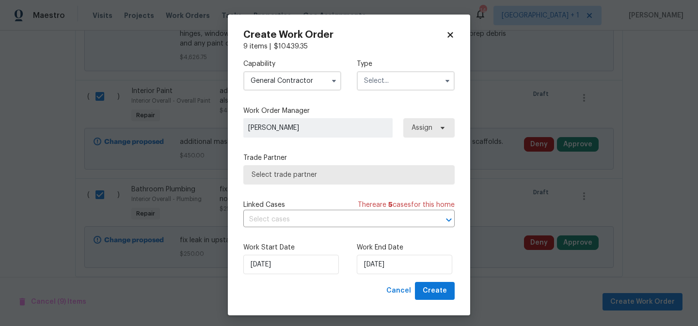
click at [381, 82] on input "text" at bounding box center [406, 80] width 98 height 19
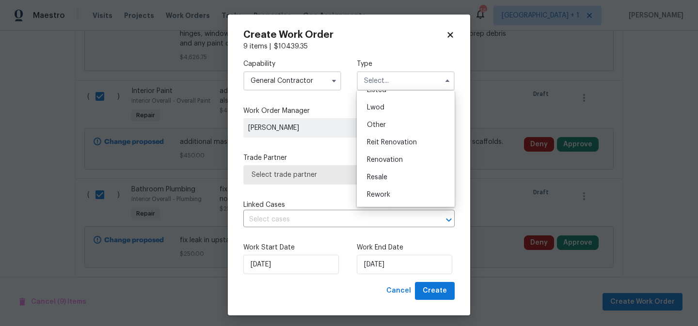
scroll to position [115, 0]
click at [387, 146] on span "Renovation" at bounding box center [385, 143] width 36 height 7
type input "Renovation"
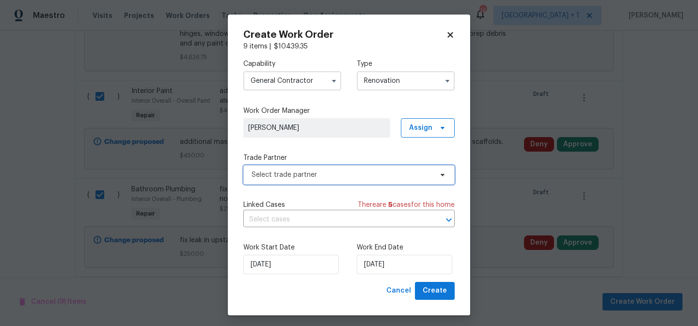
click at [341, 177] on span "Select trade partner" at bounding box center [342, 175] width 181 height 10
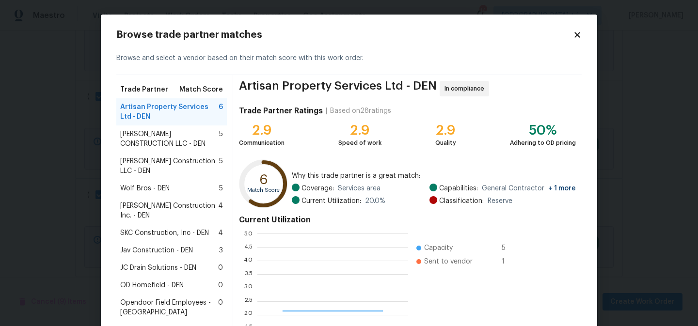
scroll to position [136, 151]
click at [164, 134] on span "ESPINO'S CONSTRUCTION LLC - DEN" at bounding box center [169, 139] width 99 height 19
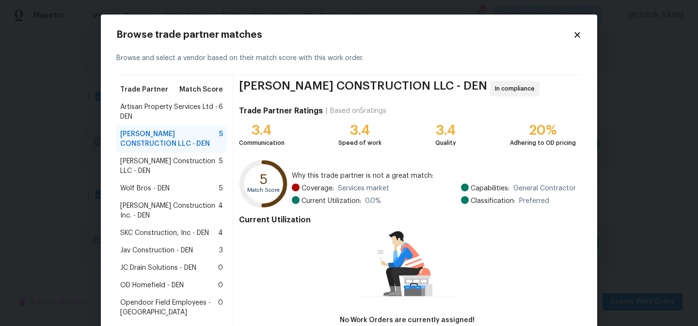
scroll to position [62, 0]
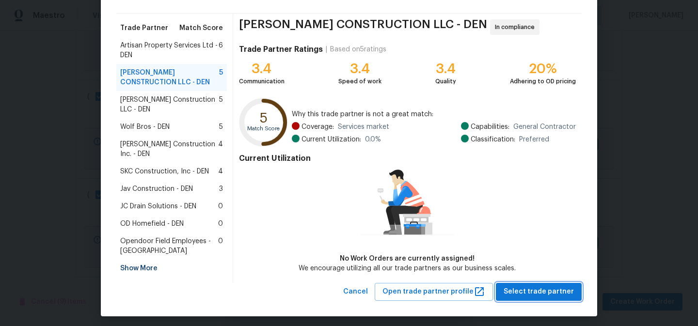
click at [526, 291] on span "Select trade partner" at bounding box center [539, 292] width 70 height 12
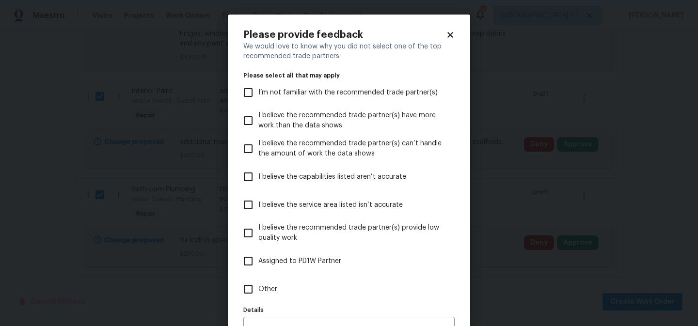
scroll to position [0, 0]
click at [251, 294] on input "Other" at bounding box center [248, 289] width 20 height 20
checkbox input "true"
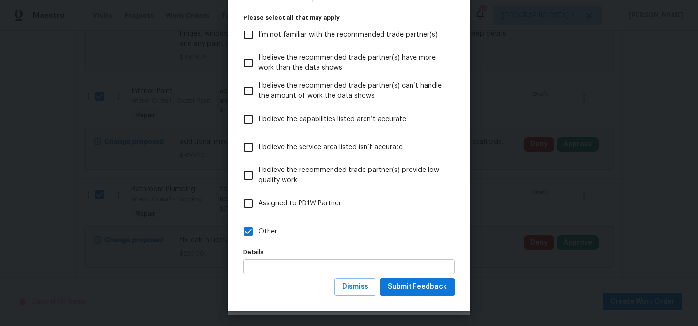
click at [276, 270] on input "text" at bounding box center [349, 267] width 211 height 15
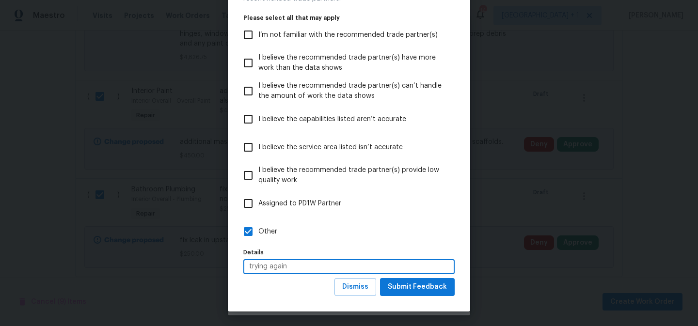
type input "trying again"
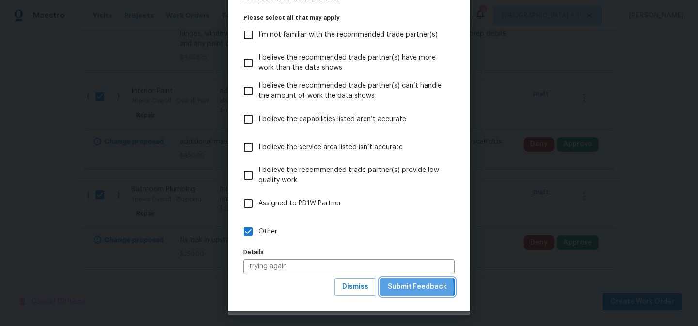
click at [414, 288] on span "Submit Feedback" at bounding box center [417, 287] width 59 height 12
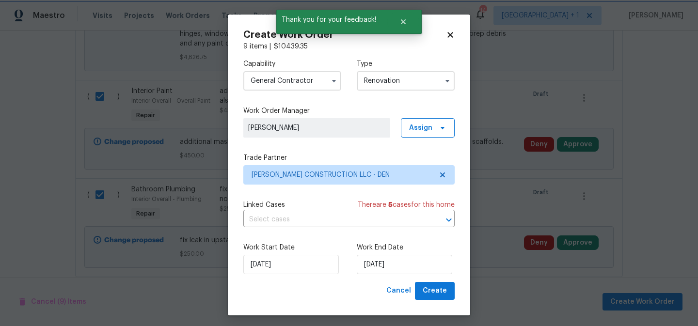
scroll to position [0, 0]
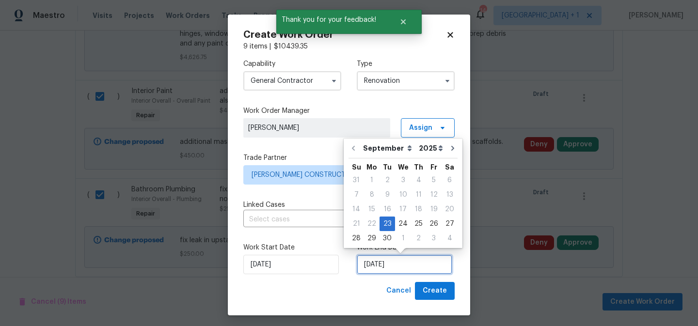
click at [413, 264] on input "9/23/2025" at bounding box center [405, 264] width 96 height 19
click at [386, 239] on div "30" at bounding box center [388, 239] width 16 height 14
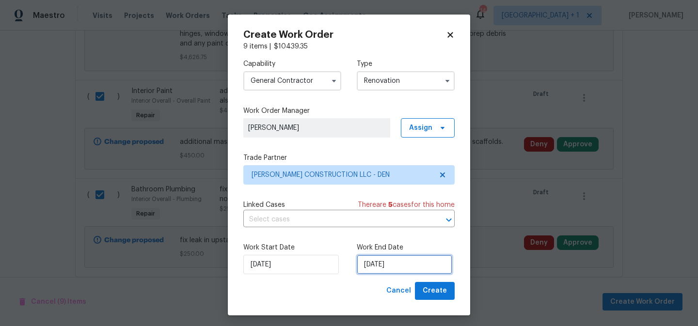
click at [419, 269] on input "9/30/2025" at bounding box center [405, 264] width 96 height 19
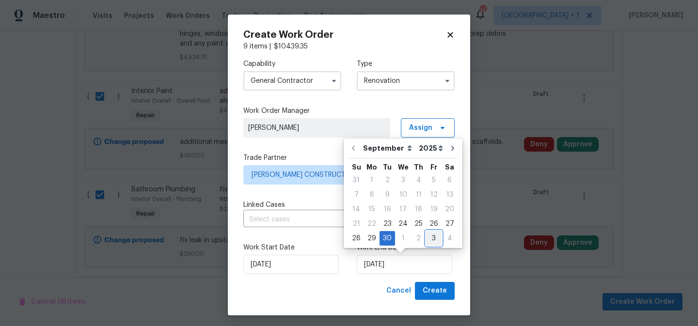
click at [427, 238] on div "3" at bounding box center [434, 239] width 16 height 14
type input "10/3/2025"
select select "9"
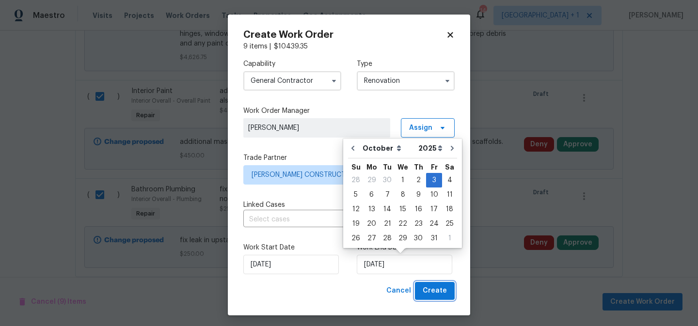
click at [435, 290] on span "Create" at bounding box center [435, 291] width 24 height 12
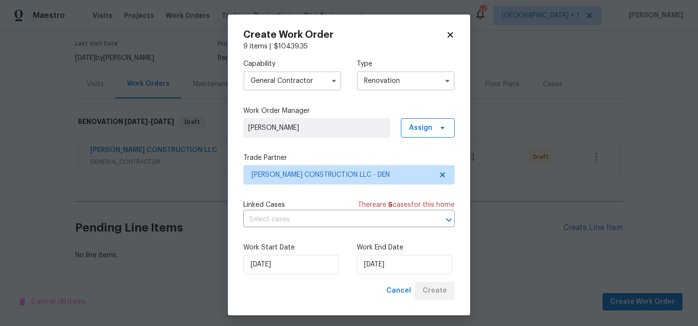
scroll to position [77, 0]
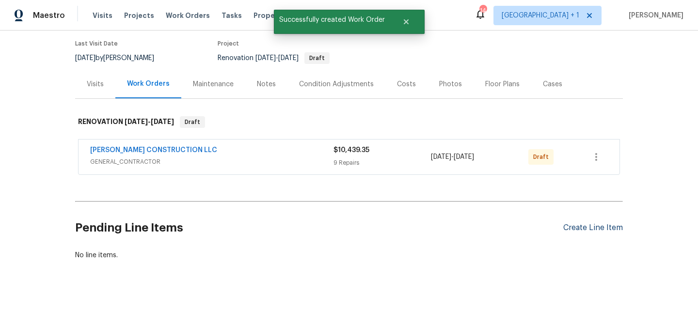
click at [601, 229] on div "Create Line Item" at bounding box center [594, 228] width 60 height 9
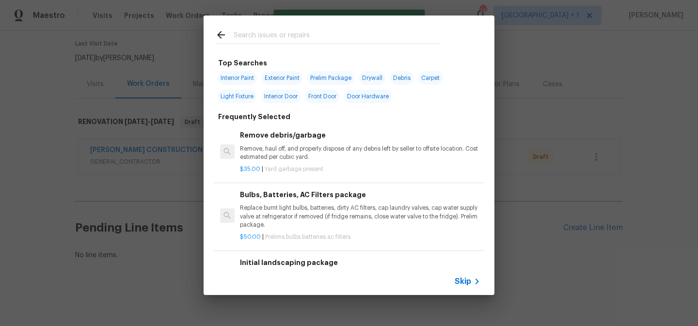
click at [465, 283] on span "Skip" at bounding box center [463, 282] width 16 height 10
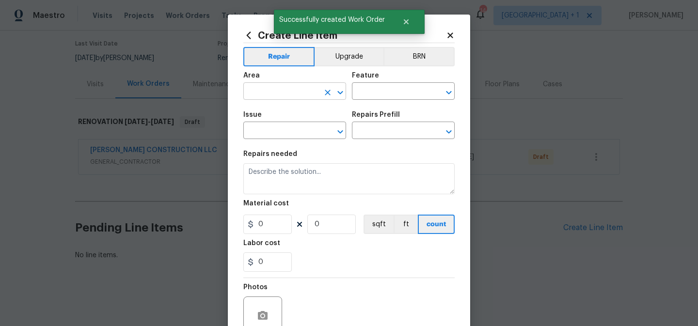
click at [291, 88] on input "text" at bounding box center [282, 92] width 76 height 15
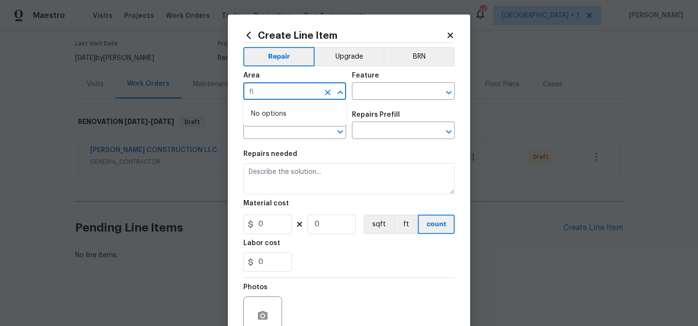
type input "f"
click at [287, 135] on li "Interior Overall" at bounding box center [295, 130] width 103 height 16
type input "Interior Overall"
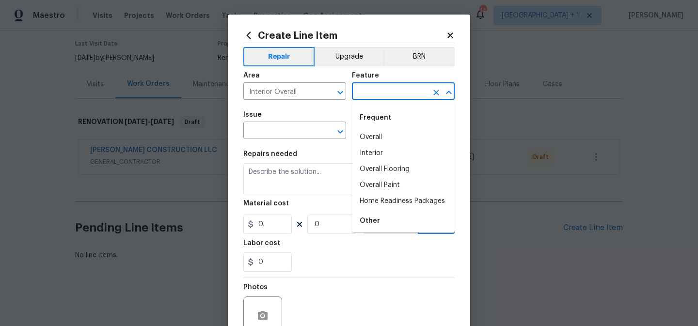
click at [376, 87] on input "text" at bounding box center [390, 92] width 76 height 15
click at [384, 171] on li "Overall Flooring" at bounding box center [403, 170] width 103 height 16
type input "Overall Flooring"
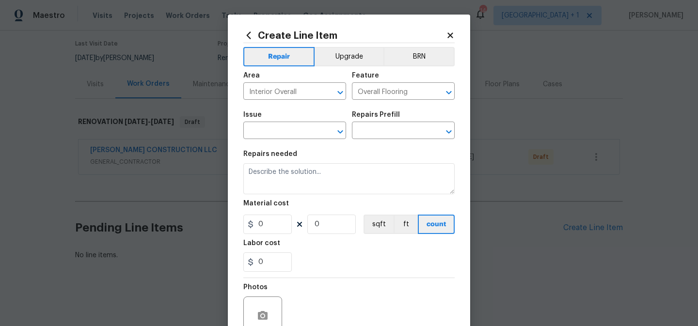
click at [300, 124] on div "Issue" at bounding box center [295, 118] width 103 height 13
click at [300, 130] on input "text" at bounding box center [282, 131] width 76 height 15
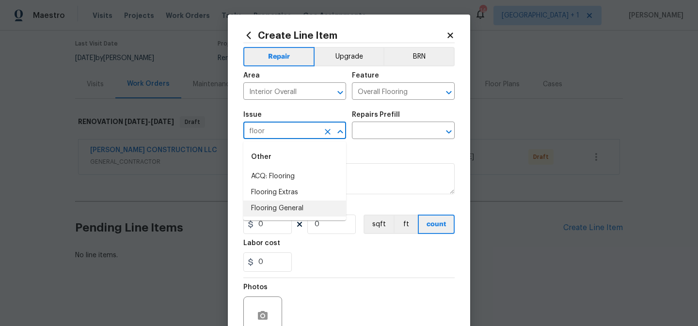
click at [295, 209] on li "Flooring General" at bounding box center [295, 209] width 103 height 16
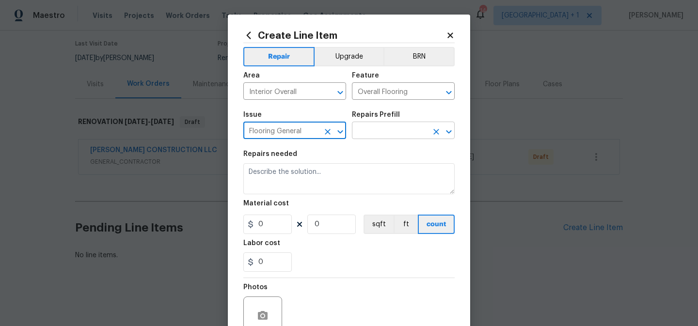
type input "Flooring General"
click at [399, 129] on input "text" at bounding box center [390, 131] width 76 height 15
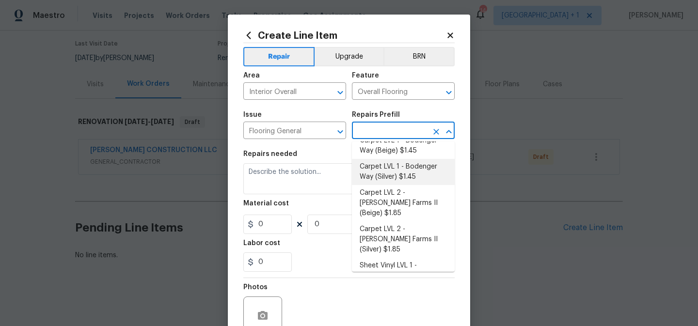
scroll to position [10, 0]
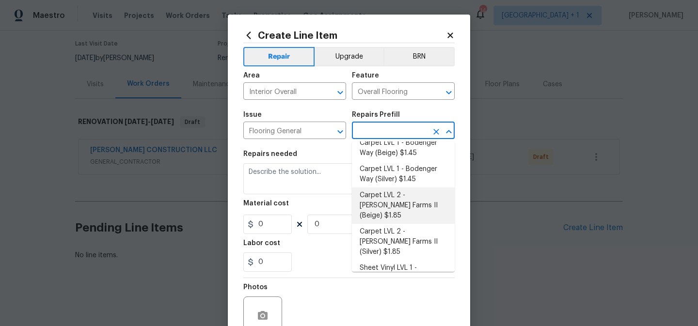
click at [391, 193] on li "Carpet LVL 2 - Abshire Farms II (Beige) $1.85" at bounding box center [403, 206] width 103 height 36
type input "Carpet LVL 2 - Abshire Farms II (Beige) $1.85"
type textarea "Install new carpet (Abshire Farms II - 749 Stony Glade) at all previously carpe…"
type input "1.85"
type input "1"
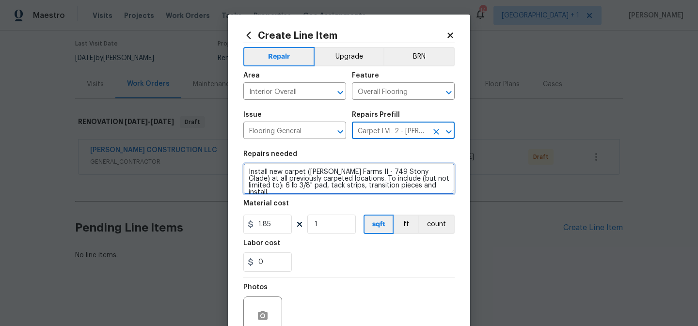
click at [315, 177] on textarea "Install new carpet (Abshire Farms II - 749 Stony Glade) at all previously carpe…" at bounding box center [349, 178] width 211 height 31
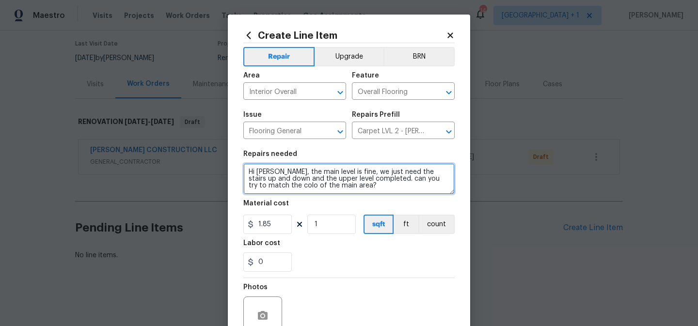
click at [263, 189] on textarea "Hi Cheryl, the main level is fine, we just need the stairs up and down and the …" at bounding box center [349, 178] width 211 height 31
type textarea "Hi Cheryl, the main level is fine, we just need the stairs up and down and the …"
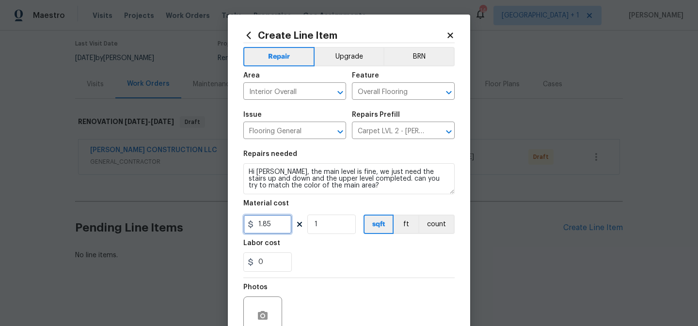
click at [282, 221] on input "1.85" at bounding box center [268, 224] width 49 height 19
type input "1.89"
click at [329, 224] on input "1" at bounding box center [332, 224] width 49 height 19
click at [334, 271] on div "0" at bounding box center [349, 262] width 211 height 19
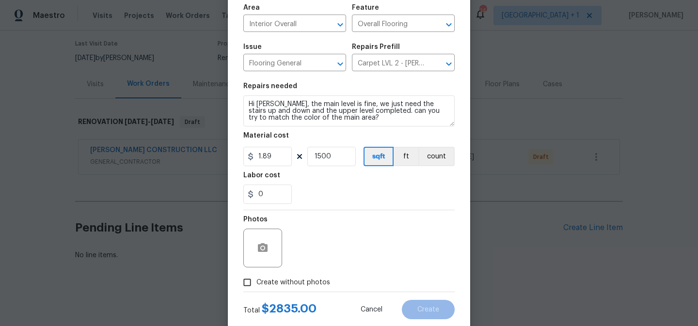
scroll to position [79, 0]
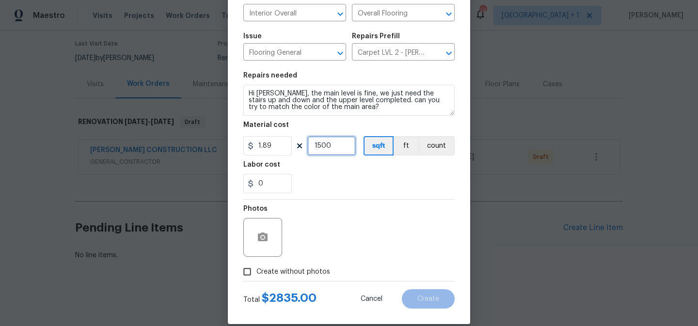
click at [343, 150] on input "1500" at bounding box center [332, 145] width 49 height 19
type input "2000"
click at [347, 217] on div "Photos" at bounding box center [349, 231] width 211 height 63
click at [272, 277] on label "Create without photos" at bounding box center [284, 272] width 92 height 18
click at [257, 277] on input "Create without photos" at bounding box center [247, 272] width 18 height 18
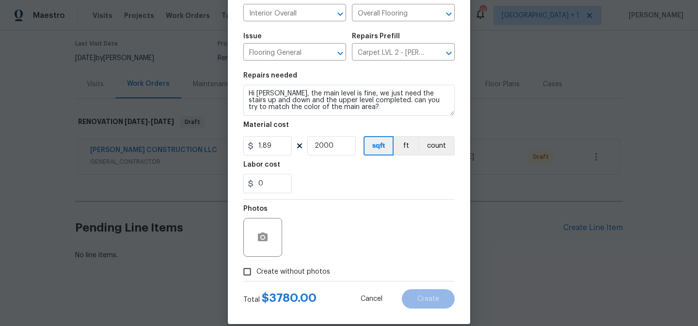
checkbox input "true"
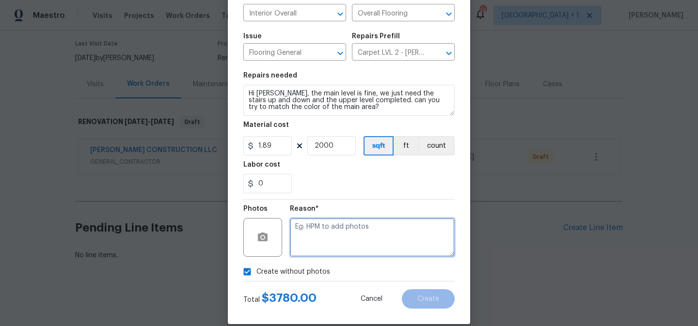
click at [322, 239] on textarea at bounding box center [372, 237] width 165 height 39
type textarea "to add"
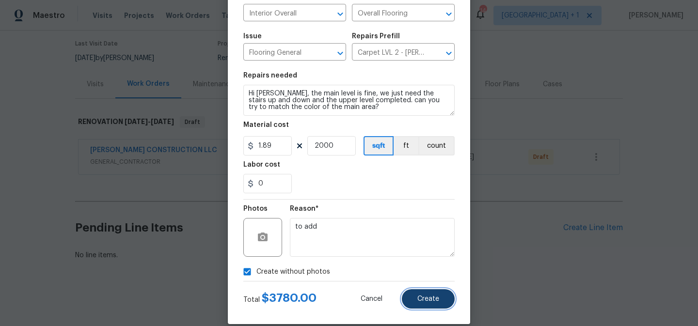
click at [428, 300] on span "Create" at bounding box center [429, 299] width 22 height 7
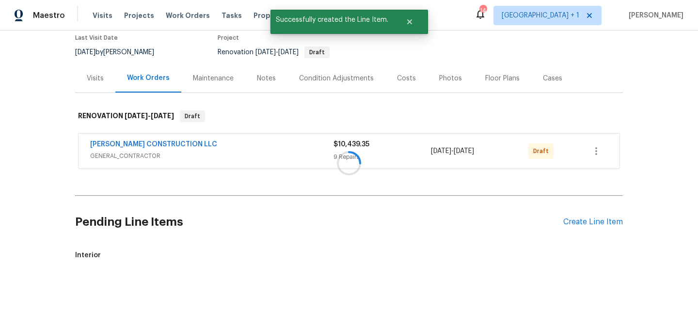
scroll to position [208, 0]
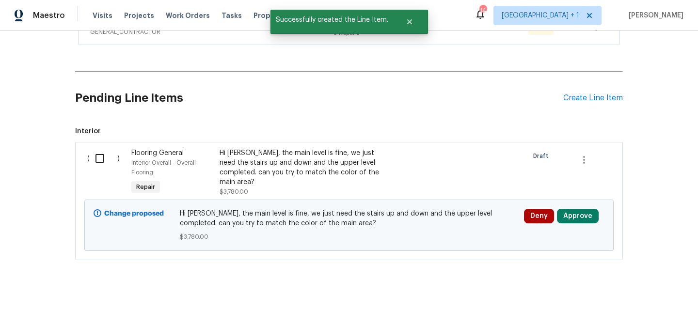
click at [97, 155] on input "checkbox" at bounding box center [104, 158] width 28 height 20
checkbox input "true"
click at [620, 303] on span "Create Work Order" at bounding box center [643, 302] width 65 height 12
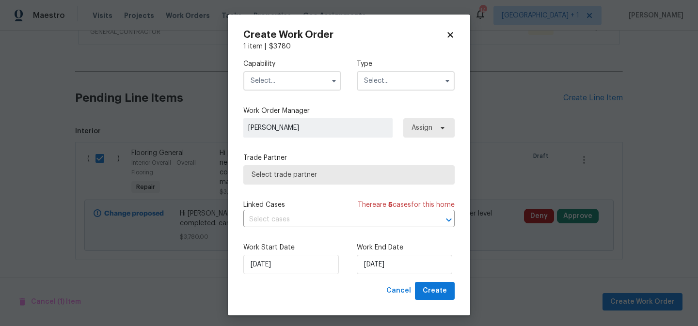
click at [309, 83] on input "text" at bounding box center [293, 80] width 98 height 19
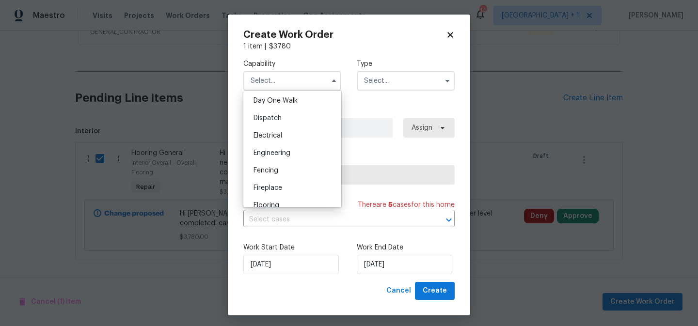
scroll to position [274, 0]
click at [269, 202] on span "Flooring" at bounding box center [267, 204] width 26 height 7
type input "Flooring"
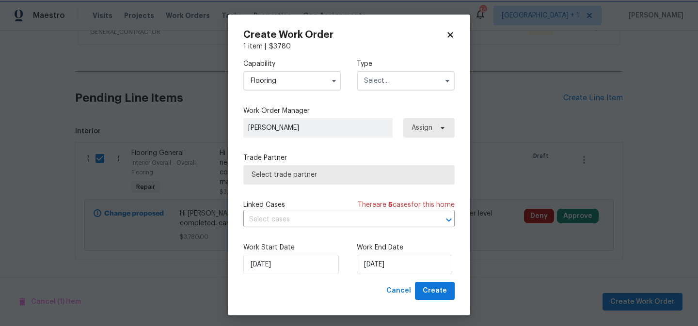
scroll to position [300, 0]
click at [381, 81] on input "text" at bounding box center [406, 80] width 98 height 19
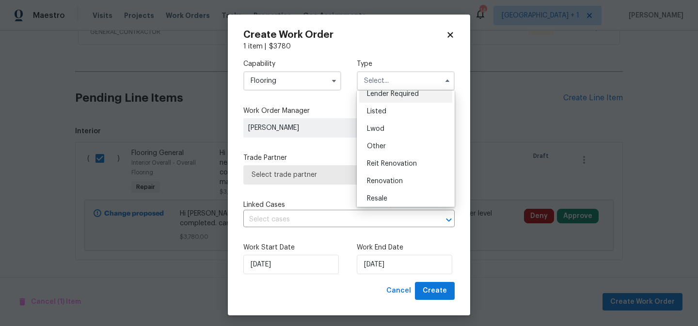
scroll to position [78, 0]
click at [388, 181] on span "Renovation" at bounding box center [385, 181] width 36 height 7
type input "Renovation"
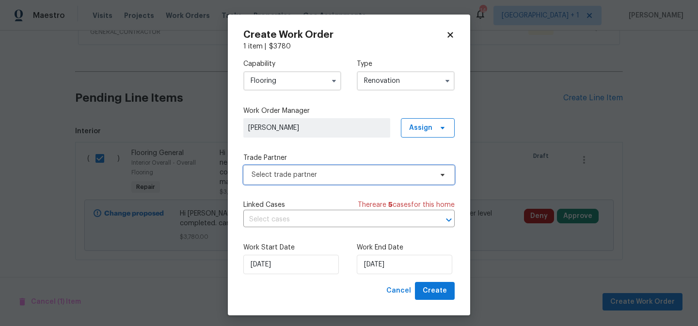
click at [392, 177] on span "Select trade partner" at bounding box center [342, 175] width 181 height 10
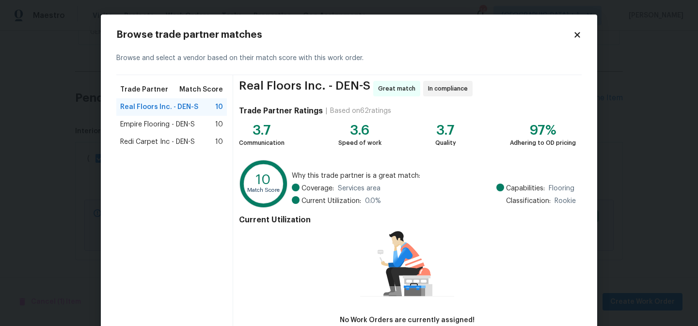
click at [188, 141] on span "Redi Carpet Inc - DEN-S" at bounding box center [157, 142] width 75 height 10
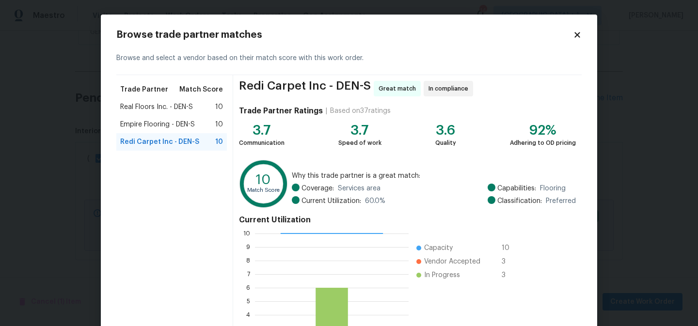
scroll to position [101, 0]
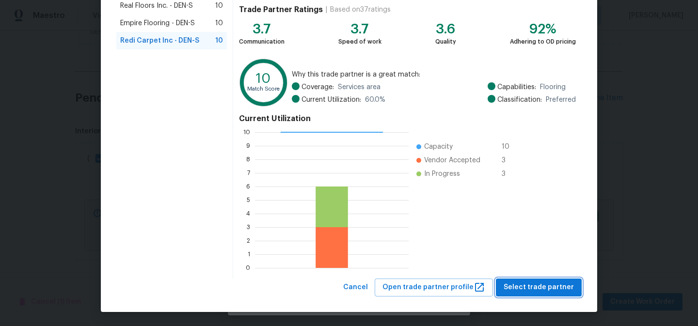
click at [548, 288] on span "Select trade partner" at bounding box center [539, 288] width 70 height 12
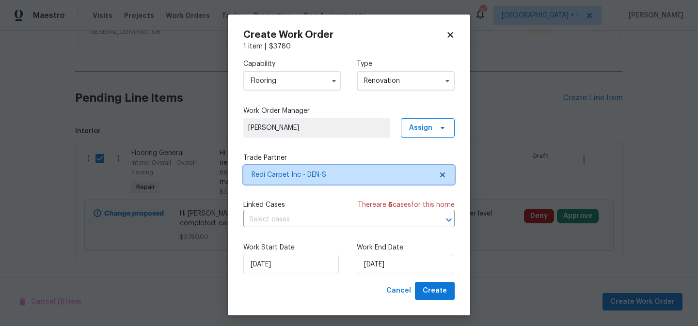
scroll to position [0, 0]
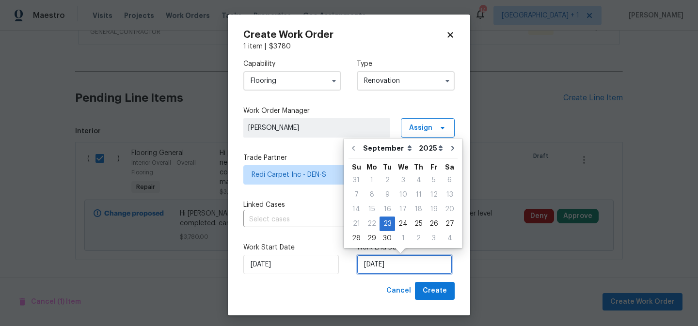
click at [408, 268] on input "9/23/2025" at bounding box center [405, 264] width 96 height 19
click at [418, 238] on div "2" at bounding box center [418, 239] width 15 height 14
type input "10/2/2025"
select select "9"
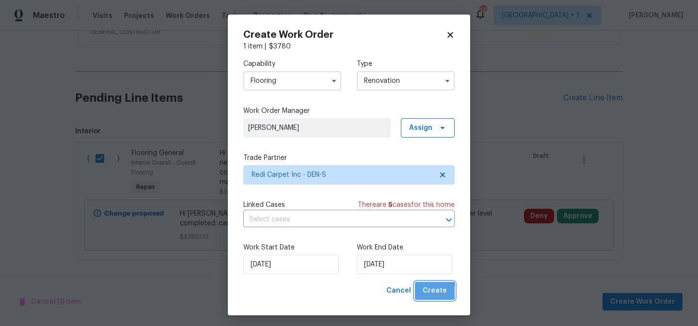
click at [435, 292] on span "Create" at bounding box center [435, 291] width 24 height 12
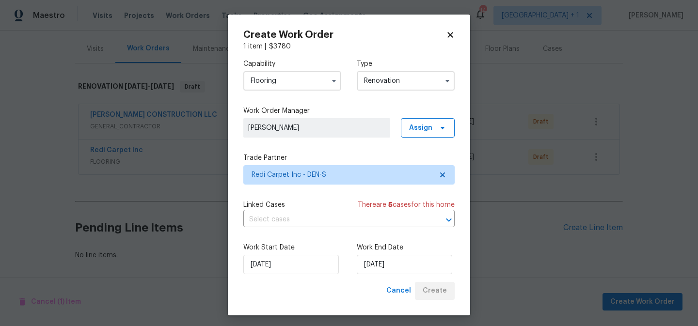
scroll to position [113, 0]
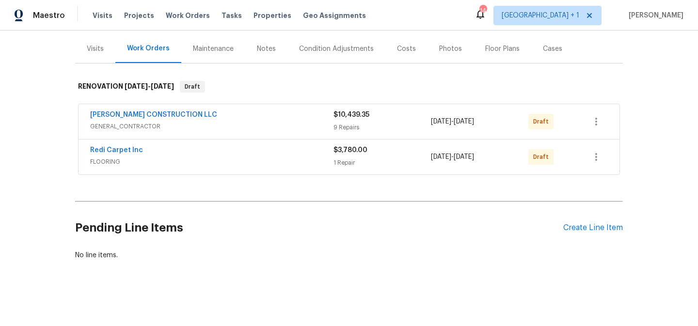
click at [271, 48] on div "Notes" at bounding box center [266, 49] width 19 height 10
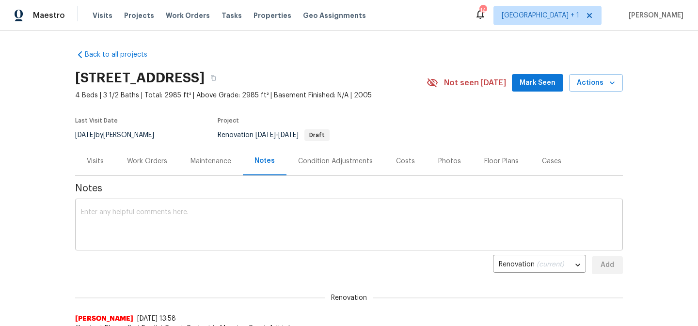
click at [237, 230] on textarea at bounding box center [349, 226] width 536 height 34
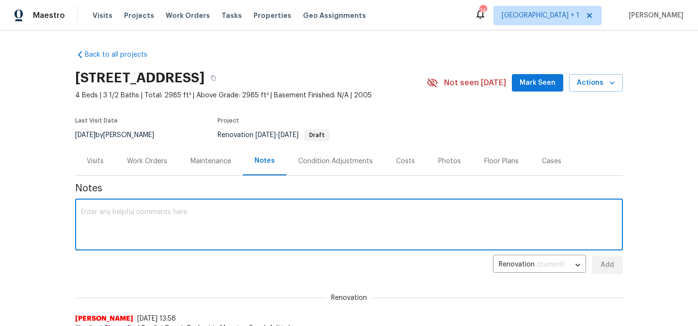
click at [262, 225] on textarea at bounding box center [349, 226] width 536 height 34
type textarea "D0W completed. line items created"
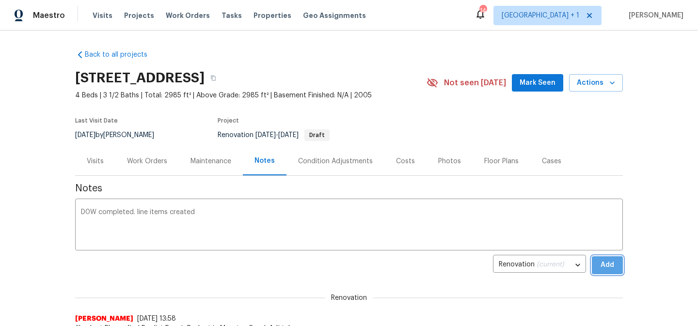
click at [610, 266] on span "Add" at bounding box center [608, 266] width 16 height 12
click at [146, 160] on div "Work Orders" at bounding box center [147, 162] width 40 height 10
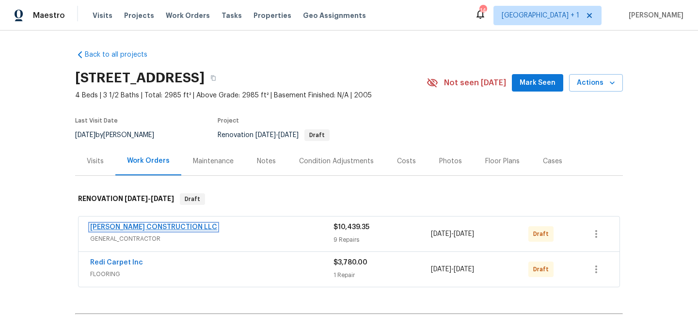
click at [139, 228] on link "ESPINO'S CONSTRUCTION LLC" at bounding box center [153, 227] width 127 height 7
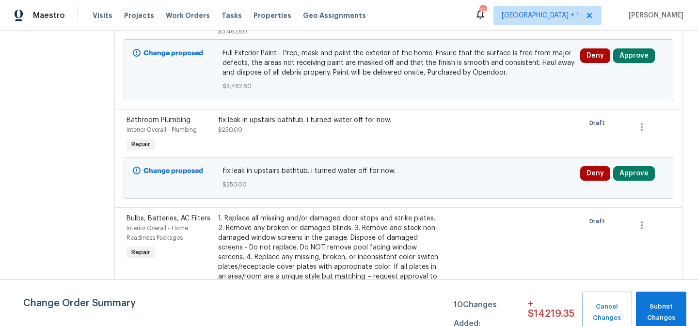
scroll to position [350, 0]
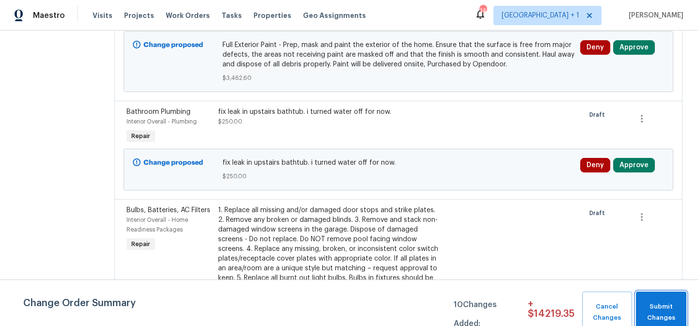
click at [674, 306] on span "Submit Changes" at bounding box center [661, 313] width 41 height 22
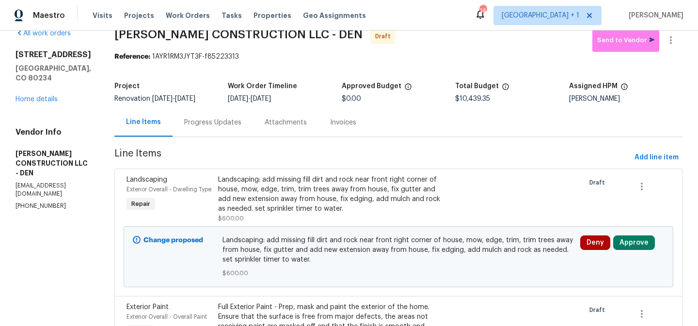
scroll to position [0, 0]
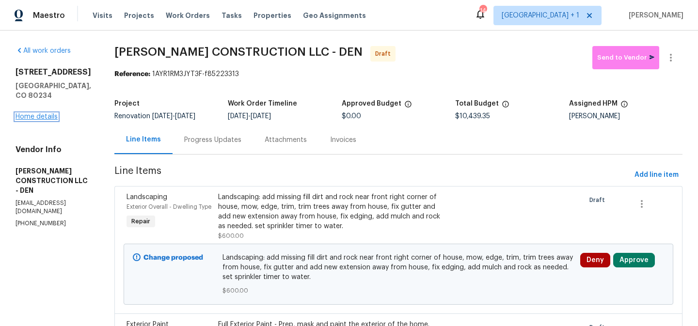
click at [49, 117] on link "Home details" at bounding box center [37, 117] width 42 height 7
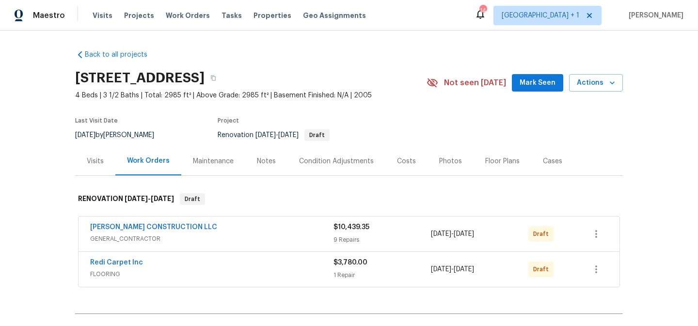
click at [409, 164] on div "Costs" at bounding box center [406, 162] width 19 height 10
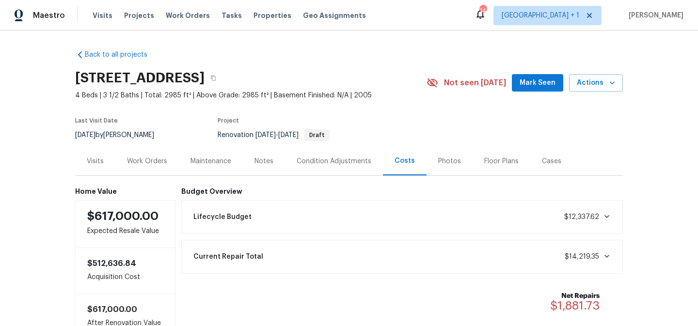
click at [144, 163] on div "Work Orders" at bounding box center [147, 162] width 40 height 10
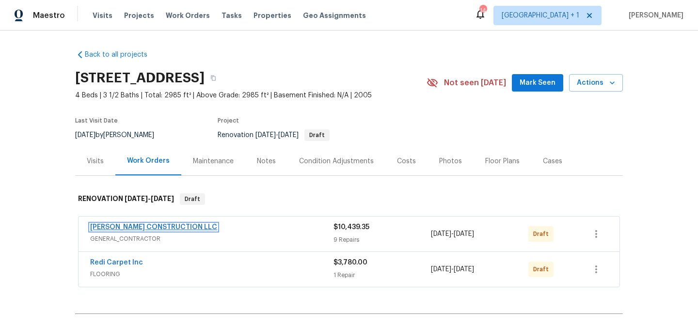
click at [178, 226] on link "ESPINO'S CONSTRUCTION LLC" at bounding box center [153, 227] width 127 height 7
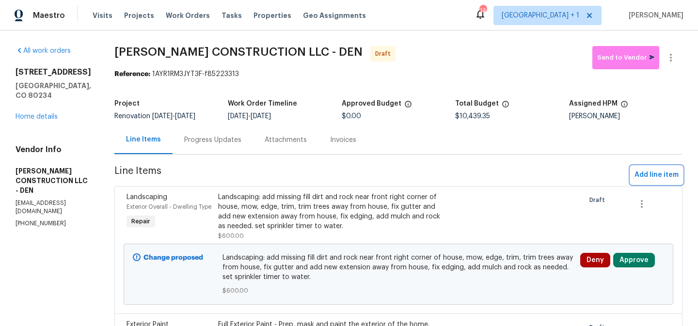
click at [649, 175] on span "Add line item" at bounding box center [657, 175] width 44 height 12
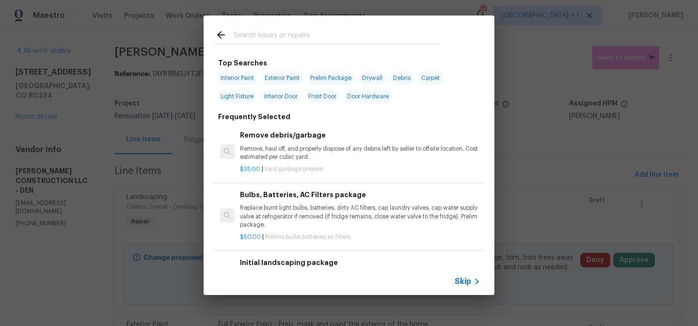
click at [469, 279] on span "Skip" at bounding box center [463, 282] width 16 height 10
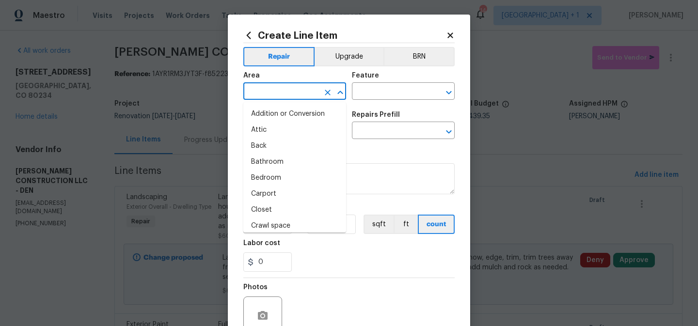
click at [308, 93] on input "text" at bounding box center [282, 92] width 76 height 15
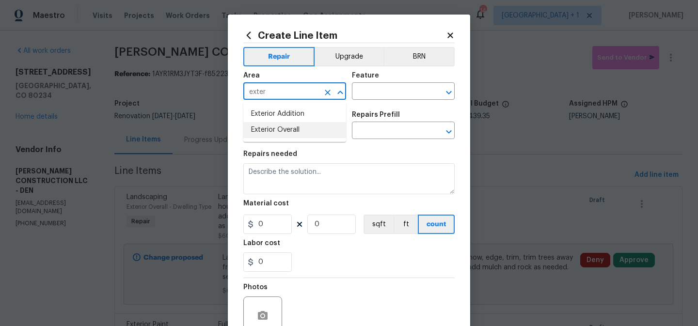
click at [297, 134] on li "Exterior Overall" at bounding box center [295, 130] width 103 height 16
type input "Exterior Overall"
click at [374, 90] on input "text" at bounding box center [390, 92] width 76 height 15
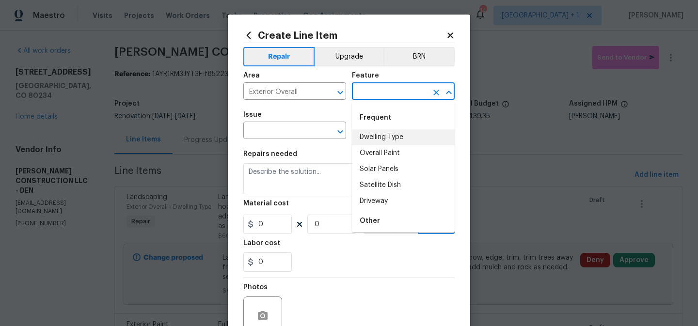
click at [374, 136] on li "Dwelling Type" at bounding box center [403, 138] width 103 height 16
type input "Dwelling Type"
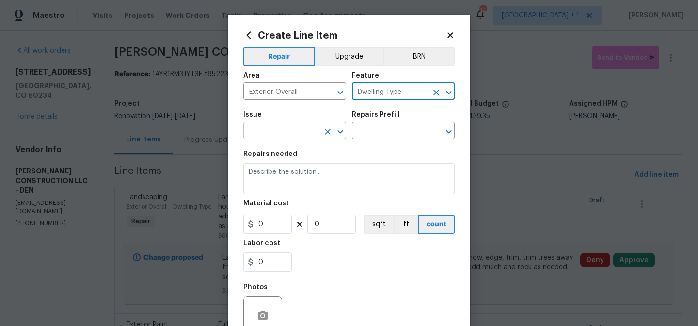
click at [313, 130] on input "text" at bounding box center [282, 131] width 76 height 15
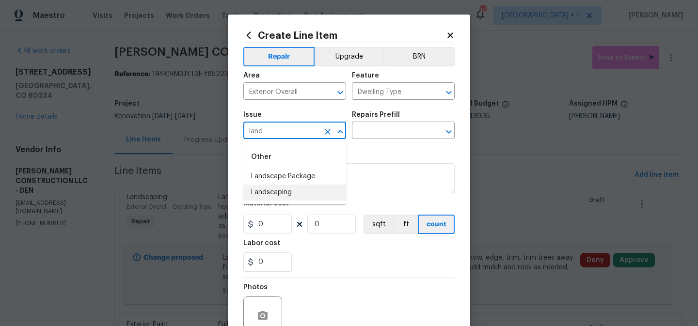
click at [292, 192] on li "Landscaping" at bounding box center [295, 193] width 103 height 16
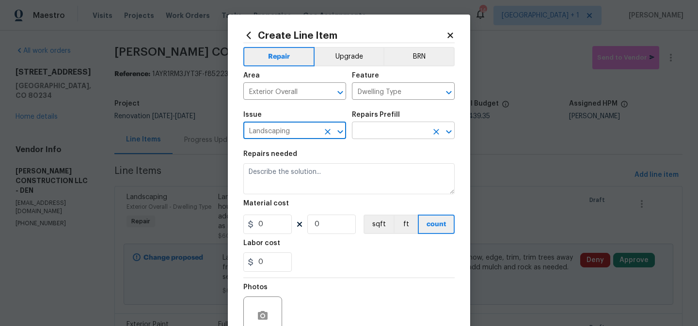
type input "Landscaping"
click at [389, 129] on input "text" at bounding box center [390, 131] width 76 height 15
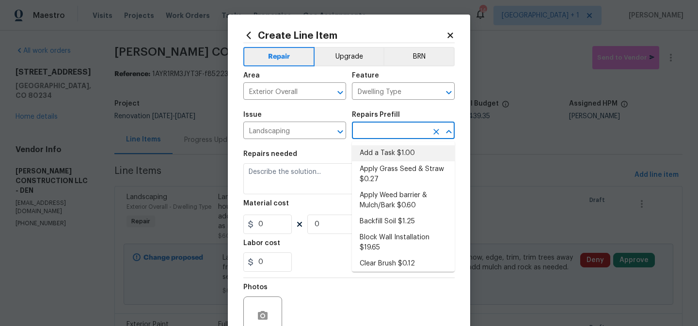
click at [387, 150] on li "Add a Task $1.00" at bounding box center [403, 154] width 103 height 16
type input "Add a Task $1.00"
type textarea "HPM to detail"
type input "1"
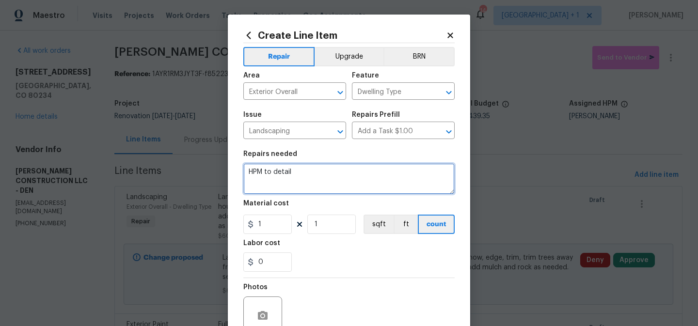
click at [279, 175] on textarea "HPM to detail" at bounding box center [349, 178] width 211 height 31
type textarea "clean out the window wells of leaves and debris."
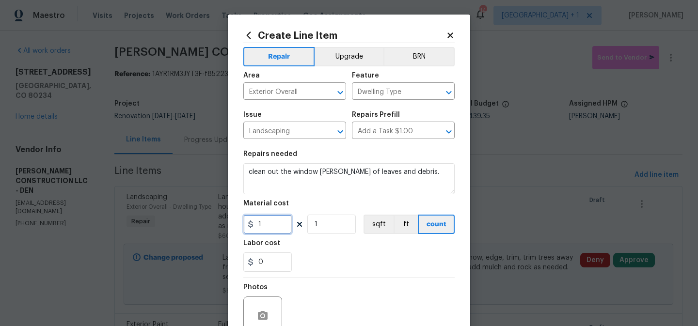
click at [275, 227] on input "1" at bounding box center [268, 224] width 49 height 19
type input "100"
click at [315, 265] on div "0" at bounding box center [349, 262] width 211 height 19
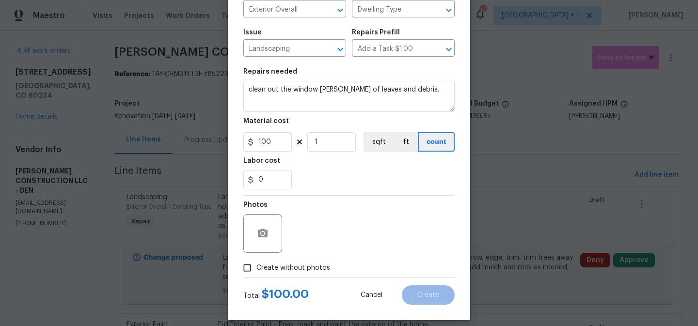
scroll to position [92, 0]
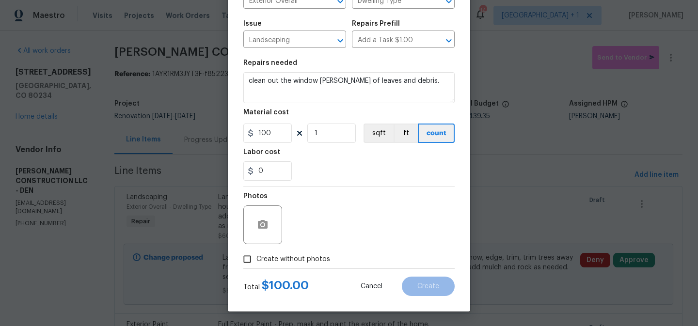
click at [260, 261] on span "Create without photos" at bounding box center [294, 260] width 74 height 10
click at [257, 261] on input "Create without photos" at bounding box center [247, 259] width 18 height 18
checkbox input "true"
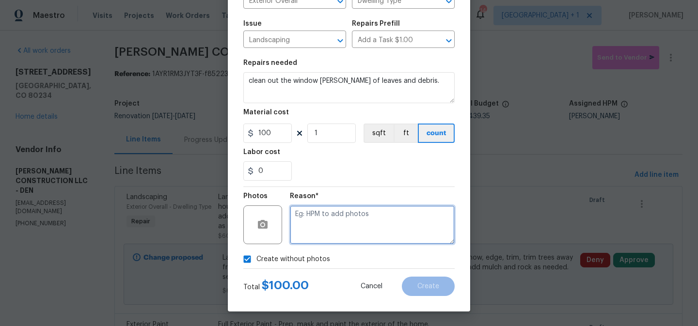
click at [394, 230] on textarea at bounding box center [372, 225] width 165 height 39
type textarea "to add"
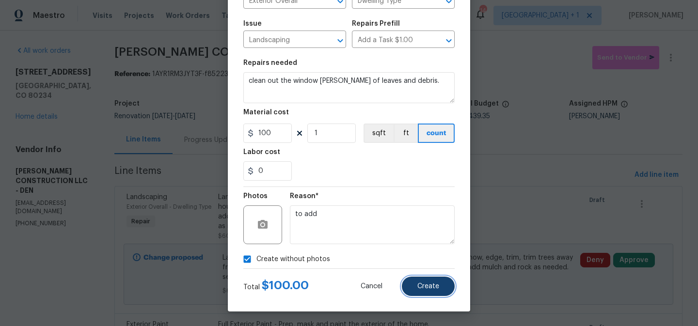
click at [435, 286] on span "Create" at bounding box center [429, 286] width 22 height 7
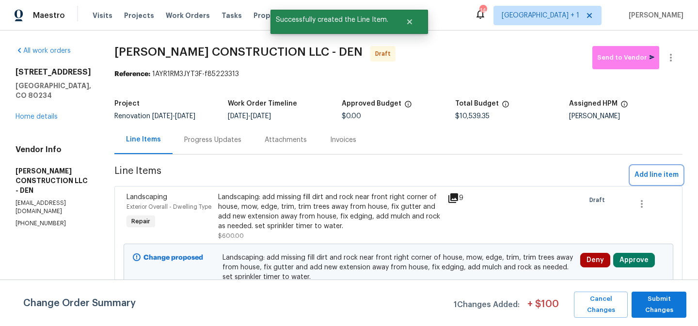
click at [650, 172] on span "Add line item" at bounding box center [657, 175] width 44 height 12
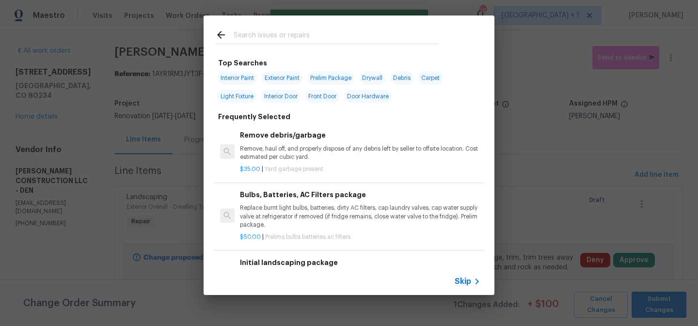
click at [462, 283] on span "Skip" at bounding box center [463, 282] width 16 height 10
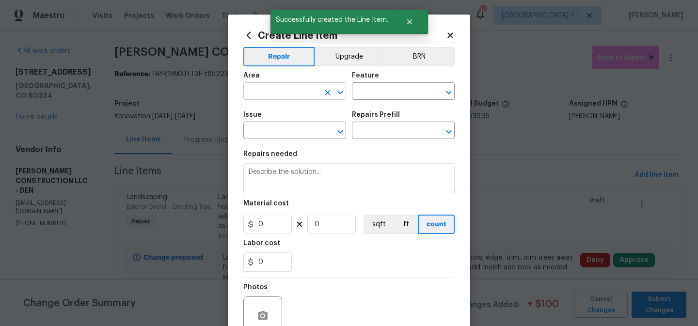
click at [283, 91] on input "text" at bounding box center [282, 92] width 76 height 15
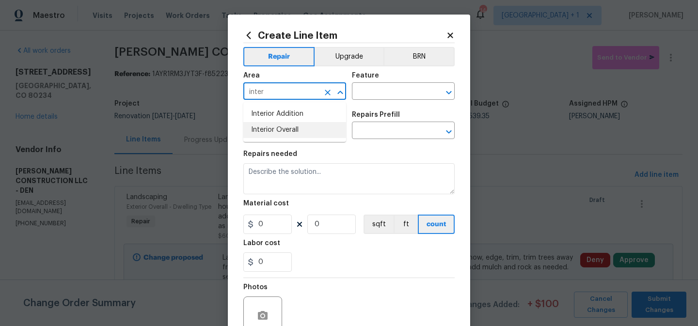
click at [283, 132] on li "Interior Overall" at bounding box center [295, 130] width 103 height 16
type input "Interior Overall"
click at [386, 89] on input "text" at bounding box center [390, 92] width 76 height 15
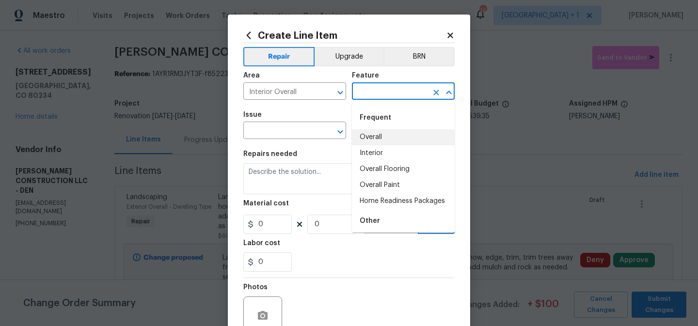
click at [376, 142] on li "Overall" at bounding box center [403, 138] width 103 height 16
type input "Overall"
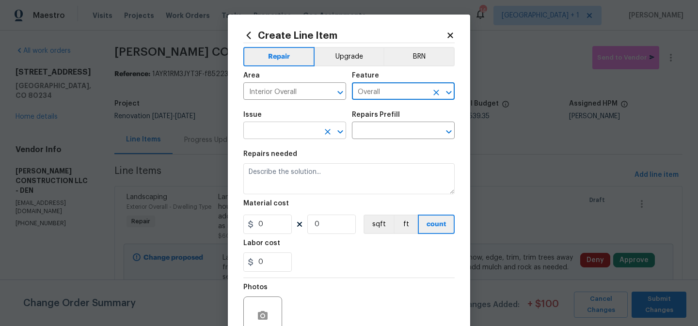
click at [303, 135] on input "text" at bounding box center [282, 131] width 76 height 15
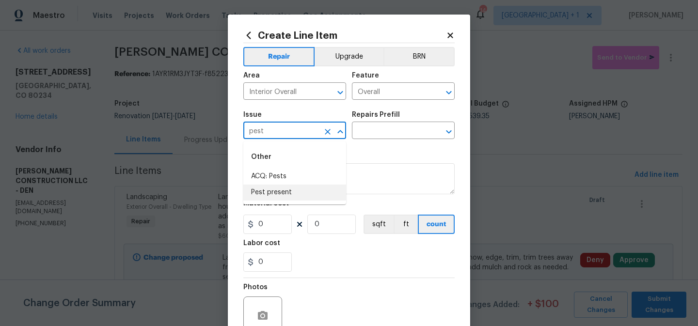
click at [285, 191] on li "Pest present" at bounding box center [295, 193] width 103 height 16
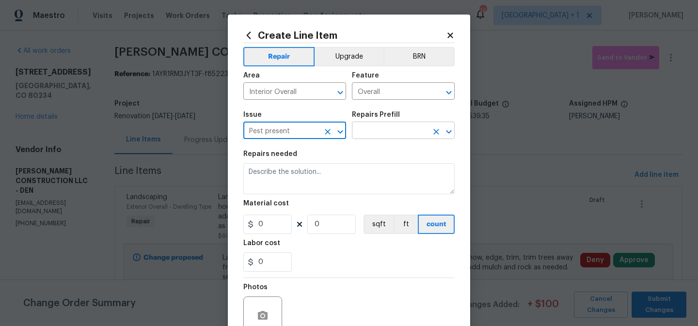
type input "Pest present"
click at [376, 130] on input "text" at bounding box center [390, 131] width 76 height 15
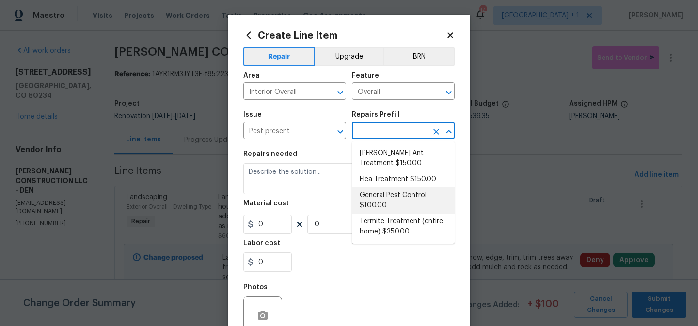
click at [383, 195] on li "General Pest Control $100.00" at bounding box center [403, 201] width 103 height 26
type input "Pests"
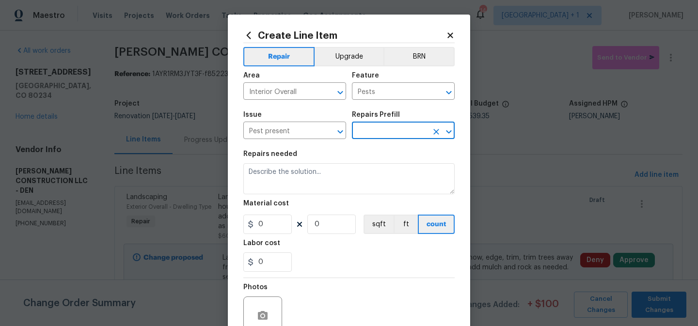
type input "General Pest Control $100.00"
type textarea "General pest treatment for active pest/insect infestation - non termite"
type input "100"
type input "1"
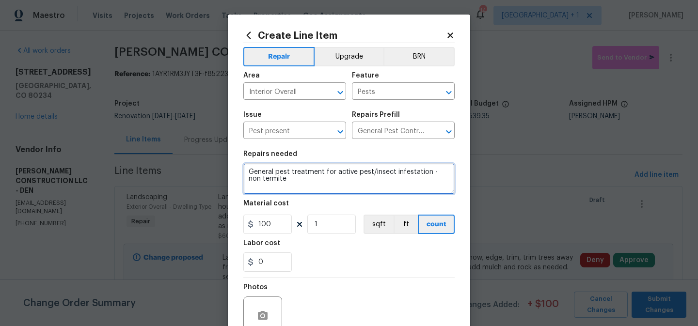
click at [292, 170] on textarea "General pest treatment for active pest/insect infestation - non termite" at bounding box center [349, 178] width 211 height 31
type textarea "spray inside of house, especially basement with home defense. sweep up and clea…"
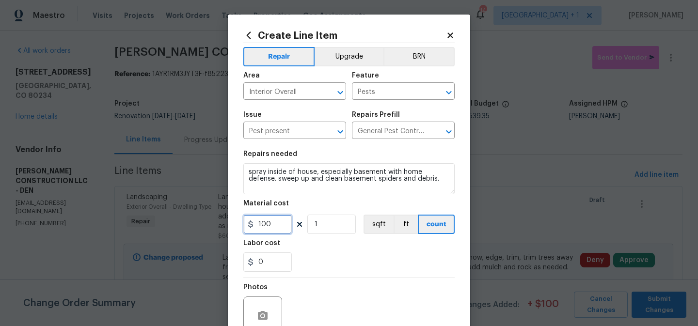
click at [282, 227] on input "100" at bounding box center [268, 224] width 49 height 19
type input "150"
click at [307, 272] on div "0" at bounding box center [349, 262] width 211 height 19
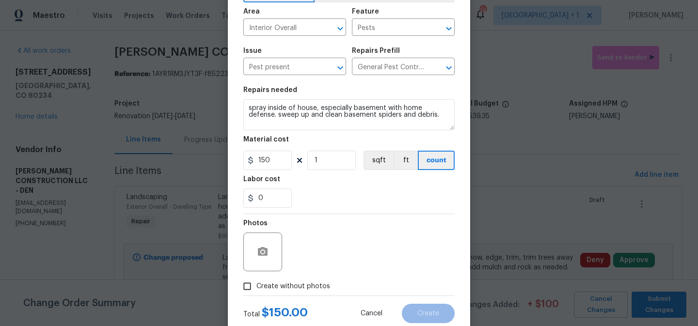
scroll to position [77, 0]
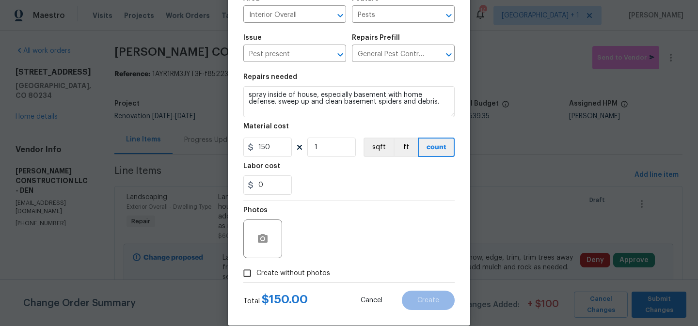
click at [287, 271] on span "Create without photos" at bounding box center [294, 274] width 74 height 10
click at [257, 271] on input "Create without photos" at bounding box center [247, 273] width 18 height 18
checkbox input "true"
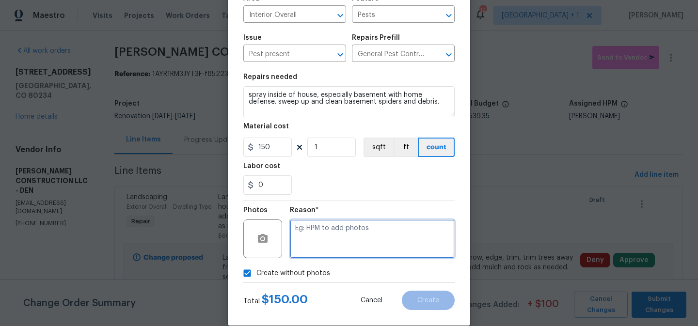
click at [330, 244] on textarea at bounding box center [372, 239] width 165 height 39
type textarea "to add"
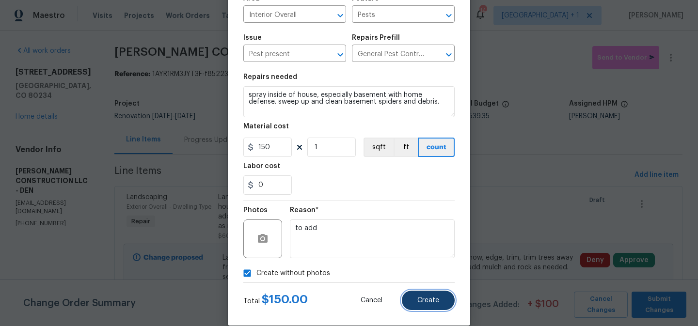
click at [420, 298] on span "Create" at bounding box center [429, 300] width 22 height 7
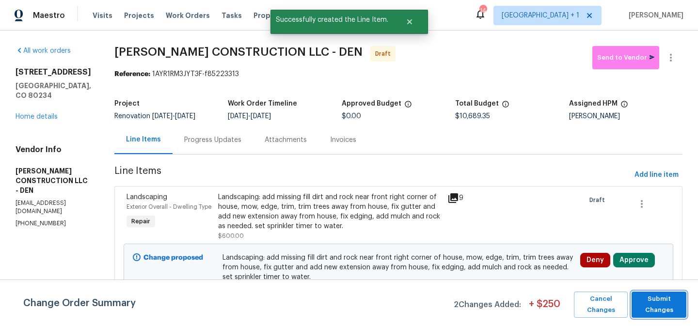
click at [647, 306] on span "Submit Changes" at bounding box center [659, 305] width 45 height 22
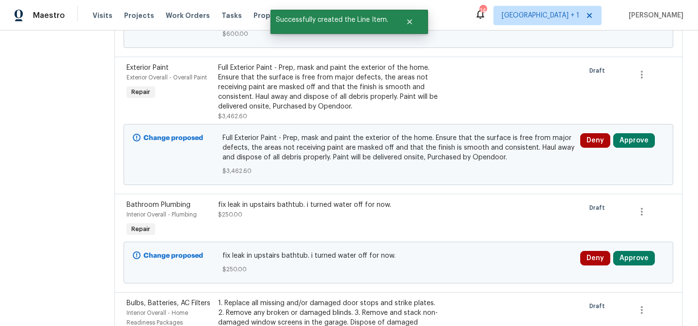
scroll to position [0, 0]
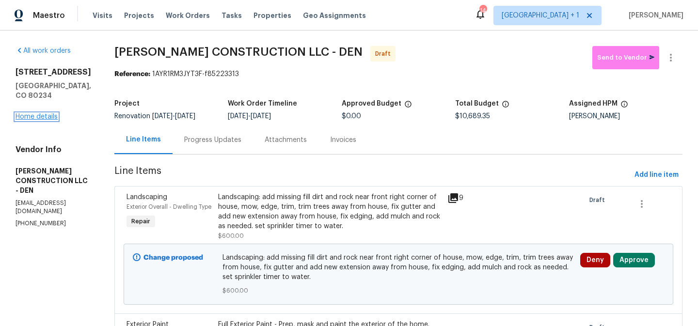
click at [49, 117] on link "Home details" at bounding box center [37, 117] width 42 height 7
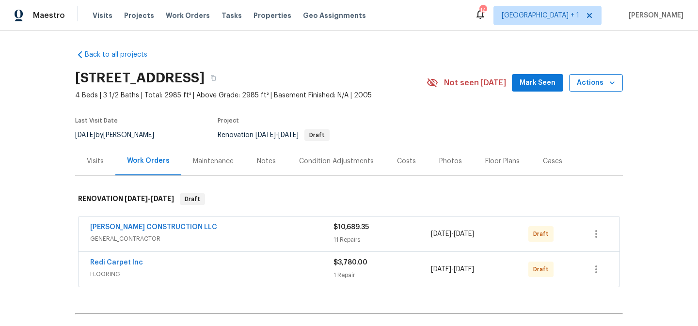
click at [614, 84] on icon "button" at bounding box center [613, 83] width 10 height 10
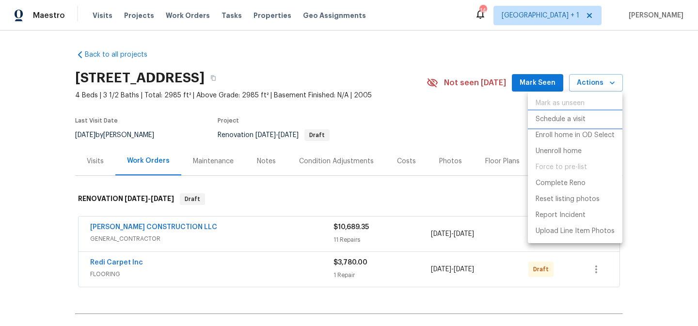
click at [567, 119] on p "Schedule a visit" at bounding box center [561, 119] width 50 height 10
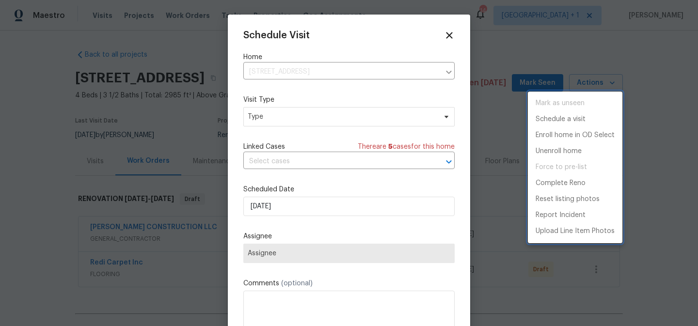
click at [290, 121] on div at bounding box center [349, 163] width 698 height 326
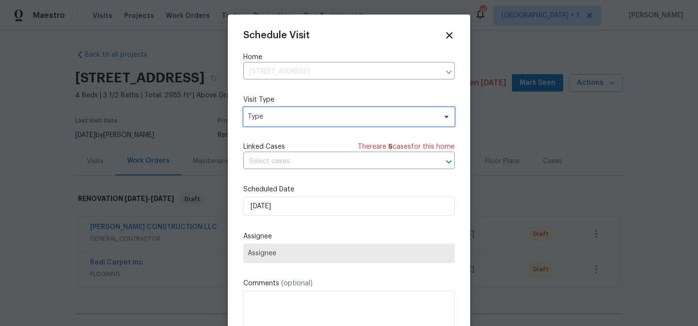
click at [290, 121] on span "Type" at bounding box center [342, 117] width 189 height 10
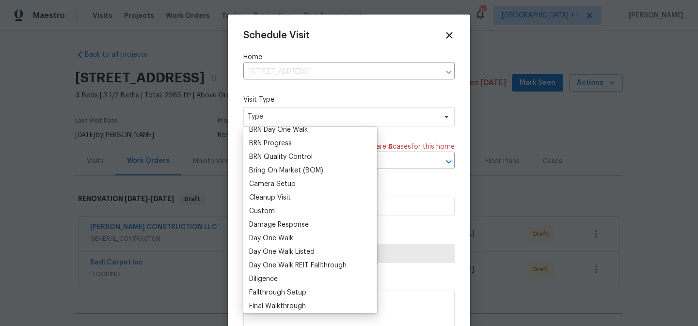
scroll to position [76, 0]
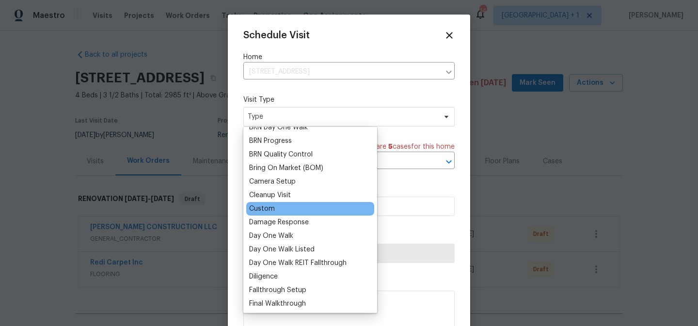
click at [267, 208] on div "Custom" at bounding box center [262, 209] width 26 height 10
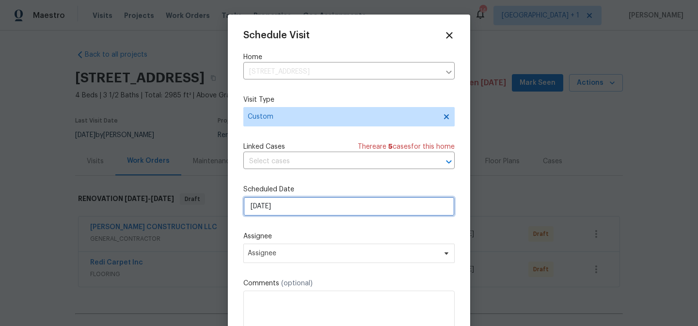
click at [290, 210] on input "9/9/2025" at bounding box center [349, 206] width 211 height 19
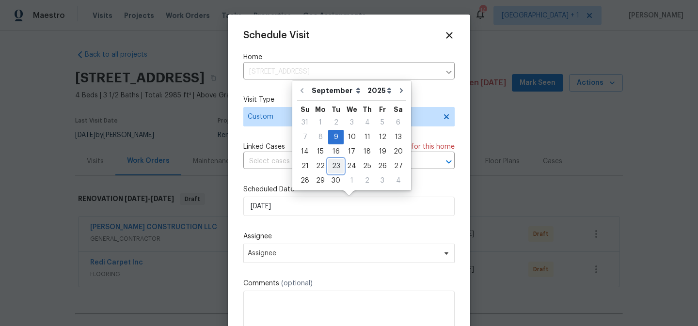
click at [333, 167] on div "23" at bounding box center [336, 167] width 16 height 14
type input "9/23/2025"
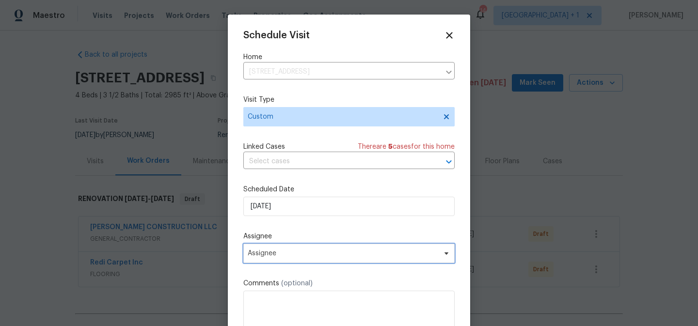
click at [299, 258] on span "Assignee" at bounding box center [343, 254] width 190 height 8
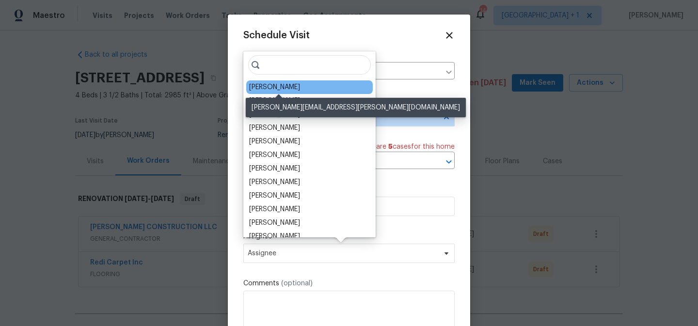
click at [286, 86] on div "[PERSON_NAME]" at bounding box center [274, 87] width 51 height 10
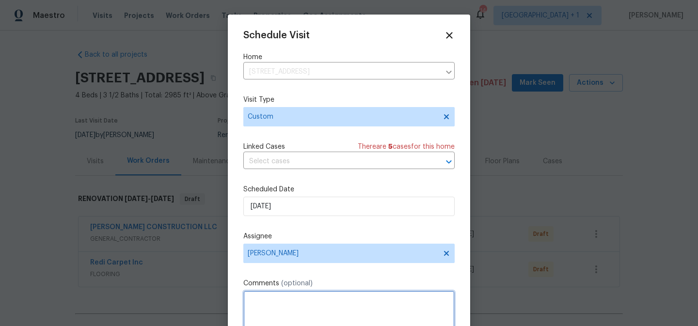
click at [277, 301] on textarea at bounding box center [349, 310] width 211 height 39
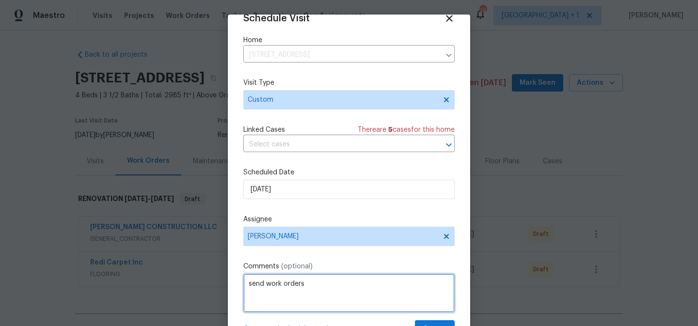
scroll to position [42, 0]
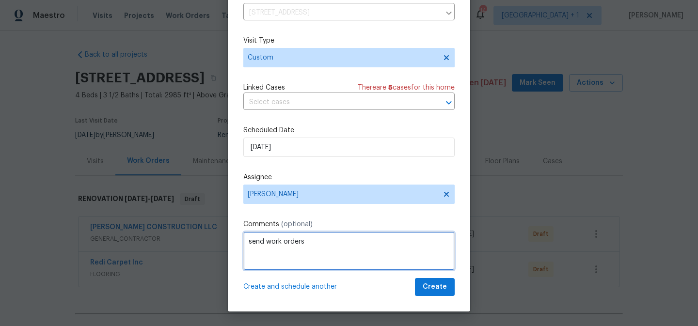
type textarea "send work orders"
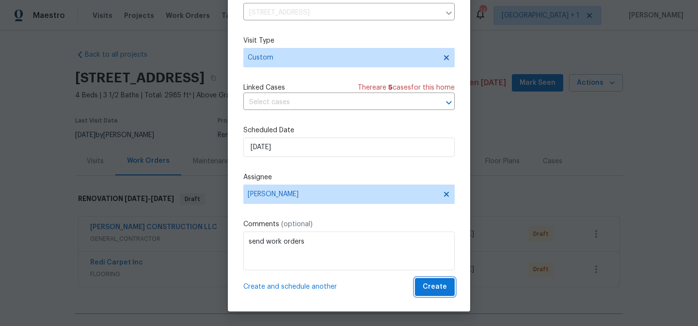
click at [442, 291] on span "Create" at bounding box center [435, 287] width 24 height 12
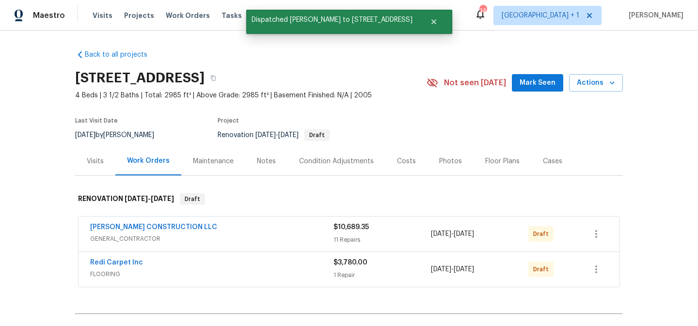
scroll to position [0, 0]
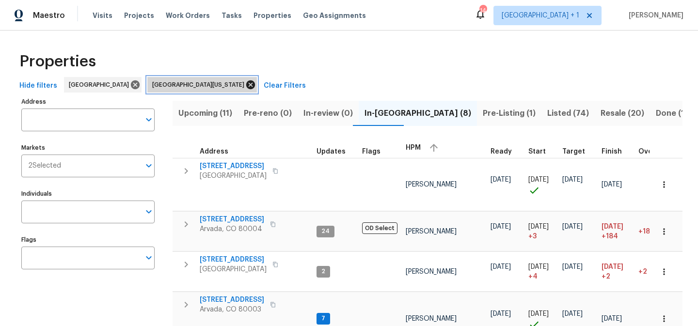
click at [246, 84] on icon at bounding box center [250, 85] width 9 height 9
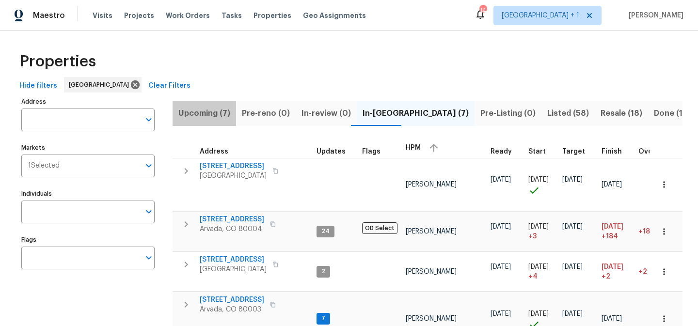
click at [212, 114] on span "Upcoming (7)" at bounding box center [205, 114] width 52 height 14
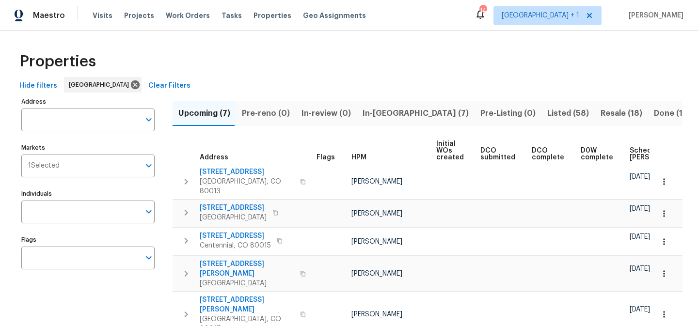
click at [364, 157] on span "HPM" at bounding box center [359, 157] width 15 height 7
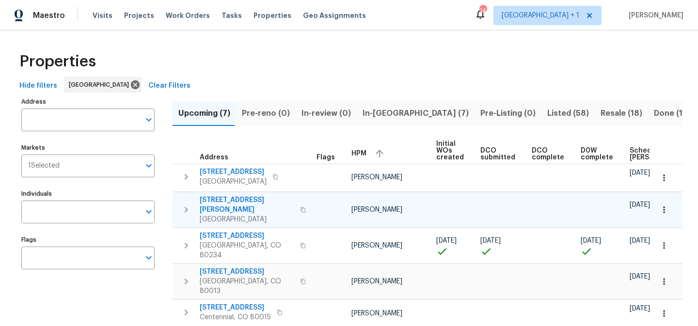
click at [268, 199] on span "[STREET_ADDRESS][PERSON_NAME]" at bounding box center [247, 204] width 95 height 19
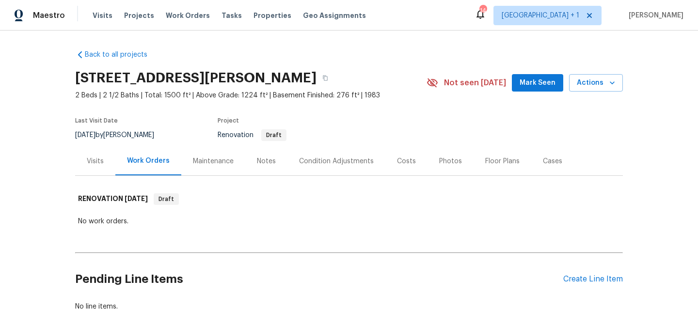
click at [408, 160] on div "Costs" at bounding box center [406, 162] width 19 height 10
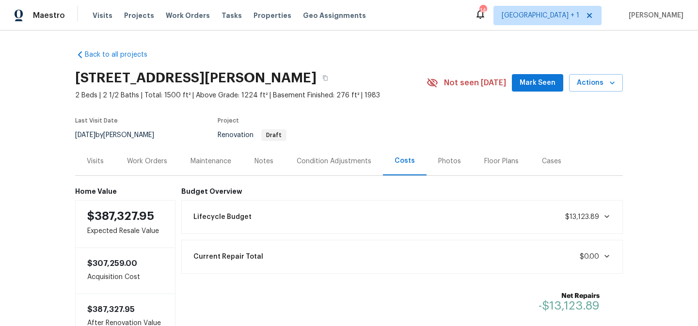
click at [343, 159] on div "Condition Adjustments" at bounding box center [334, 162] width 75 height 10
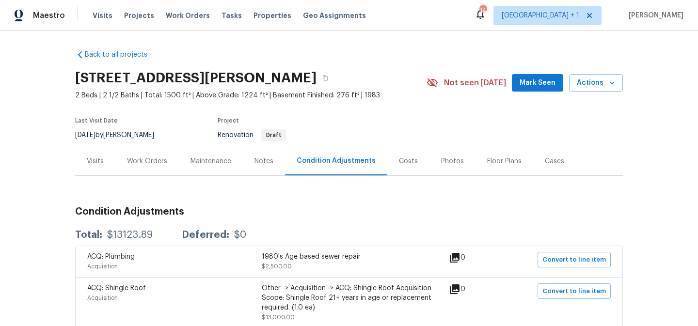
click at [266, 160] on div "Notes" at bounding box center [264, 162] width 19 height 10
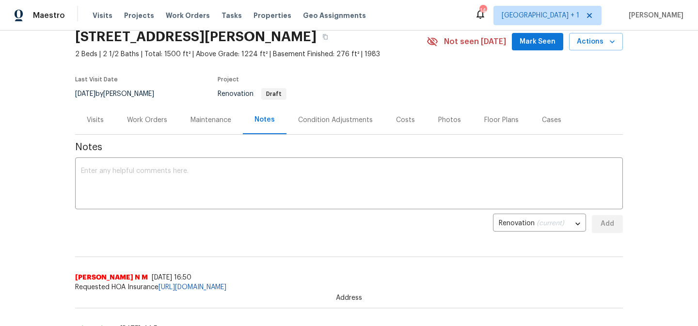
scroll to position [41, 0]
click at [329, 121] on div "Condition Adjustments" at bounding box center [335, 121] width 75 height 10
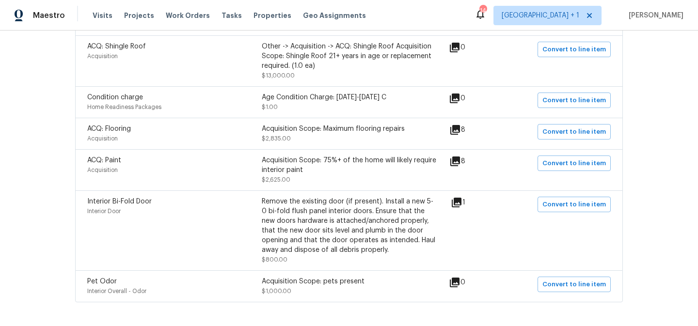
scroll to position [258, 0]
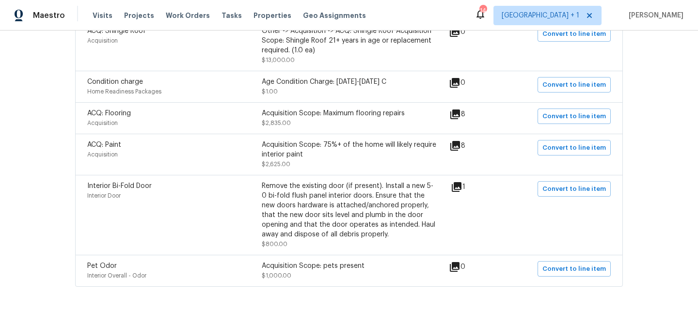
click at [461, 188] on icon at bounding box center [457, 187] width 10 height 10
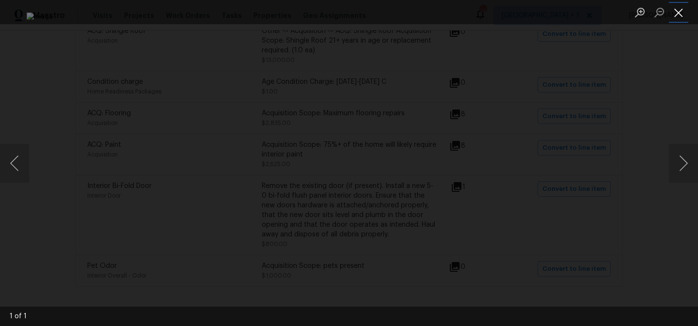
click at [676, 14] on button "Close lightbox" at bounding box center [678, 12] width 19 height 17
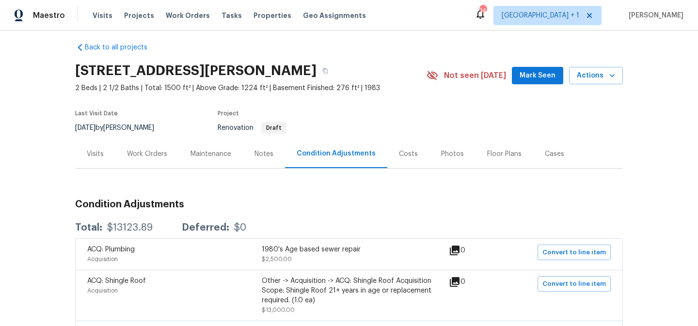
scroll to position [0, 0]
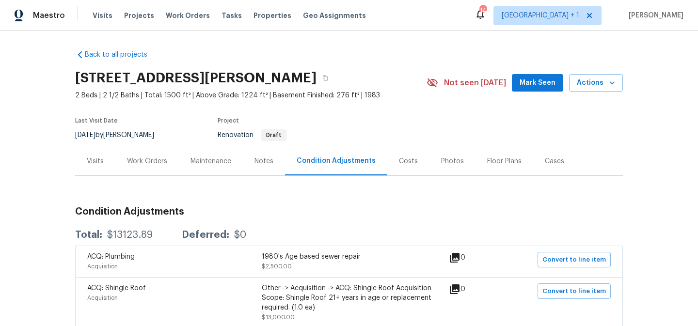
click at [150, 161] on div "Work Orders" at bounding box center [147, 162] width 40 height 10
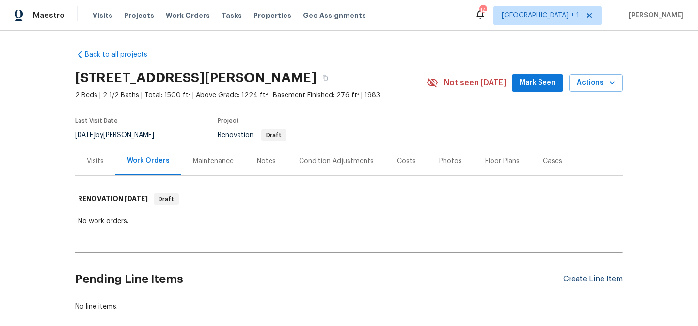
click at [602, 283] on div "Create Line Item" at bounding box center [594, 279] width 60 height 9
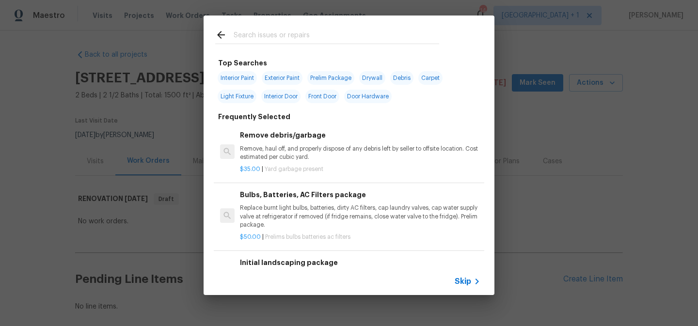
click at [464, 283] on span "Skip" at bounding box center [463, 282] width 16 height 10
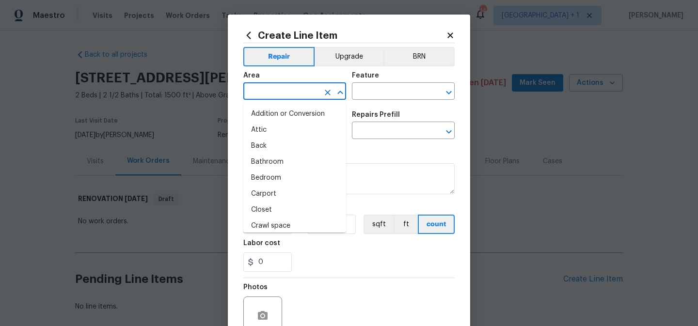
click at [284, 91] on input "text" at bounding box center [282, 92] width 76 height 15
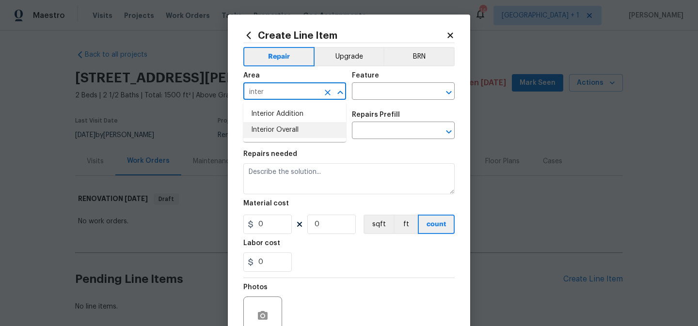
click at [282, 137] on li "Interior Overall" at bounding box center [295, 130] width 103 height 16
type input "Interior Overall"
click at [389, 94] on input "text" at bounding box center [390, 92] width 76 height 15
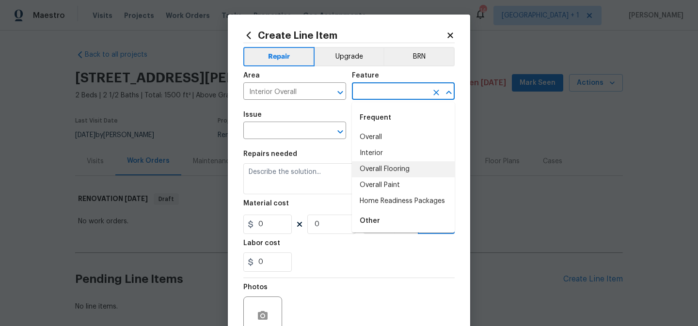
click at [378, 169] on li "Overall Flooring" at bounding box center [403, 170] width 103 height 16
type input "Overall Flooring"
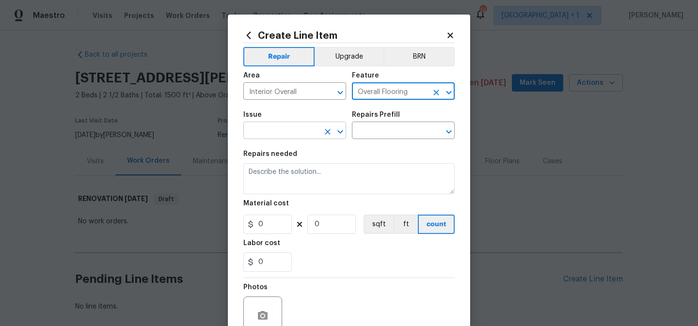
click at [304, 130] on input "text" at bounding box center [282, 131] width 76 height 15
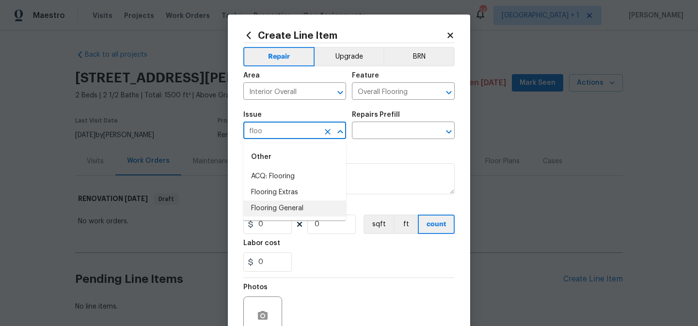
click at [297, 207] on li "Flooring General" at bounding box center [295, 209] width 103 height 16
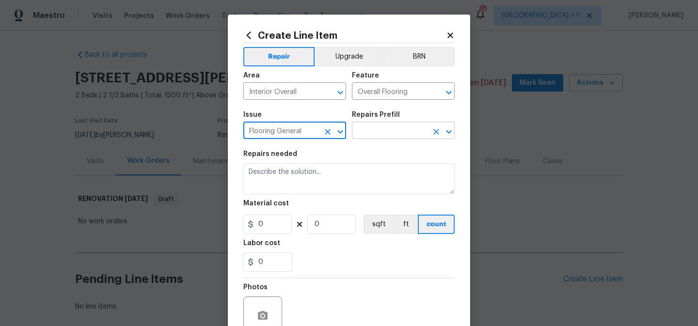
type input "Flooring General"
click at [388, 131] on input "text" at bounding box center [390, 131] width 76 height 15
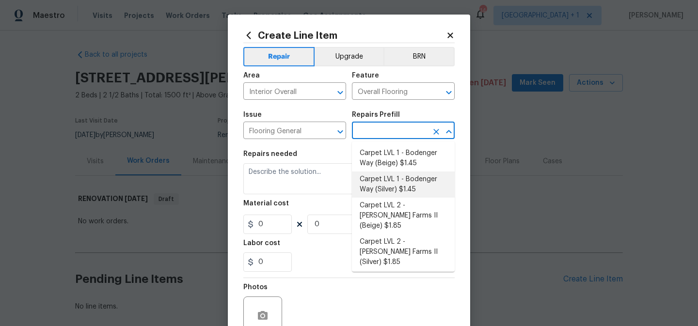
click at [375, 186] on li "Carpet LVL 1 - Bodenger Way (Silver) $1.45" at bounding box center [403, 185] width 103 height 26
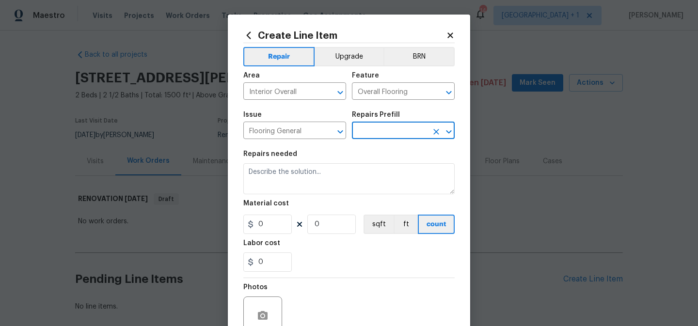
type input "Carpet LVL 1 - Bodenger Way (Silver) $1.45"
type textarea "Install new carpet. (Bodenger Way [GEOGRAPHIC_DATA], Silver) at all previously …"
type input "1.45"
type input "1"
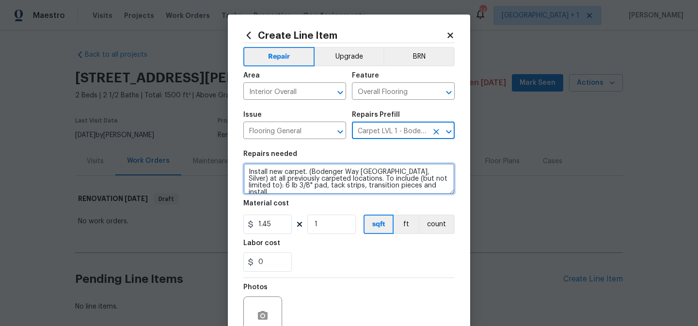
click at [308, 174] on textarea "Install new carpet. (Bodenger Way [GEOGRAPHIC_DATA], Silver) at all previously …" at bounding box center [349, 178] width 211 height 31
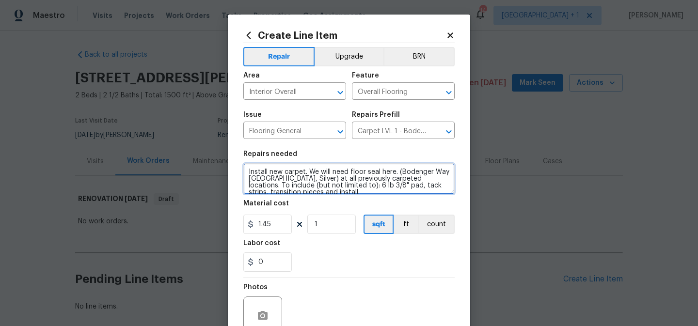
type textarea "Install new carpet. We will need floor seal here. (Bodenger Way [GEOGRAPHIC_DAT…"
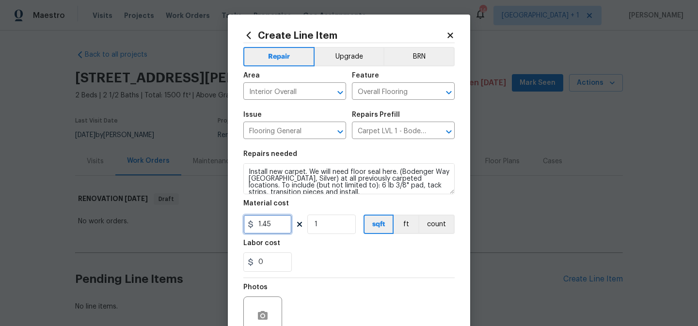
click at [285, 229] on input "1.45" at bounding box center [268, 224] width 49 height 19
type input "1.89"
click at [328, 224] on input "1" at bounding box center [332, 224] width 49 height 19
click at [325, 265] on div "0" at bounding box center [349, 262] width 211 height 19
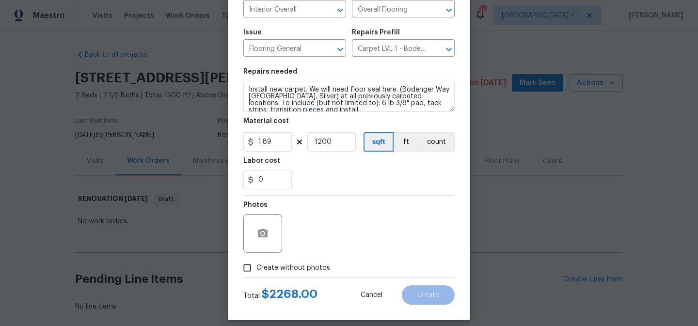
scroll to position [92, 0]
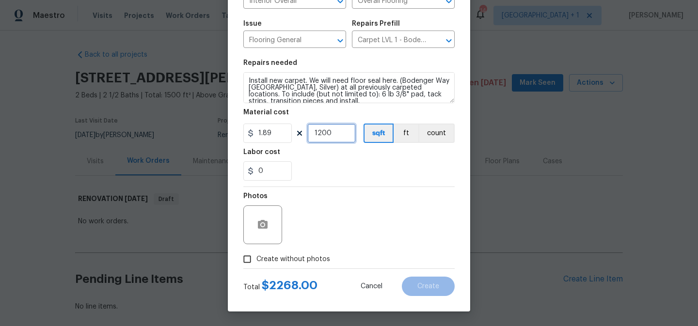
click at [338, 130] on input "1200" at bounding box center [332, 133] width 49 height 19
type input "1500"
click at [300, 259] on span "Create without photos" at bounding box center [294, 260] width 74 height 10
click at [257, 259] on input "Create without photos" at bounding box center [247, 259] width 18 height 18
checkbox input "true"
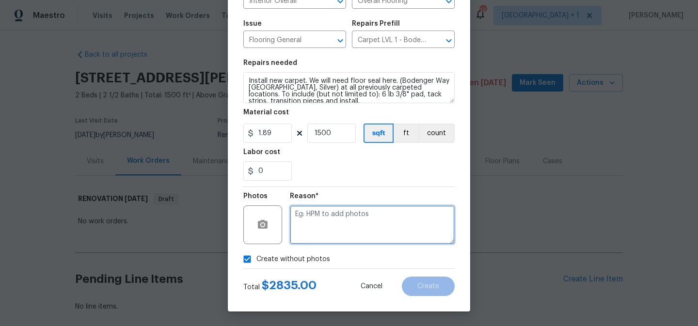
click at [324, 233] on textarea at bounding box center [372, 225] width 165 height 39
type textarea "to add"
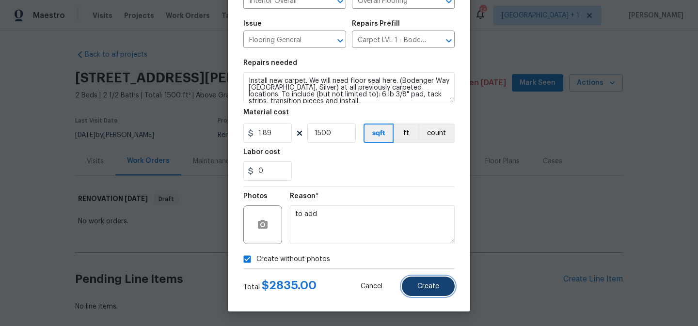
click at [422, 285] on span "Create" at bounding box center [429, 286] width 22 height 7
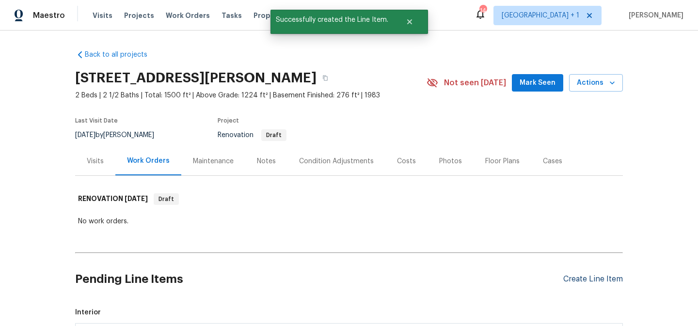
click at [576, 279] on div "Create Line Item" at bounding box center [594, 279] width 60 height 9
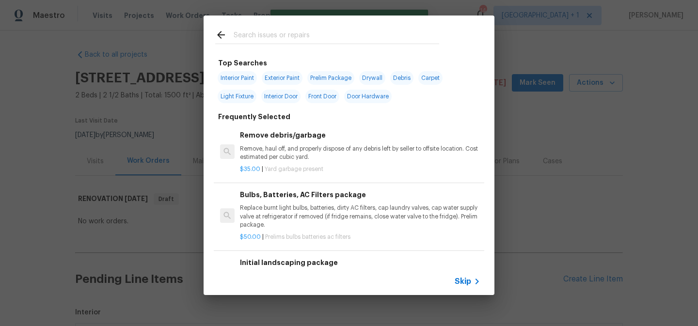
click at [465, 283] on span "Skip" at bounding box center [463, 282] width 16 height 10
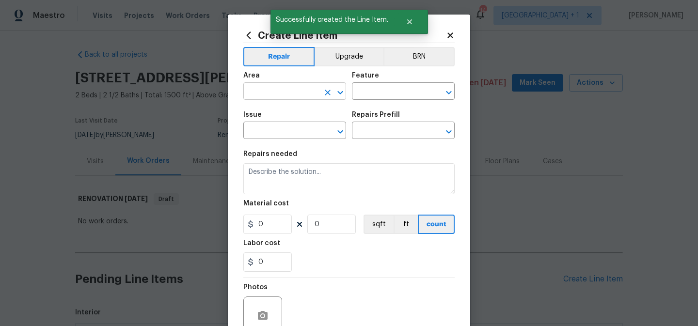
click at [291, 89] on input "text" at bounding box center [282, 92] width 76 height 15
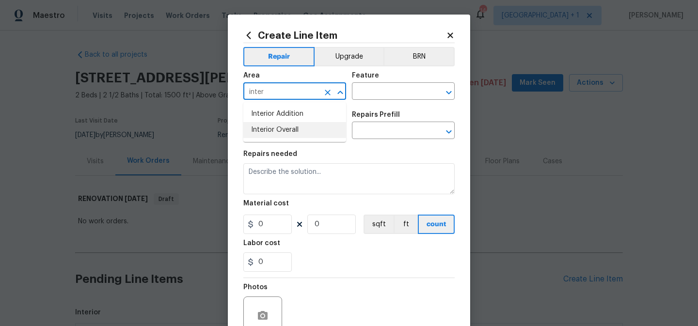
click at [285, 128] on li "Interior Overall" at bounding box center [295, 130] width 103 height 16
type input "Interior Overall"
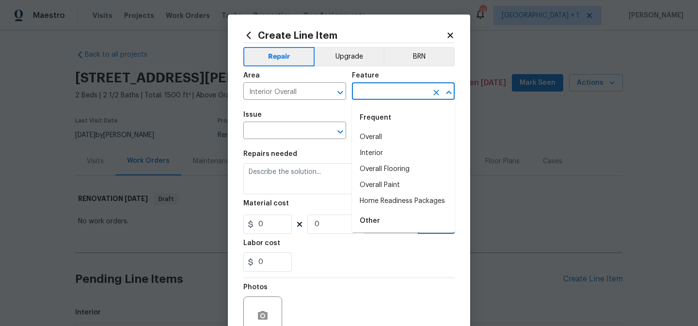
click at [378, 92] on input "text" at bounding box center [390, 92] width 76 height 15
click at [384, 185] on li "Overall Paint" at bounding box center [403, 186] width 103 height 16
type input "Overall Paint"
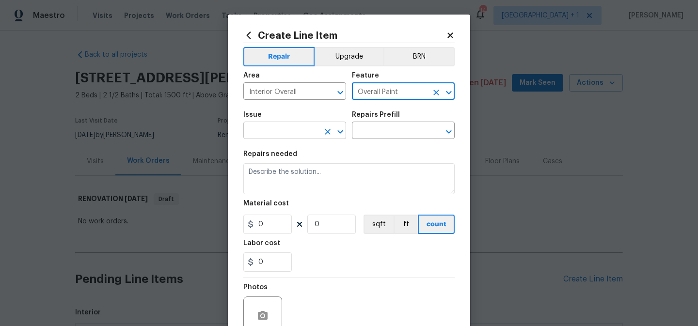
click at [306, 128] on input "text" at bounding box center [282, 131] width 76 height 15
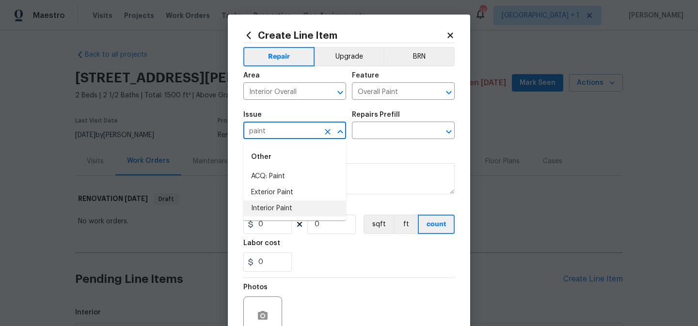
click at [294, 208] on li "Interior Paint" at bounding box center [295, 209] width 103 height 16
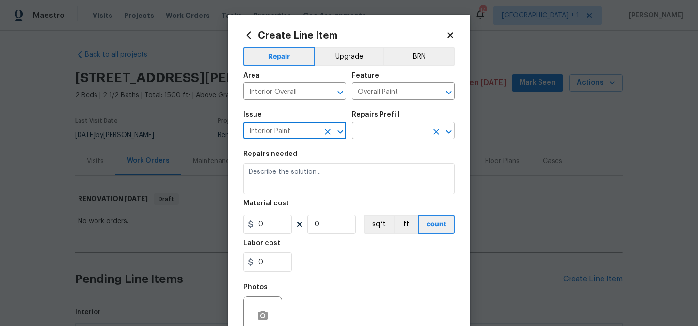
type input "Interior Paint"
click at [389, 130] on input "text" at bounding box center [390, 131] width 76 height 15
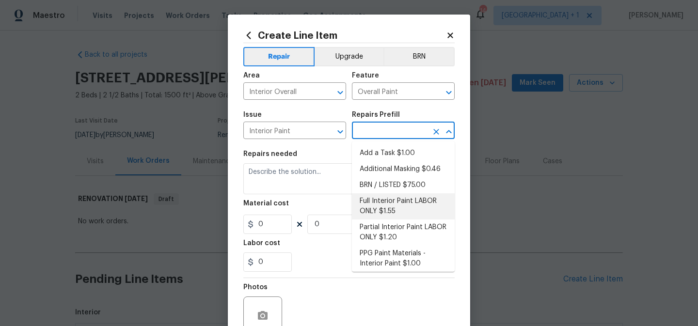
click at [384, 205] on li "Full Interior Paint LABOR ONLY $1.55" at bounding box center [403, 207] width 103 height 26
type input "Full Interior Paint LABOR ONLY $1.55"
type textarea "Full Interior paint - (walls, ceilings, trim, and doors) - PAINT PROVIDED BY OP…"
type input "1.55"
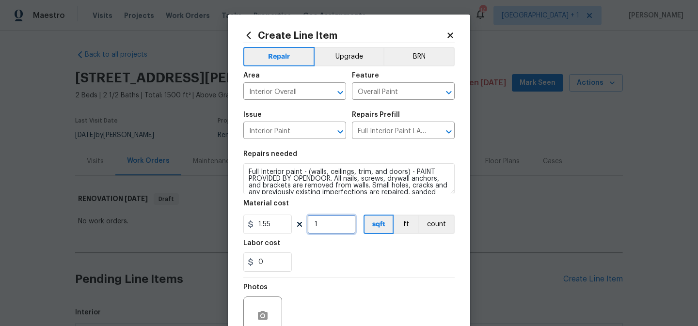
click at [327, 226] on input "1" at bounding box center [332, 224] width 49 height 19
type input "1500"
click at [338, 260] on div "0" at bounding box center [349, 262] width 211 height 19
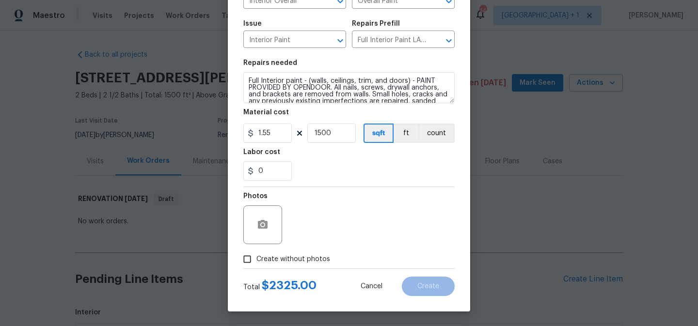
click at [289, 263] on span "Create without photos" at bounding box center [294, 260] width 74 height 10
click at [257, 263] on input "Create without photos" at bounding box center [247, 259] width 18 height 18
checkbox input "true"
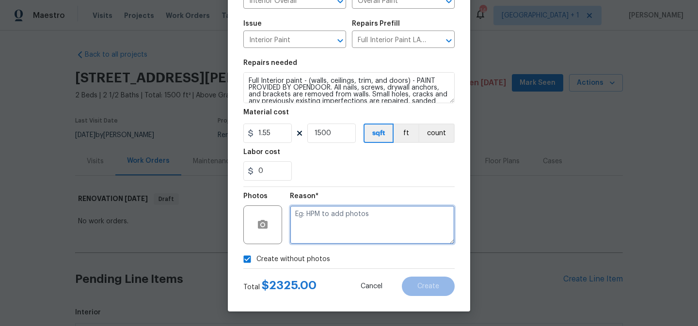
click at [327, 236] on textarea at bounding box center [372, 225] width 165 height 39
type textarea "to add"
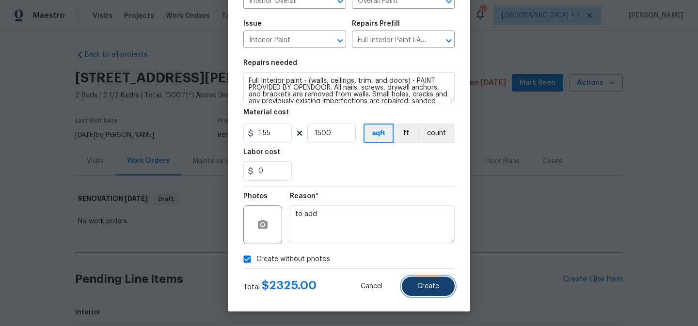
click at [440, 294] on button "Create" at bounding box center [428, 286] width 53 height 19
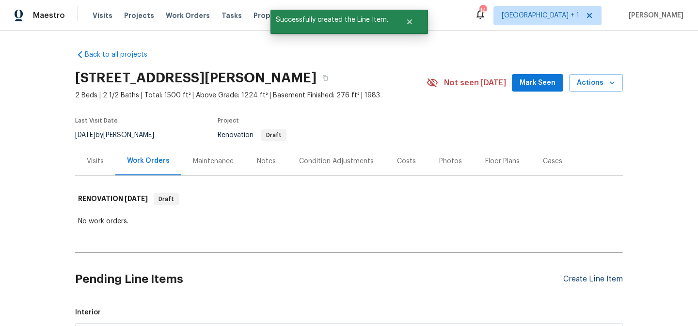
click at [580, 278] on div "Create Line Item" at bounding box center [594, 279] width 60 height 9
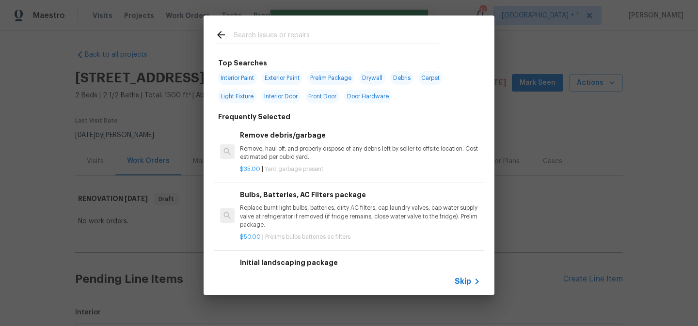
click at [467, 279] on span "Skip" at bounding box center [463, 282] width 16 height 10
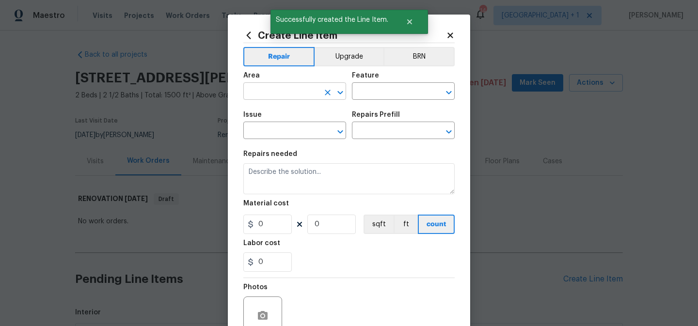
click at [308, 90] on input "text" at bounding box center [282, 92] width 76 height 15
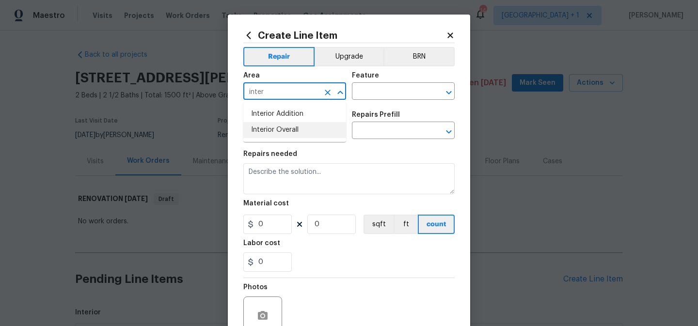
click at [304, 130] on li "Interior Overall" at bounding box center [295, 130] width 103 height 16
type input "Interior Overall"
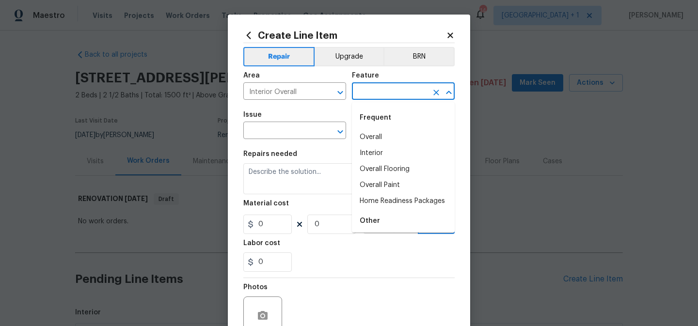
click at [369, 91] on input "text" at bounding box center [390, 92] width 76 height 15
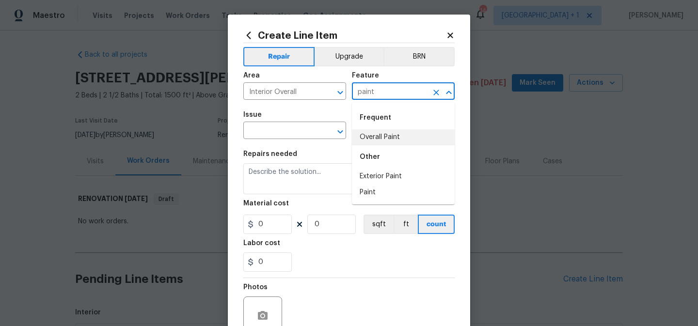
click at [373, 138] on li "Overall Paint" at bounding box center [403, 138] width 103 height 16
type input "Overall Paint"
click at [296, 133] on input "text" at bounding box center [282, 131] width 76 height 15
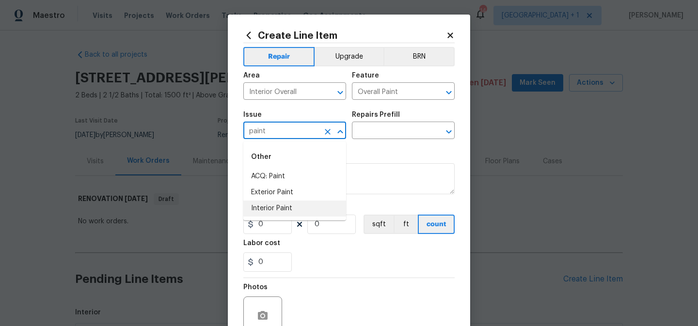
click at [288, 211] on li "Interior Paint" at bounding box center [295, 209] width 103 height 16
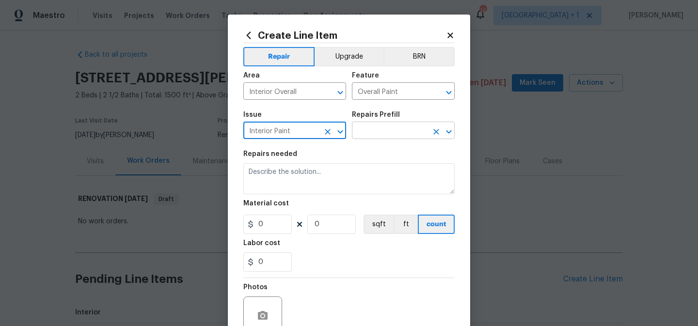
type input "Interior Paint"
click at [405, 129] on input "text" at bounding box center [390, 131] width 76 height 15
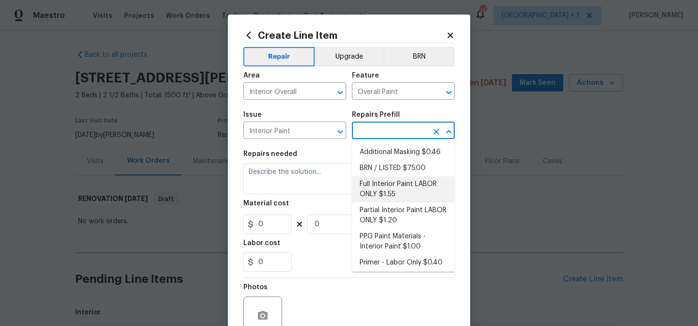
scroll to position [20, 0]
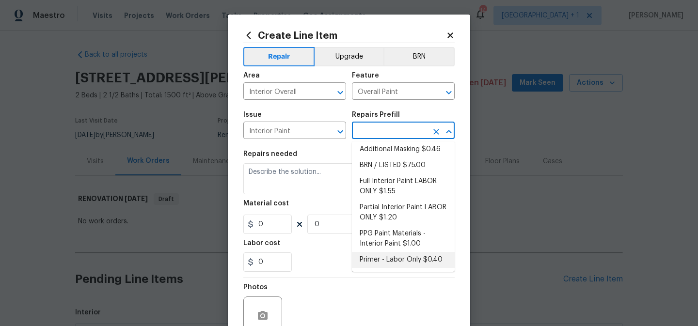
click at [395, 262] on li "Primer - Labor Only $0.40" at bounding box center [403, 260] width 103 height 16
type input "Primer - Labor Only $0.40"
type textarea "Interior primer - PRIMER PROVIDED BY OPENDOOR - All nails, screws, drywall anch…"
type input "0.4"
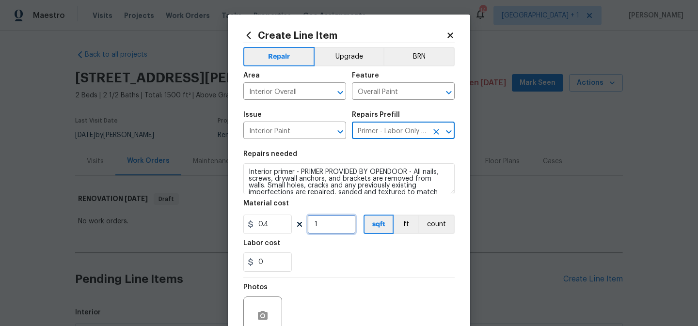
click at [333, 223] on input "1" at bounding box center [332, 224] width 49 height 19
type input "1500"
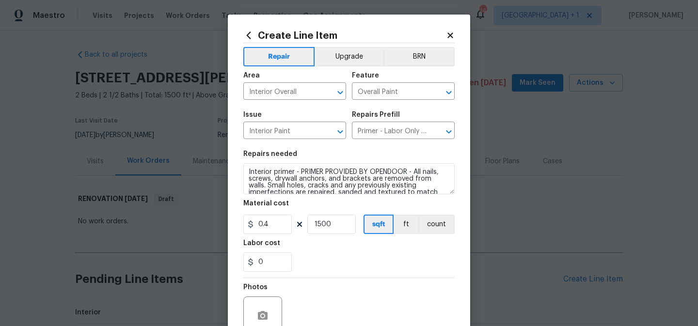
click at [330, 271] on div "0" at bounding box center [349, 262] width 211 height 19
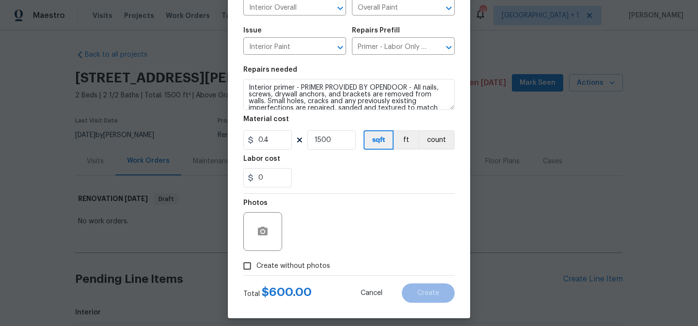
scroll to position [92, 0]
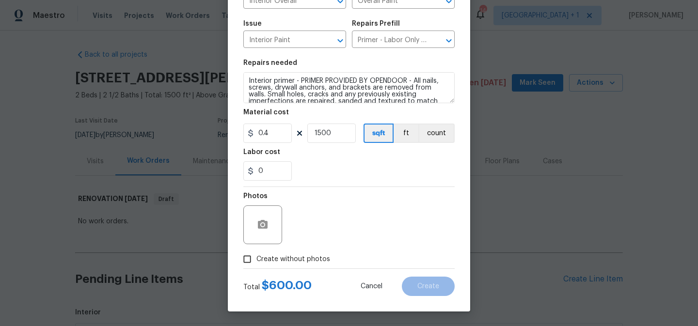
click at [284, 261] on span "Create without photos" at bounding box center [294, 260] width 74 height 10
click at [257, 261] on input "Create without photos" at bounding box center [247, 259] width 18 height 18
checkbox input "true"
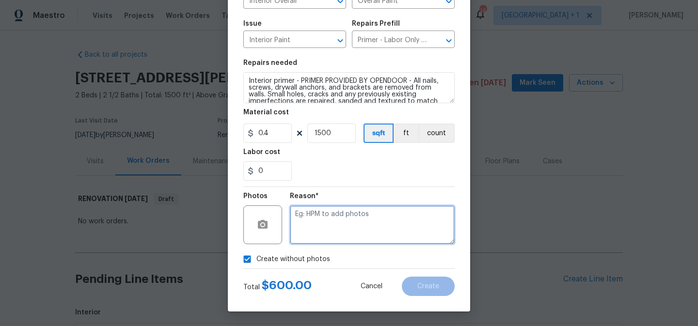
click at [335, 228] on textarea at bounding box center [372, 225] width 165 height 39
type textarea "to add"
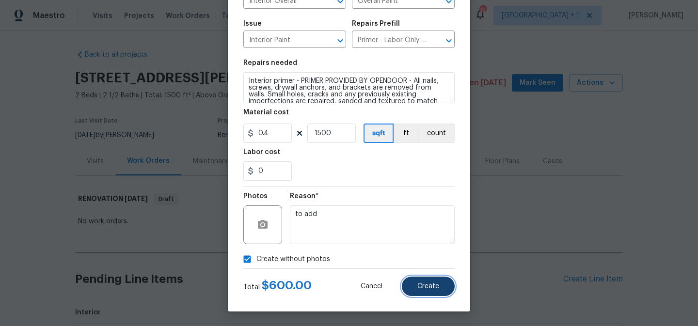
click at [424, 291] on button "Create" at bounding box center [428, 286] width 53 height 19
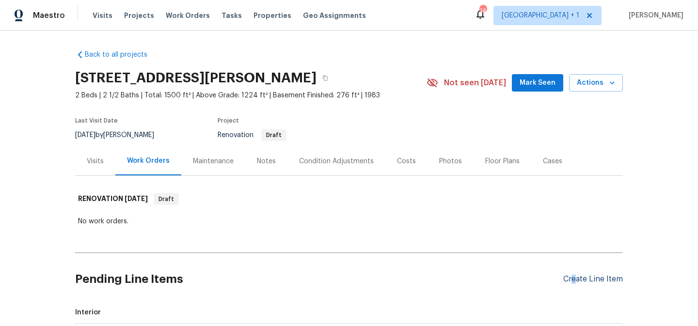
click at [574, 279] on div "Create Line Item" at bounding box center [594, 279] width 60 height 9
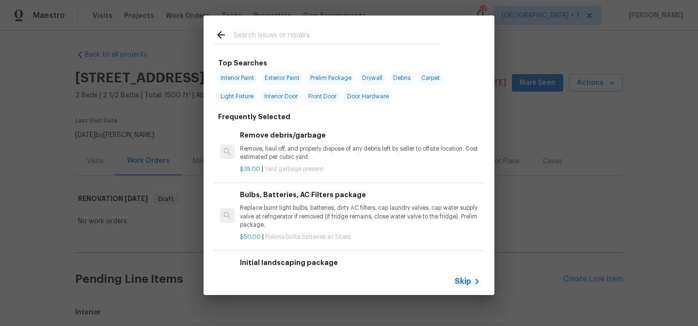
click at [467, 283] on span "Skip" at bounding box center [463, 282] width 16 height 10
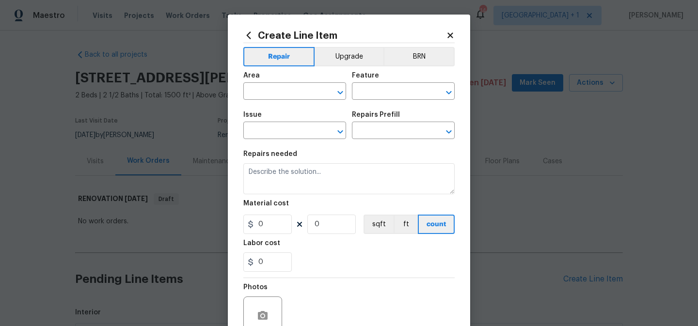
click at [270, 103] on span "Area ​" at bounding box center [295, 85] width 103 height 39
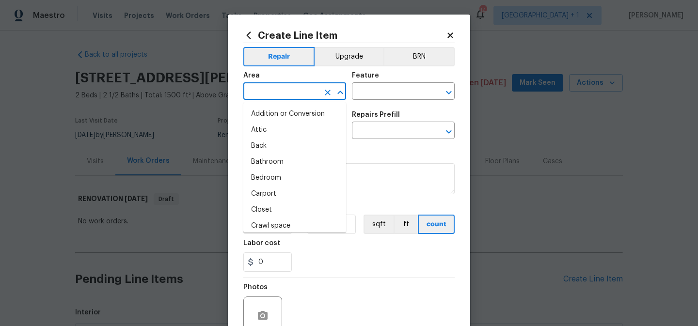
click at [279, 95] on input "text" at bounding box center [282, 92] width 76 height 15
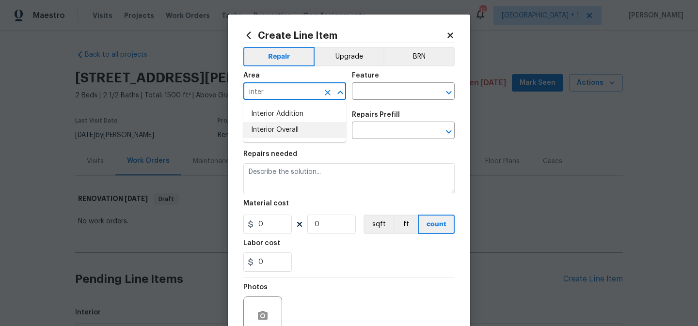
click at [276, 132] on li "Interior Overall" at bounding box center [295, 130] width 103 height 16
type input "Interior Overall"
click at [374, 93] on input "text" at bounding box center [390, 92] width 76 height 15
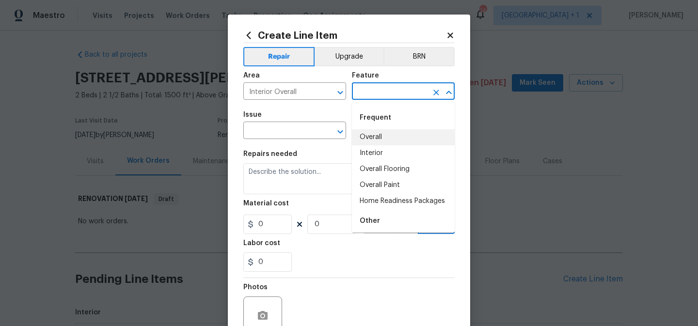
click at [374, 137] on li "Overall" at bounding box center [403, 138] width 103 height 16
type input "Overall"
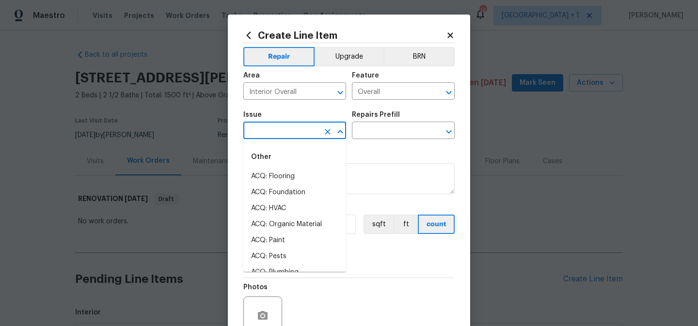
click at [314, 132] on input "text" at bounding box center [282, 131] width 76 height 15
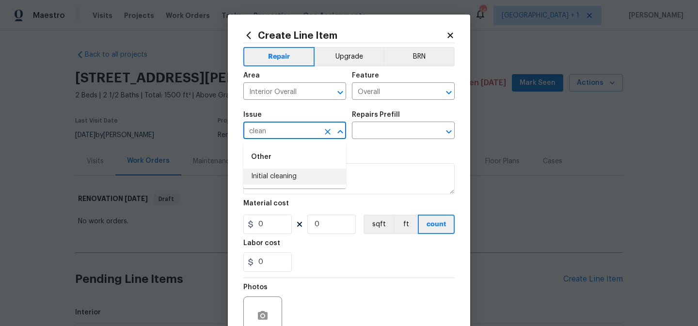
click at [301, 179] on li "Initial cleaning" at bounding box center [295, 177] width 103 height 16
type input "Initial cleaning"
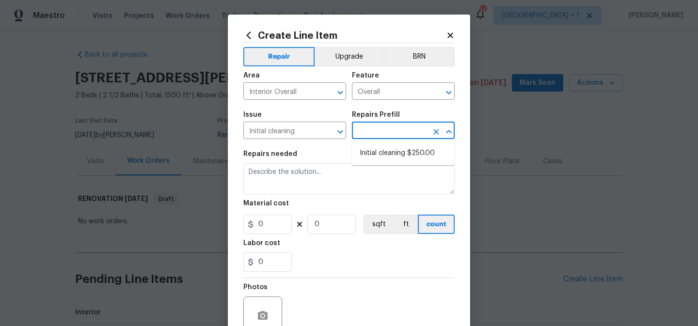
click at [388, 130] on input "text" at bounding box center [390, 131] width 76 height 15
click at [387, 154] on li "Initial cleaning $250.00" at bounding box center [403, 154] width 103 height 16
type input "Home Readiness Packages"
type input "Initial cleaning $250.00"
type textarea "1. Wipe down exterior doors and trim. 2. Clean out all exterior light fixtures …"
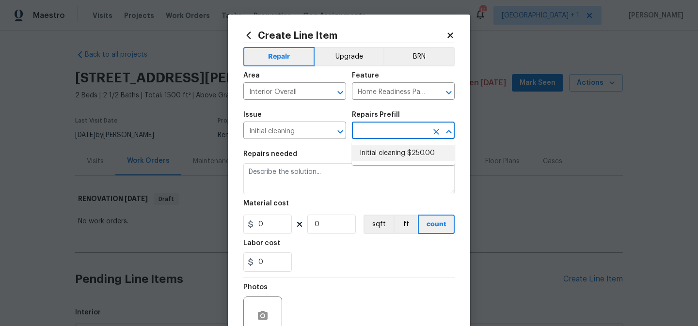
type input "250"
type input "1"
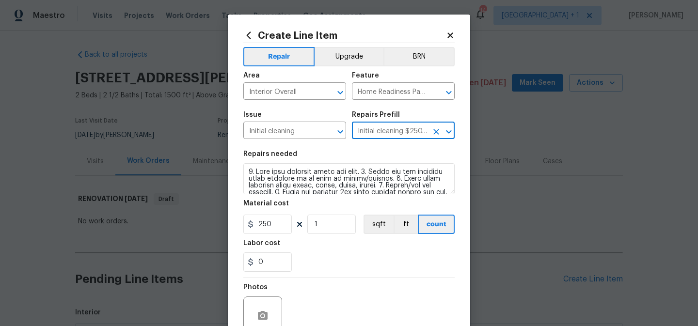
click at [334, 267] on div "0" at bounding box center [349, 262] width 211 height 19
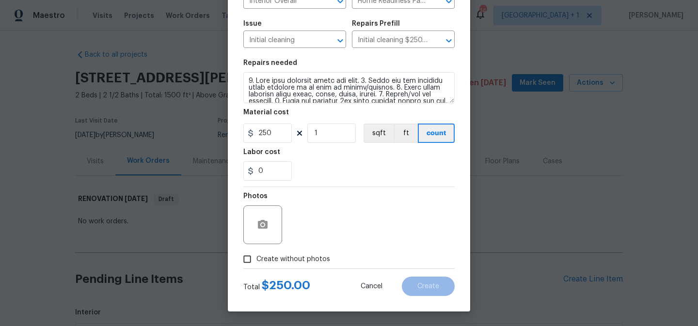
click at [311, 261] on span "Create without photos" at bounding box center [294, 260] width 74 height 10
click at [257, 261] on input "Create without photos" at bounding box center [247, 259] width 18 height 18
checkbox input "true"
click at [359, 204] on div "Reason*" at bounding box center [372, 199] width 165 height 13
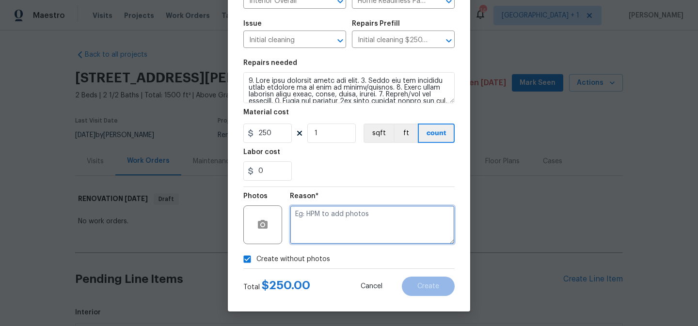
click at [357, 226] on textarea at bounding box center [372, 225] width 165 height 39
type textarea "to add"
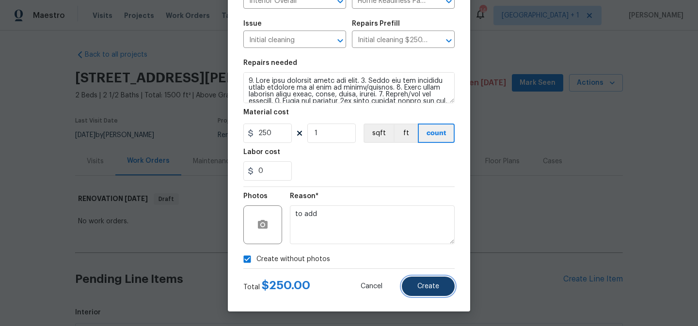
click at [418, 285] on button "Create" at bounding box center [428, 286] width 53 height 19
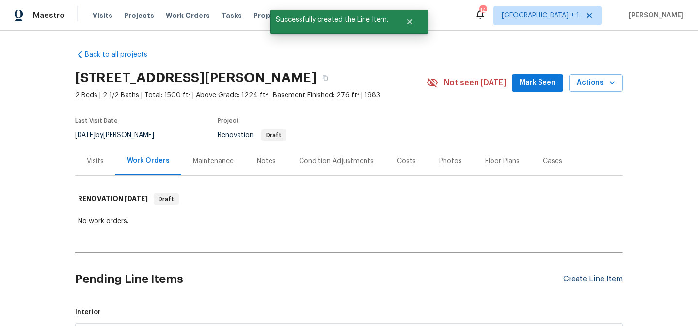
click at [576, 279] on div "Create Line Item" at bounding box center [594, 279] width 60 height 9
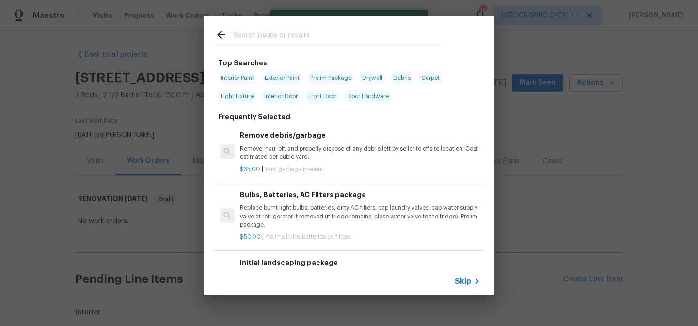
click at [466, 279] on span "Skip" at bounding box center [463, 282] width 16 height 10
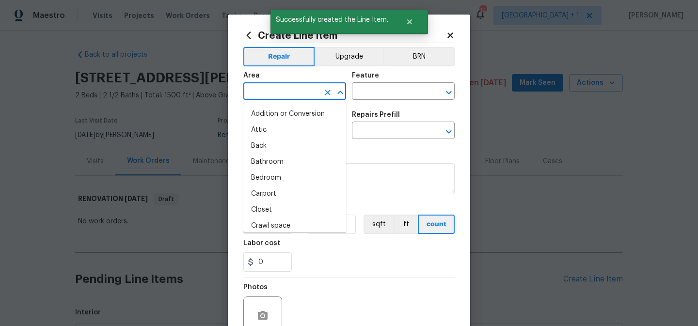
click at [287, 90] on input "text" at bounding box center [282, 92] width 76 height 15
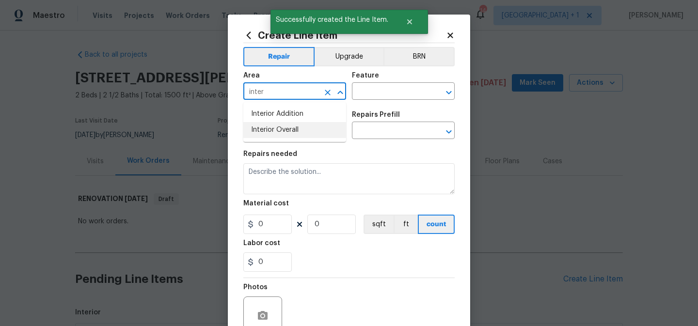
click at [285, 129] on li "Interior Overall" at bounding box center [295, 130] width 103 height 16
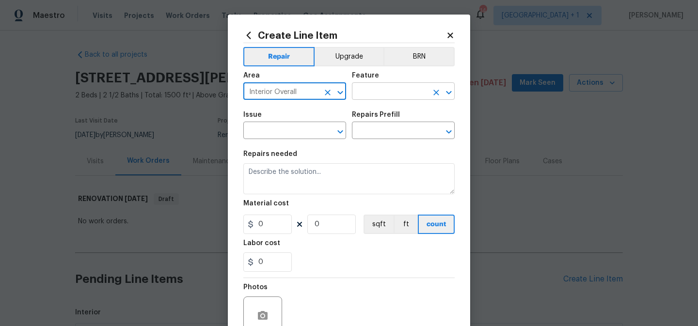
type input "Interior Overall"
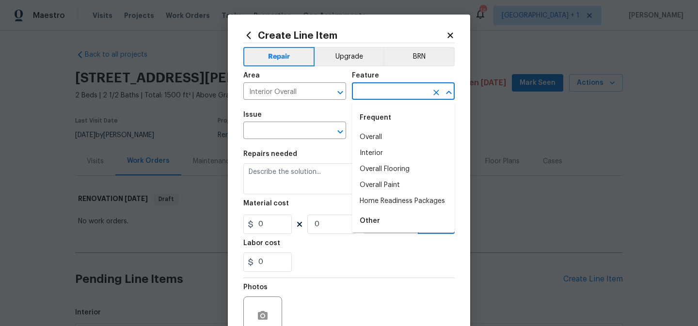
click at [374, 92] on input "text" at bounding box center [390, 92] width 76 height 15
click at [380, 203] on li "Home Readiness Packages" at bounding box center [403, 202] width 103 height 16
type input "Home Readiness Packages"
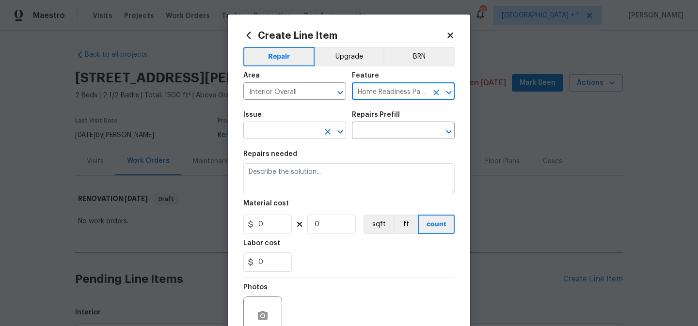
click at [288, 135] on input "text" at bounding box center [282, 131] width 76 height 15
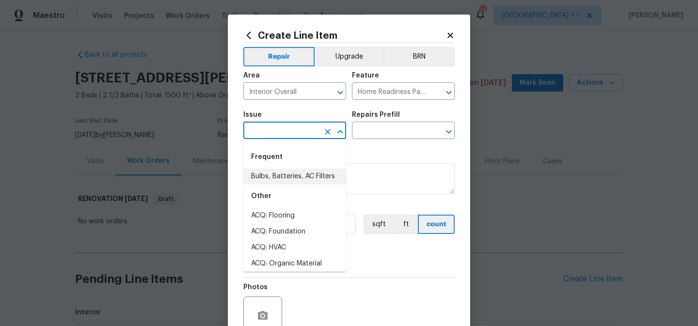
click at [290, 175] on li "Bulbs, Batteries, AC Filters" at bounding box center [295, 177] width 103 height 16
type input "Bulbs, Batteries, AC Filters"
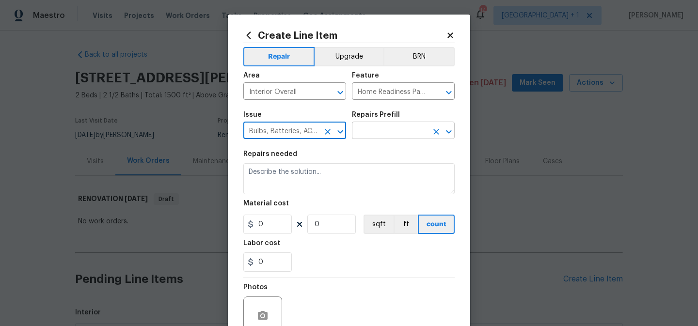
click at [376, 132] on input "text" at bounding box center [390, 131] width 76 height 15
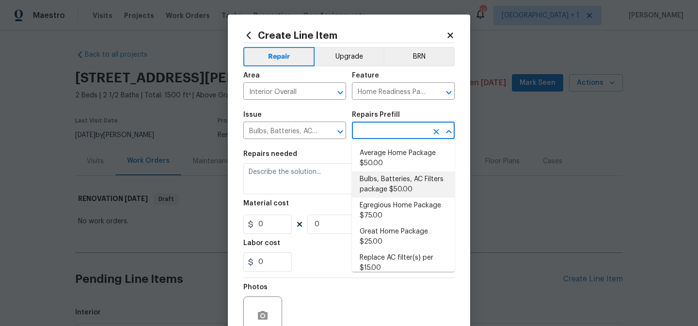
click at [382, 180] on li "Bulbs, Batteries, AC Filters package $50.00" at bounding box center [403, 185] width 103 height 26
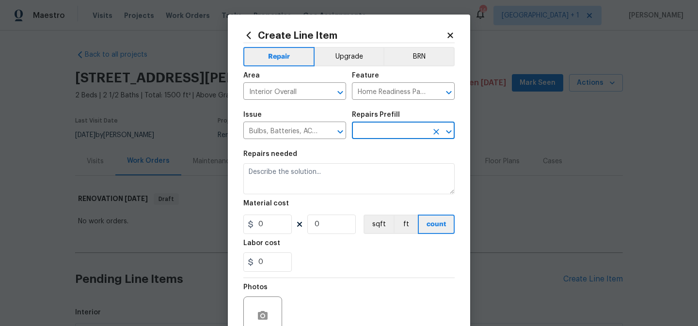
type input "Bulbs, Batteries, AC Filters package $50.00"
type textarea "Replace burnt light bulbs, batteries, dirty AC filters, cap laundry valves, cap…"
type input "50"
type input "1"
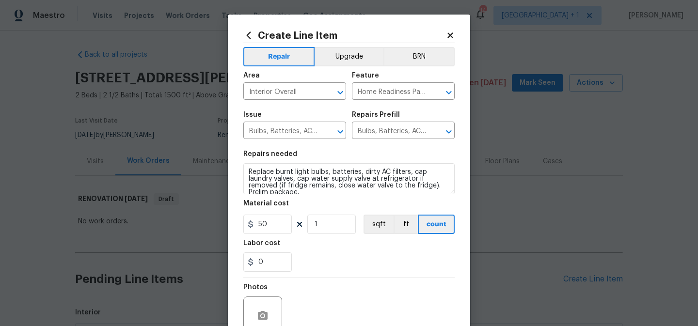
click at [357, 261] on div "0" at bounding box center [349, 262] width 211 height 19
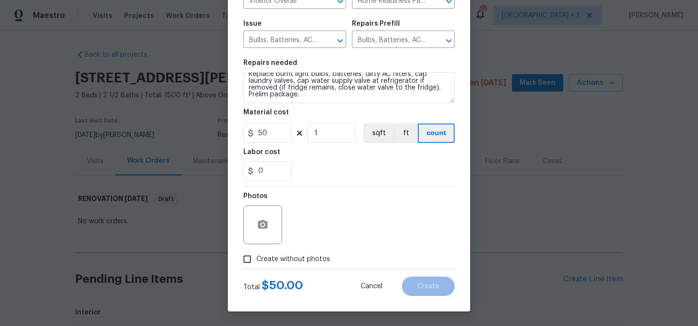
scroll to position [0, 0]
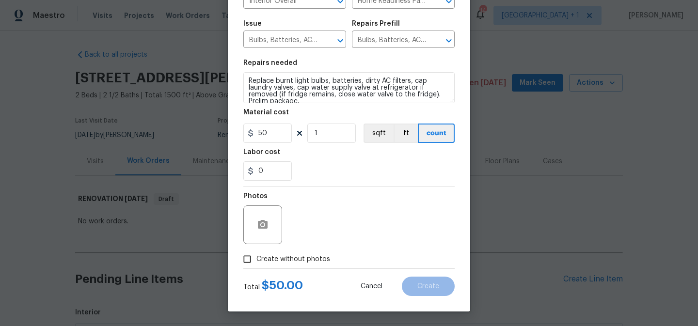
click at [304, 256] on span "Create without photos" at bounding box center [294, 260] width 74 height 10
click at [257, 256] on input "Create without photos" at bounding box center [247, 259] width 18 height 18
checkbox input "true"
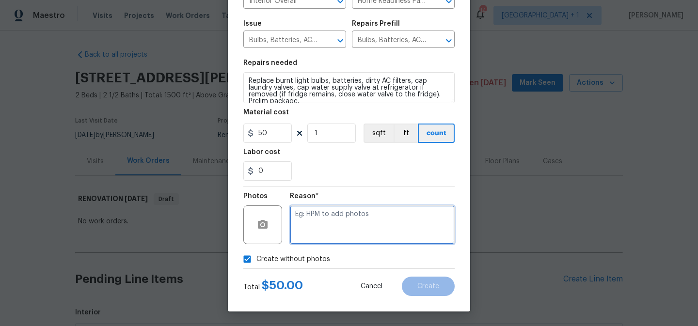
click at [349, 227] on textarea at bounding box center [372, 225] width 165 height 39
type textarea "to add"
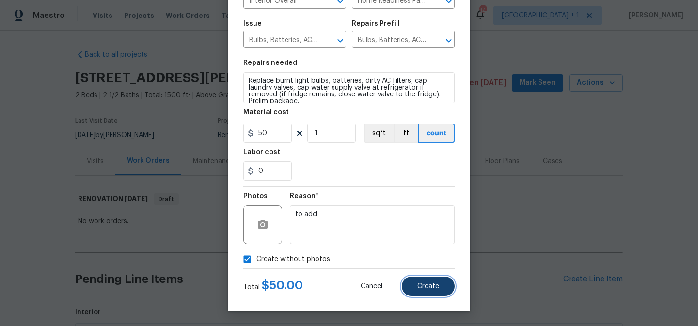
click at [417, 286] on button "Create" at bounding box center [428, 286] width 53 height 19
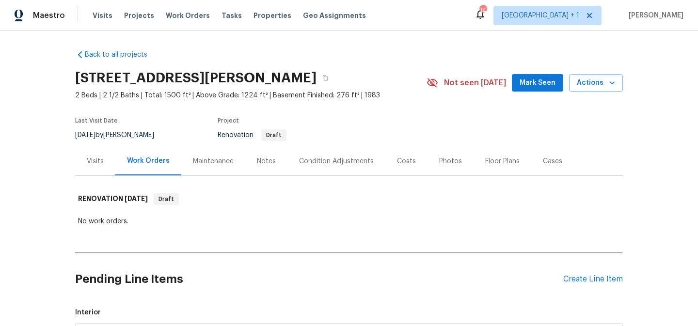
click at [354, 161] on div "Condition Adjustments" at bounding box center [336, 162] width 75 height 10
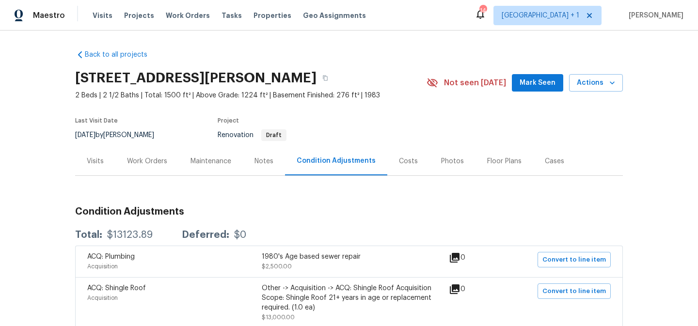
click at [153, 162] on div "Work Orders" at bounding box center [147, 162] width 40 height 10
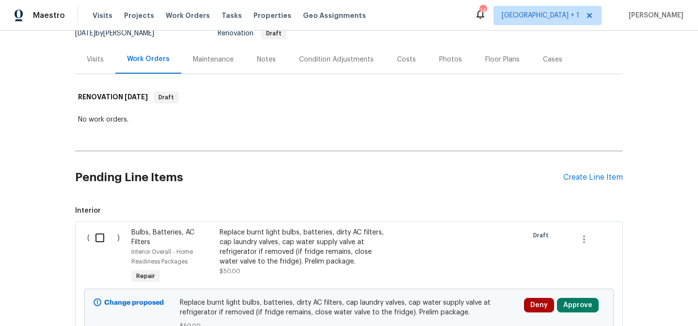
scroll to position [103, 0]
click at [587, 175] on div "Create Line Item" at bounding box center [594, 176] width 60 height 9
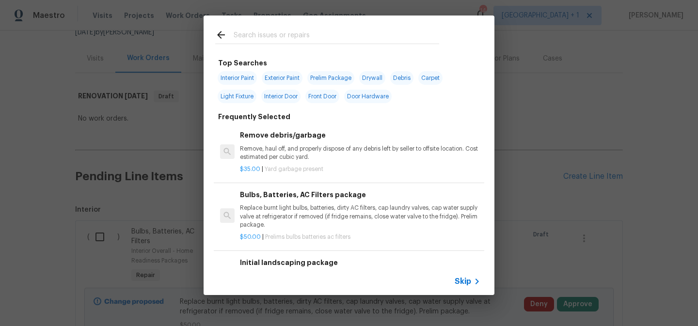
click at [468, 281] on span "Skip" at bounding box center [463, 282] width 16 height 10
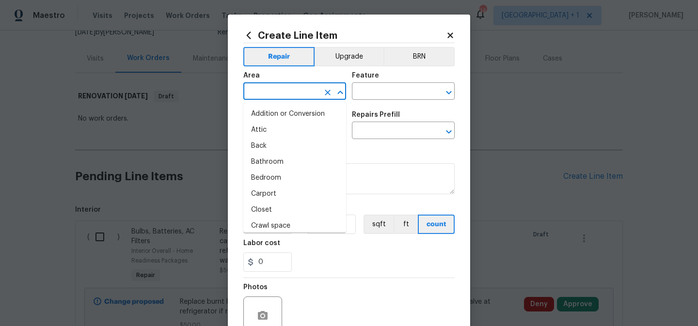
click at [299, 90] on input "text" at bounding box center [282, 92] width 76 height 15
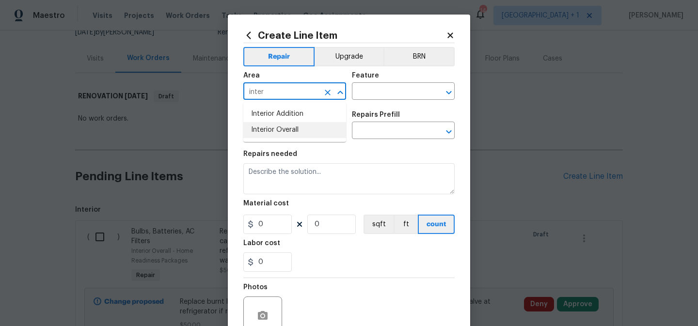
click at [293, 131] on li "Interior Overall" at bounding box center [295, 130] width 103 height 16
type input "Interior Overall"
click at [384, 92] on input "text" at bounding box center [390, 92] width 76 height 15
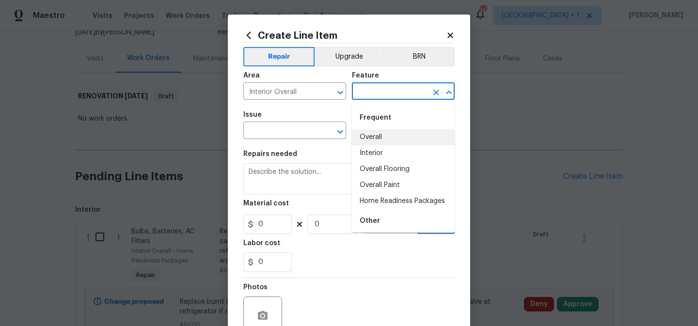
click at [377, 137] on li "Overall" at bounding box center [403, 138] width 103 height 16
type input "Overall"
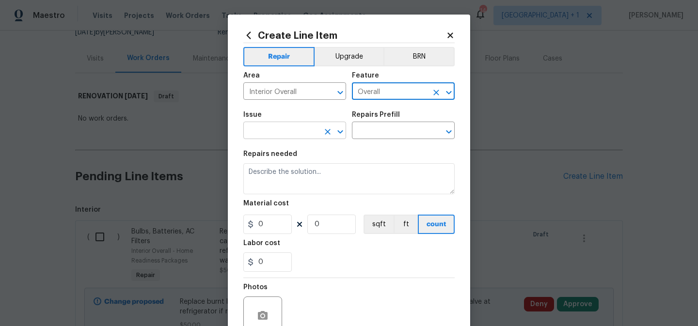
click at [310, 130] on input "text" at bounding box center [282, 131] width 76 height 15
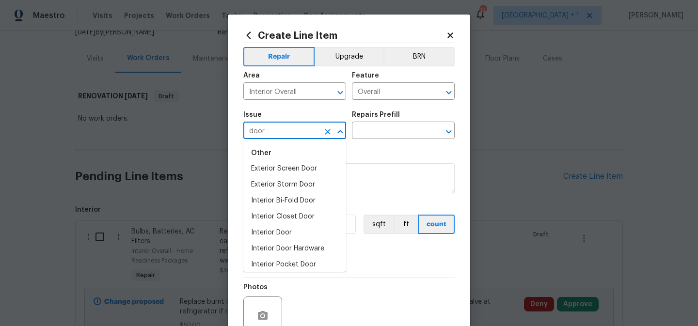
scroll to position [77, 0]
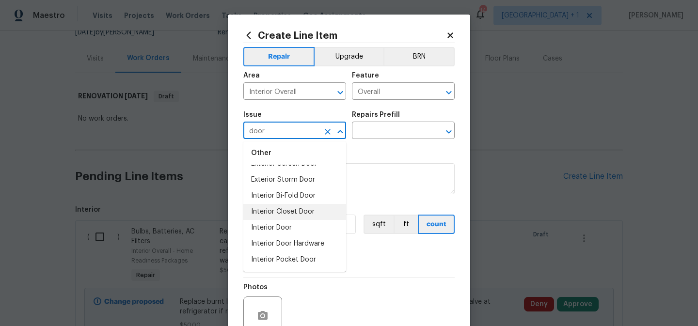
click at [289, 212] on li "Interior Closet Door" at bounding box center [295, 212] width 103 height 16
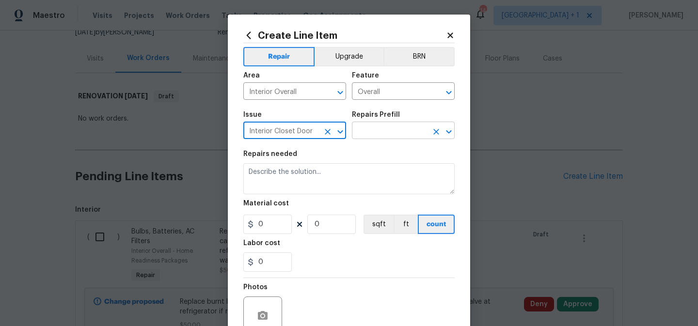
type input "Interior Closet Door"
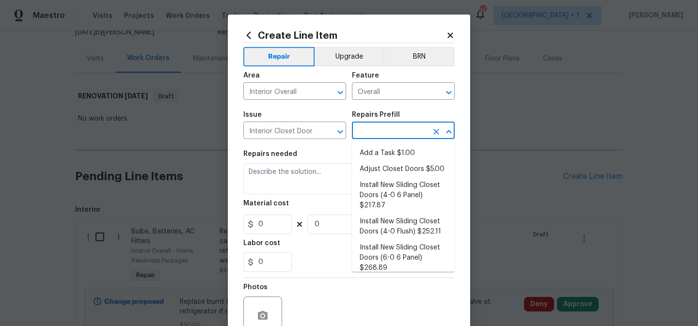
click at [385, 133] on input "text" at bounding box center [390, 131] width 76 height 15
click at [384, 154] on li "Add a Task $1.00" at bounding box center [403, 154] width 103 height 16
type input "Interior Door"
type input "Add a Task $1.00"
type textarea "HPM to detail"
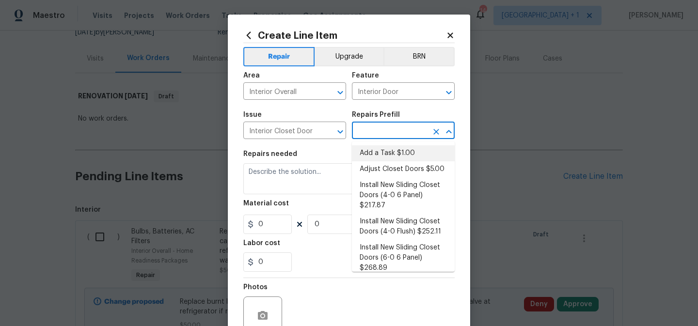
type input "1"
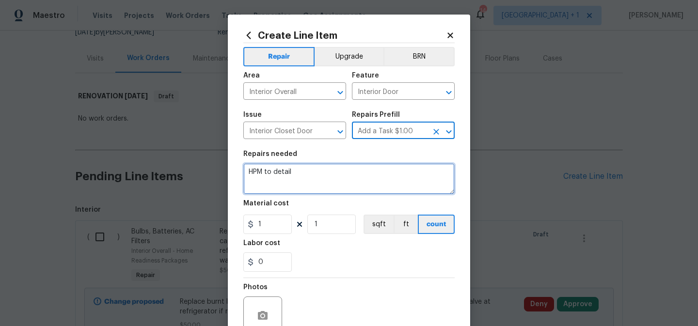
click at [296, 176] on textarea "HPM to detail" at bounding box center [349, 178] width 211 height 31
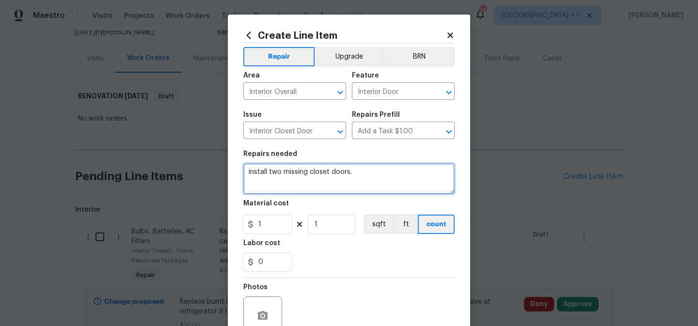
type textarea "install two missing closet doors."
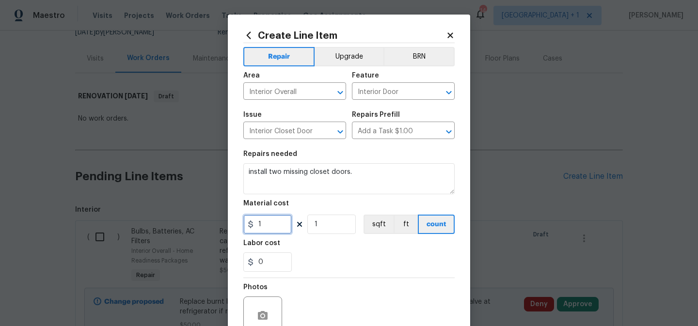
click at [268, 230] on input "1" at bounding box center [268, 224] width 49 height 19
type input "275"
click at [342, 223] on input "1" at bounding box center [332, 224] width 49 height 19
type input "2"
click at [357, 249] on div "Labor cost" at bounding box center [349, 246] width 211 height 13
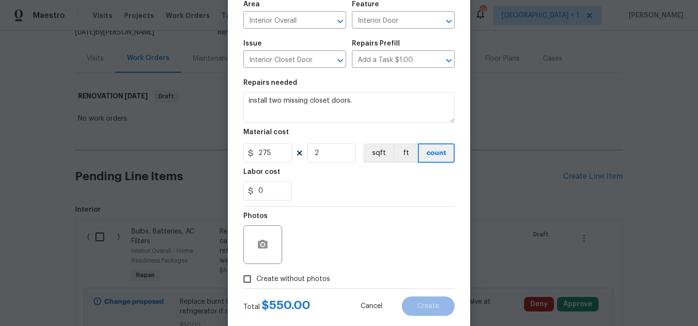
scroll to position [92, 0]
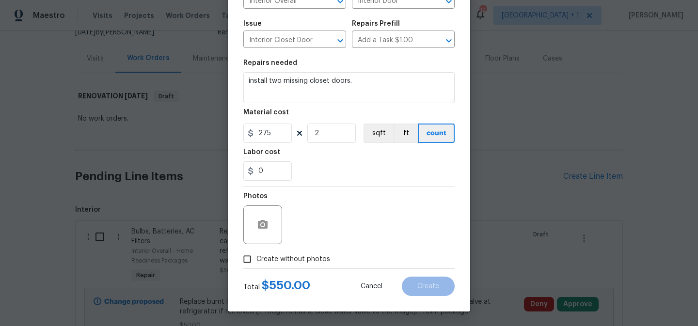
click at [301, 262] on span "Create without photos" at bounding box center [294, 260] width 74 height 10
click at [257, 262] on input "Create without photos" at bounding box center [247, 259] width 18 height 18
checkbox input "true"
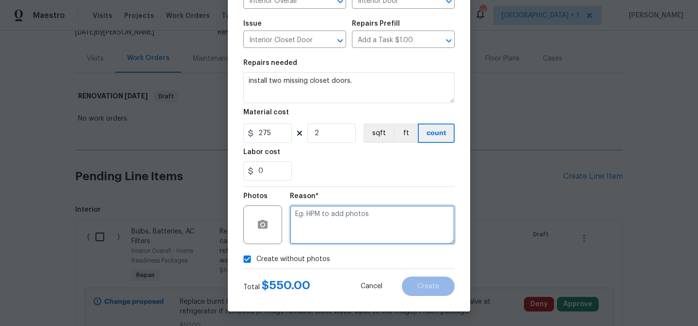
click at [345, 229] on textarea at bounding box center [372, 225] width 165 height 39
type textarea "to add"
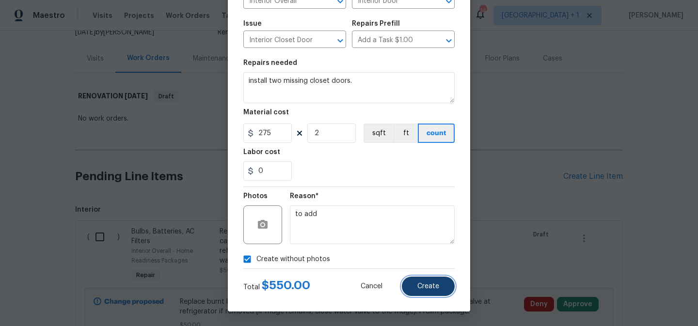
click at [445, 288] on button "Create" at bounding box center [428, 286] width 53 height 19
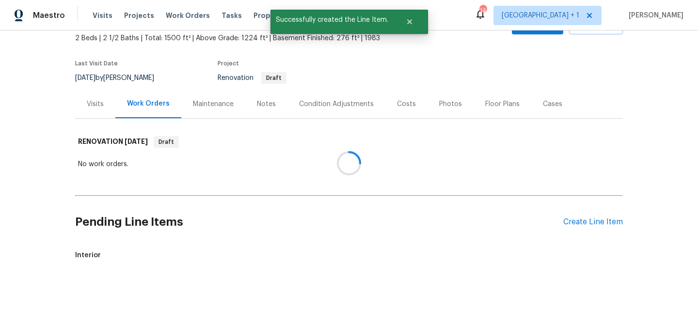
scroll to position [103, 0]
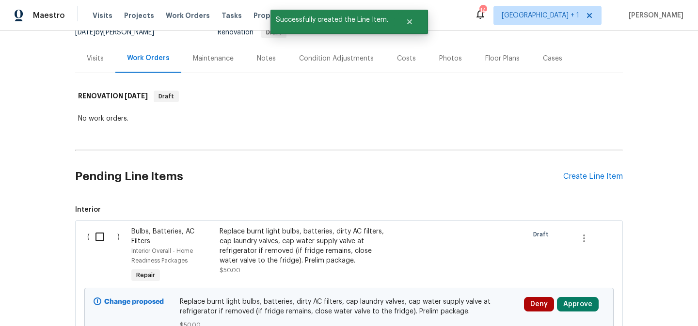
click at [267, 57] on div "Notes" at bounding box center [266, 59] width 19 height 10
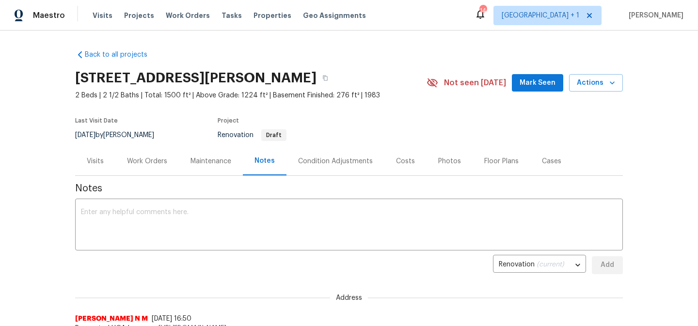
click at [157, 163] on div "Work Orders" at bounding box center [147, 162] width 40 height 10
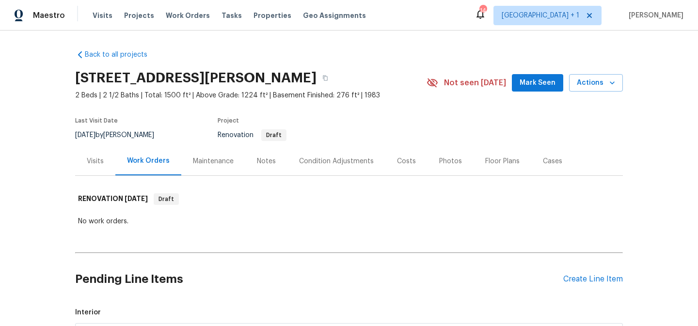
click at [313, 162] on div "Condition Adjustments" at bounding box center [336, 162] width 75 height 10
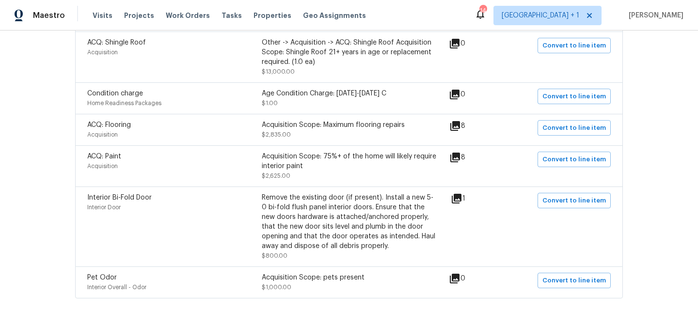
scroll to position [278, 0]
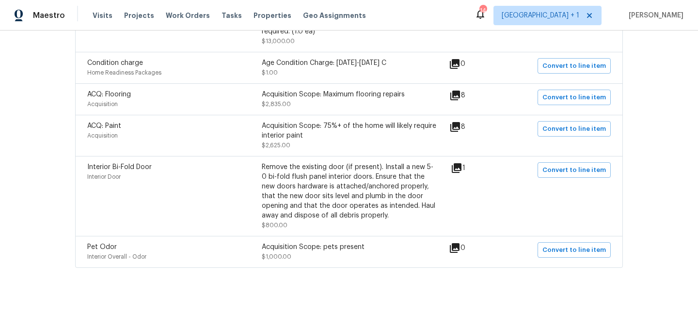
click at [460, 125] on icon at bounding box center [456, 127] width 10 height 10
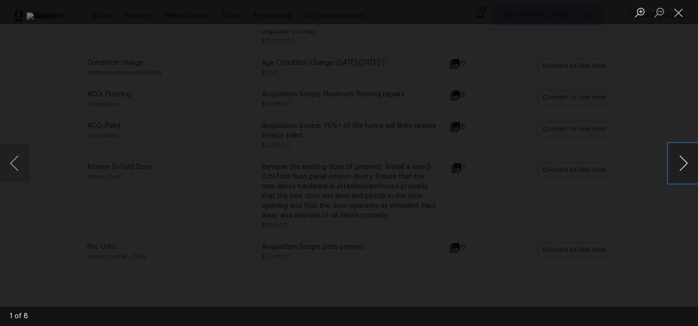
click at [684, 160] on button "Next image" at bounding box center [683, 163] width 29 height 39
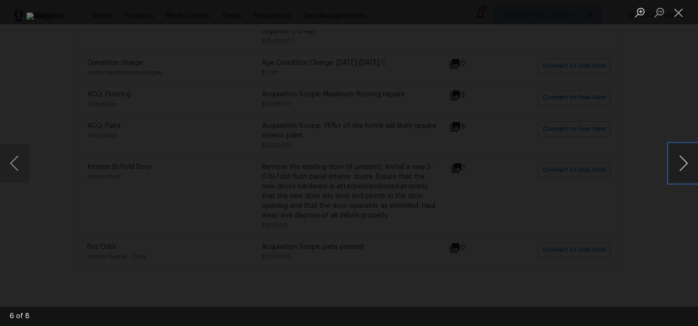
click at [684, 160] on button "Next image" at bounding box center [683, 163] width 29 height 39
click at [674, 16] on button "Close lightbox" at bounding box center [678, 12] width 19 height 17
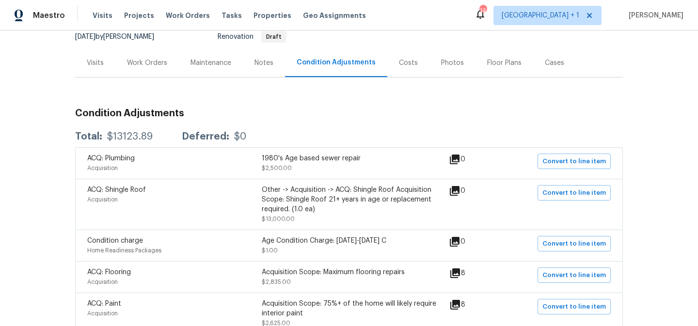
scroll to position [0, 0]
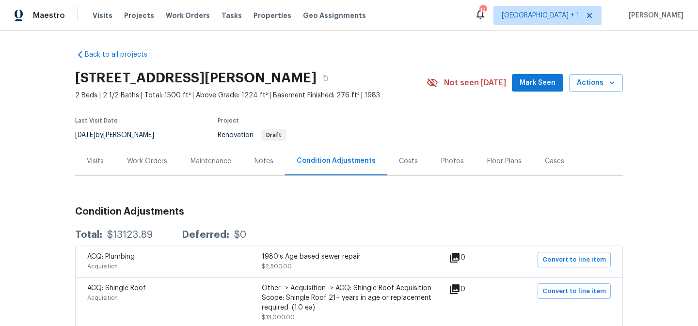
click at [157, 162] on div "Work Orders" at bounding box center [147, 162] width 40 height 10
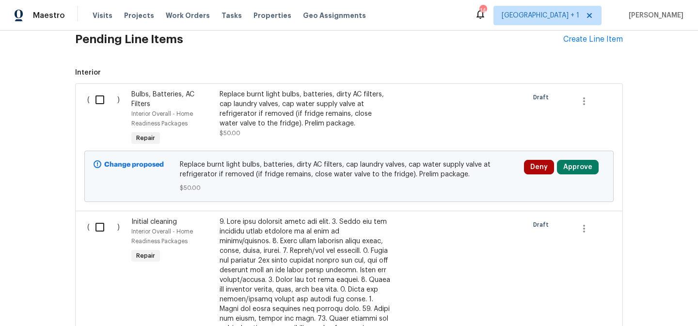
scroll to position [255, 0]
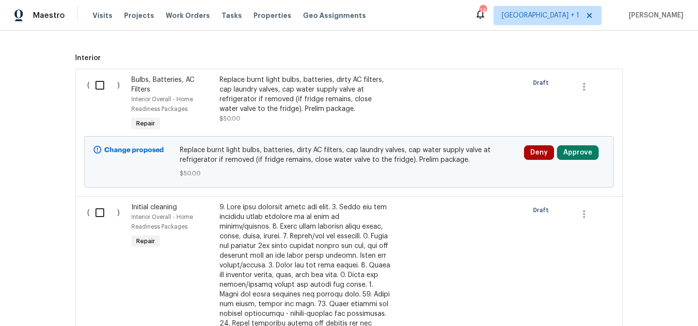
click at [99, 84] on input "checkbox" at bounding box center [104, 85] width 28 height 20
checkbox input "true"
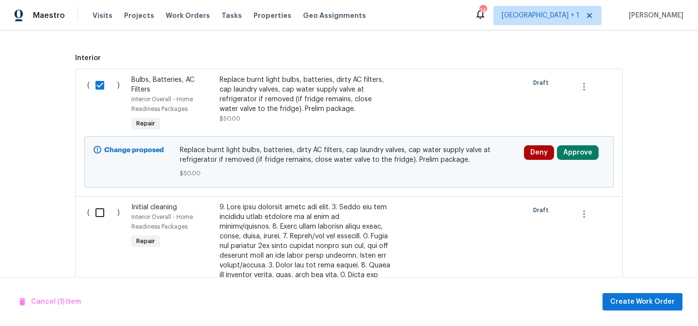
click at [99, 211] on input "checkbox" at bounding box center [104, 213] width 28 height 20
checkbox input "true"
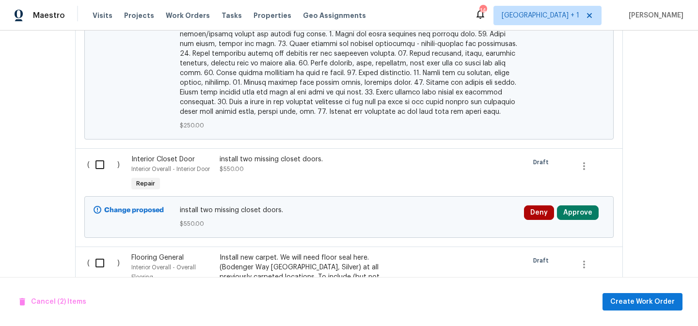
scroll to position [751, 0]
click at [99, 157] on input "checkbox" at bounding box center [104, 164] width 28 height 20
checkbox input "true"
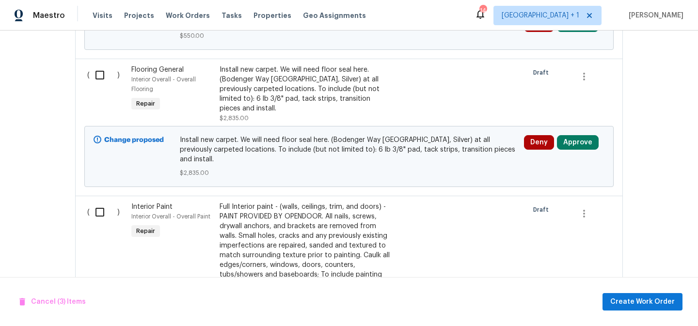
scroll to position [944, 0]
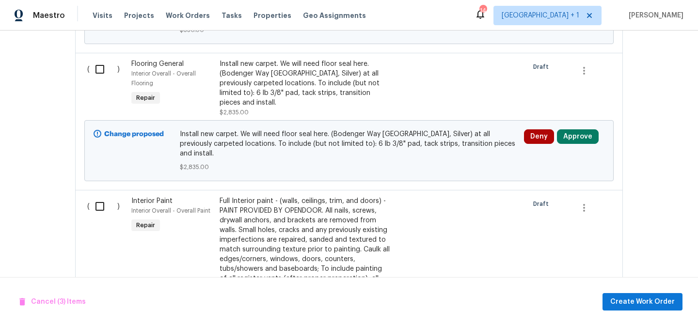
click at [99, 196] on input "checkbox" at bounding box center [104, 206] width 28 height 20
checkbox input "true"
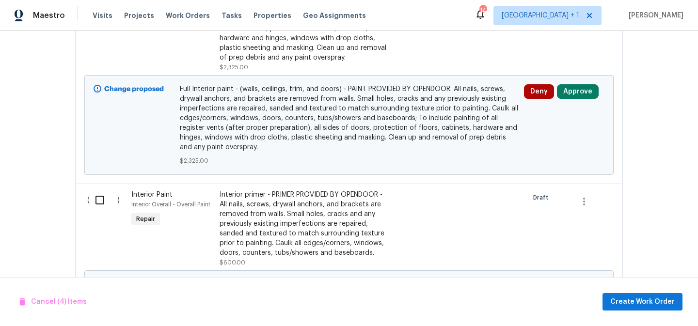
scroll to position [1205, 0]
click at [100, 190] on input "checkbox" at bounding box center [104, 200] width 28 height 20
checkbox input "true"
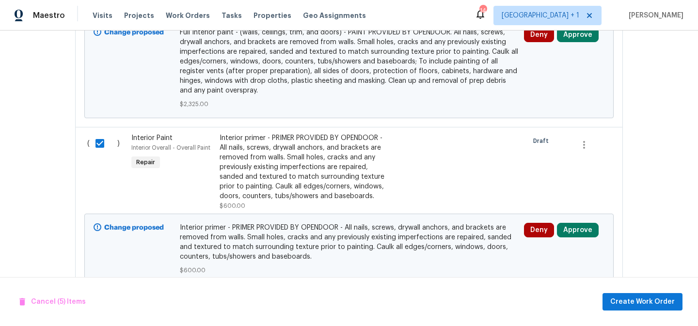
scroll to position [1277, 0]
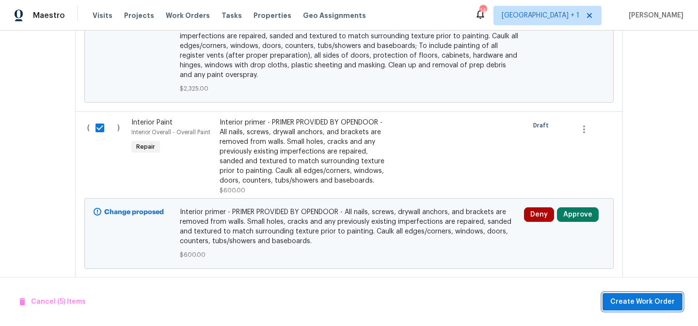
click at [650, 306] on span "Create Work Order" at bounding box center [643, 302] width 65 height 12
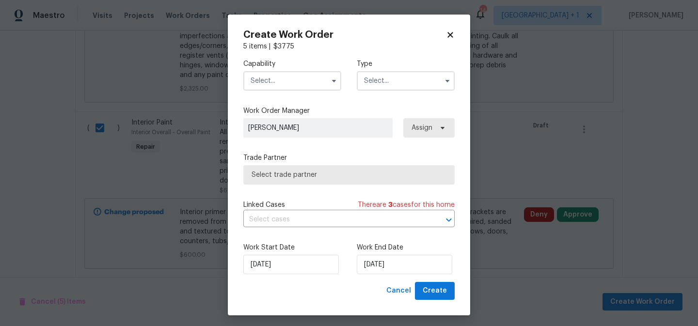
click at [296, 79] on input "text" at bounding box center [293, 80] width 98 height 19
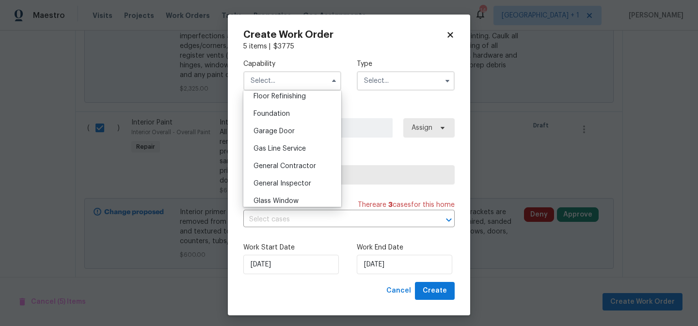
scroll to position [413, 0]
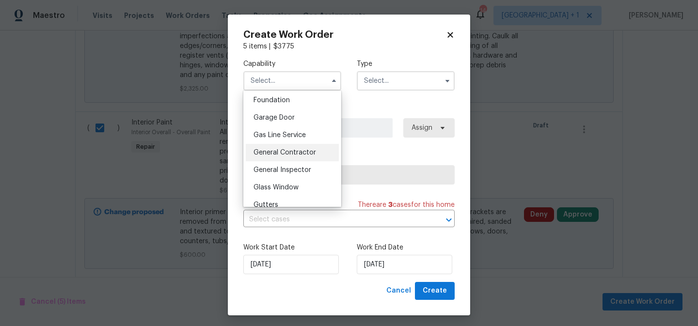
click at [288, 153] on span "General Contractor" at bounding box center [285, 152] width 63 height 7
type input "General Contractor"
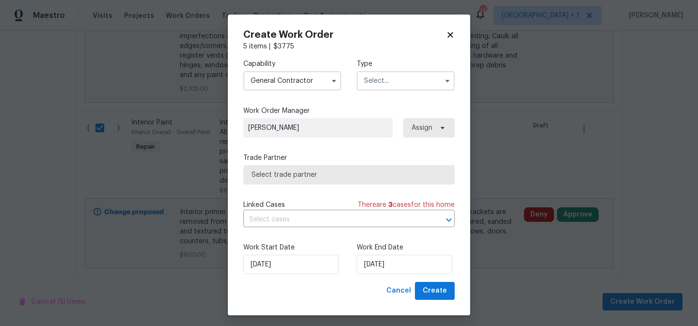
click at [377, 81] on input "text" at bounding box center [406, 80] width 98 height 19
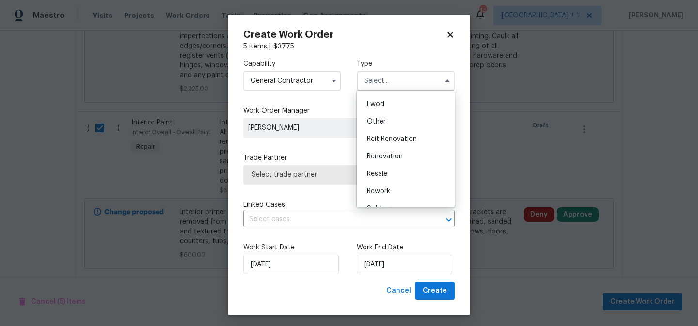
scroll to position [104, 0]
click at [393, 156] on span "Renovation" at bounding box center [385, 155] width 36 height 7
type input "Renovation"
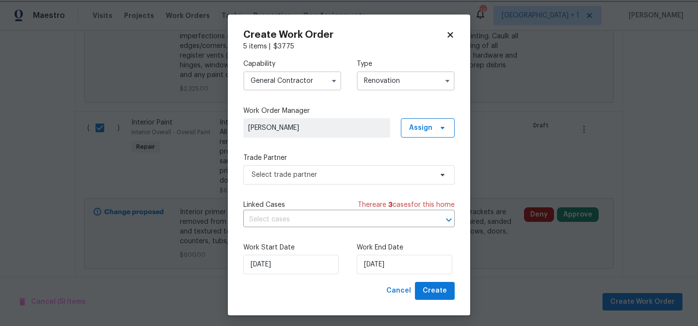
scroll to position [0, 0]
click at [351, 178] on span "Select trade partner" at bounding box center [342, 175] width 181 height 10
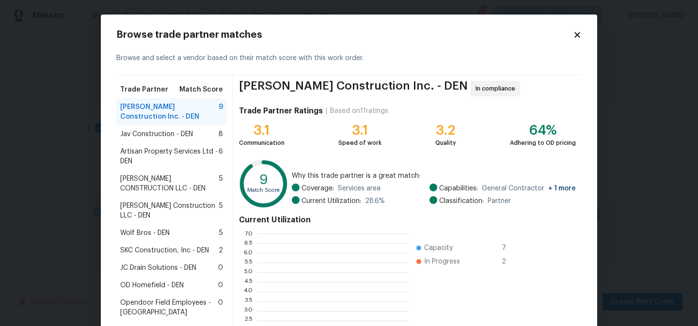
scroll to position [1, 0]
click at [144, 180] on span "ESPINO'S CONSTRUCTION LLC - DEN" at bounding box center [169, 183] width 99 height 19
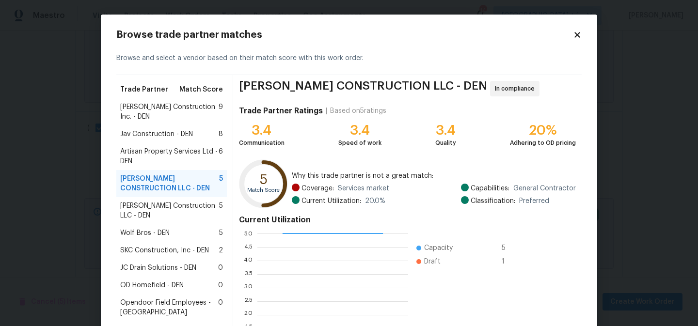
scroll to position [101, 0]
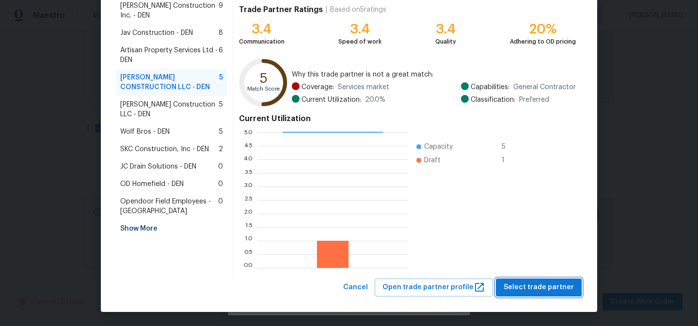
click at [536, 289] on span "Select trade partner" at bounding box center [539, 288] width 70 height 12
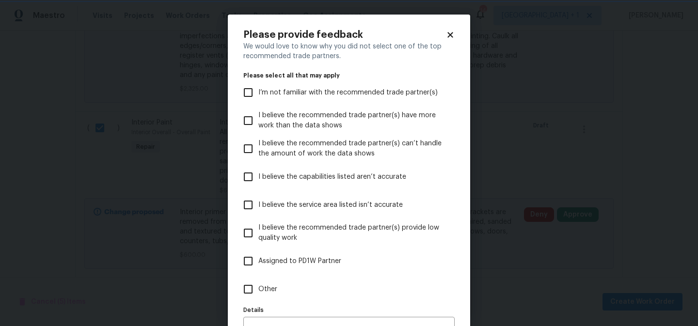
scroll to position [0, 0]
click at [259, 291] on span "Other" at bounding box center [268, 290] width 19 height 10
click at [259, 291] on input "Other" at bounding box center [248, 289] width 20 height 20
checkbox input "true"
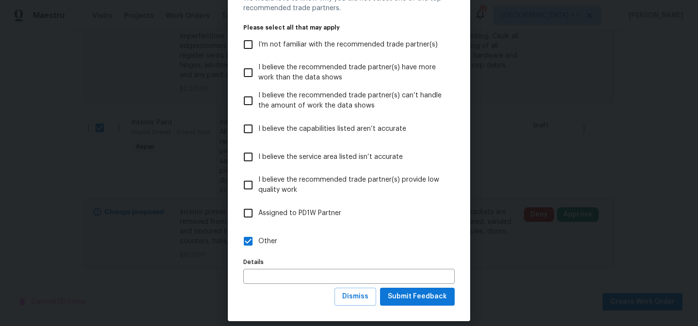
scroll to position [58, 0]
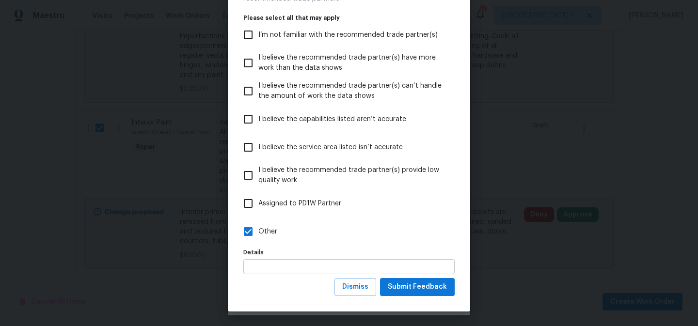
click at [280, 266] on input "text" at bounding box center [349, 267] width 211 height 15
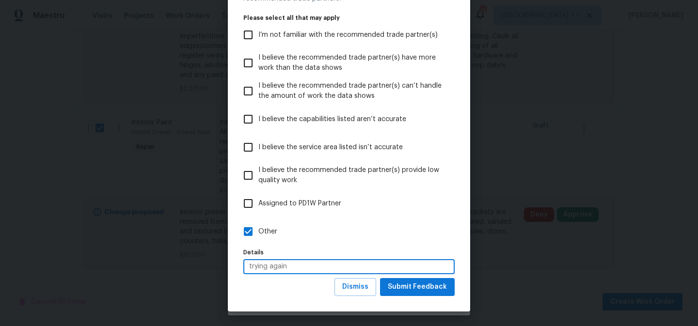
type input "trying again"
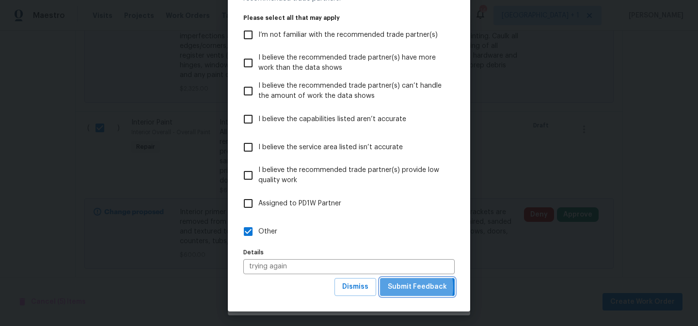
click at [406, 288] on span "Submit Feedback" at bounding box center [417, 287] width 59 height 12
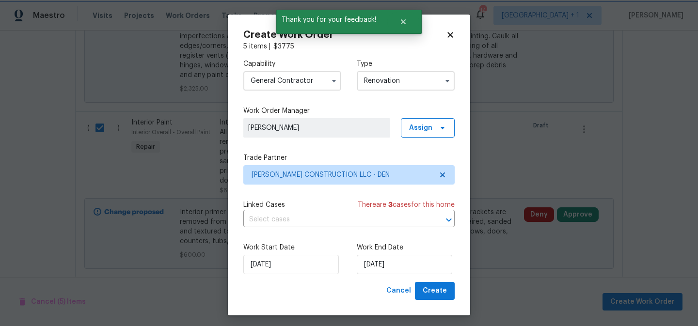
scroll to position [0, 0]
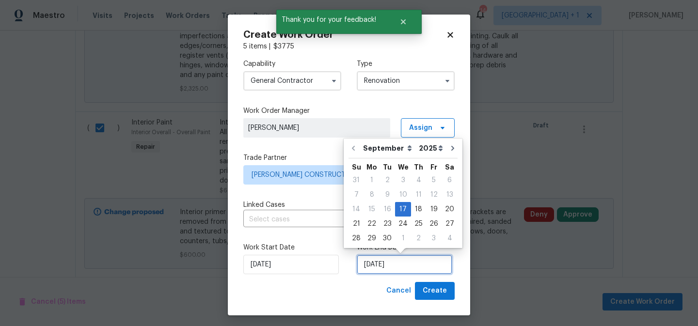
click at [406, 264] on input "9/17/2025" at bounding box center [405, 264] width 96 height 19
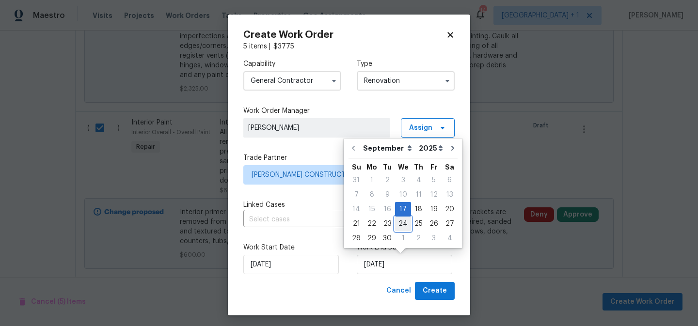
click at [402, 222] on div "24" at bounding box center [403, 224] width 16 height 14
type input "9/24/2025"
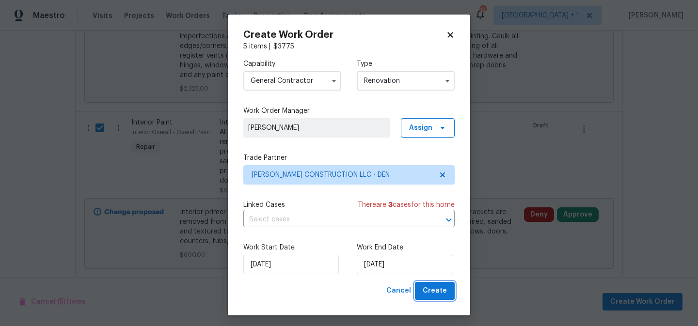
click at [439, 292] on span "Create" at bounding box center [435, 291] width 24 height 12
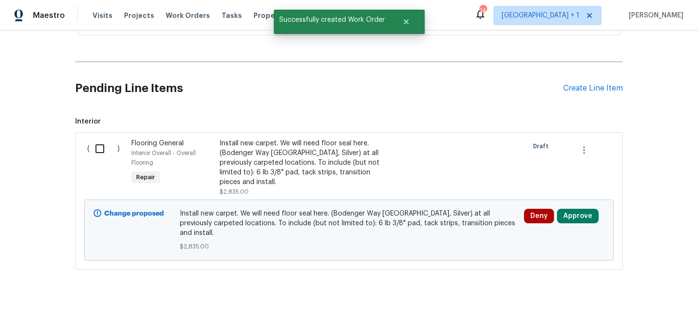
click at [102, 148] on input "checkbox" at bounding box center [104, 149] width 28 height 20
checkbox input "true"
click at [641, 307] on span "Create Work Order" at bounding box center [643, 302] width 65 height 12
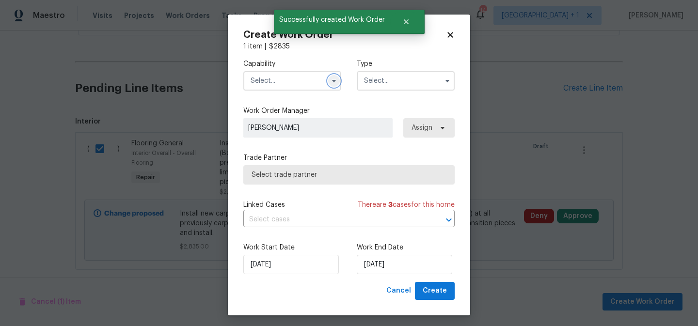
click at [335, 82] on icon "button" at bounding box center [334, 81] width 8 height 8
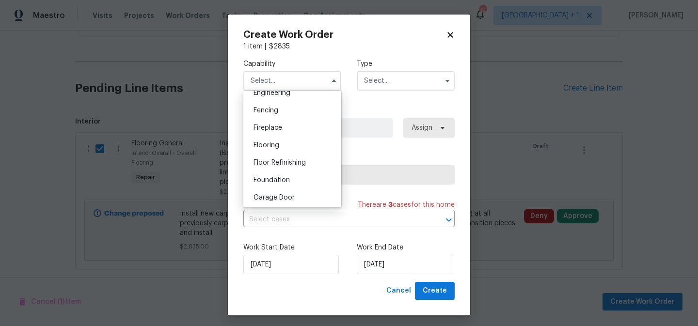
scroll to position [338, 0]
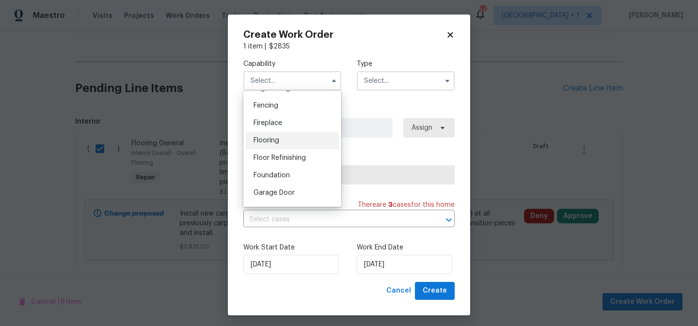
click at [274, 143] on span "Flooring" at bounding box center [267, 140] width 26 height 7
type input "Flooring"
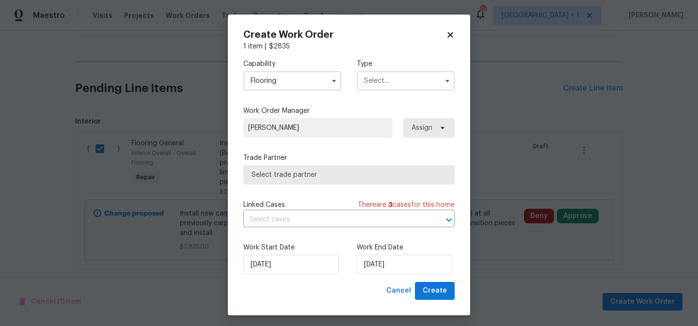
click at [390, 79] on input "text" at bounding box center [406, 80] width 98 height 19
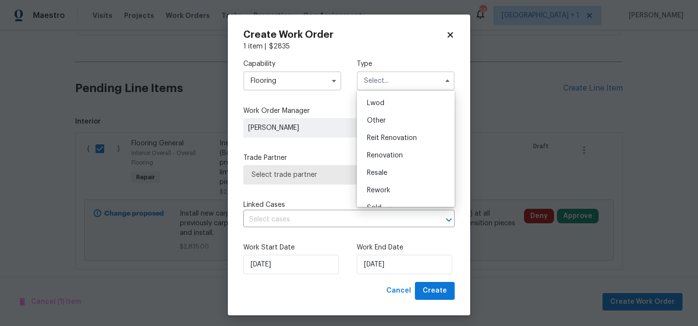
scroll to position [115, 0]
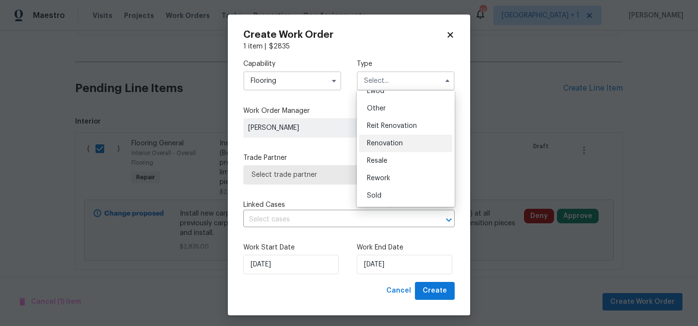
click at [391, 145] on span "Renovation" at bounding box center [385, 143] width 36 height 7
type input "Renovation"
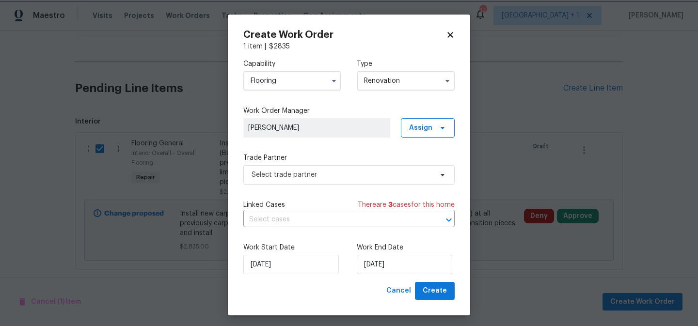
scroll to position [0, 0]
click at [387, 180] on span "Select trade partner" at bounding box center [349, 174] width 211 height 19
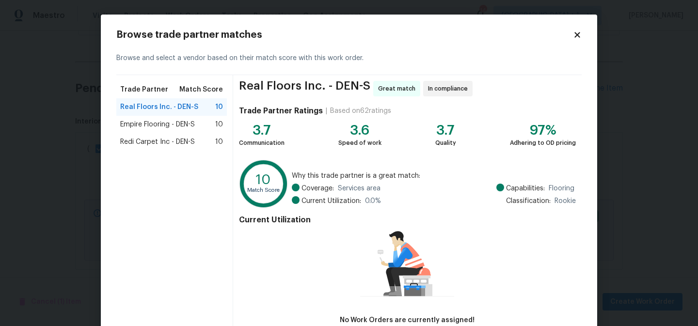
click at [170, 142] on span "Redi Carpet Inc - DEN-S" at bounding box center [157, 142] width 75 height 10
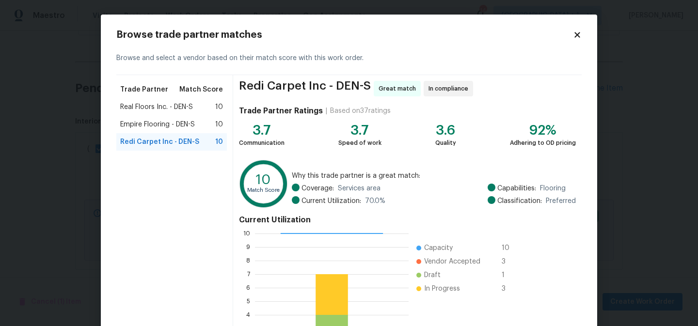
scroll to position [101, 0]
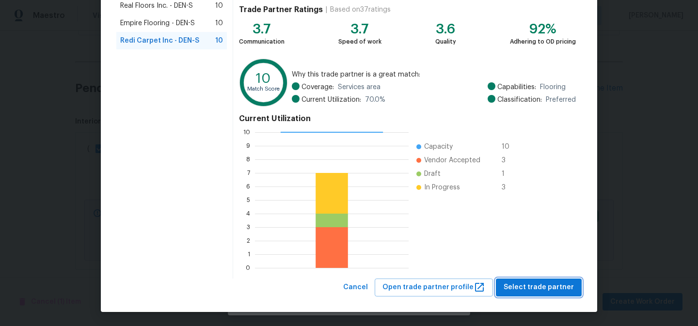
click at [535, 288] on span "Select trade partner" at bounding box center [539, 288] width 70 height 12
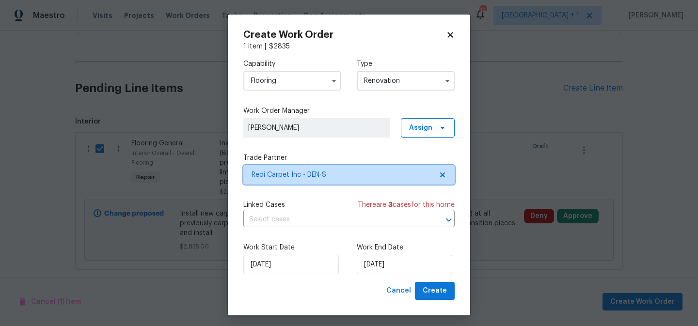
scroll to position [0, 0]
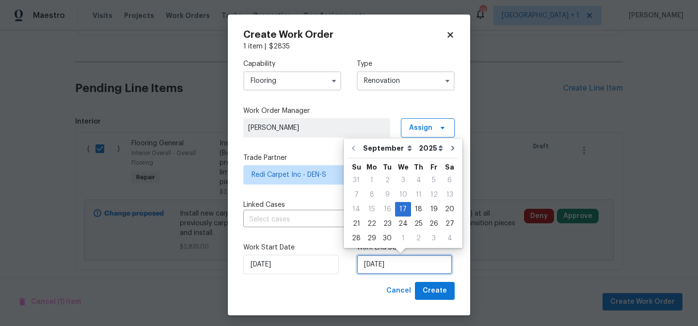
click at [410, 268] on input "9/17/2025" at bounding box center [405, 264] width 96 height 19
click at [386, 224] on div "23" at bounding box center [388, 224] width 16 height 14
type input "9/23/2025"
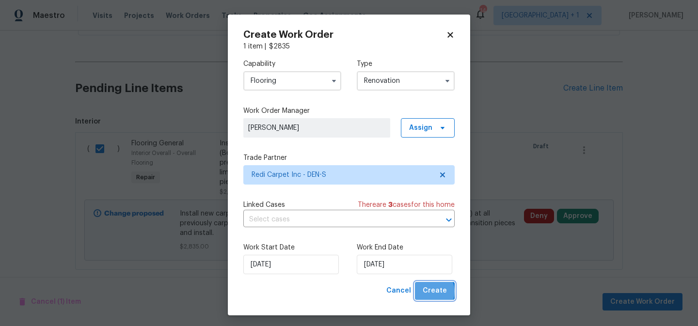
click at [432, 292] on span "Create" at bounding box center [435, 291] width 24 height 12
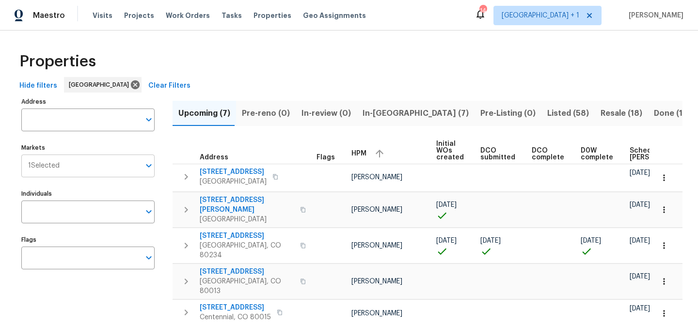
click at [150, 167] on icon "Open" at bounding box center [148, 165] width 5 height 3
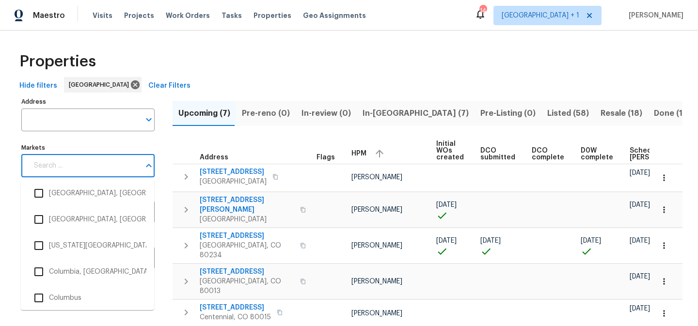
scroll to position [452, 0]
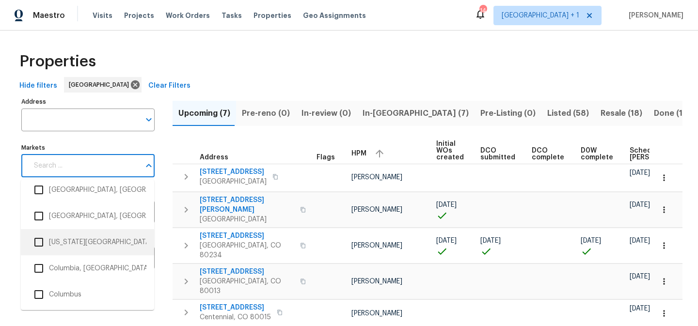
click at [43, 242] on input "checkbox" at bounding box center [39, 242] width 20 height 20
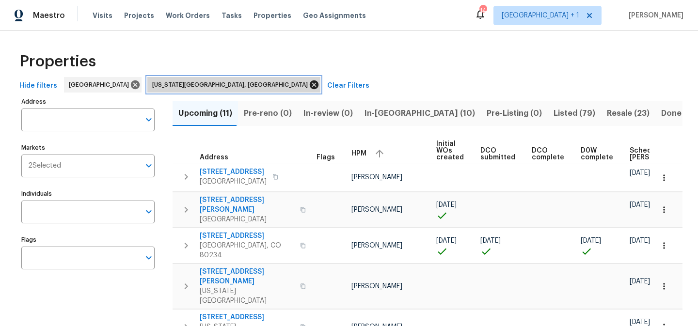
click at [309, 84] on icon at bounding box center [314, 85] width 11 height 11
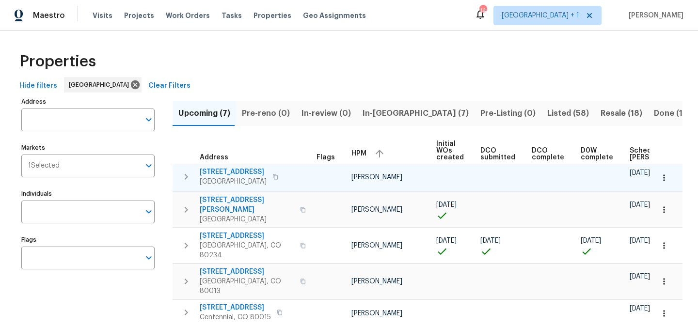
click at [227, 173] on span "[STREET_ADDRESS]" at bounding box center [233, 172] width 67 height 10
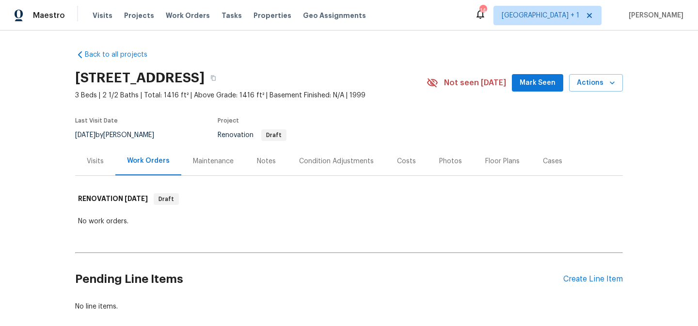
click at [261, 162] on div "Notes" at bounding box center [266, 162] width 19 height 10
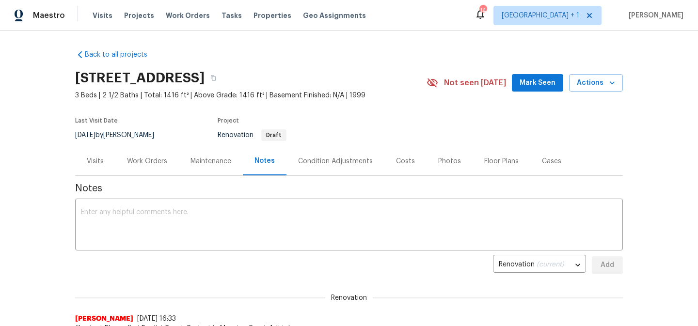
click at [153, 162] on div "Work Orders" at bounding box center [147, 162] width 40 height 10
